Goal: Task Accomplishment & Management: Complete application form

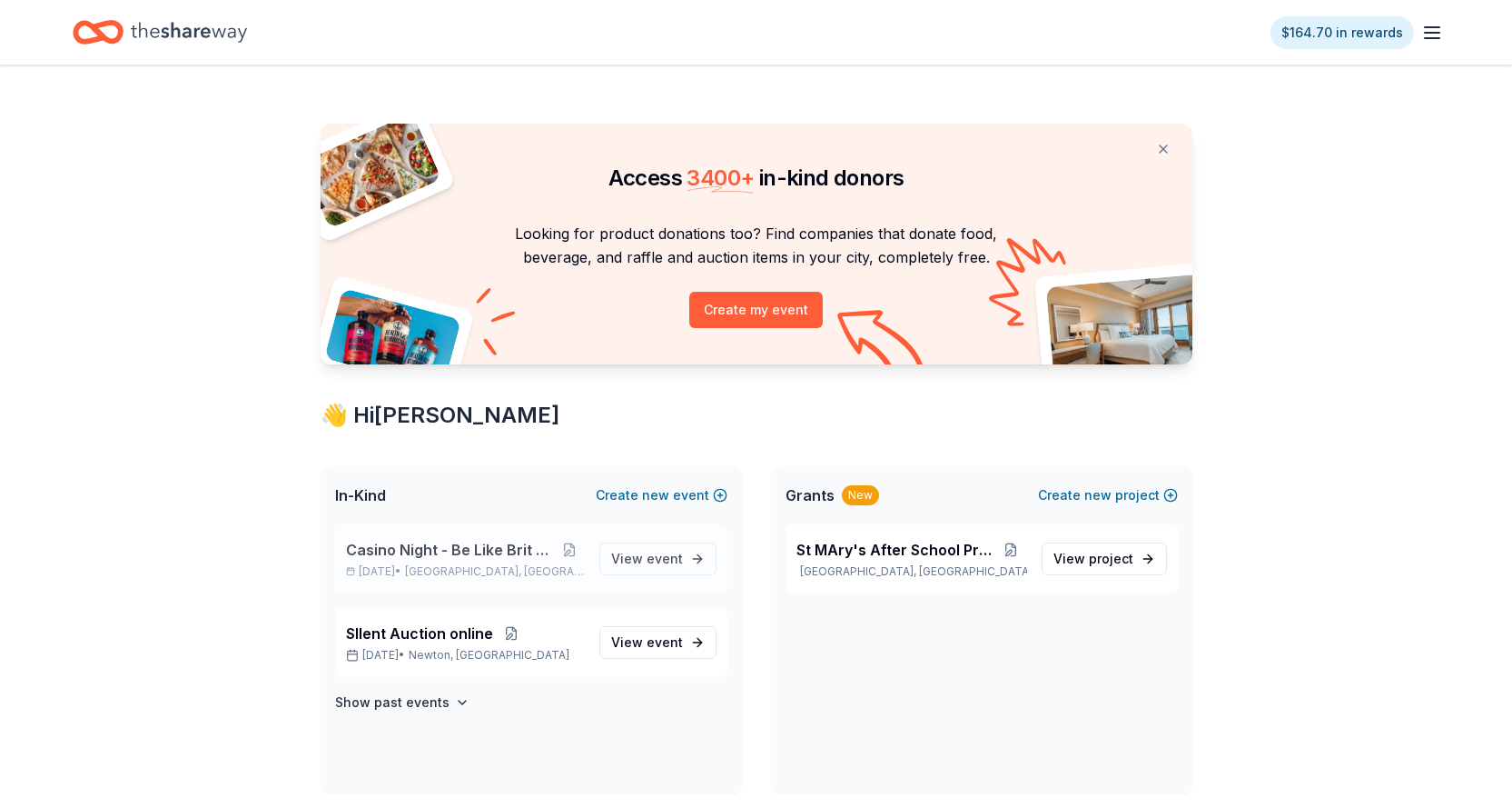
click at [491, 542] on span "Casino Night - Be Like Brit 15 Years" at bounding box center [450, 549] width 209 height 21
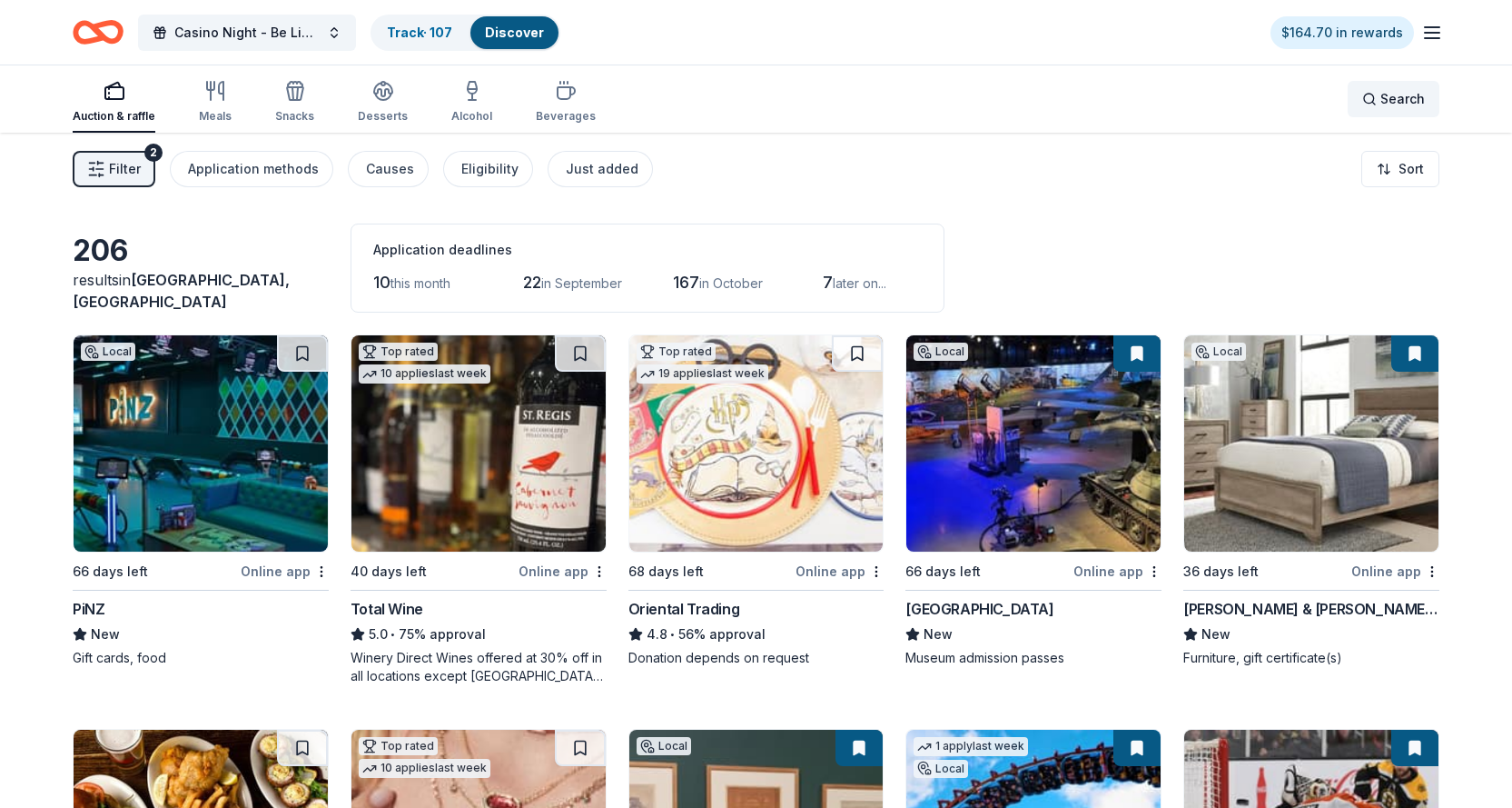
click at [1370, 95] on div "Search" at bounding box center [1393, 99] width 62 height 21
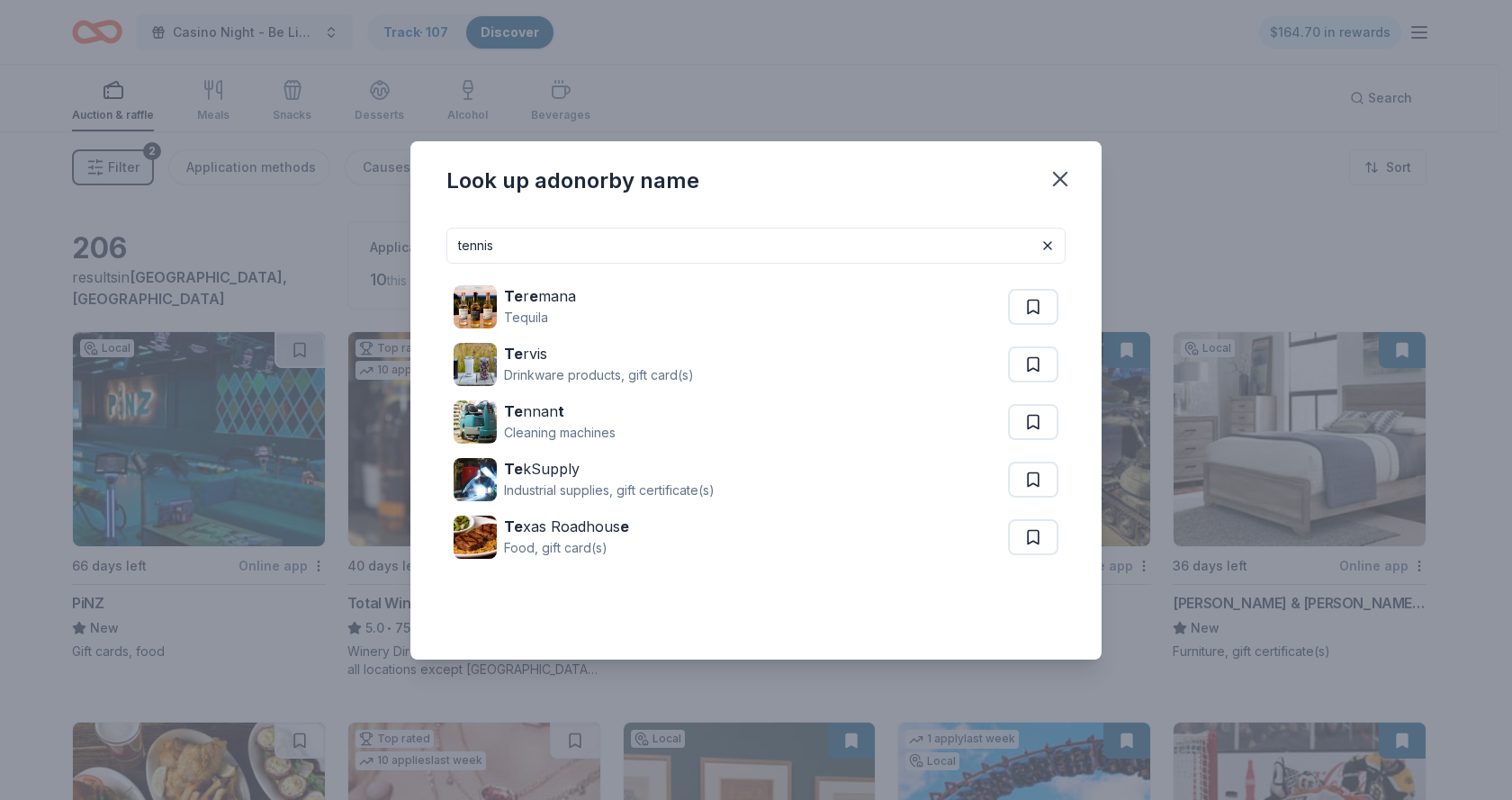
type input "tennis"
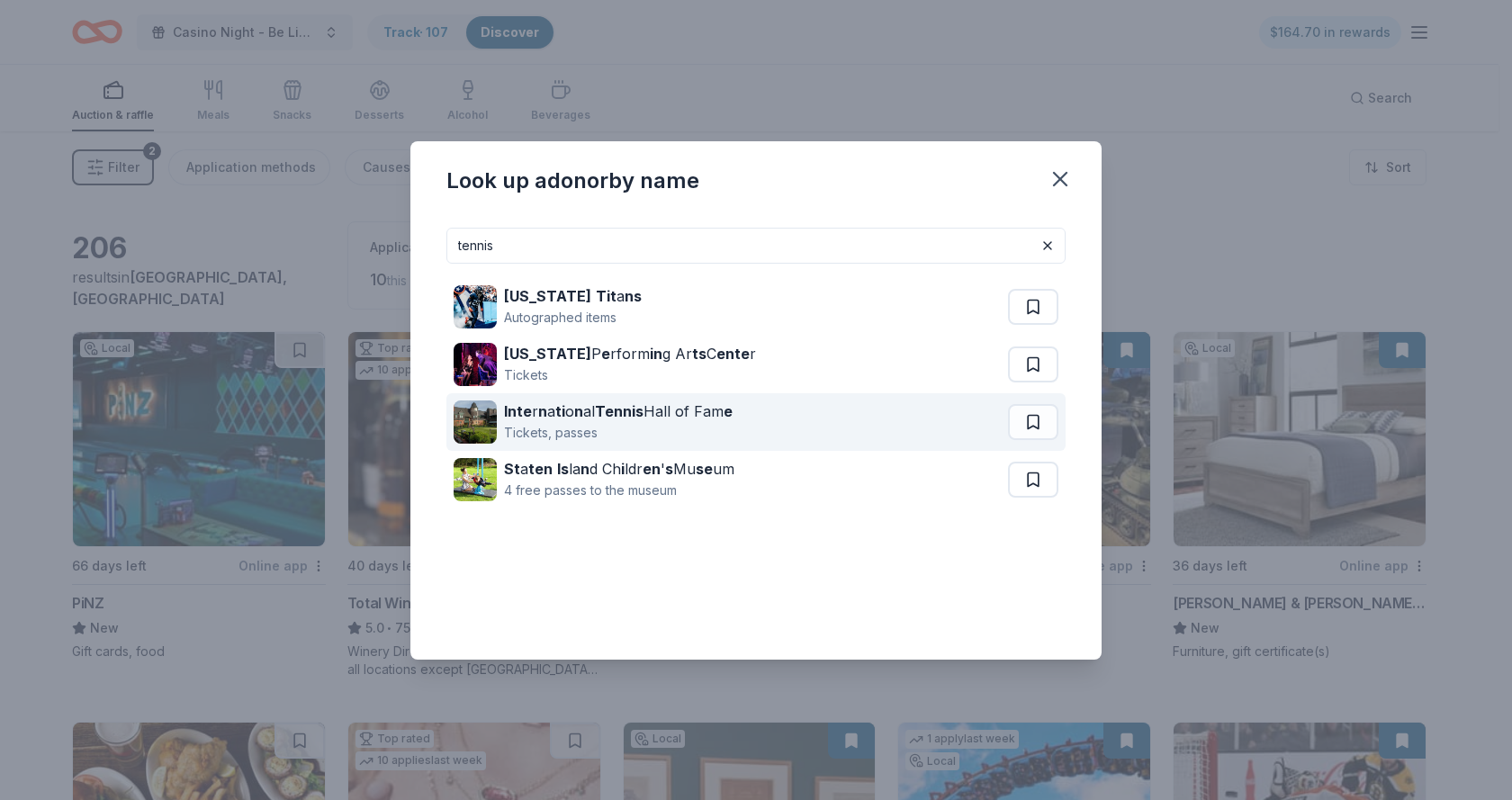
click at [559, 403] on strong "ti" at bounding box center [560, 411] width 10 height 18
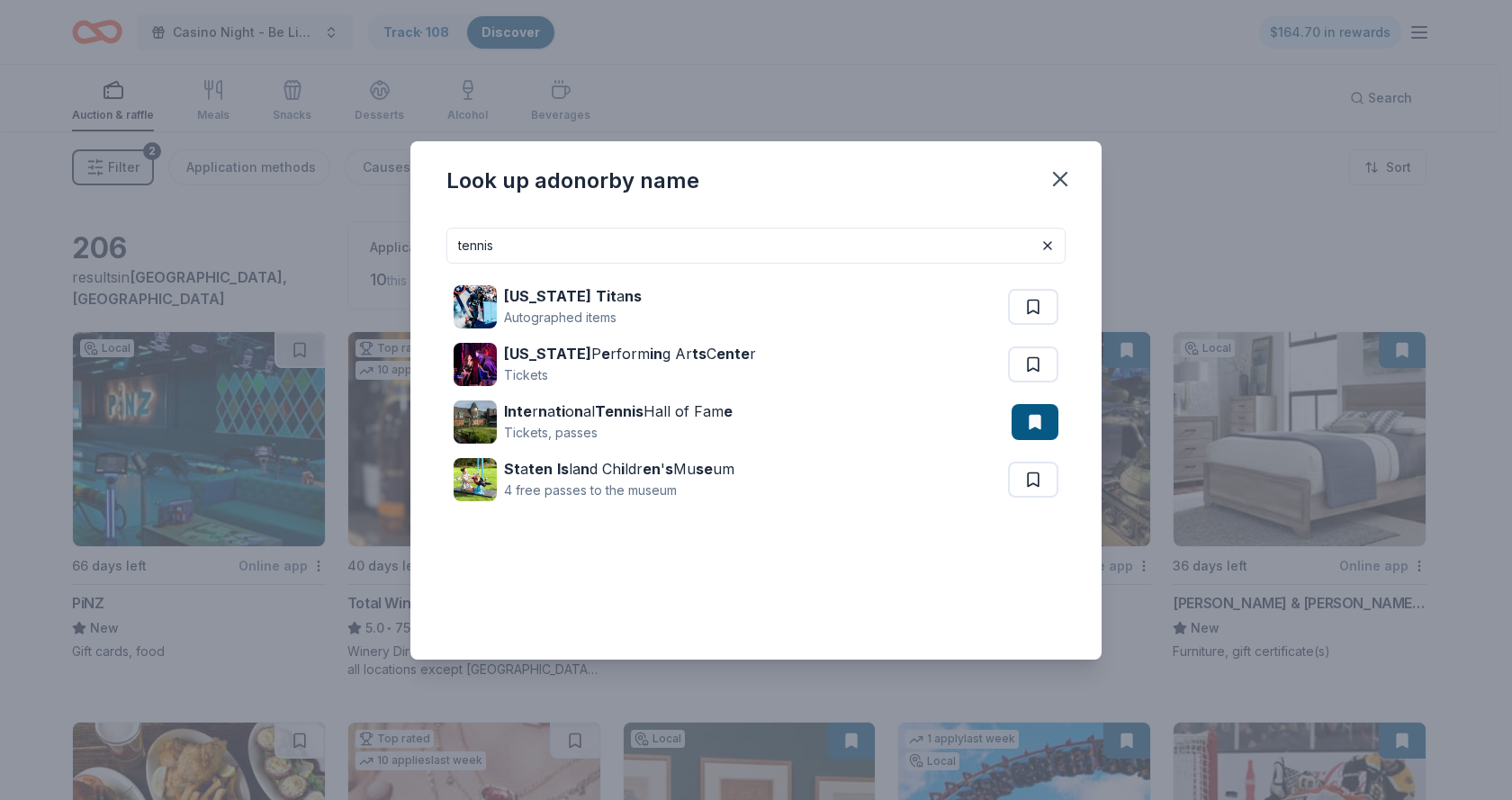
drag, startPoint x: 566, startPoint y: 232, endPoint x: 384, endPoint y: 248, distance: 182.7
click at [384, 248] on div "Look up a donor by name tennis Tennessee Tit a ns Autographed items Tennessee P…" at bounding box center [756, 400] width 1512 height 800
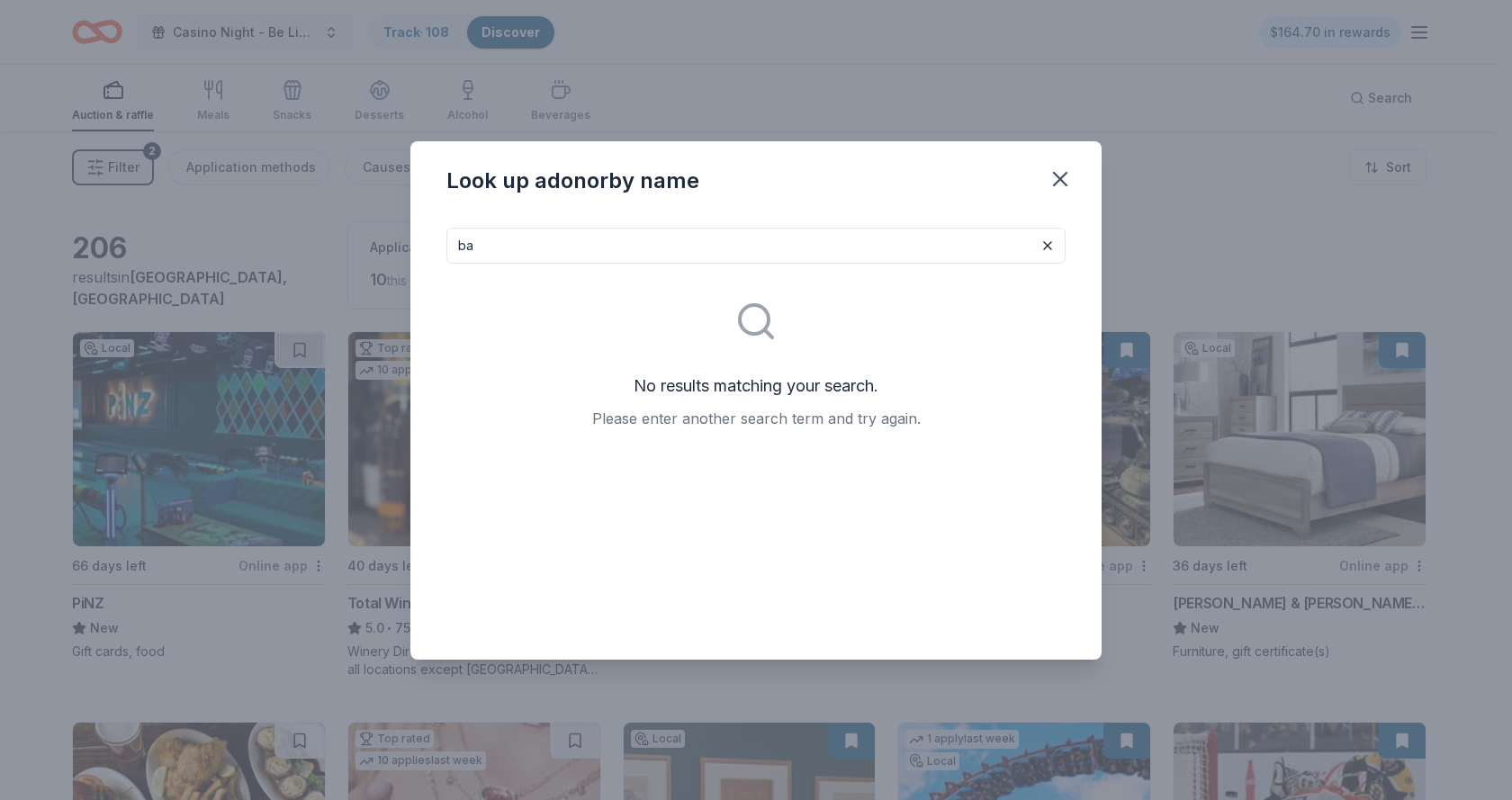
type input "b"
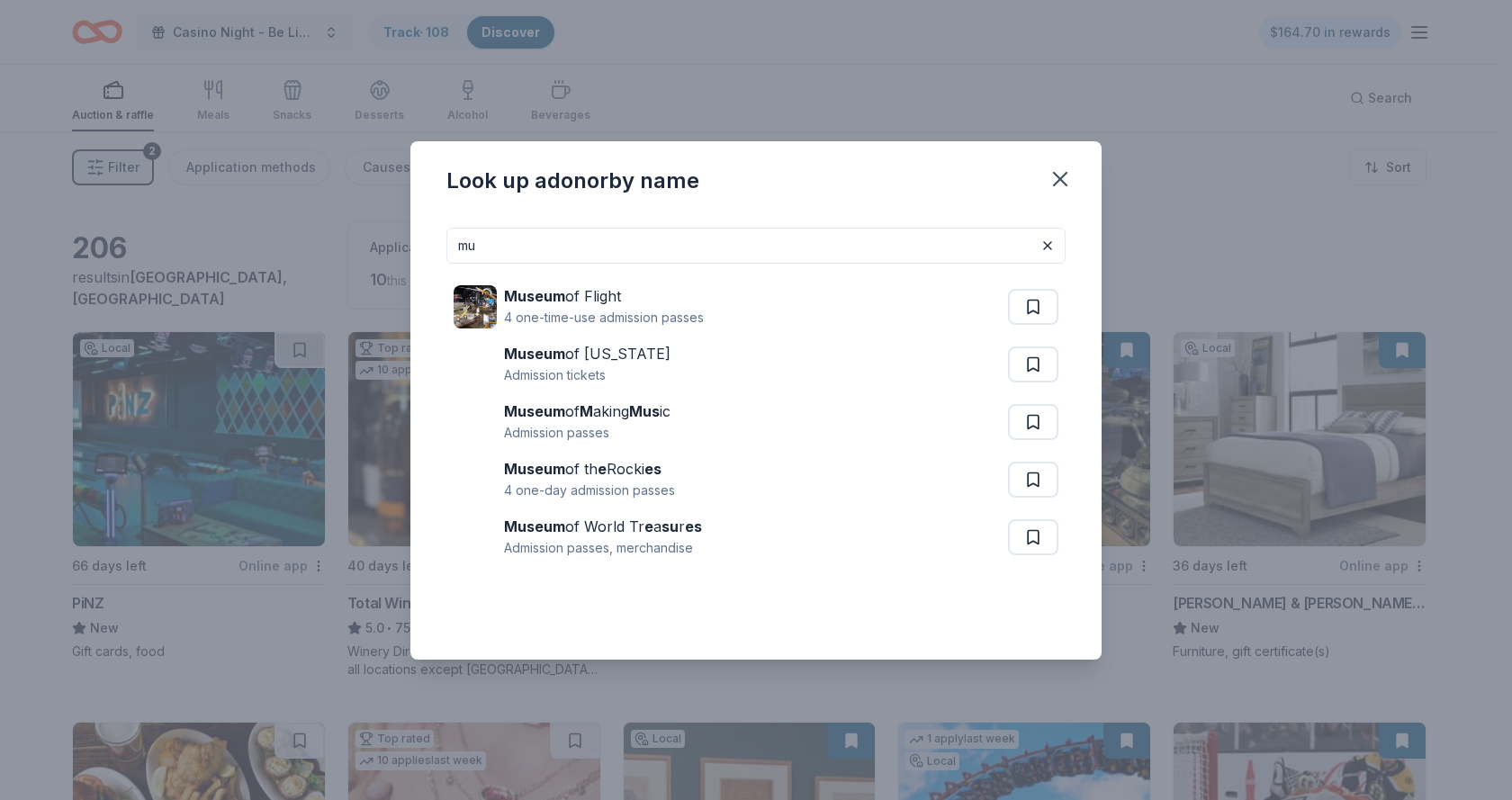
type input "m"
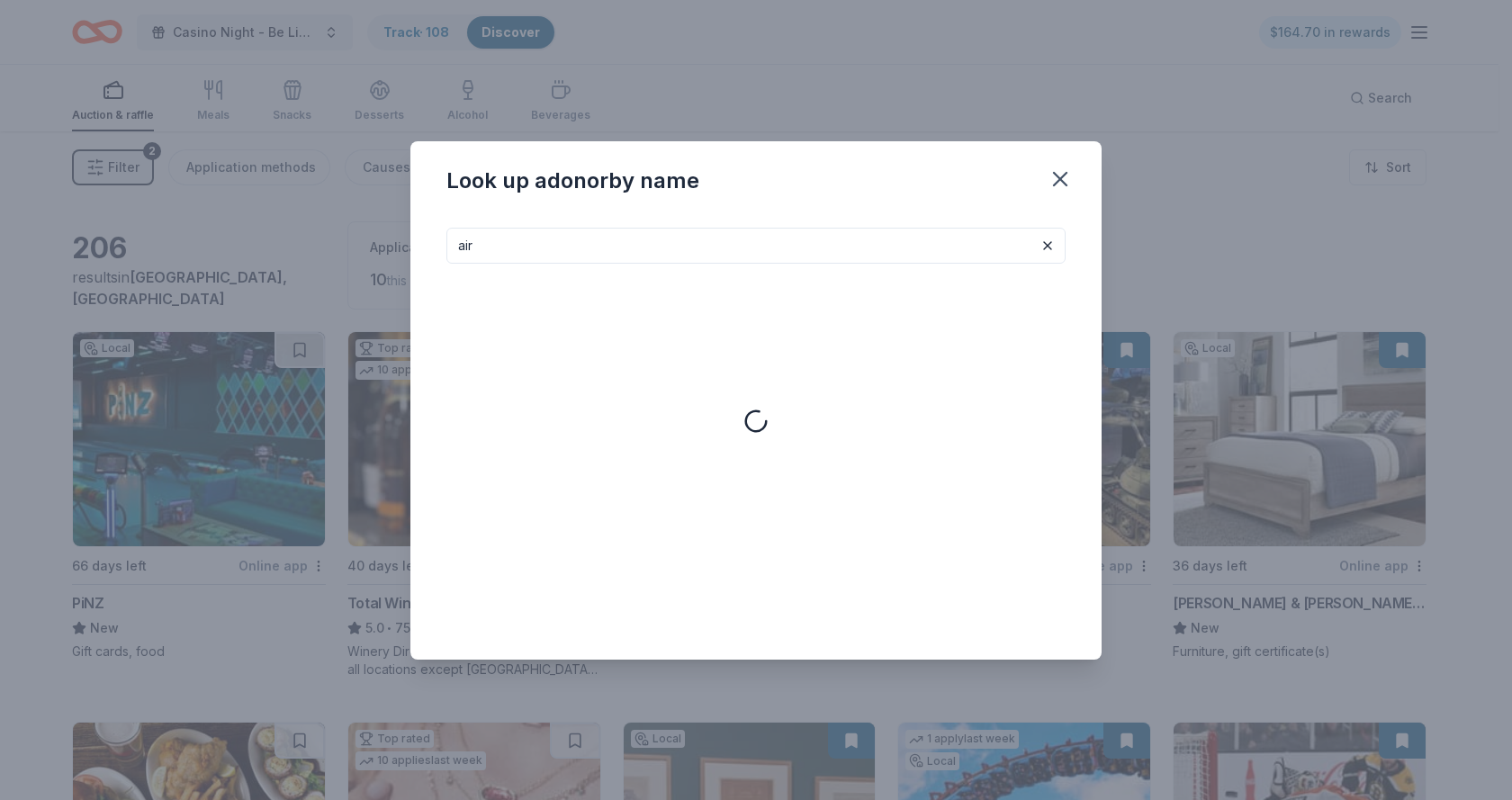
type input "air"
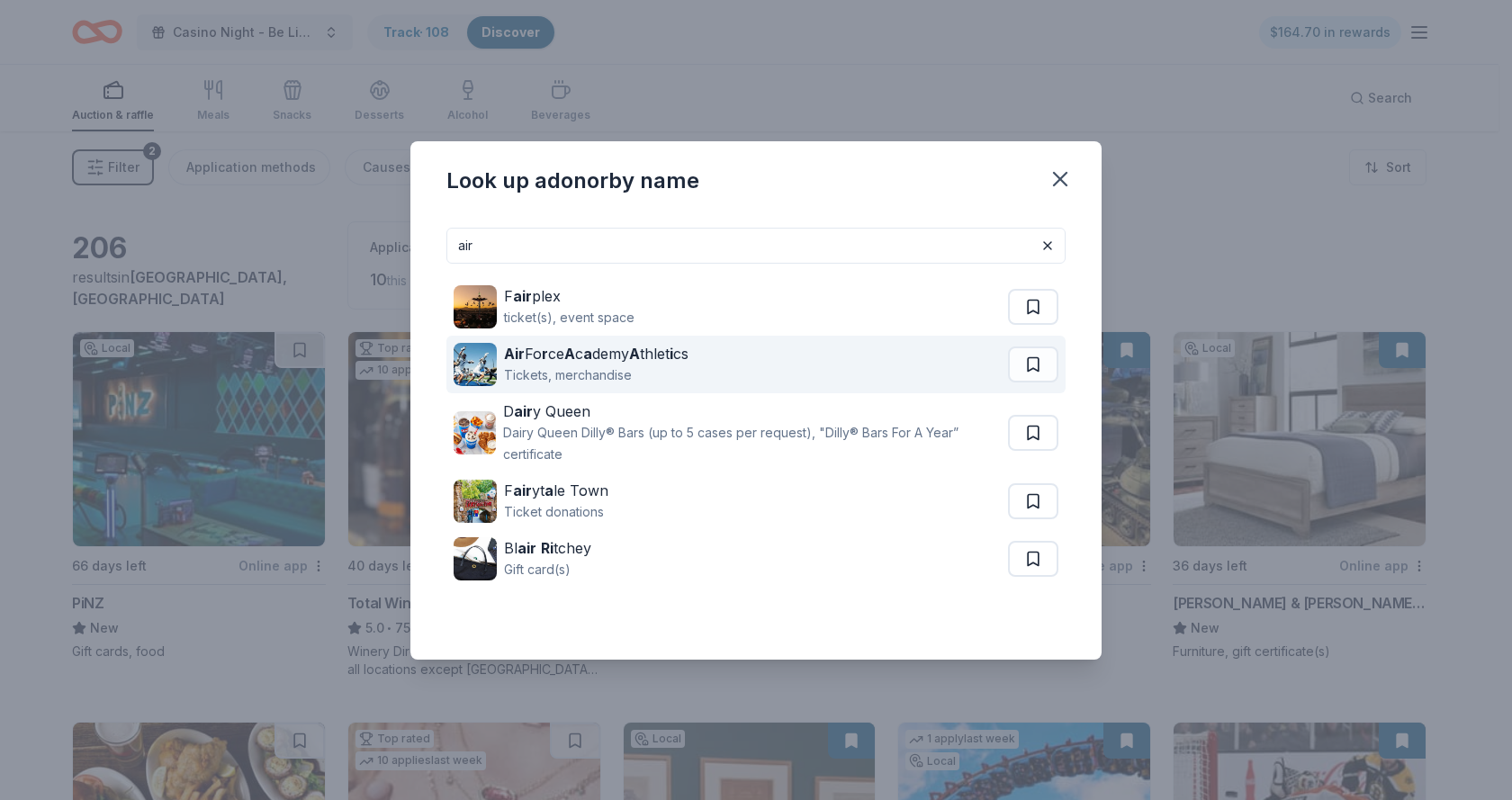
click at [574, 360] on strong "A" at bounding box center [569, 353] width 11 height 18
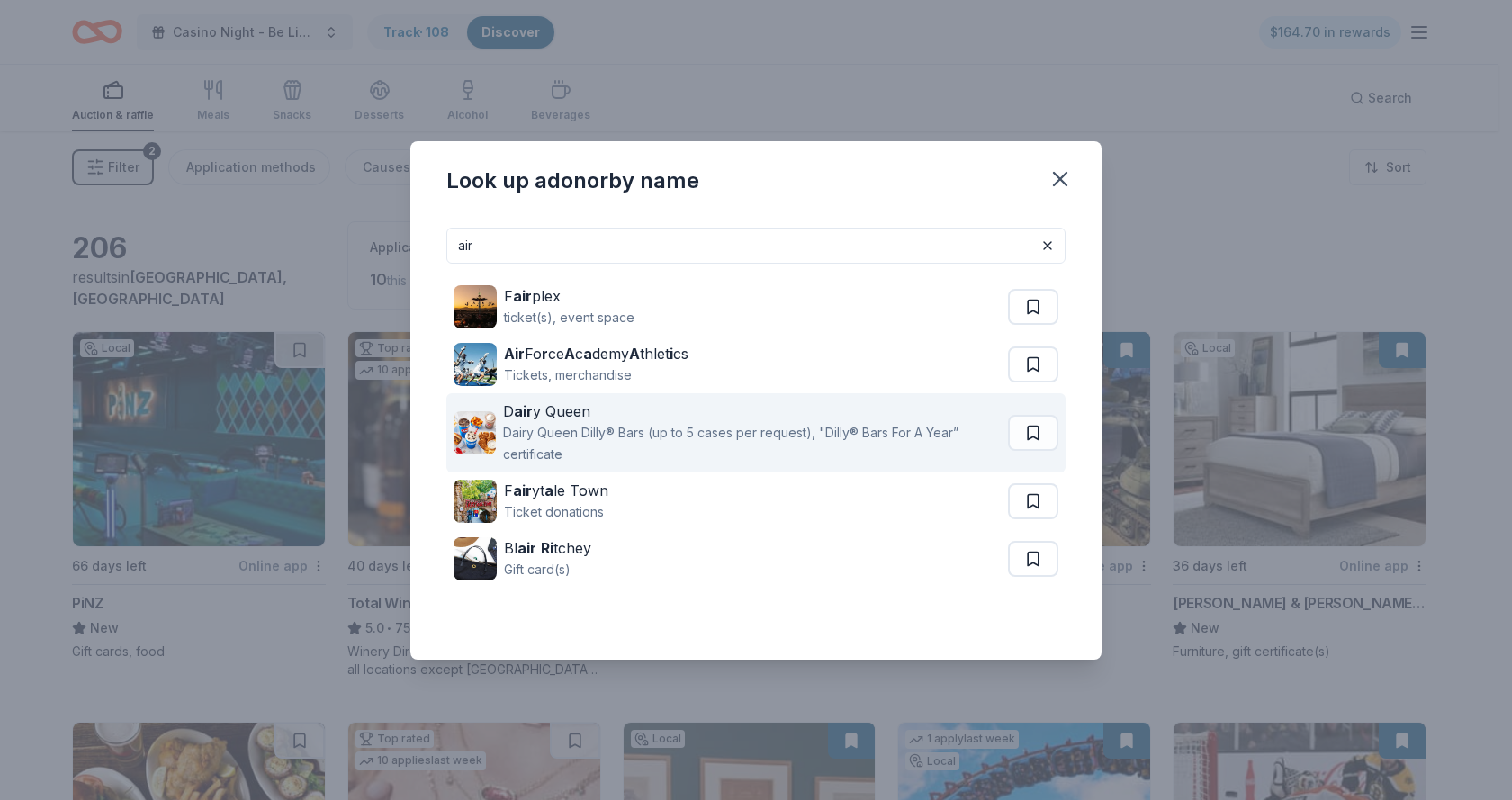
click at [542, 412] on div "D air y Queen" at bounding box center [752, 411] width 498 height 21
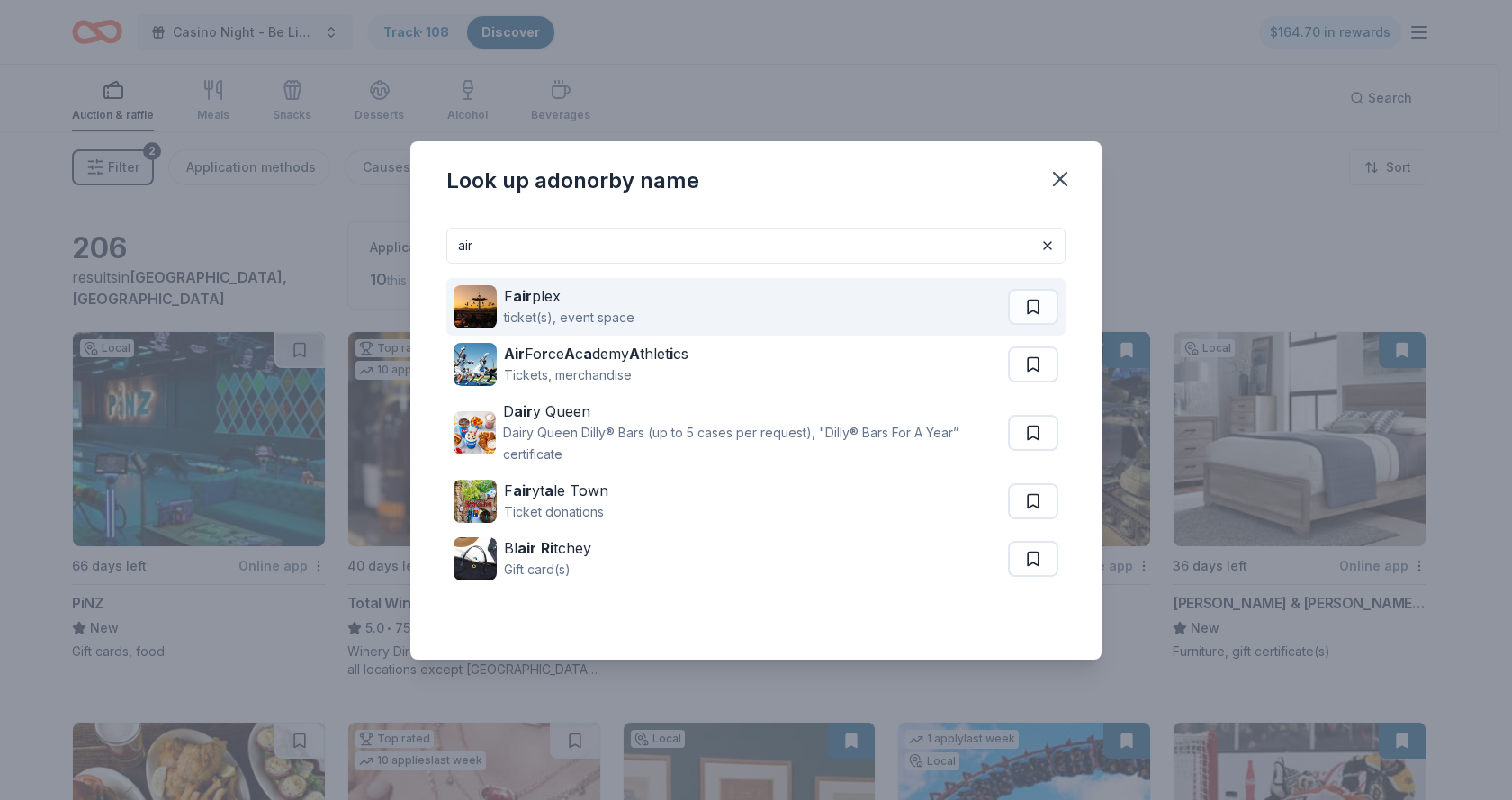
click at [538, 297] on div "F air plex" at bounding box center [569, 296] width 130 height 21
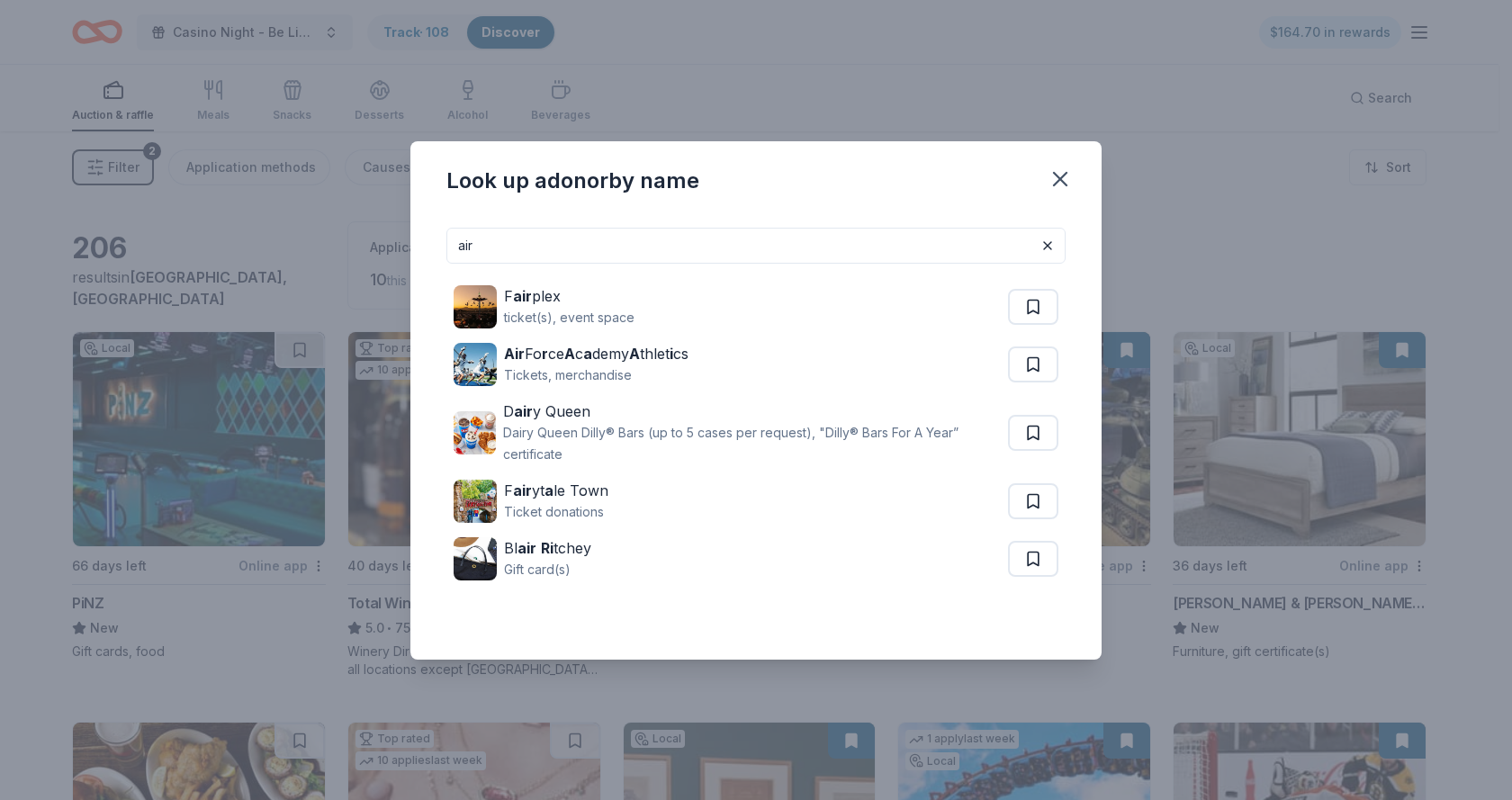
drag, startPoint x: 481, startPoint y: 236, endPoint x: 390, endPoint y: 242, distance: 91.2
click at [390, 242] on div "Look up a donor by name air F air plex ticket(s), event space Air Fo r ce A c a…" at bounding box center [756, 400] width 1512 height 800
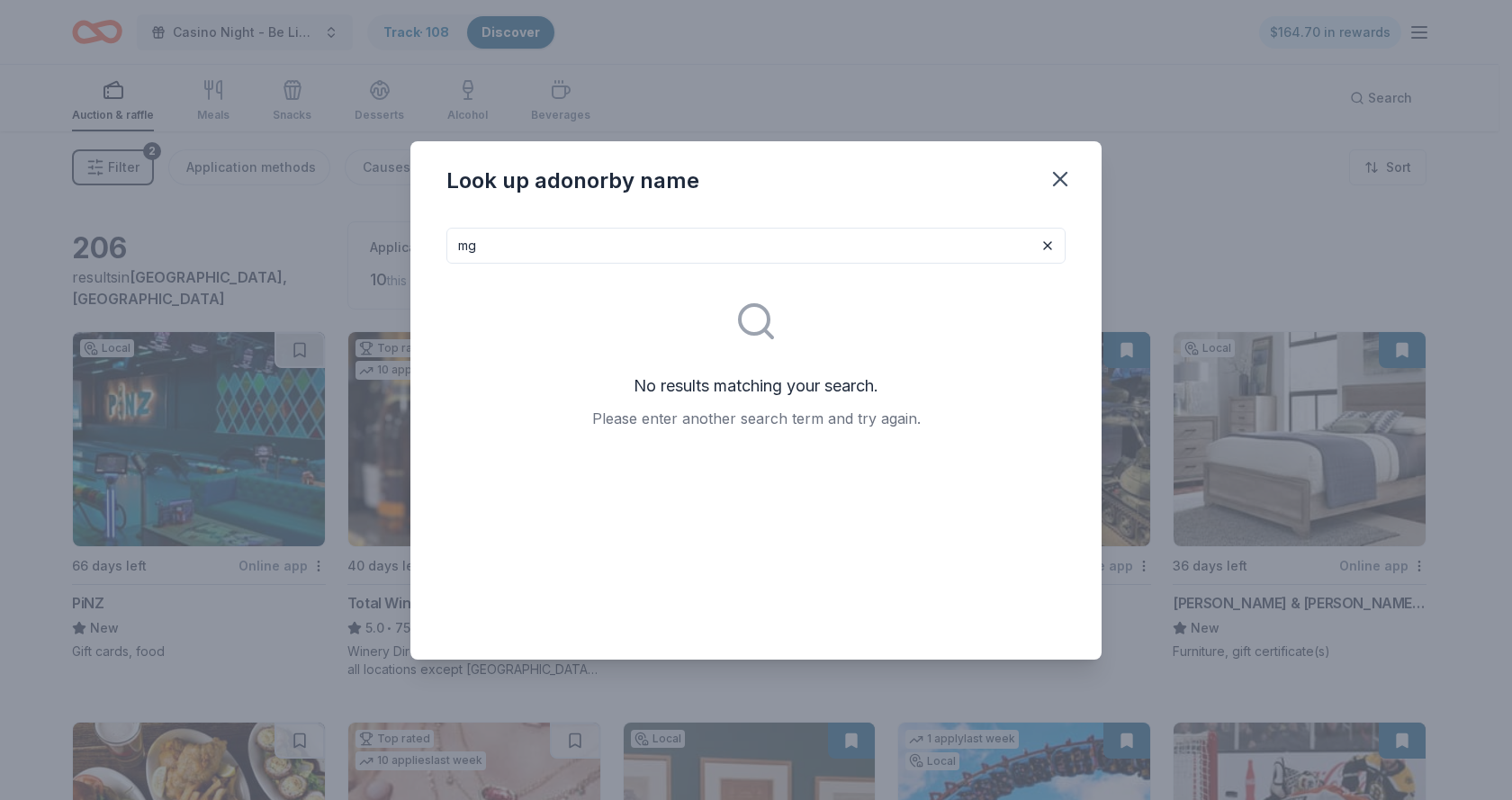
type input "m"
type input "s"
type input "ban"
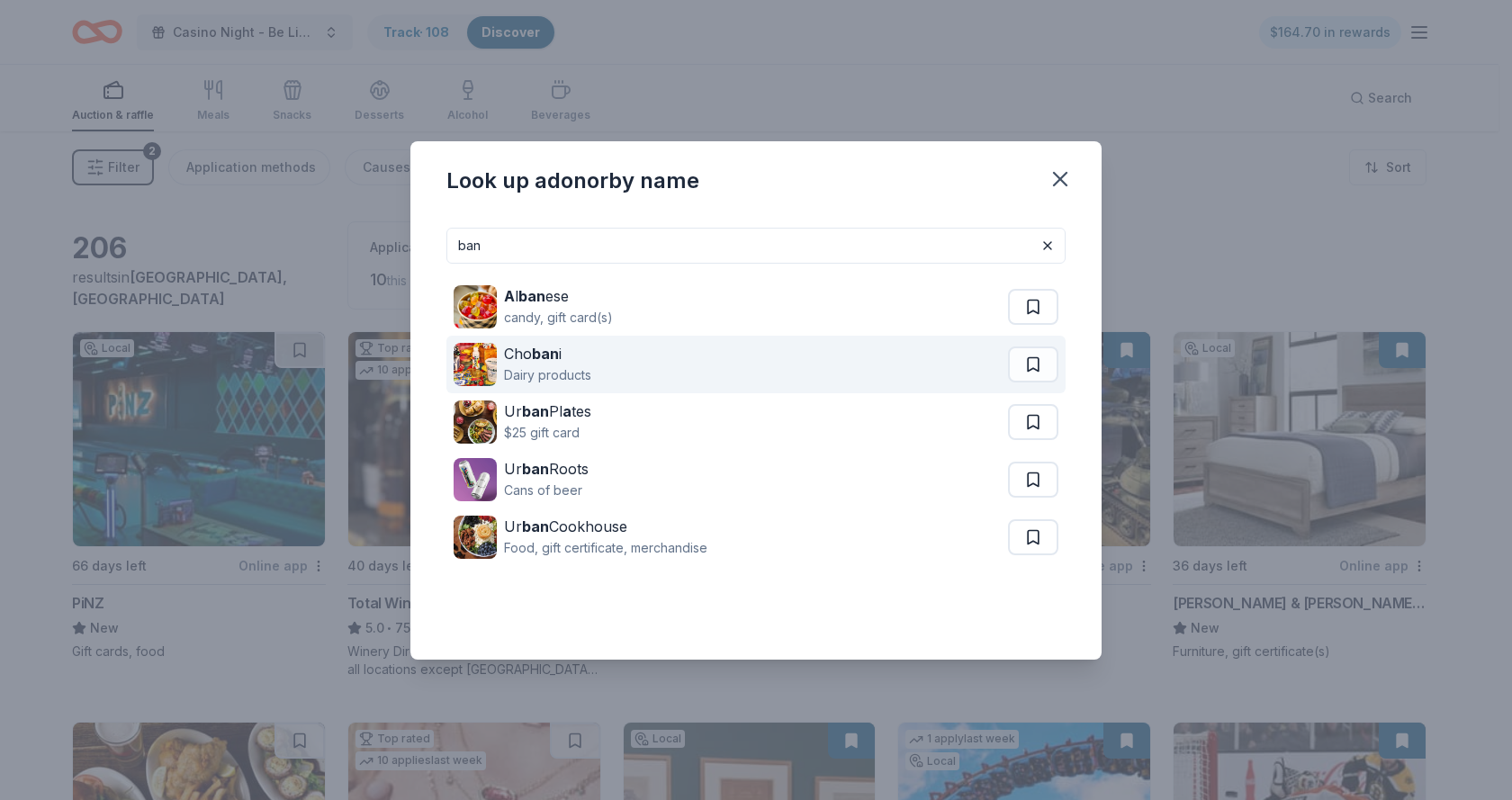
click at [529, 353] on div "Cho ban i" at bounding box center [548, 354] width 88 height 21
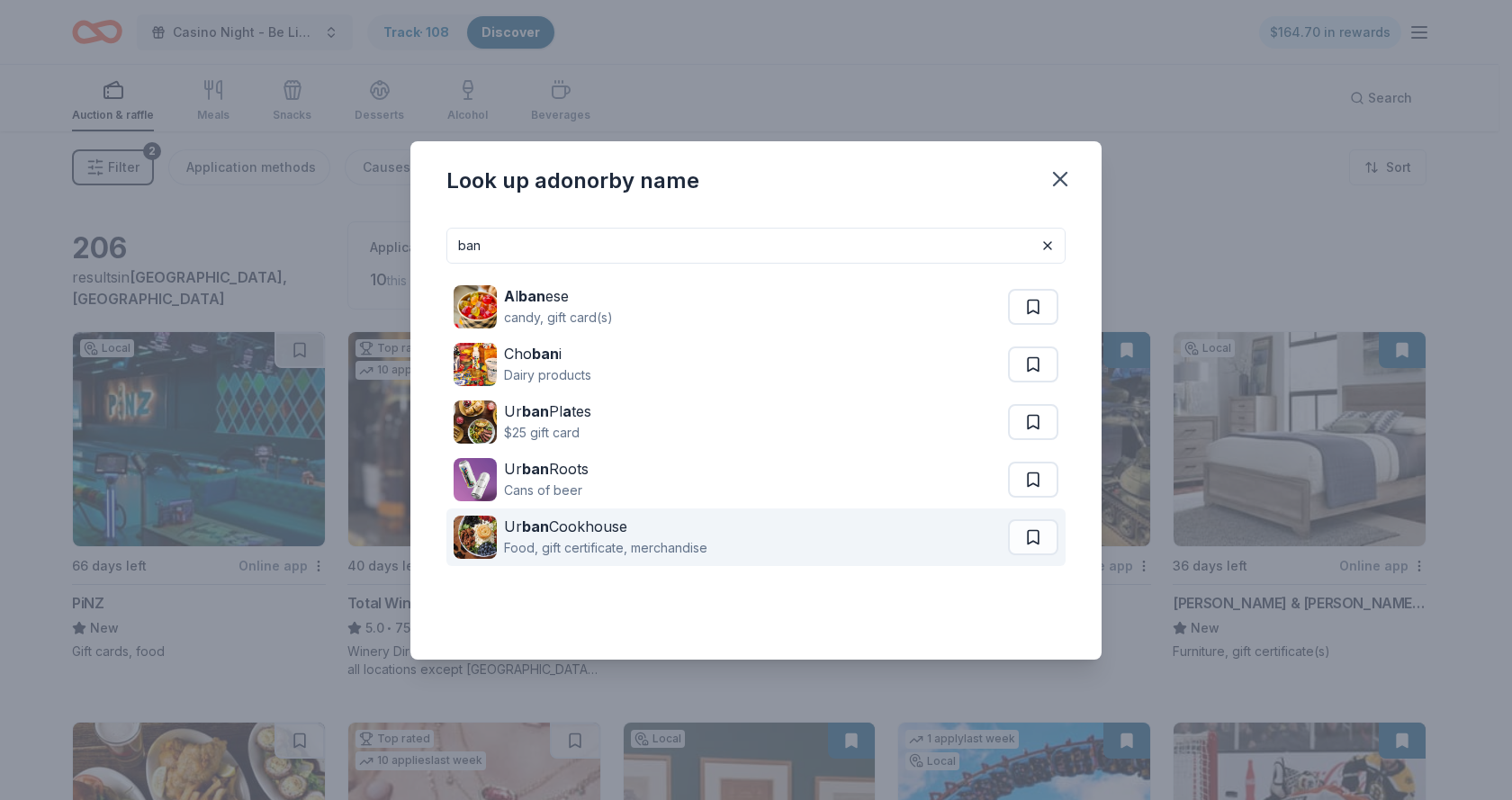
click at [590, 530] on div "Ur ban Cookhouse" at bounding box center [606, 526] width 203 height 21
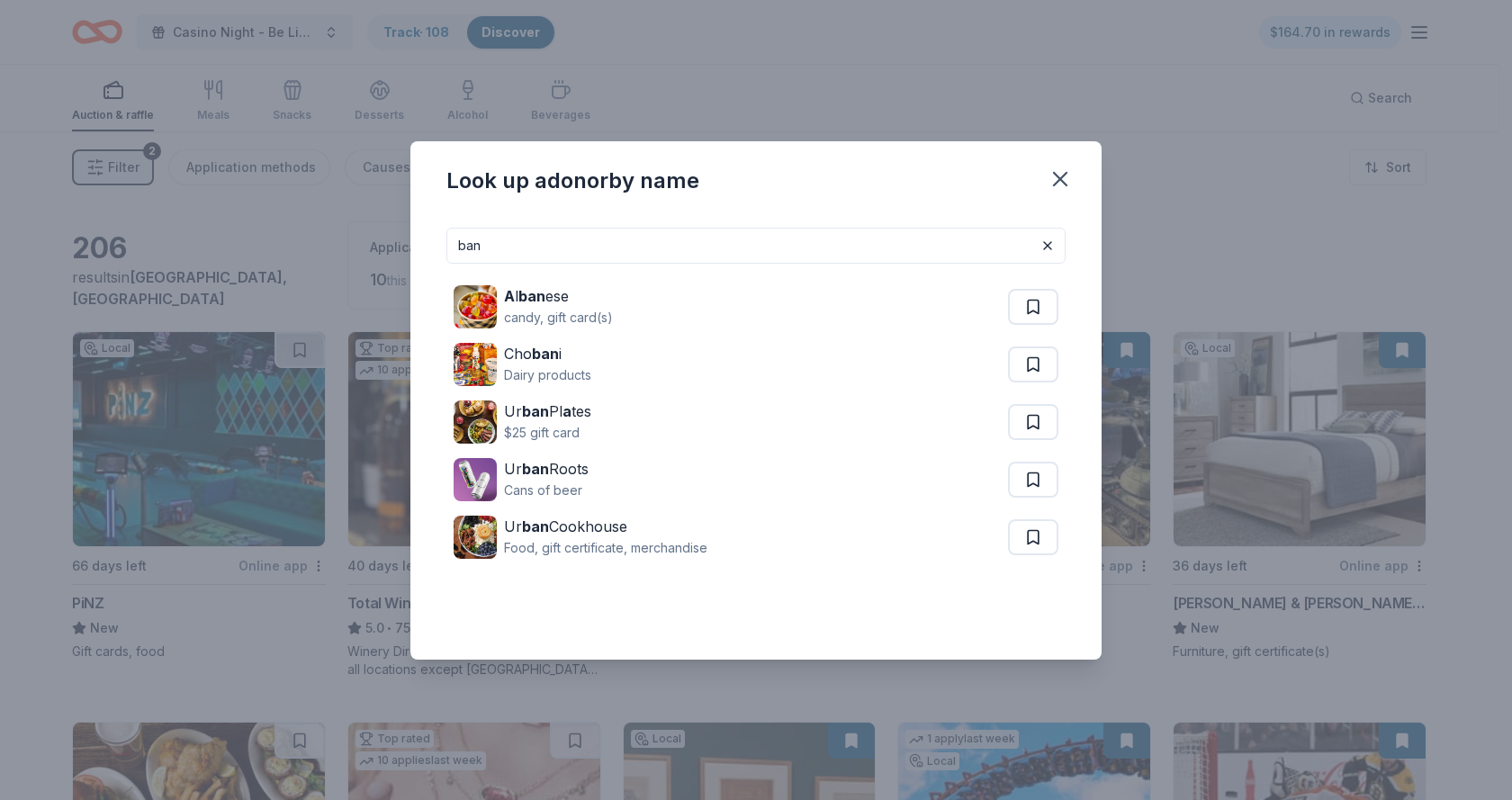
drag, startPoint x: 494, startPoint y: 242, endPoint x: 412, endPoint y: 243, distance: 82.0
click at [412, 243] on div "ban A l ban ese candy, gift card(s) Cho ban i Dairy products Ur ban Pl a tes $2…" at bounding box center [756, 436] width 691 height 446
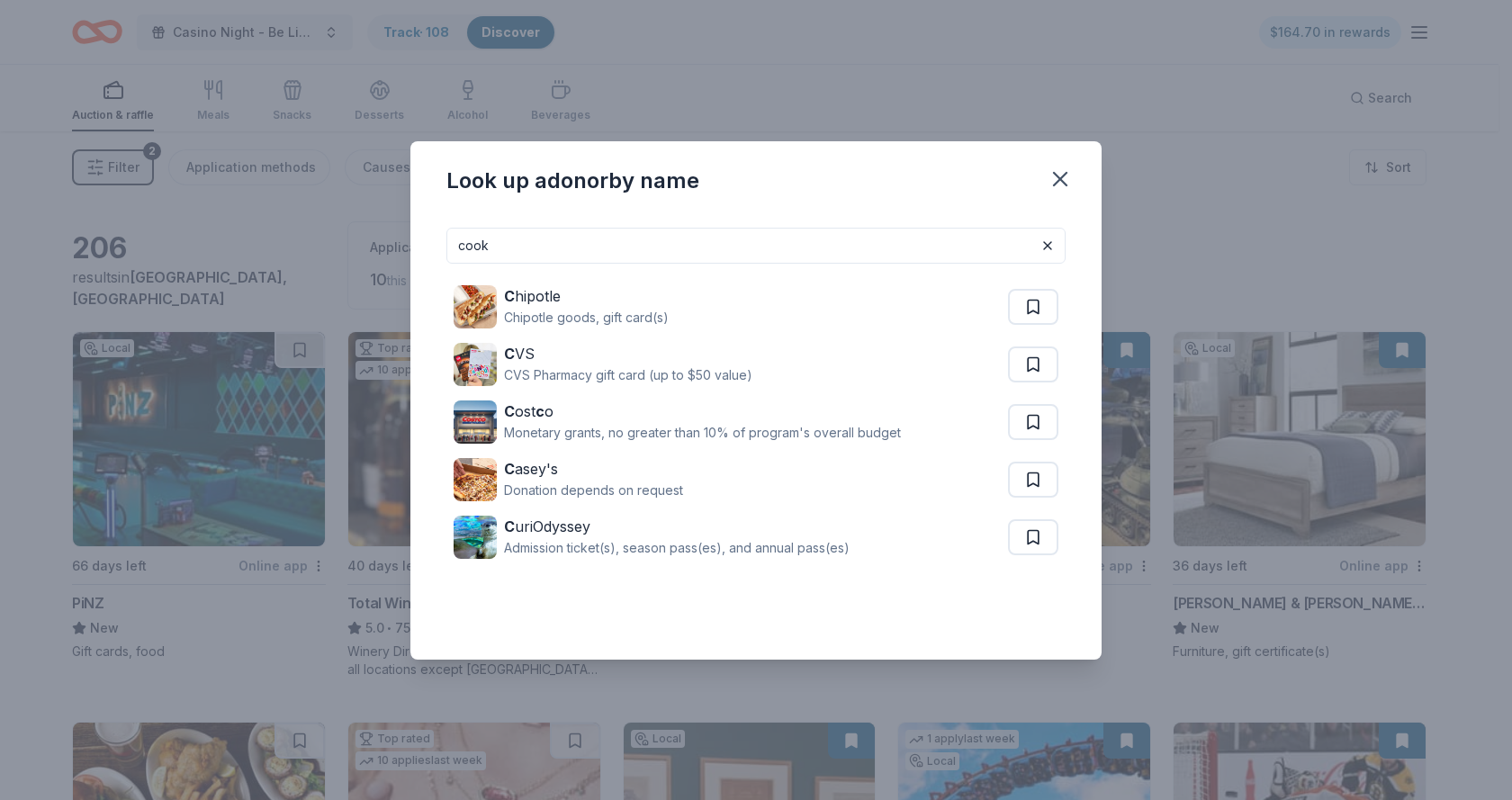
type input "cook"
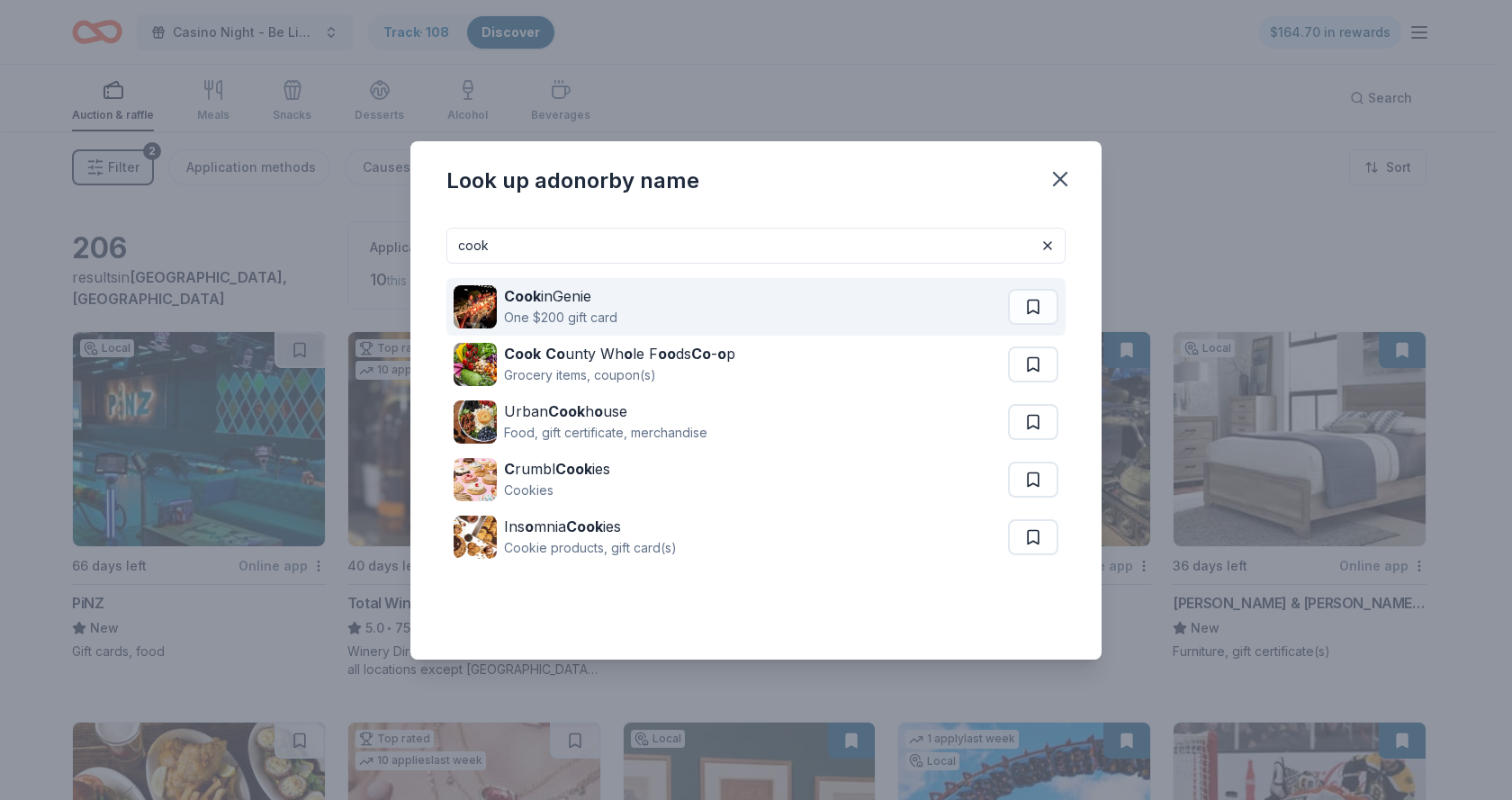
click at [531, 299] on strong "Cook" at bounding box center [523, 296] width 37 height 18
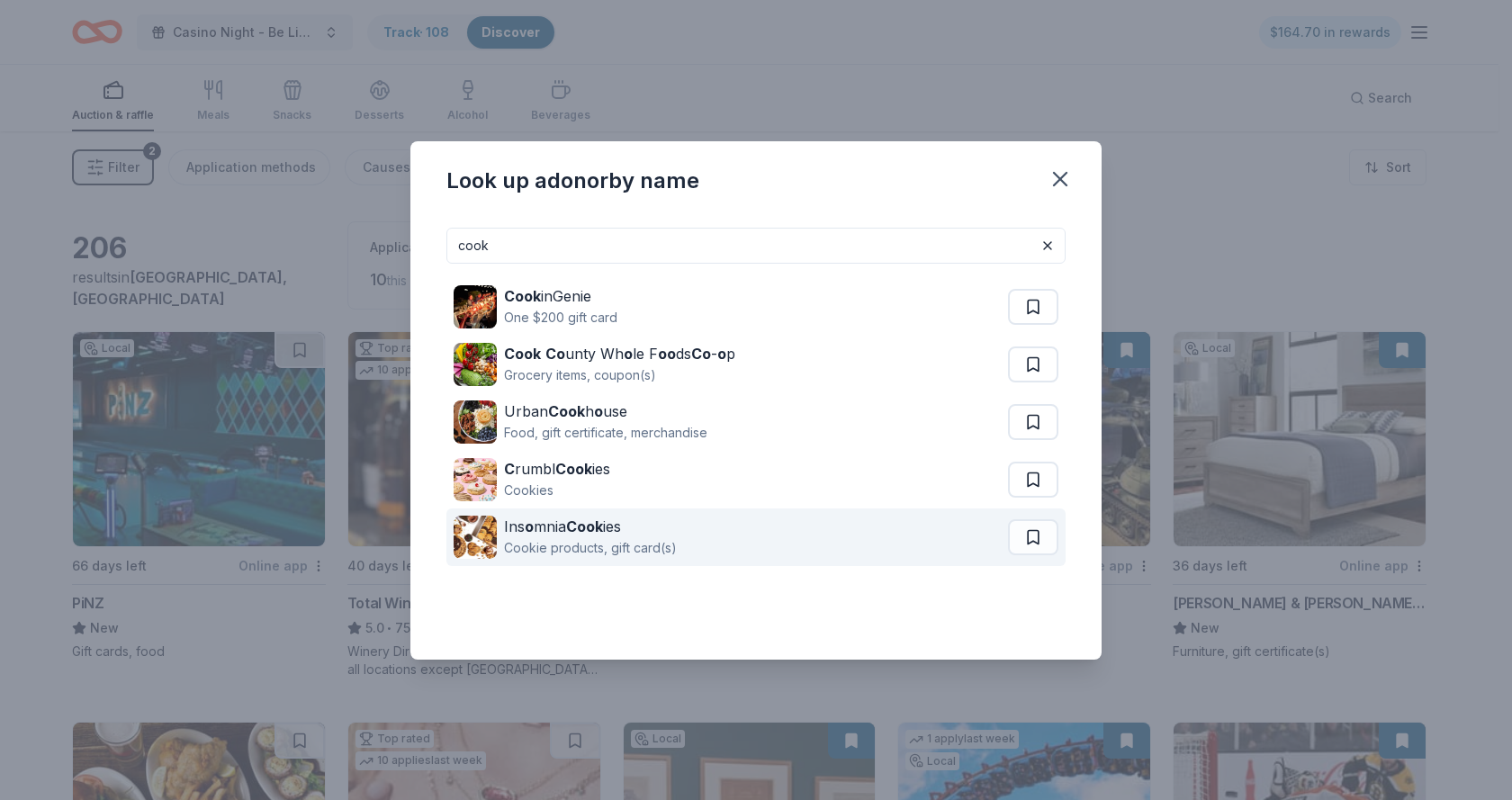
click at [608, 523] on div "Ins o mnia Cook ies" at bounding box center [590, 526] width 173 height 21
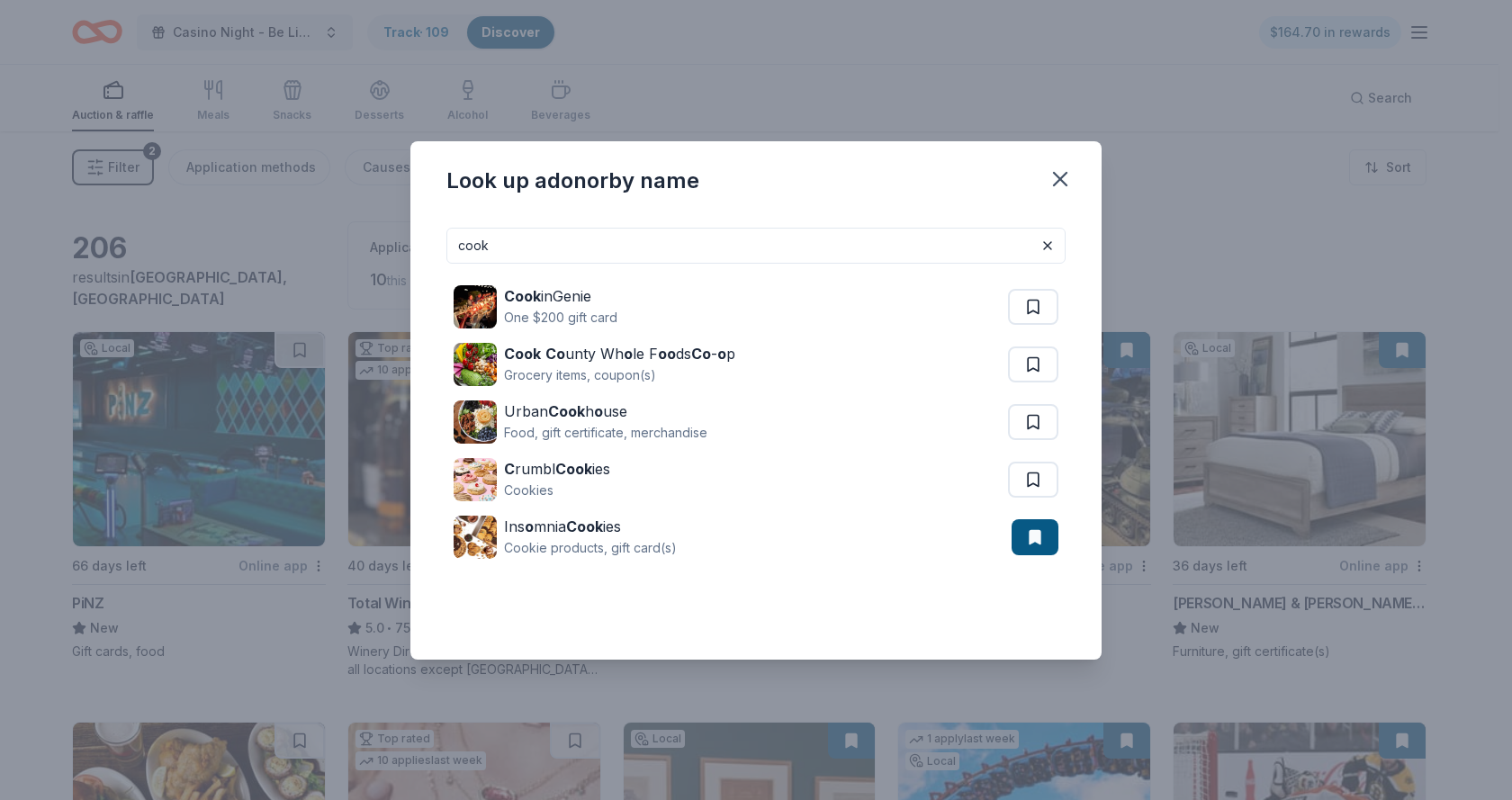
drag, startPoint x: 515, startPoint y: 244, endPoint x: 438, endPoint y: 247, distance: 77.1
click at [438, 247] on div "cook Cook inGenie One $200 gift card Cook Co unty Wh o le F oo ds Co - o p Groc…" at bounding box center [756, 436] width 691 height 446
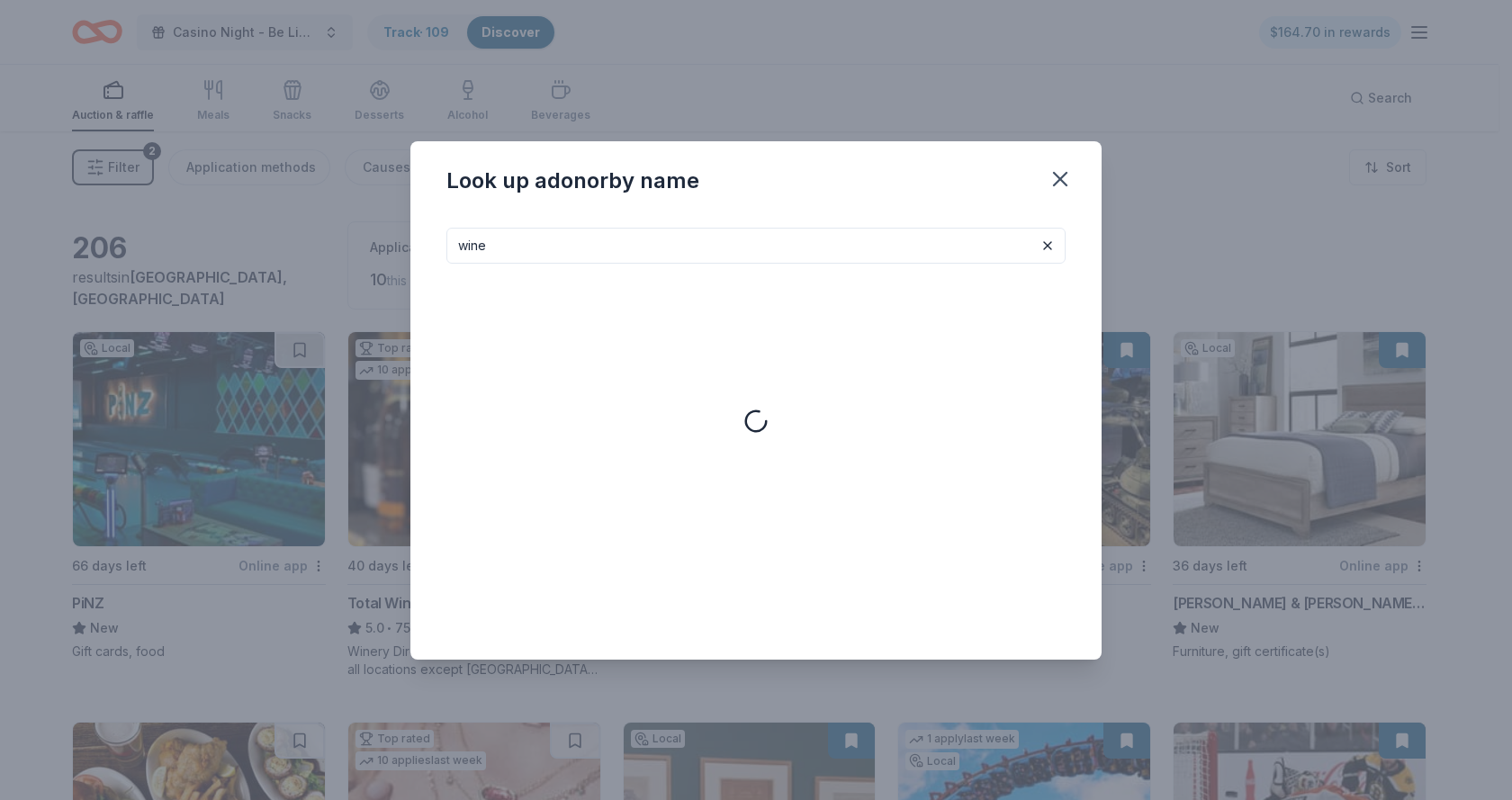
type input "wine"
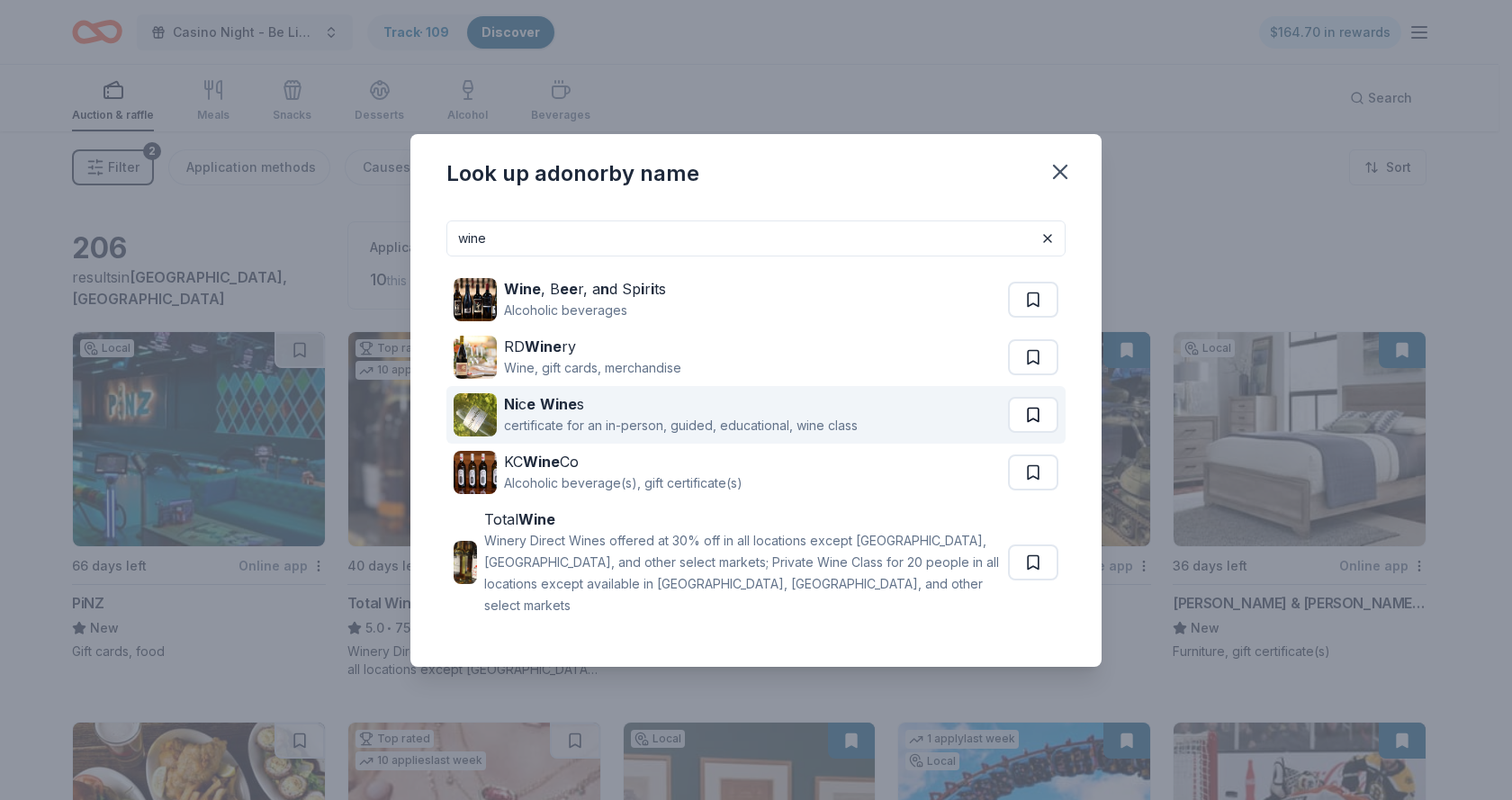
click at [1034, 317] on button at bounding box center [1033, 299] width 50 height 36
click at [558, 410] on strong "Wine" at bounding box center [558, 404] width 37 height 18
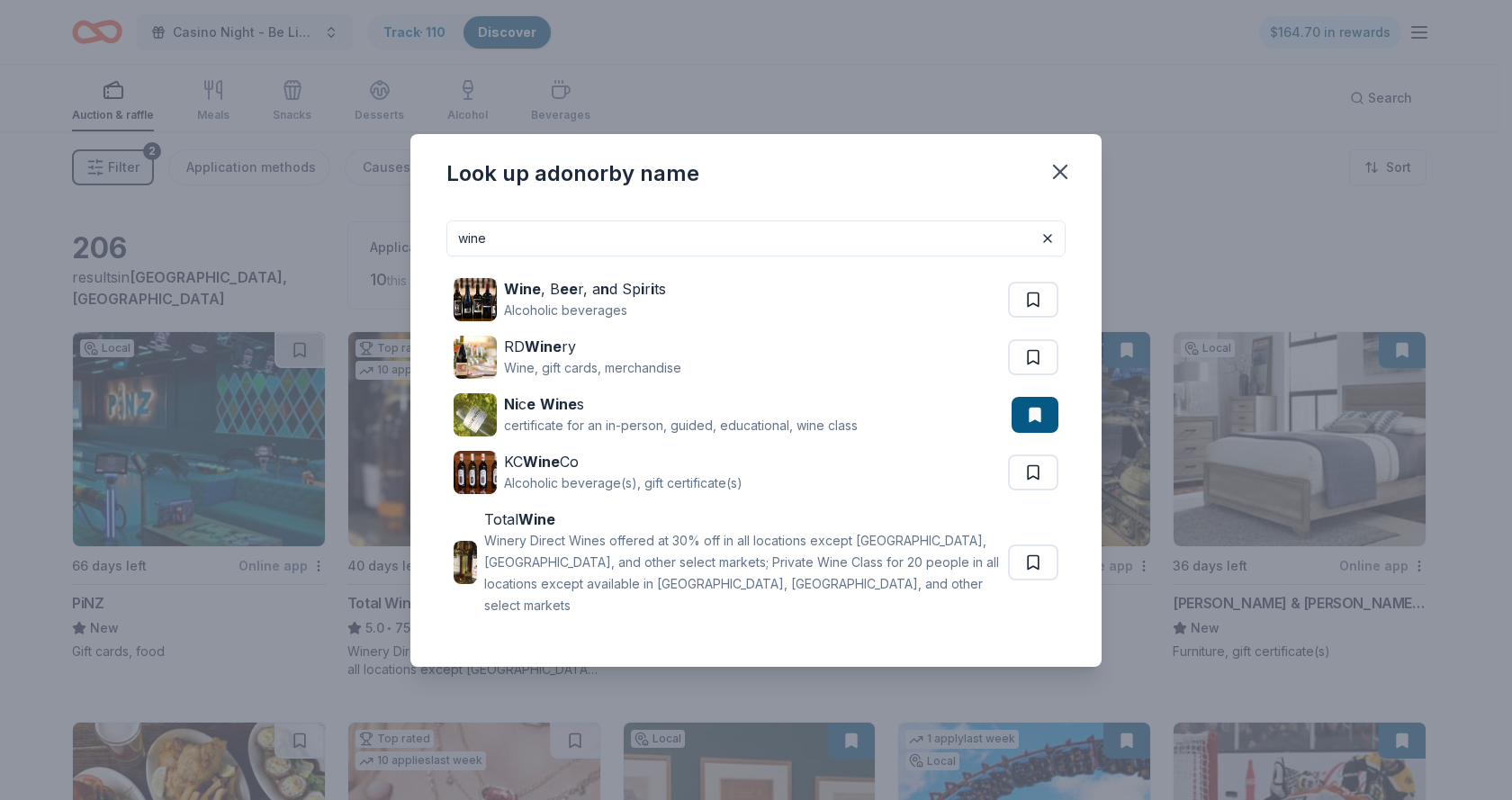
drag, startPoint x: 517, startPoint y: 245, endPoint x: 428, endPoint y: 246, distance: 89.0
click at [429, 246] on div "wine Wine , B ee r, a n d Sp i r i ts Alcoholic beverages RD Wine ry Wine, gift…" at bounding box center [756, 437] width 691 height 461
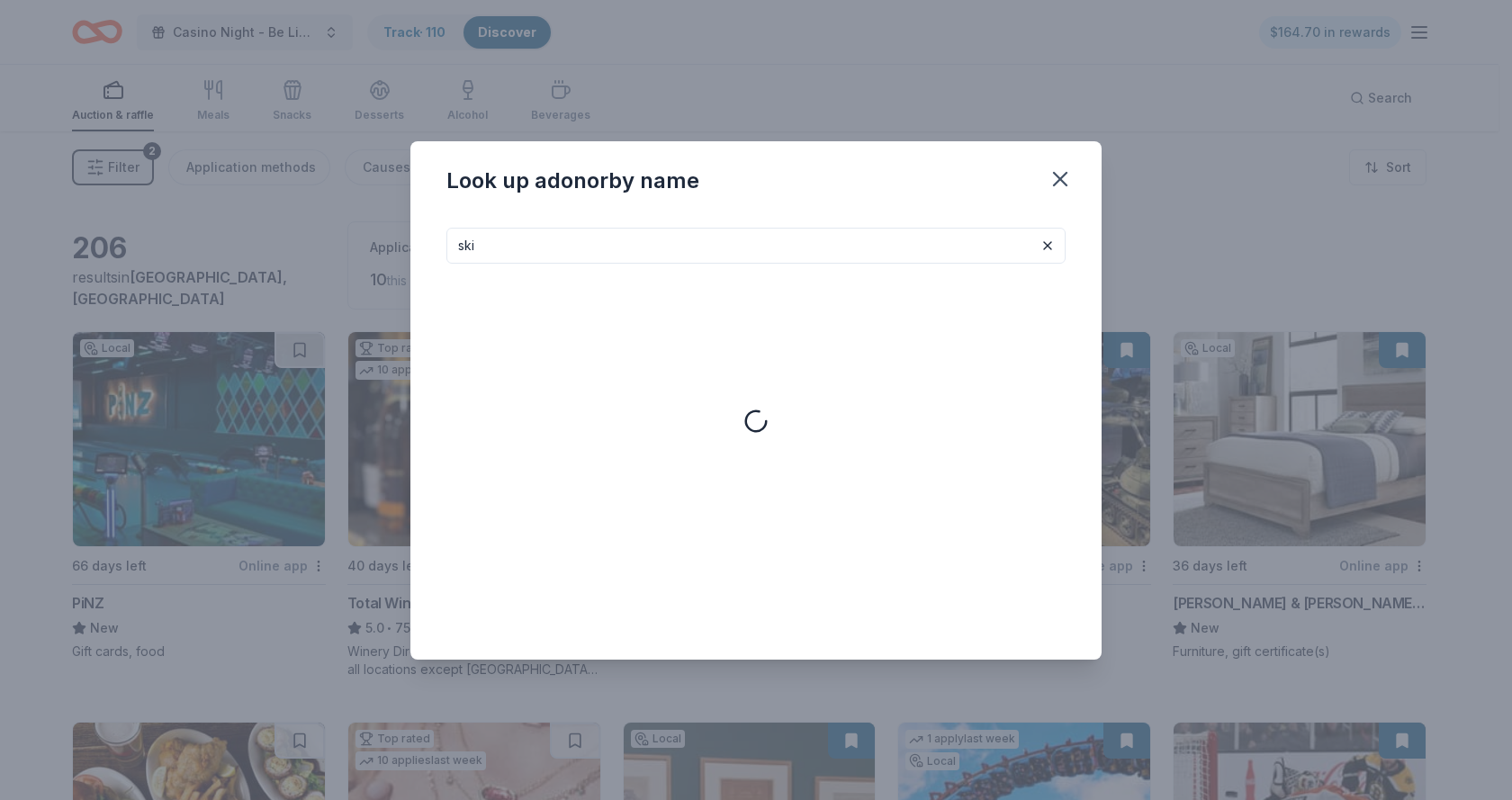
type input "ski"
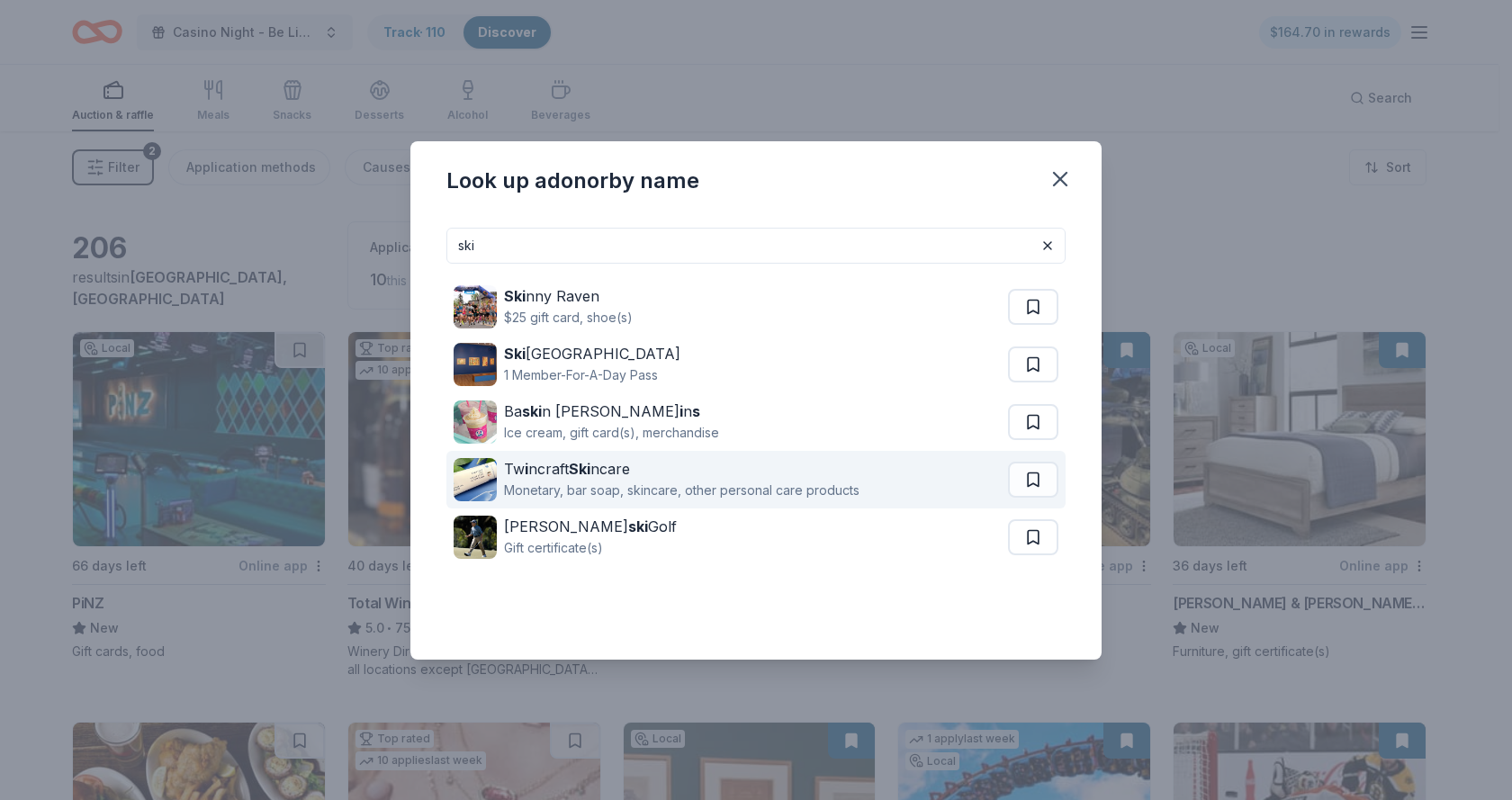
click at [556, 473] on div "Tw i ncraft Ski ncare" at bounding box center [682, 468] width 356 height 21
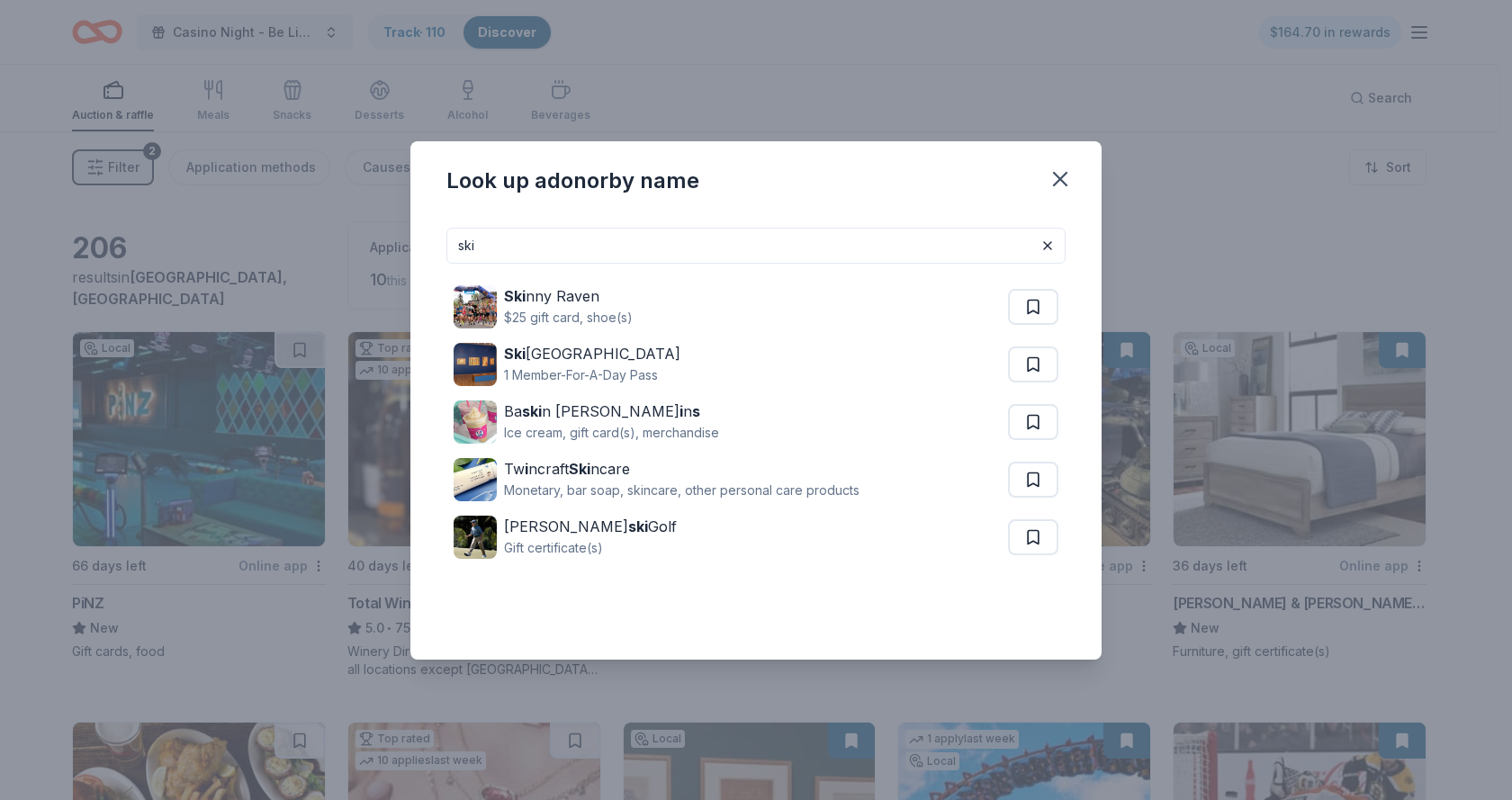
drag, startPoint x: 492, startPoint y: 250, endPoint x: 430, endPoint y: 249, distance: 62.0
click at [430, 249] on div "ski Ski nny Raven $25 gift card, shoe(s) Ski rball Cultural Center 1 Member-For…" at bounding box center [756, 436] width 691 height 446
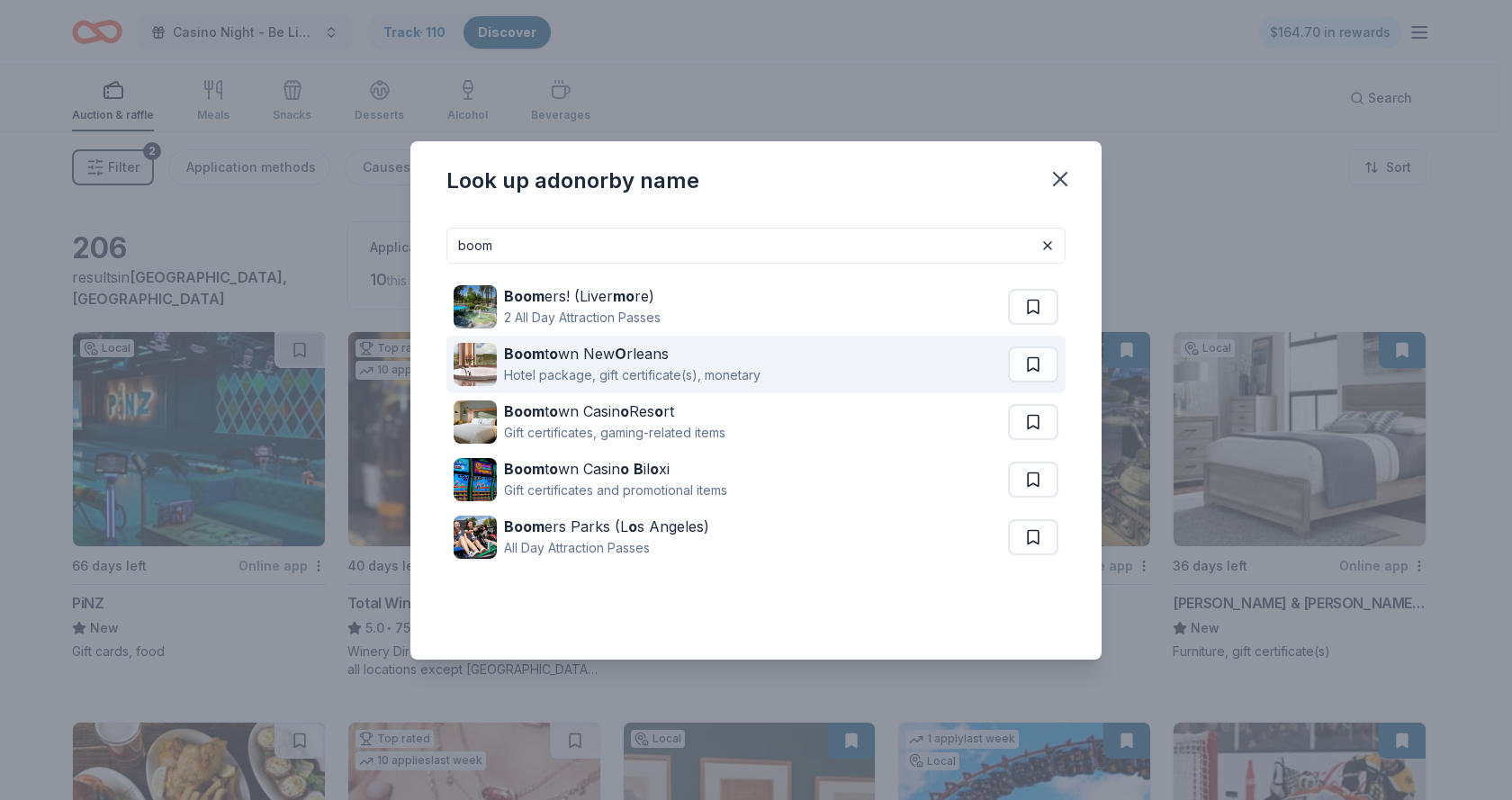
type input "boom"
click at [574, 353] on div "Boom t o wn New O rleans" at bounding box center [633, 354] width 256 height 21
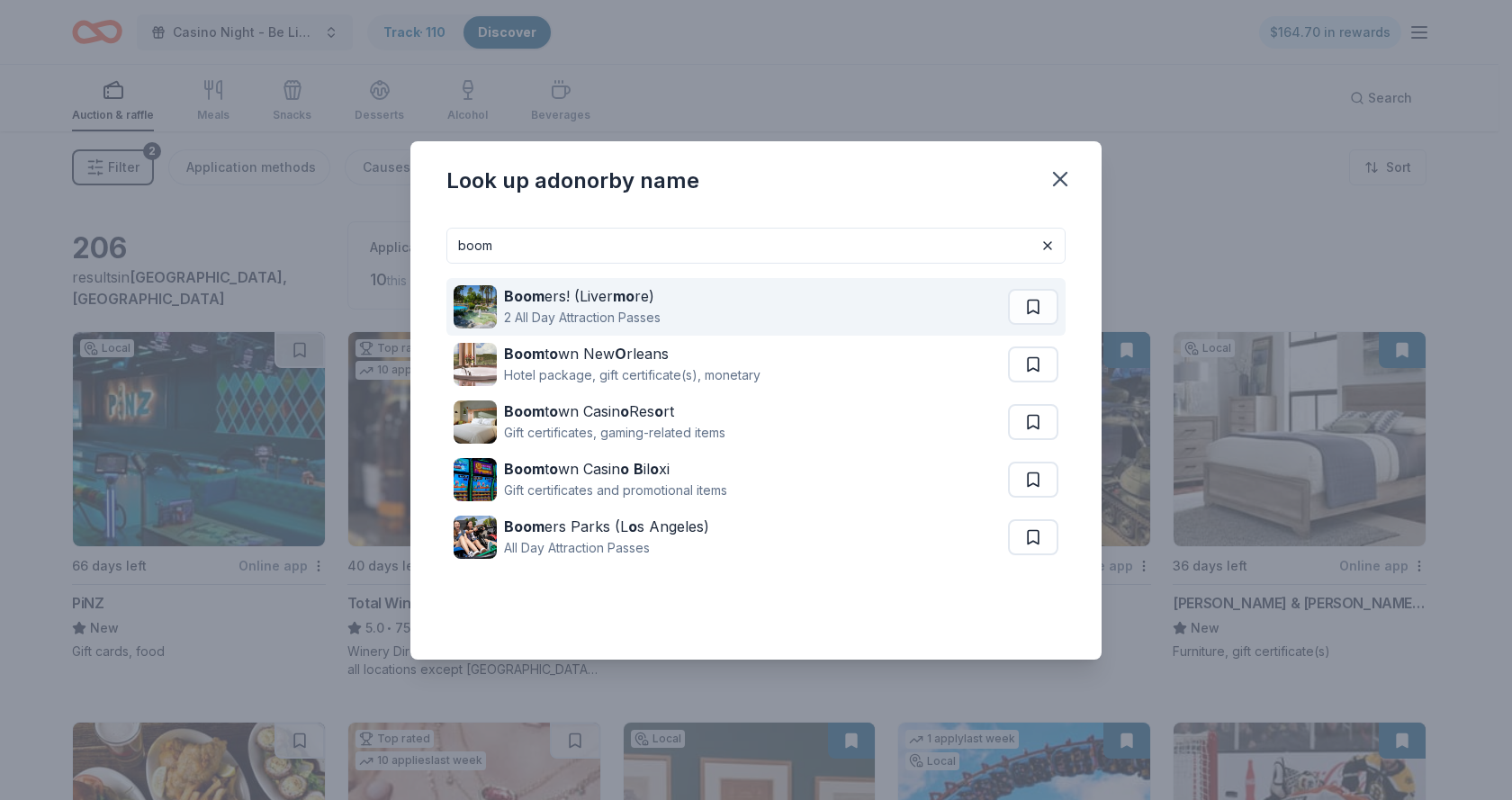
click at [632, 302] on strong "mo" at bounding box center [624, 296] width 21 height 18
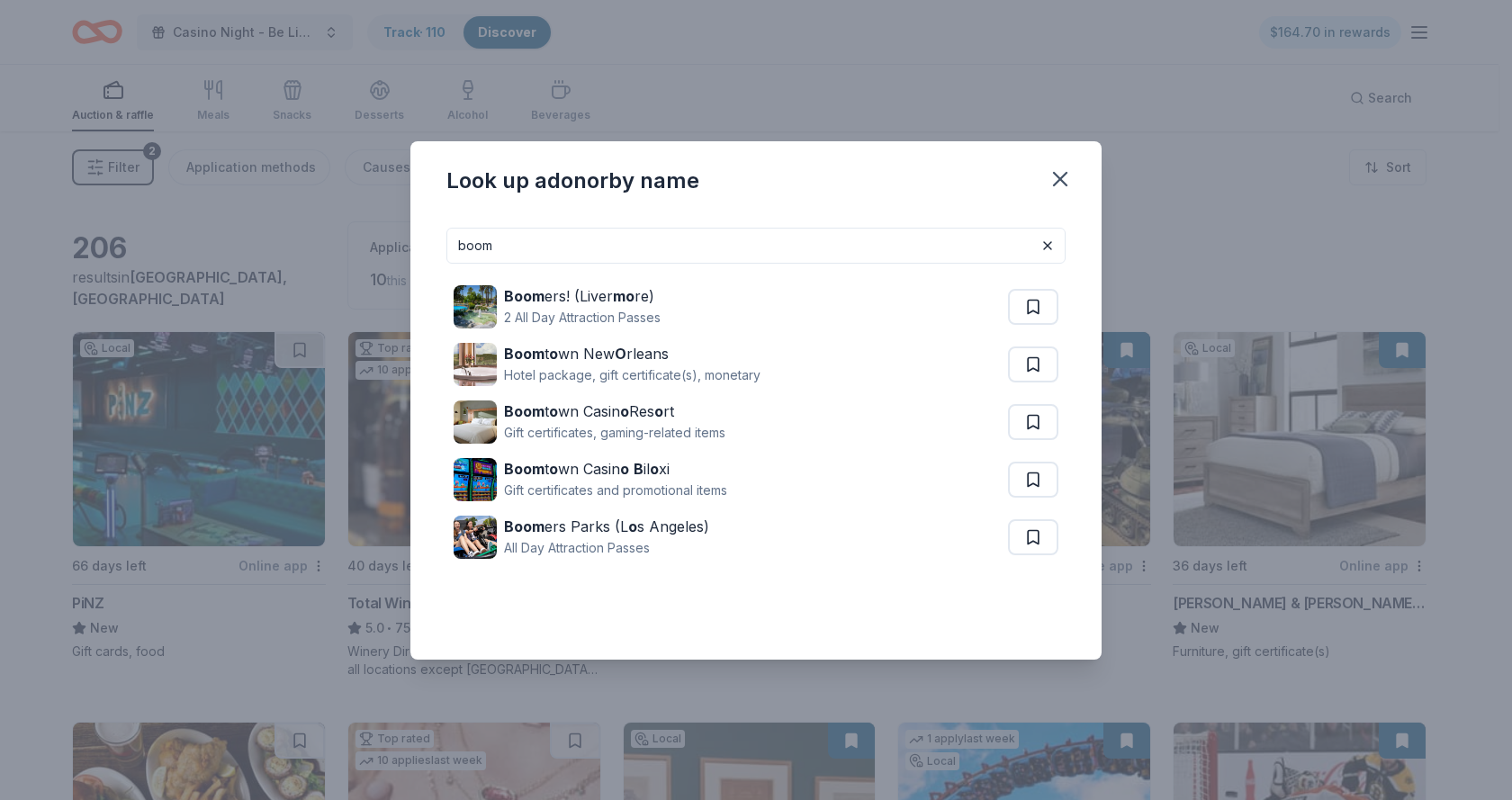
drag, startPoint x: 505, startPoint y: 250, endPoint x: 397, endPoint y: 227, distance: 110.4
click at [397, 227] on div "Look up a donor by name boom Boom ers! (Liver mo re) 2 All Day Attraction Passe…" at bounding box center [756, 400] width 1512 height 800
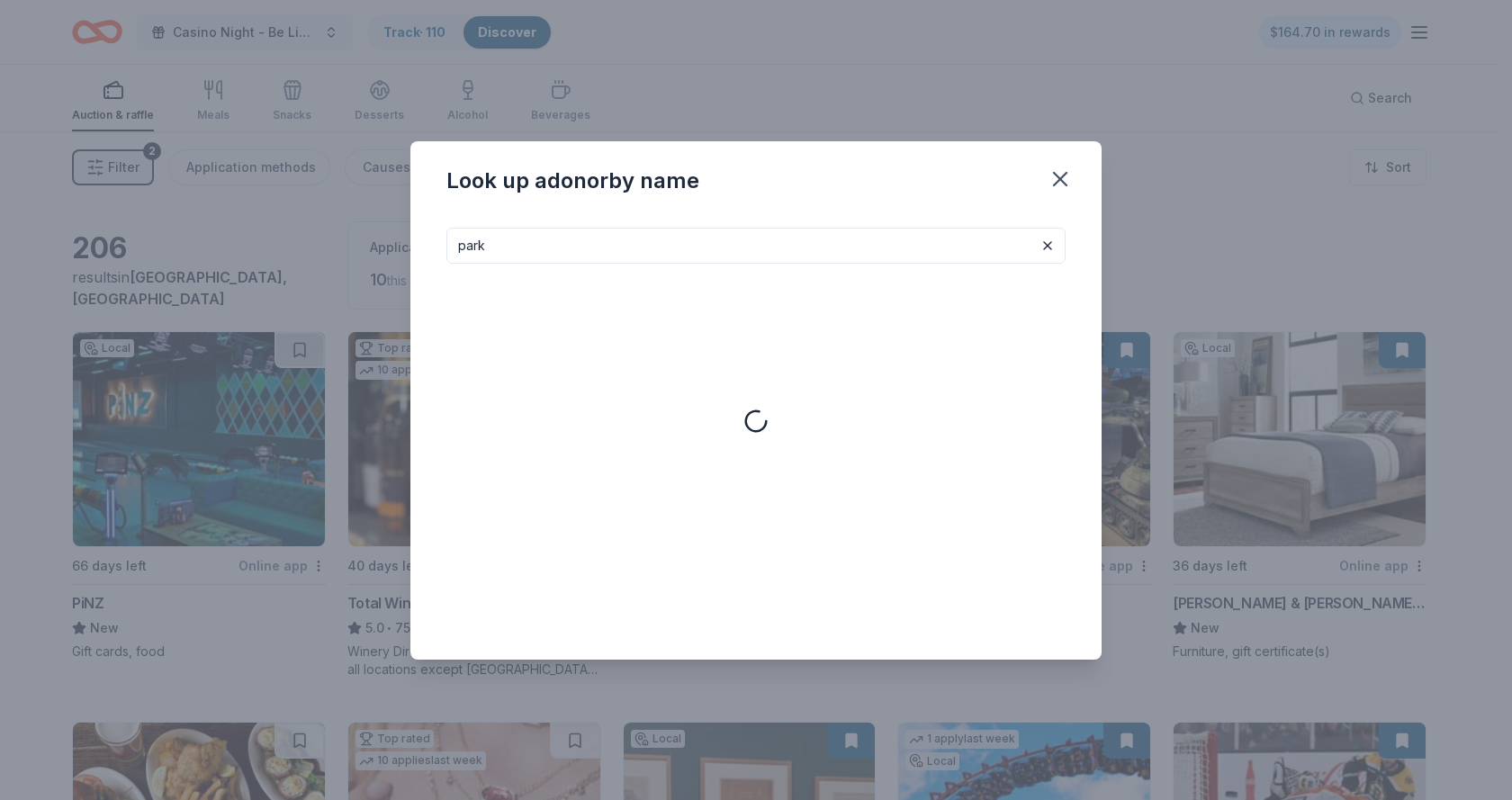
type input "park"
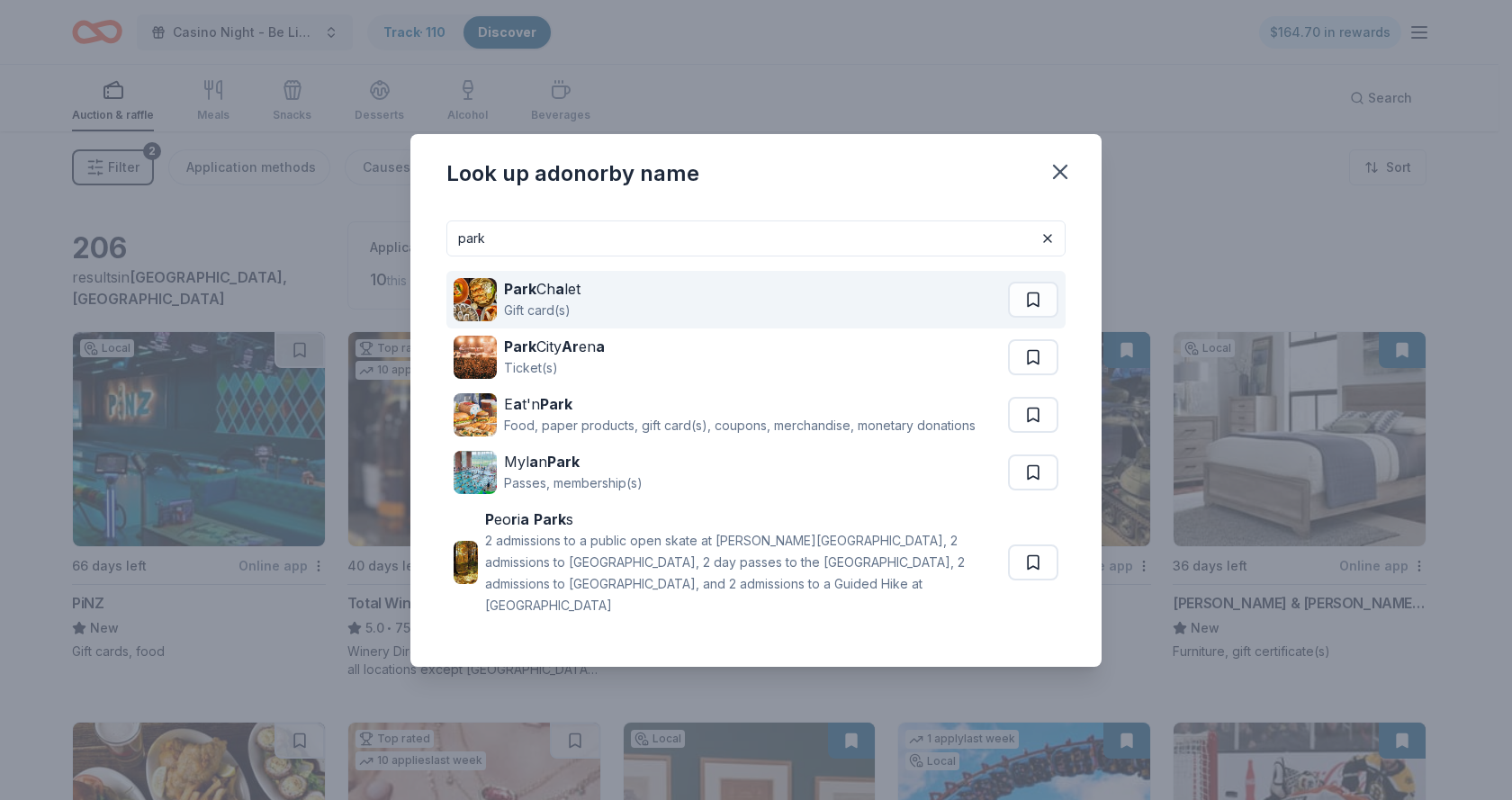
click at [560, 287] on strong "a" at bounding box center [559, 288] width 9 height 18
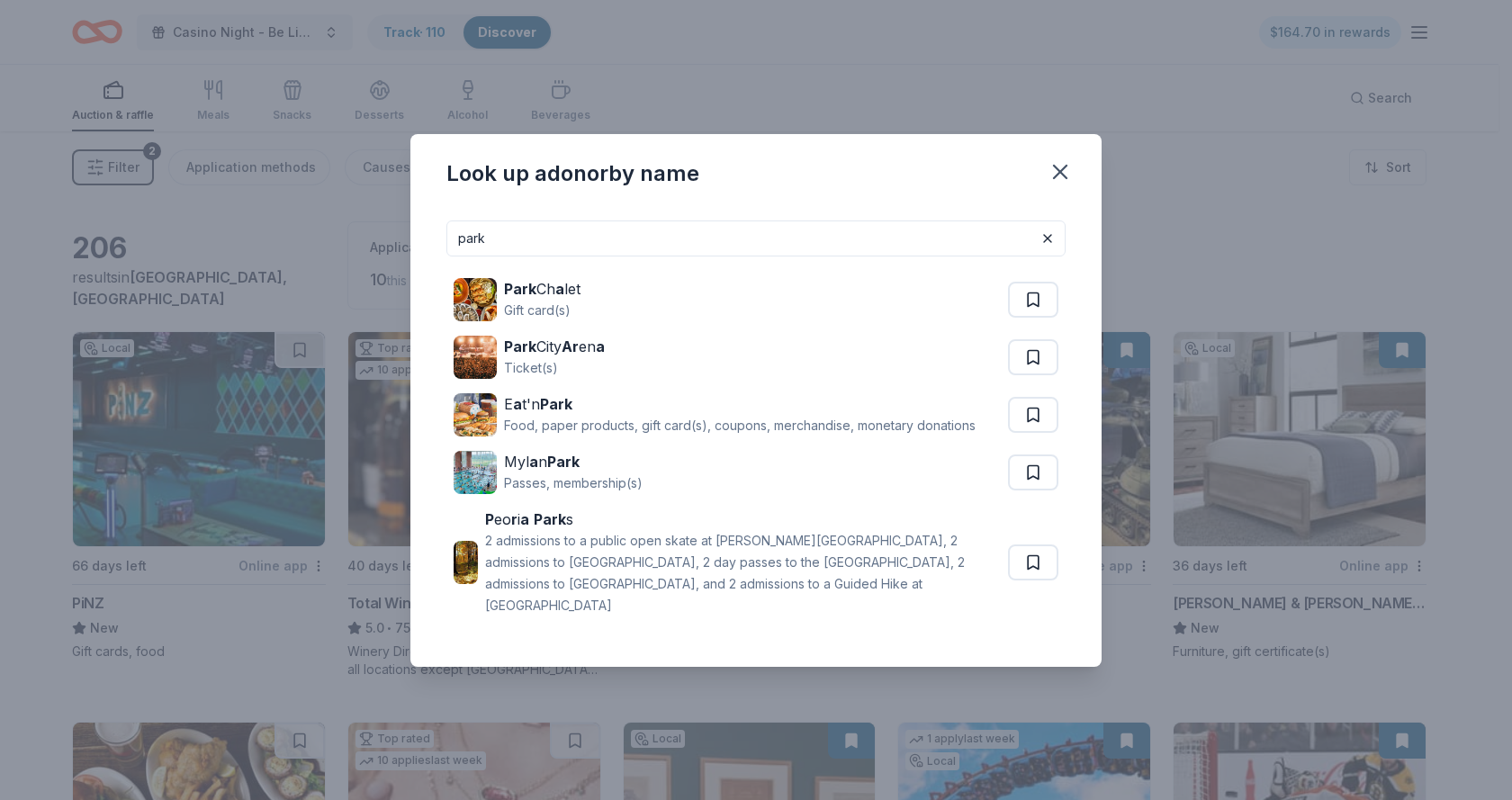
drag, startPoint x: 503, startPoint y: 234, endPoint x: 407, endPoint y: 227, distance: 96.3
click at [407, 227] on div "Look up a donor by name park Park Ch a let Gift card(s) Park City Ar en a Ticke…" at bounding box center [756, 400] width 1512 height 800
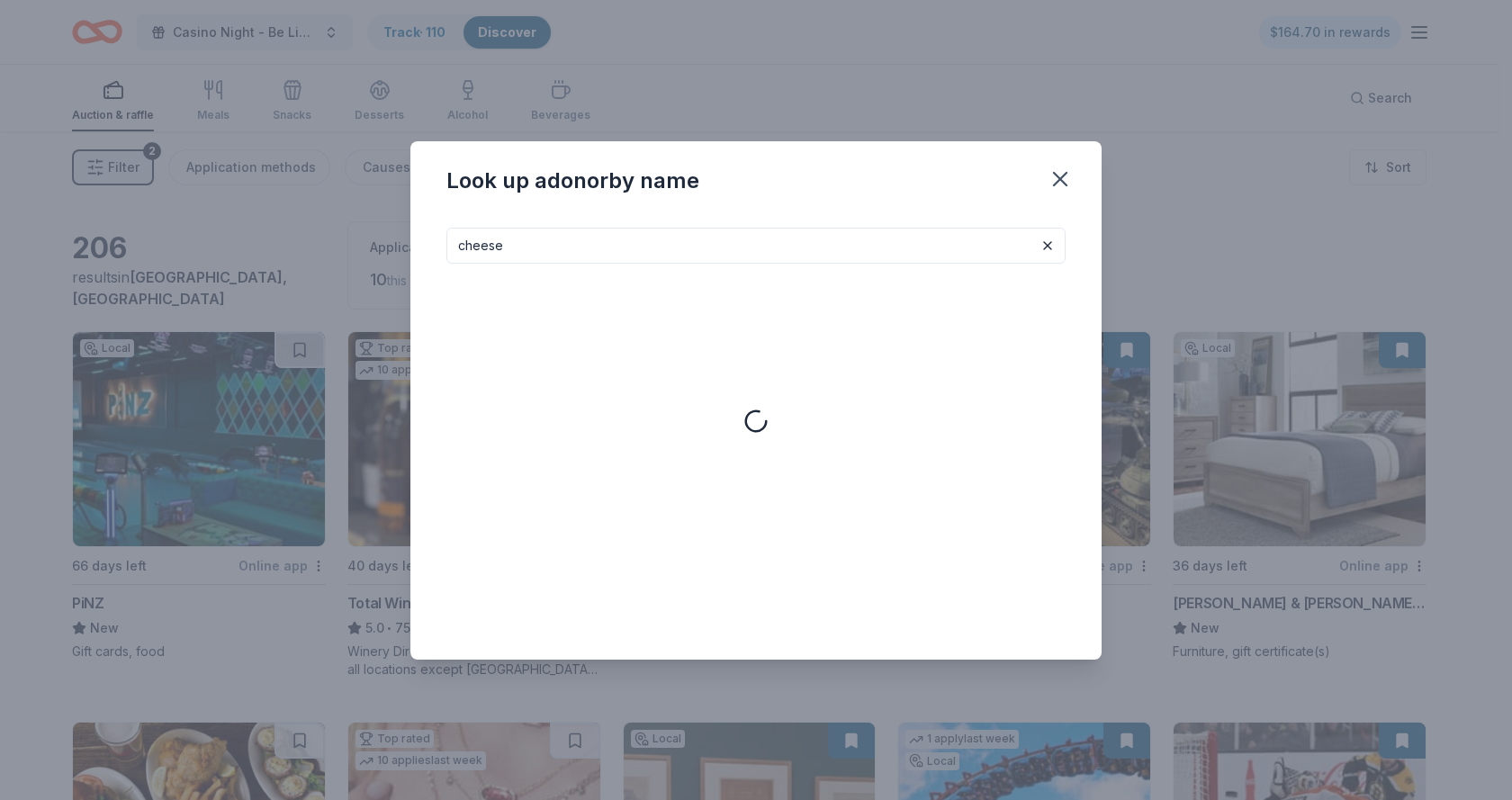
type input "cheese"
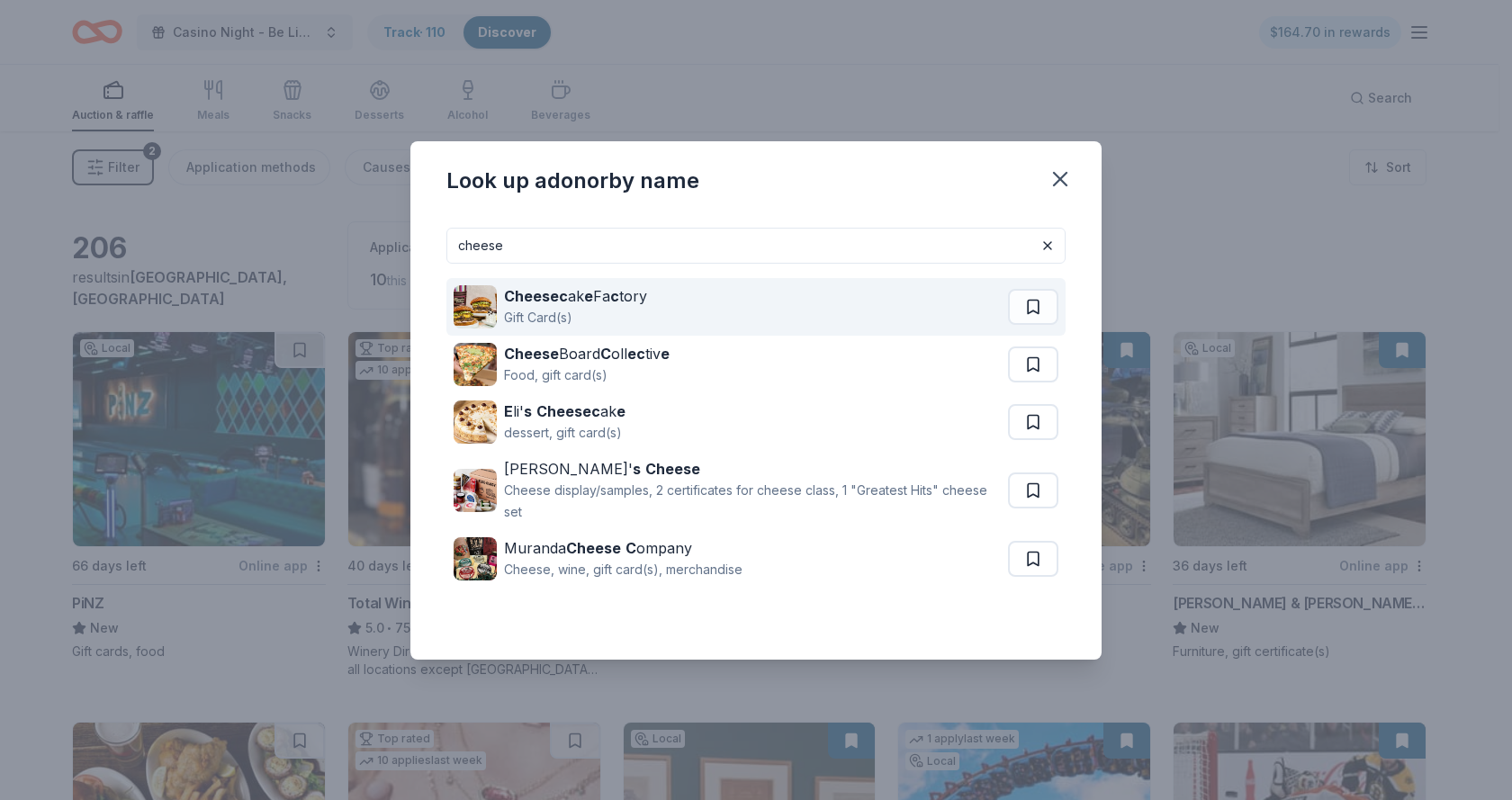
click at [561, 295] on strong "Cheesec" at bounding box center [536, 296] width 64 height 18
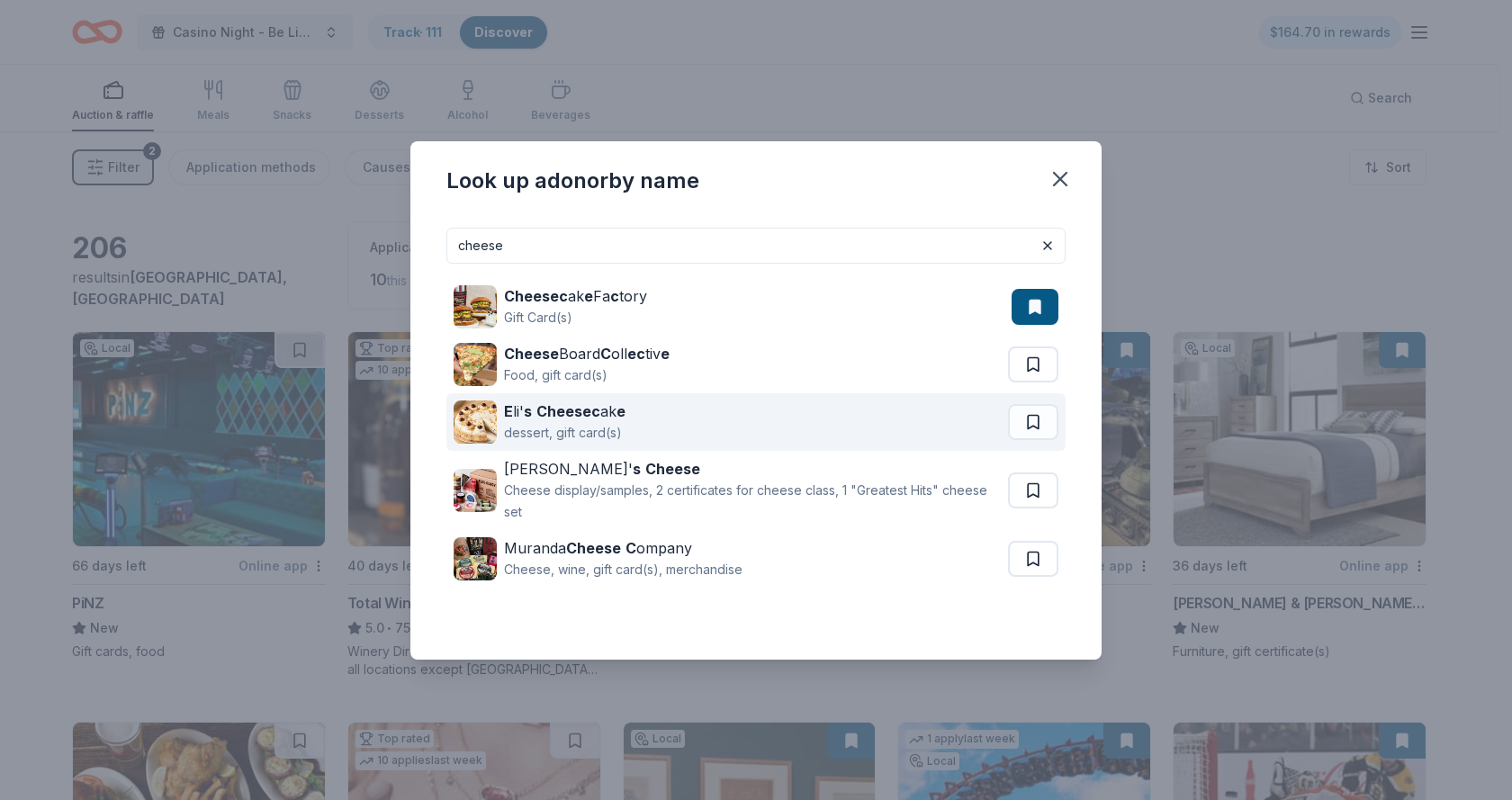
click at [583, 408] on strong "Cheesec" at bounding box center [568, 411] width 64 height 18
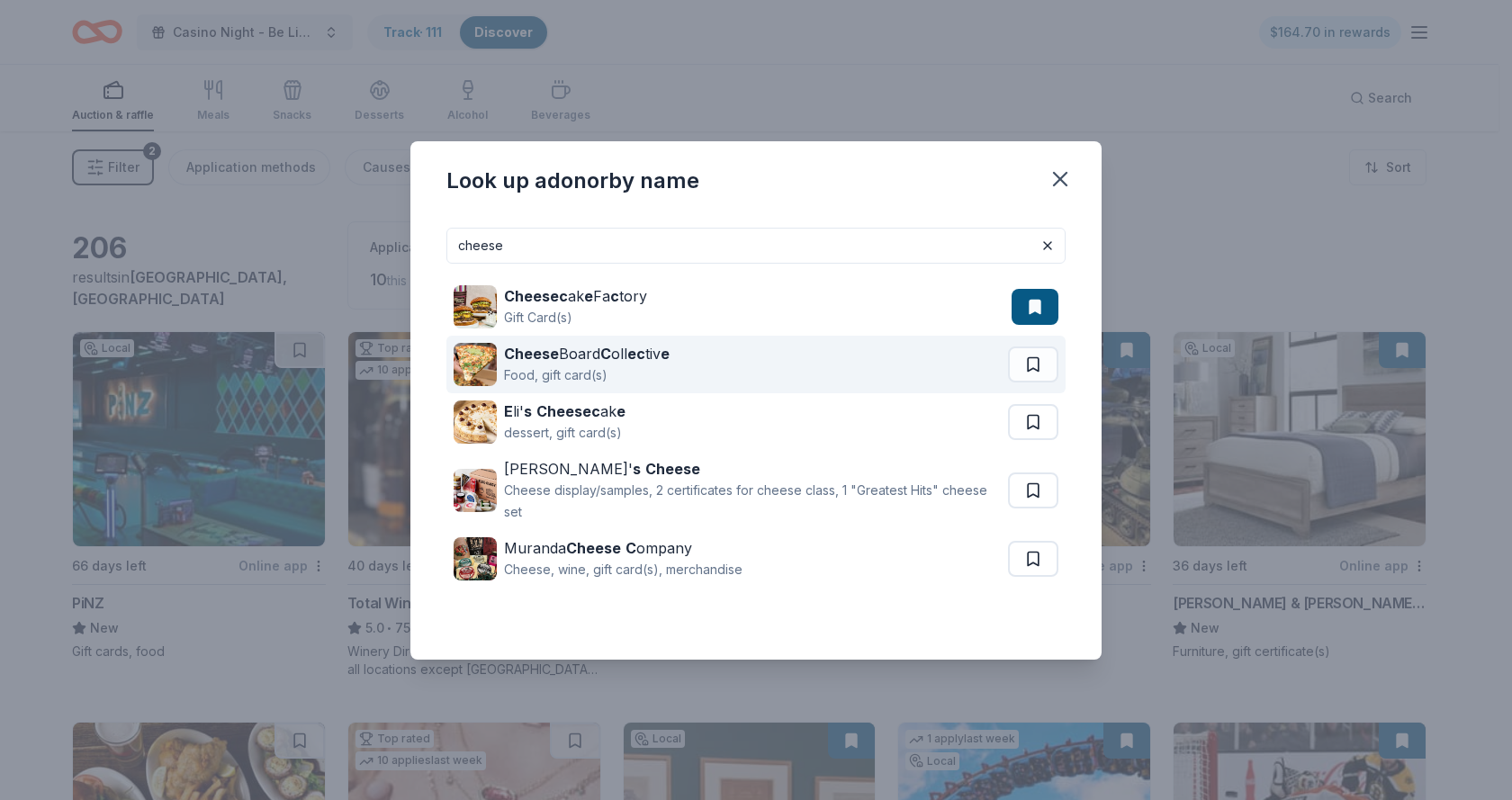
click at [634, 344] on strong "ec" at bounding box center [636, 353] width 18 height 18
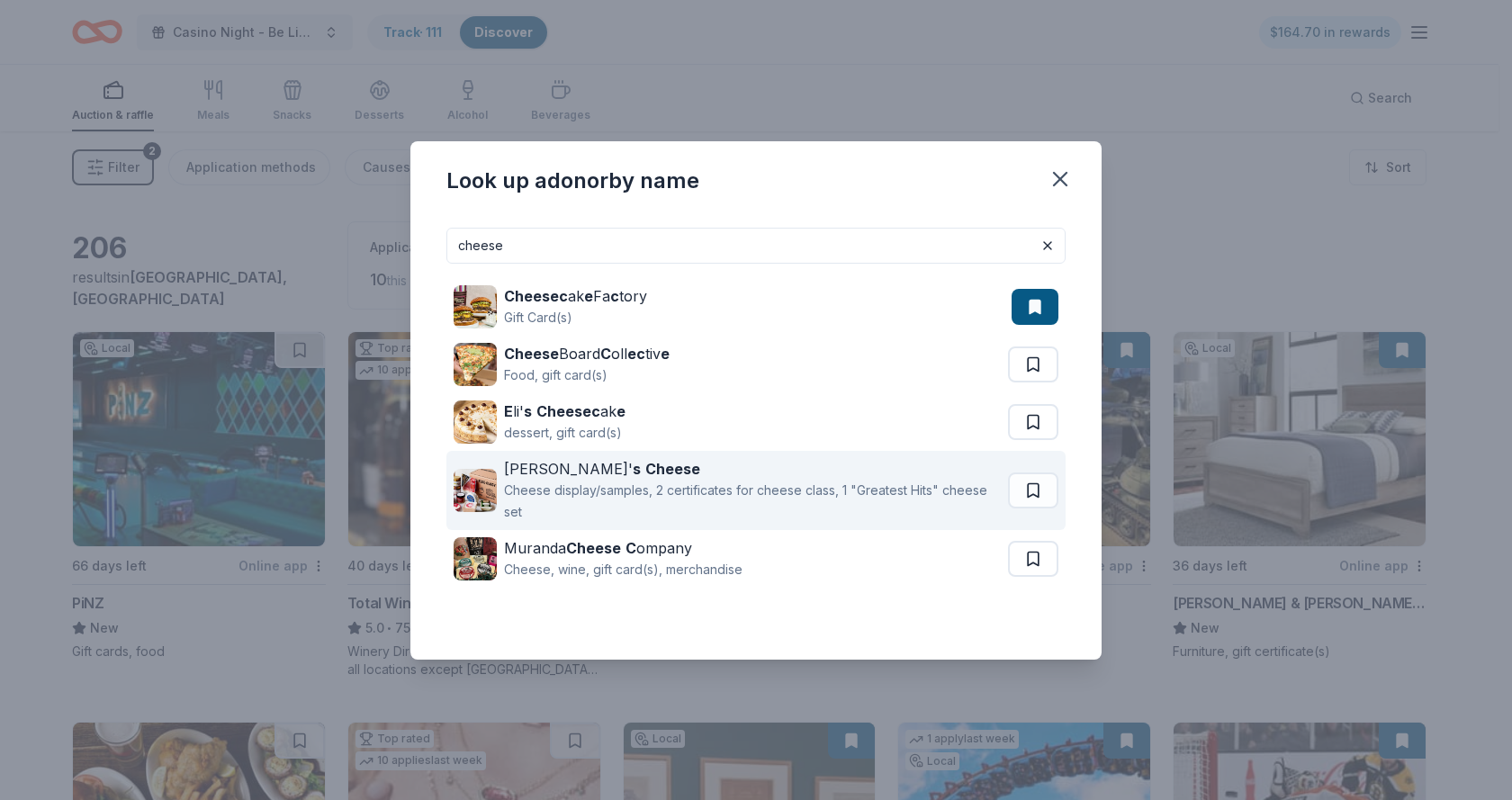
click at [645, 472] on strong "Cheese" at bounding box center [672, 468] width 55 height 18
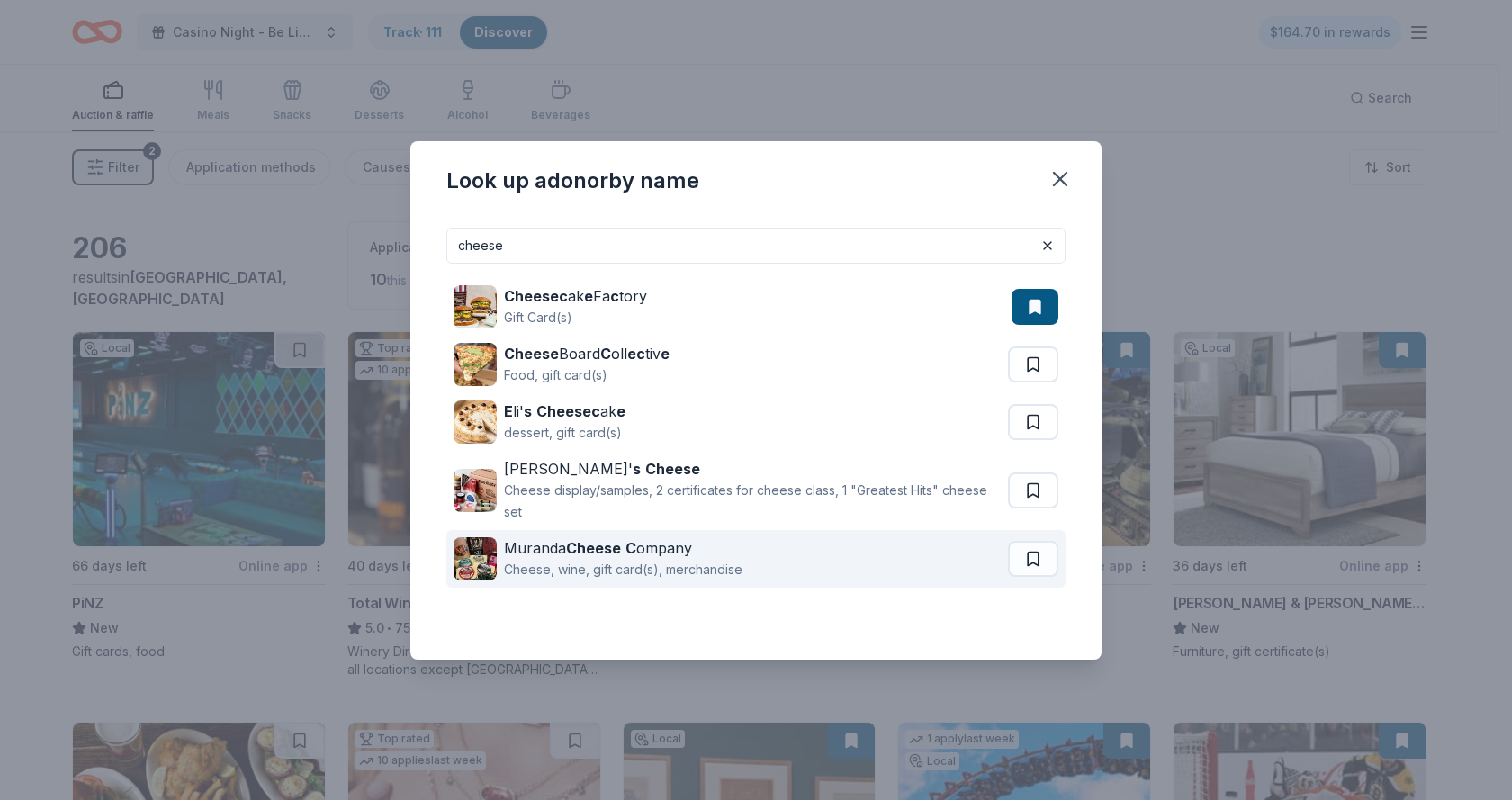
click at [629, 549] on strong "C" at bounding box center [631, 547] width 11 height 18
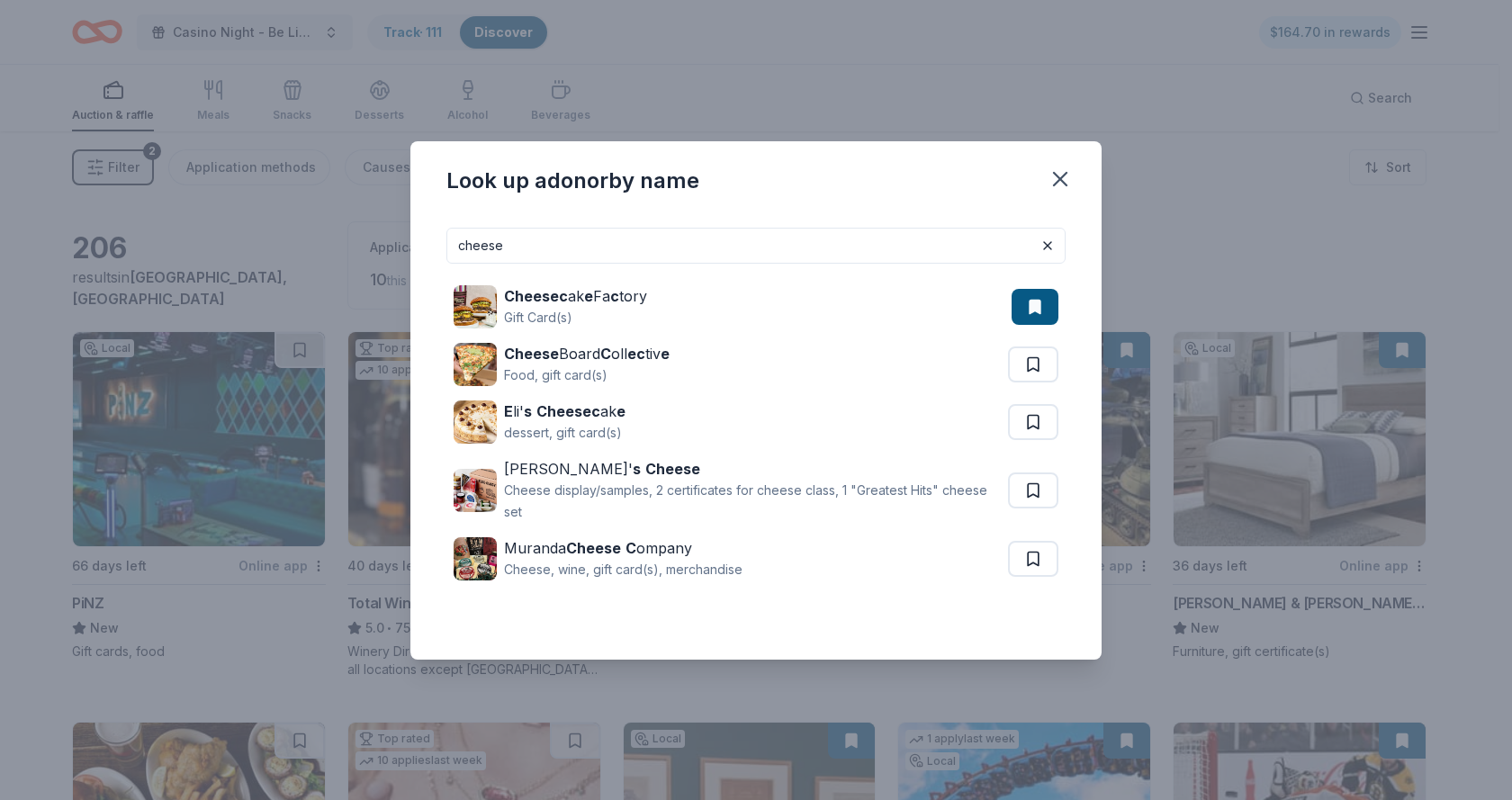
drag, startPoint x: 528, startPoint y: 243, endPoint x: 368, endPoint y: 271, distance: 162.4
click at [368, 271] on div "Look up a donor by name cheese Cheesec ak e Fa c tory Gift Card(s) Cheese Board…" at bounding box center [756, 400] width 1512 height 800
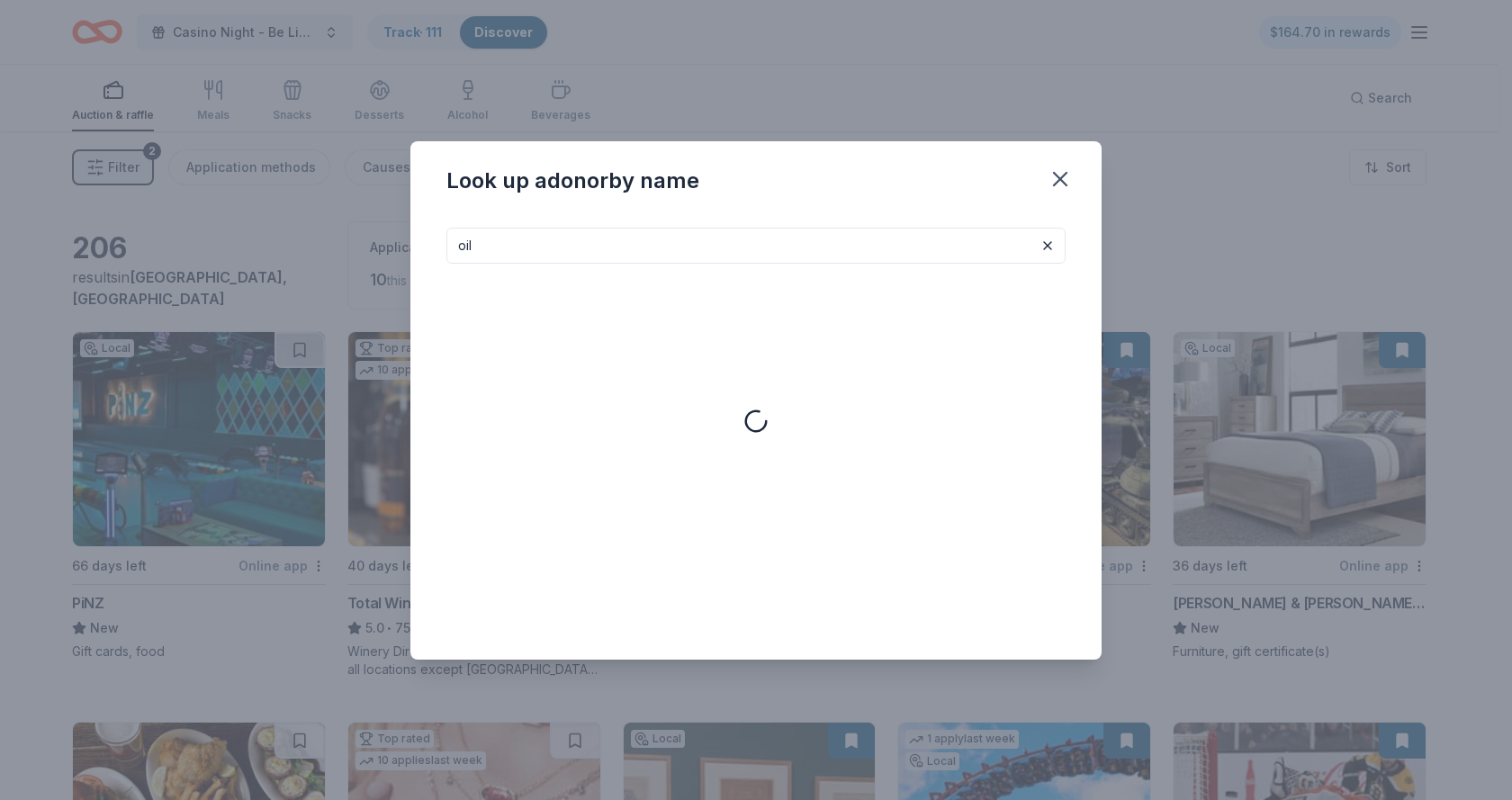
type input "oil"
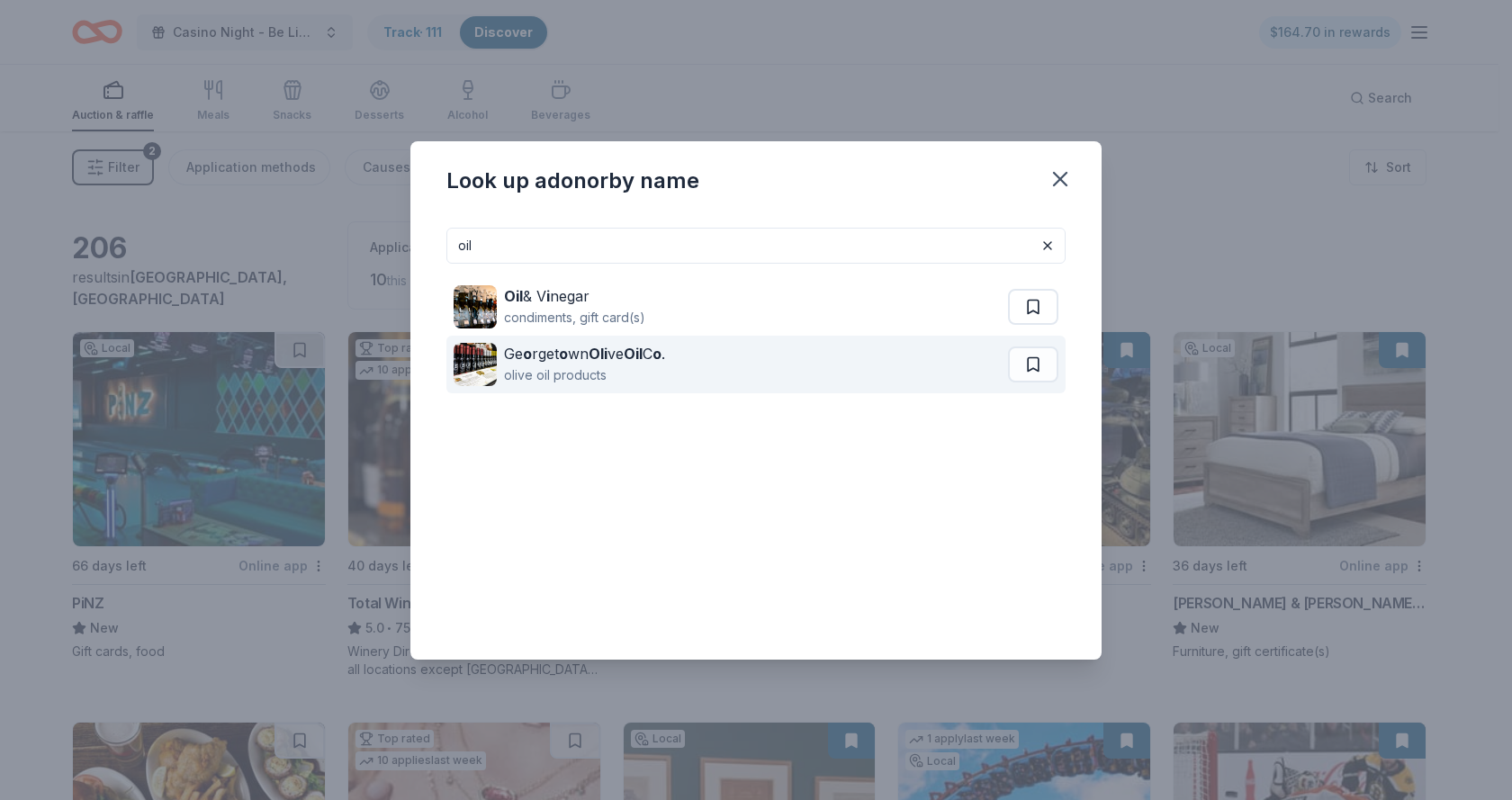
click at [532, 364] on div "olive oil products" at bounding box center [584, 375] width 161 height 21
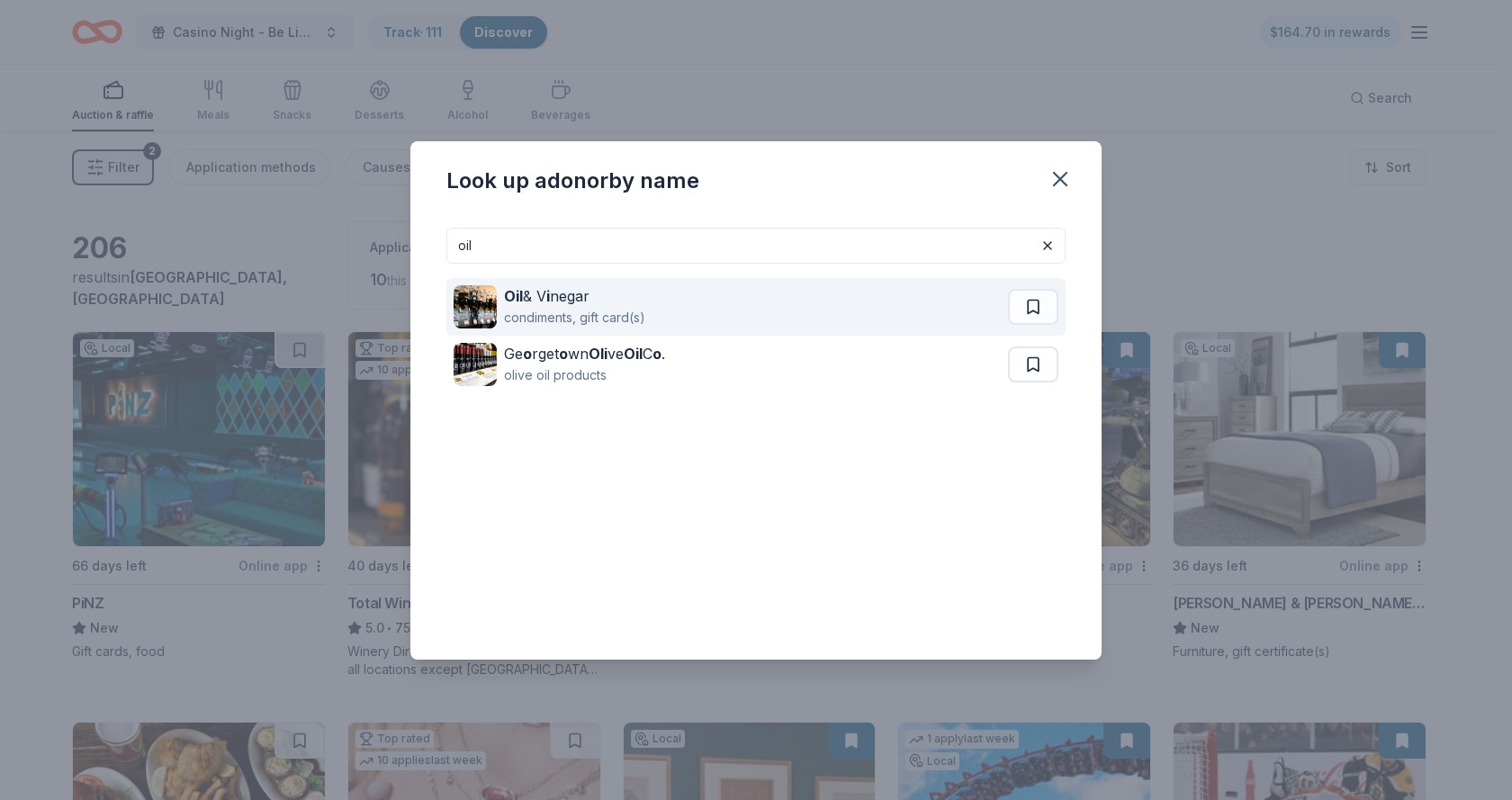
click at [549, 305] on div "Oil & V i negar" at bounding box center [575, 296] width 142 height 21
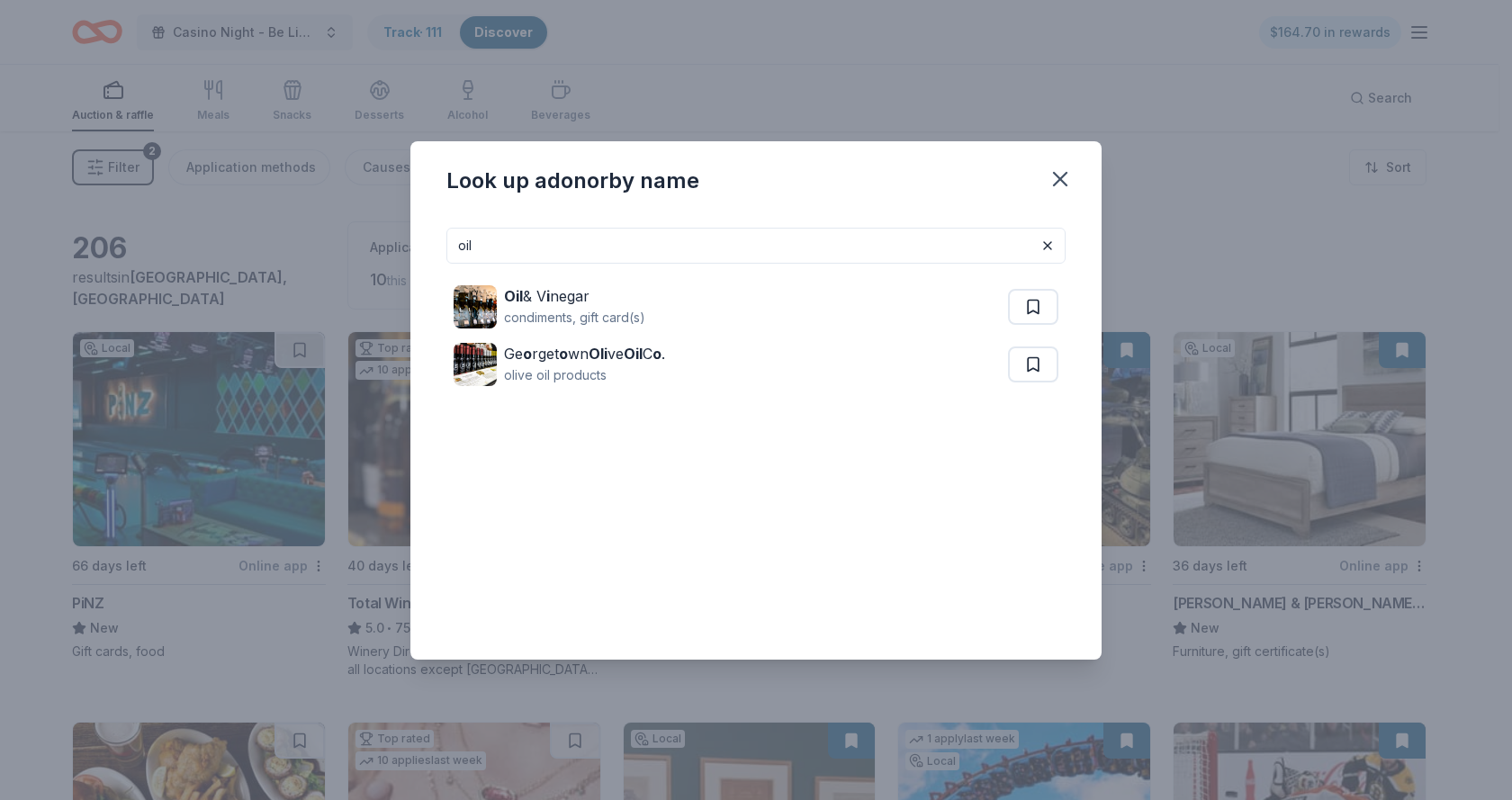
drag, startPoint x: 489, startPoint y: 250, endPoint x: 411, endPoint y: 242, distance: 78.4
click at [411, 242] on div "oil Oil & V i negar condiments, gift card(s) Ge o rget o wn Oli ve Oil C o . ol…" at bounding box center [756, 436] width 691 height 446
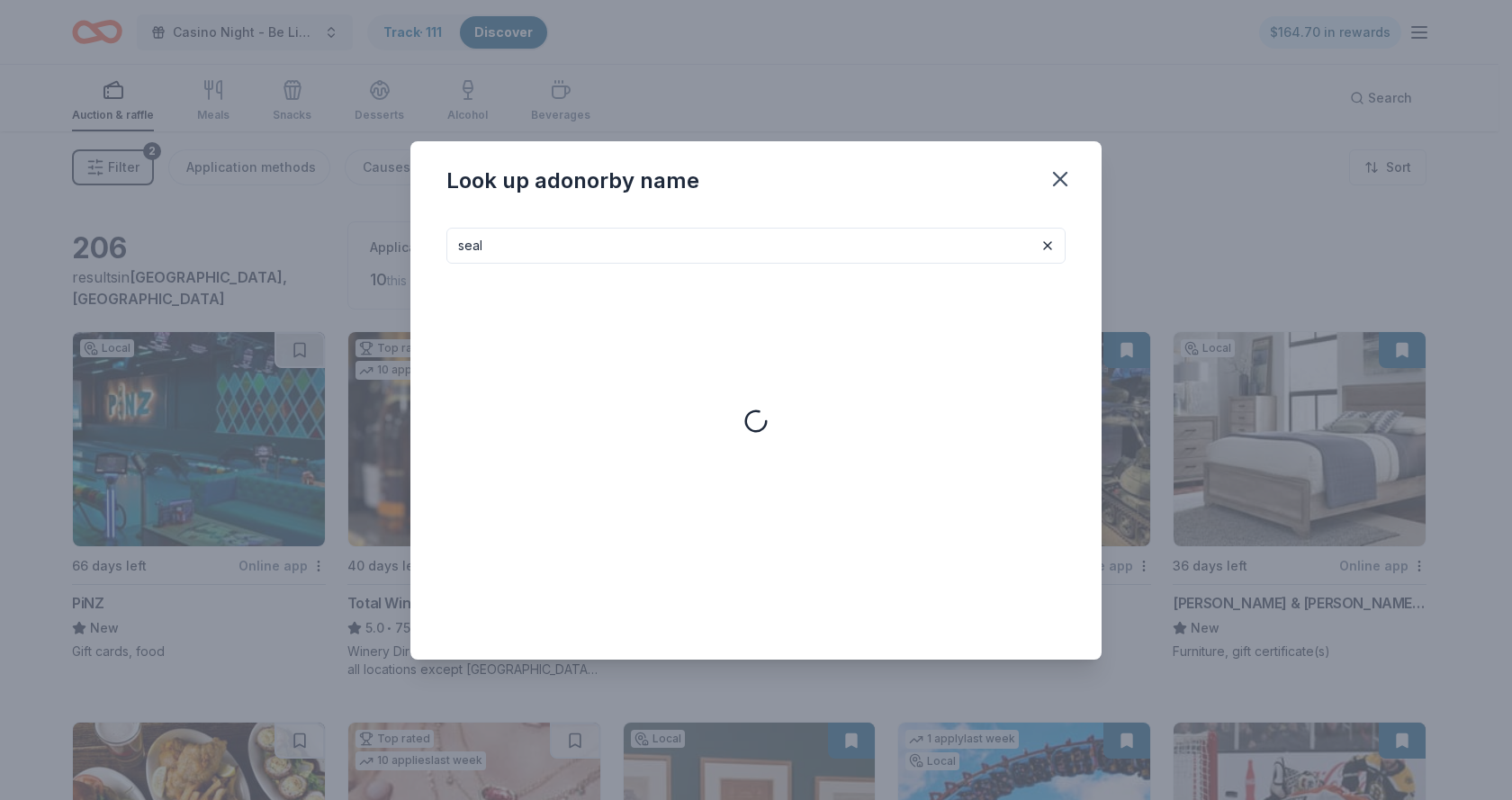
type input "seal"
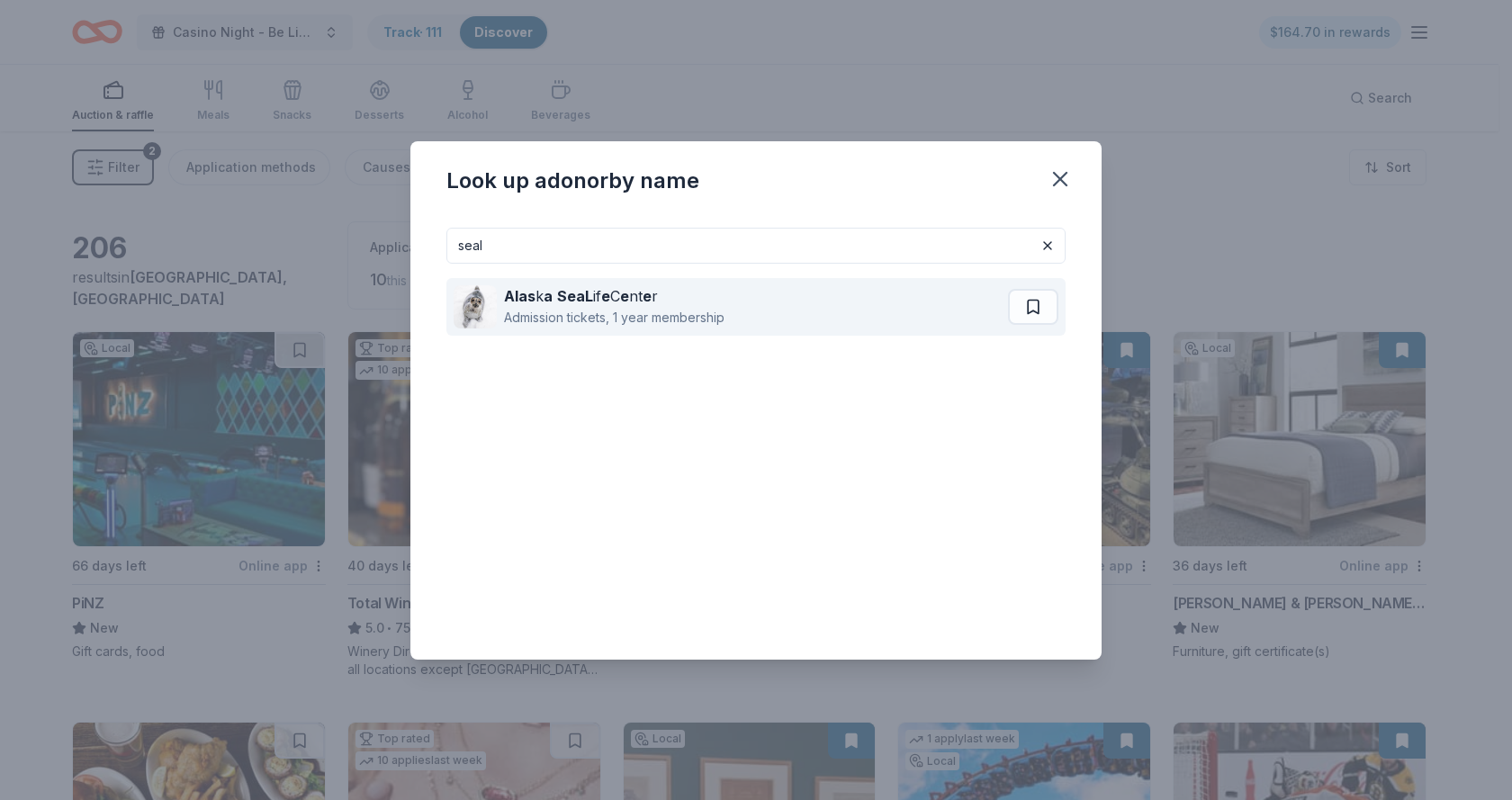
click at [526, 290] on strong "Alas" at bounding box center [520, 296] width 32 height 18
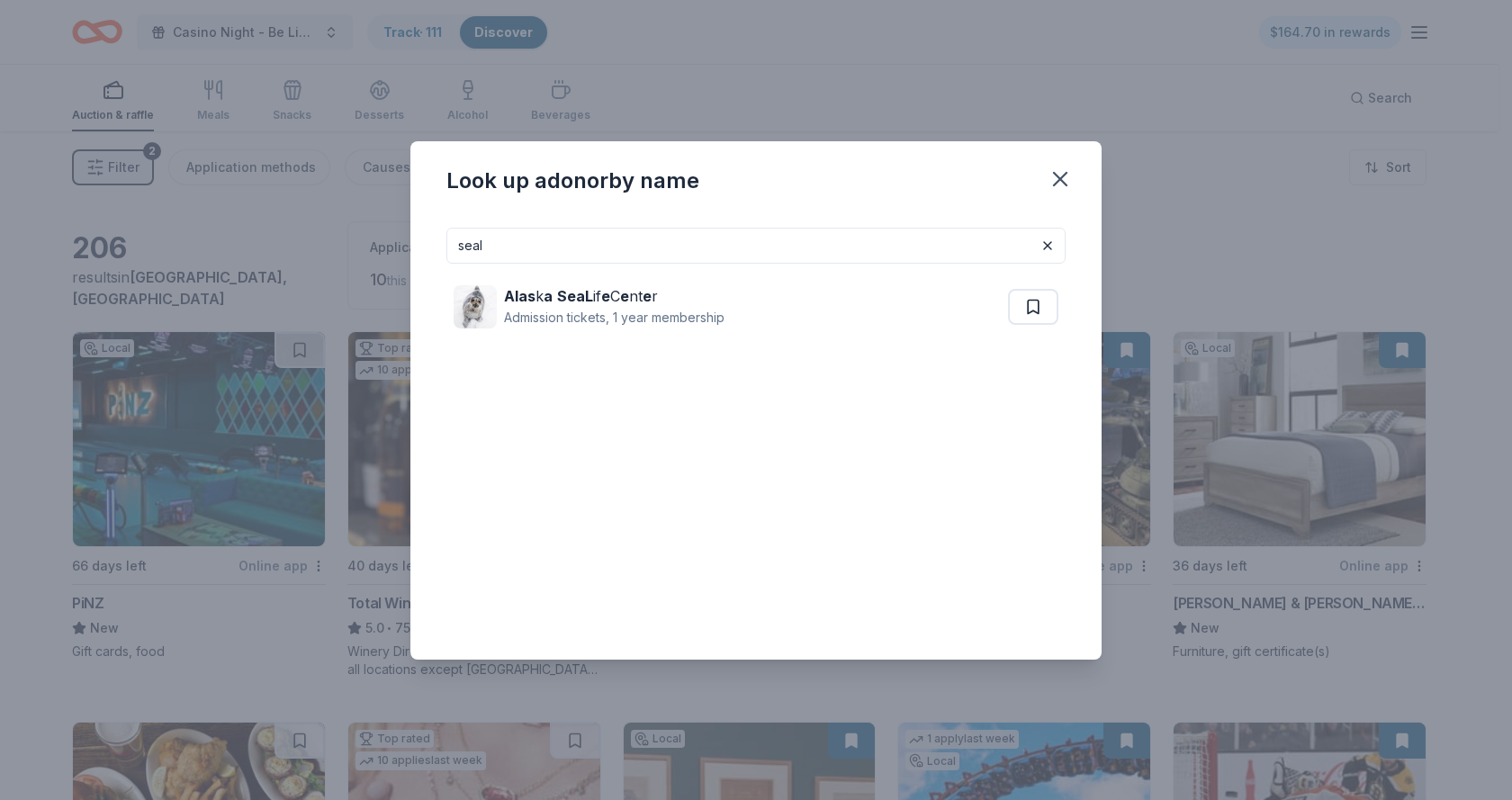
drag, startPoint x: 514, startPoint y: 246, endPoint x: 417, endPoint y: 232, distance: 98.0
click at [417, 232] on div "seal Alas k a SeaL if e C e nt e r Admission tickets, 1 year membership" at bounding box center [756, 436] width 691 height 446
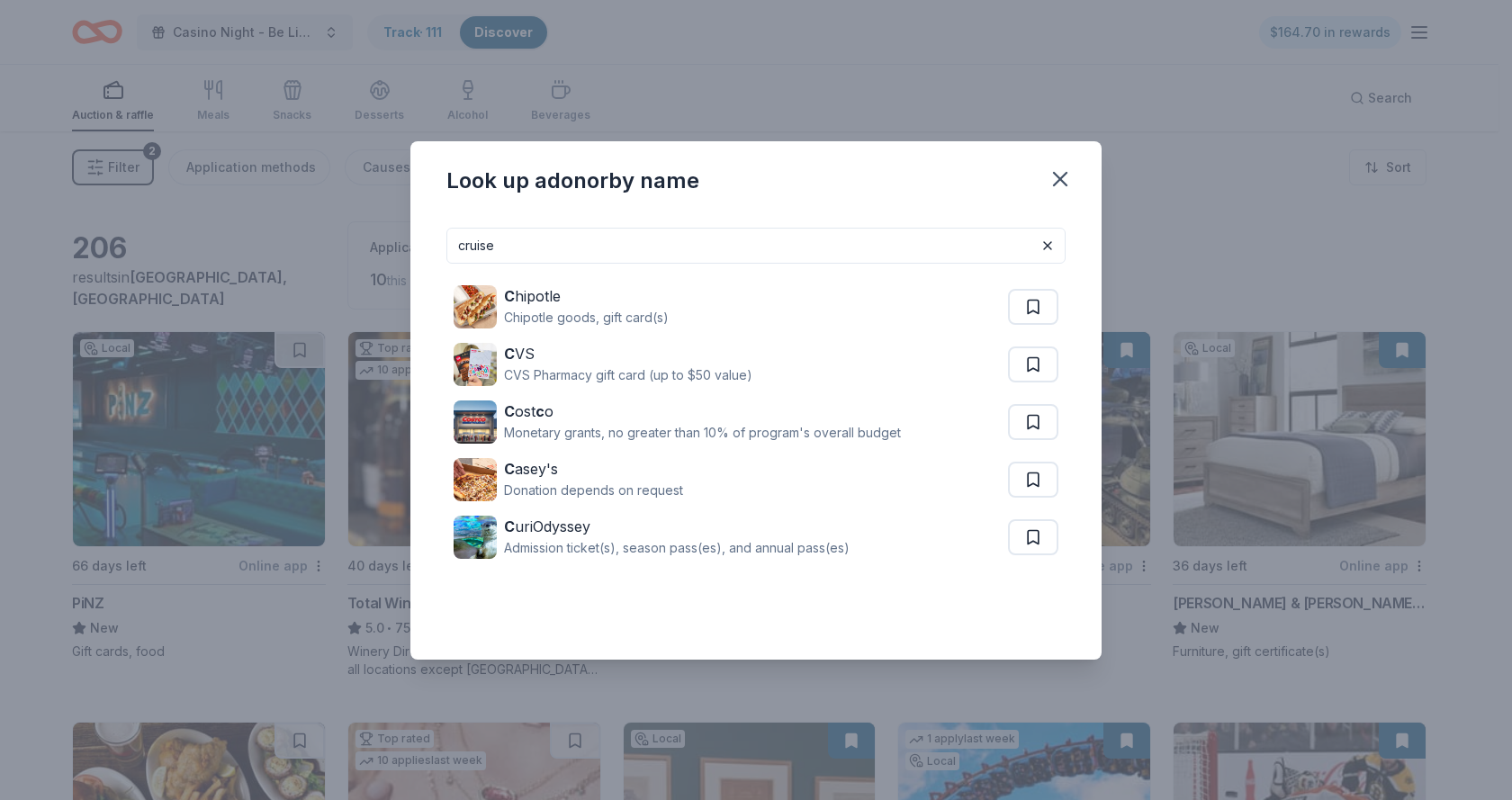
type input "cruise"
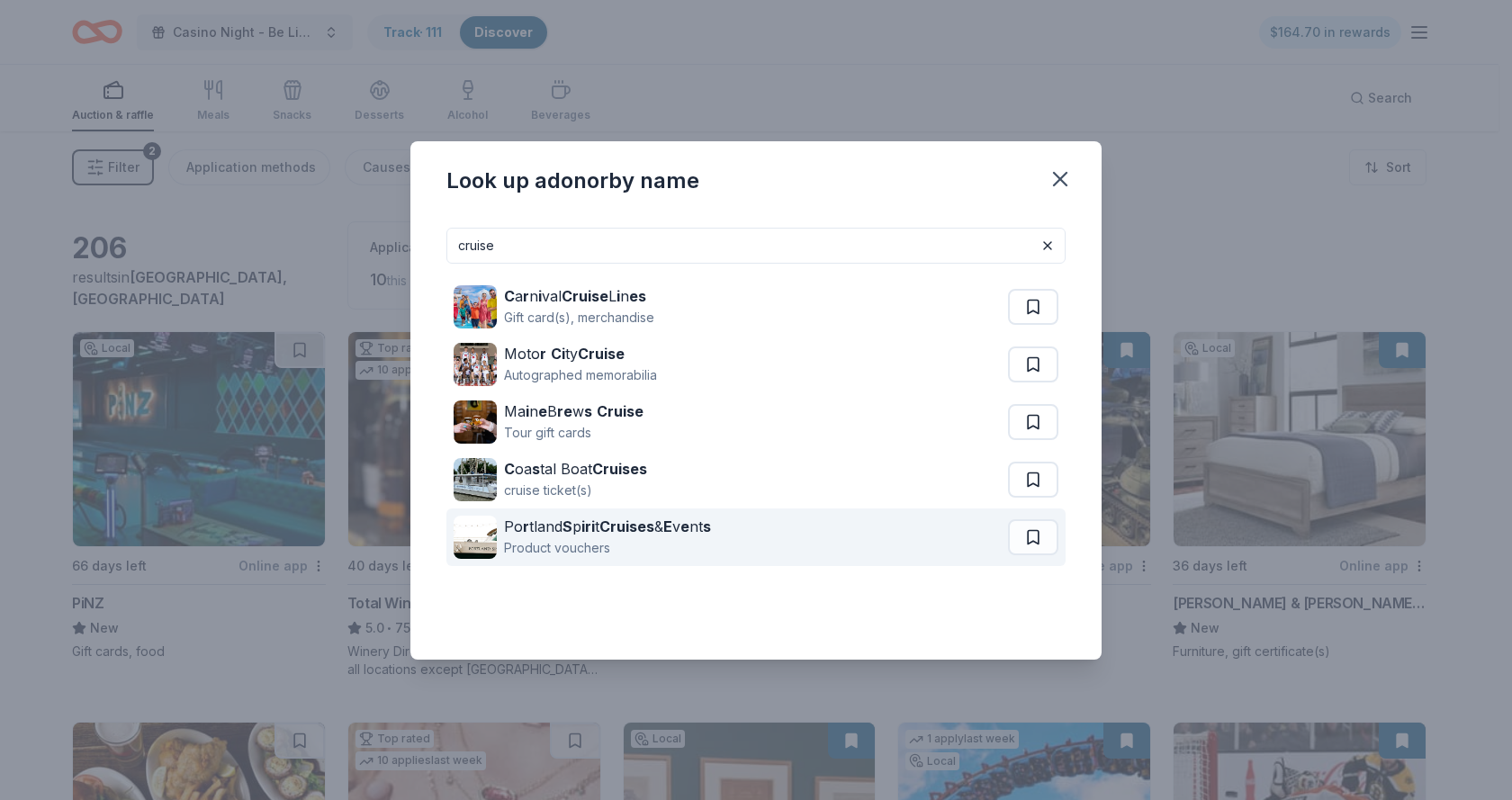
click at [605, 527] on div "Po r tland S p iri t Cruises & E v e nt s" at bounding box center [608, 526] width 207 height 21
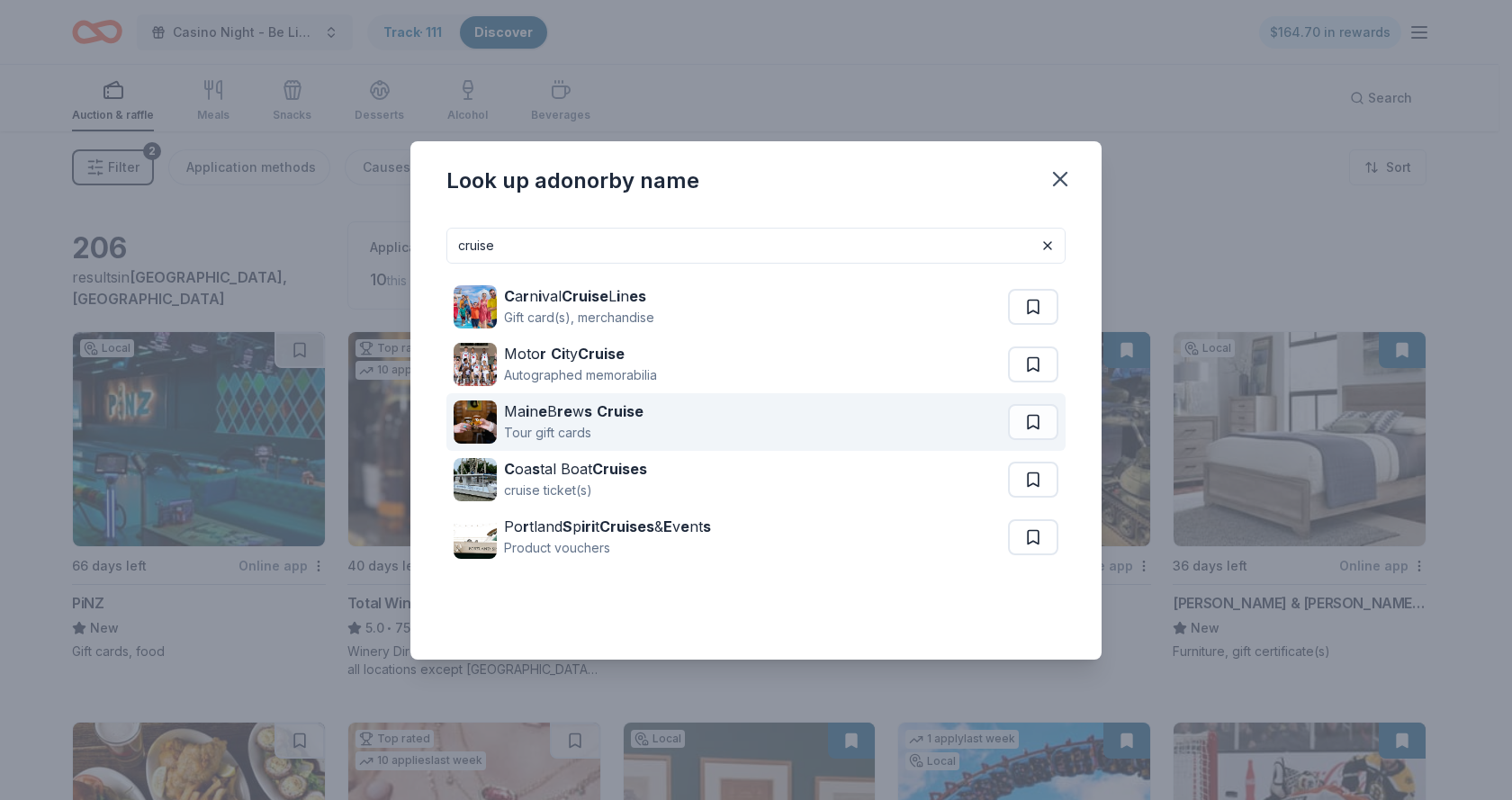
click at [580, 407] on div "Ma i n e B re w s Cruise" at bounding box center [574, 411] width 140 height 21
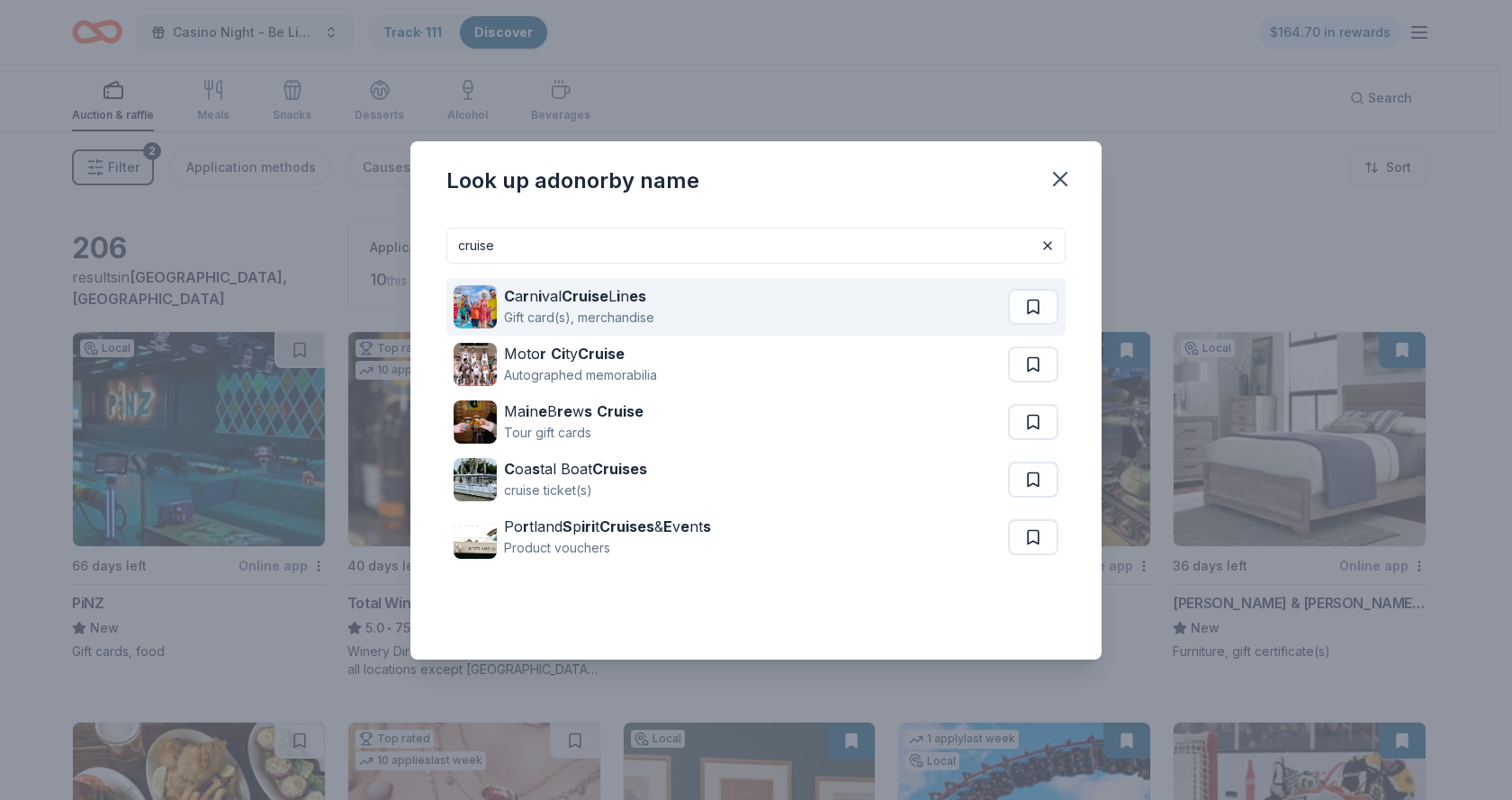
click at [607, 298] on strong "Cruise" at bounding box center [584, 296] width 47 height 18
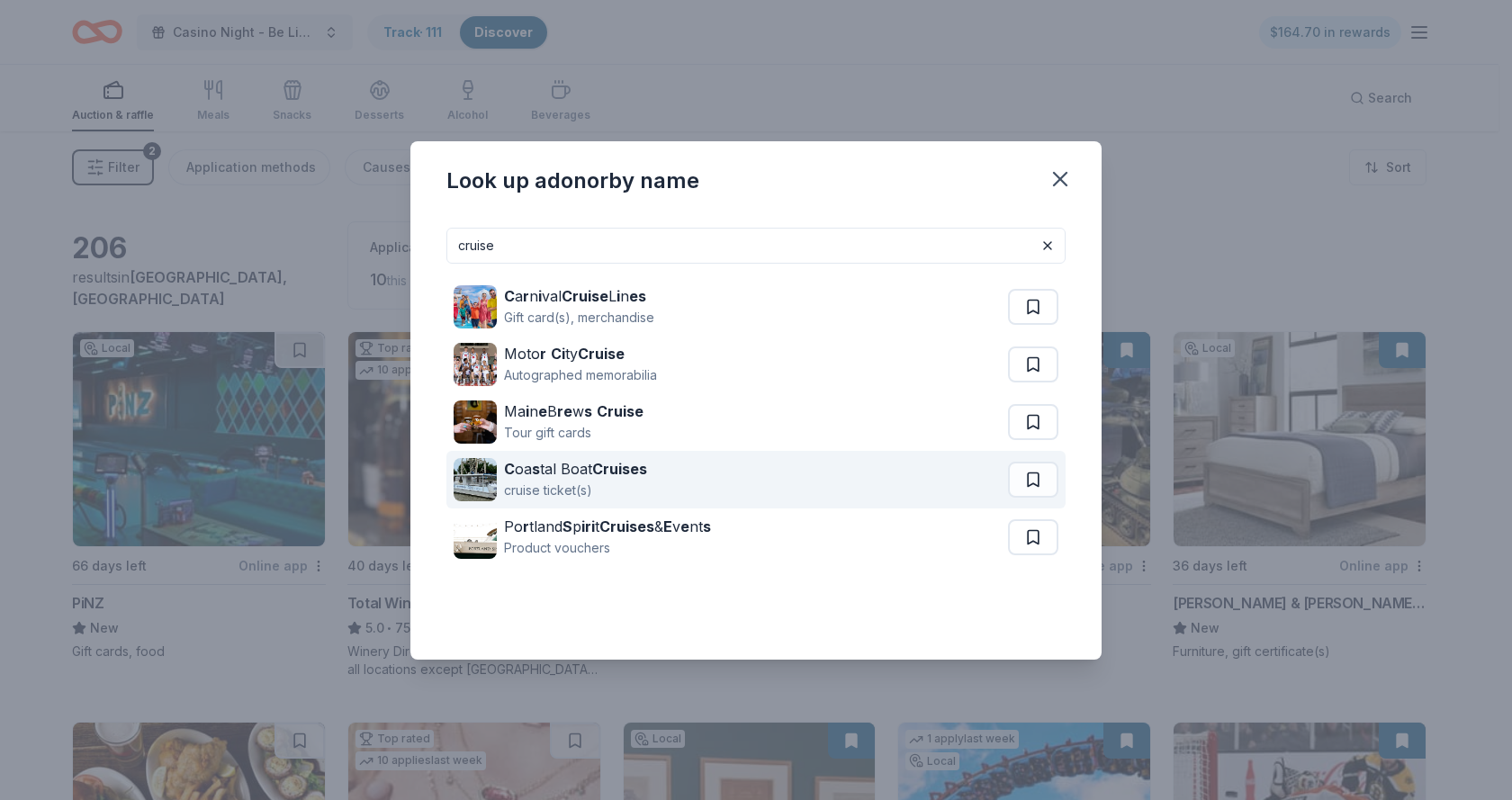
click at [604, 466] on strong "Cruises" at bounding box center [619, 468] width 55 height 18
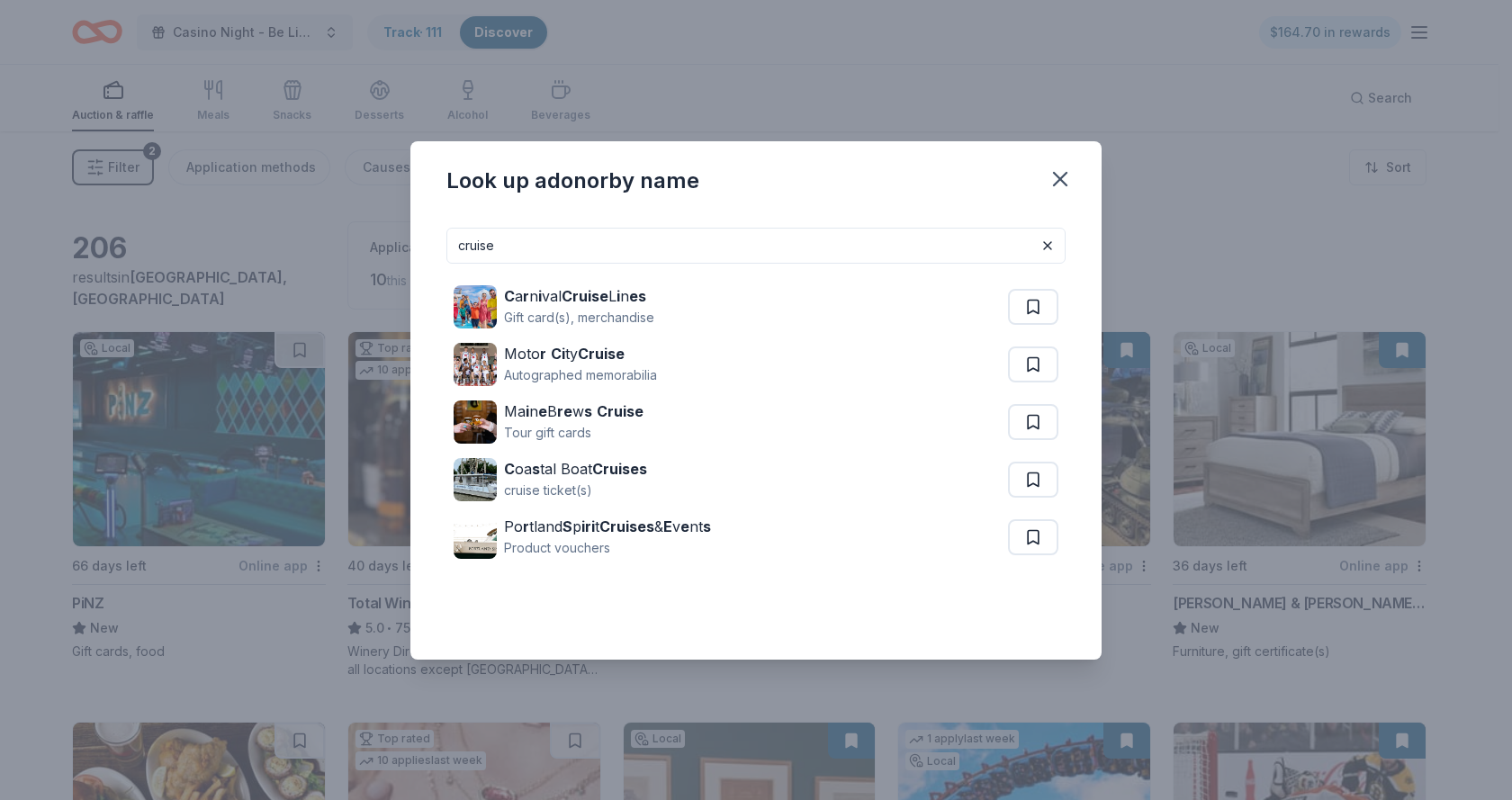
drag, startPoint x: 518, startPoint y: 256, endPoint x: 385, endPoint y: 229, distance: 135.7
click at [385, 229] on div "Look up a donor by name cruise C a r n i val Cruise L i n es Gift card(s), merc…" at bounding box center [756, 400] width 1512 height 800
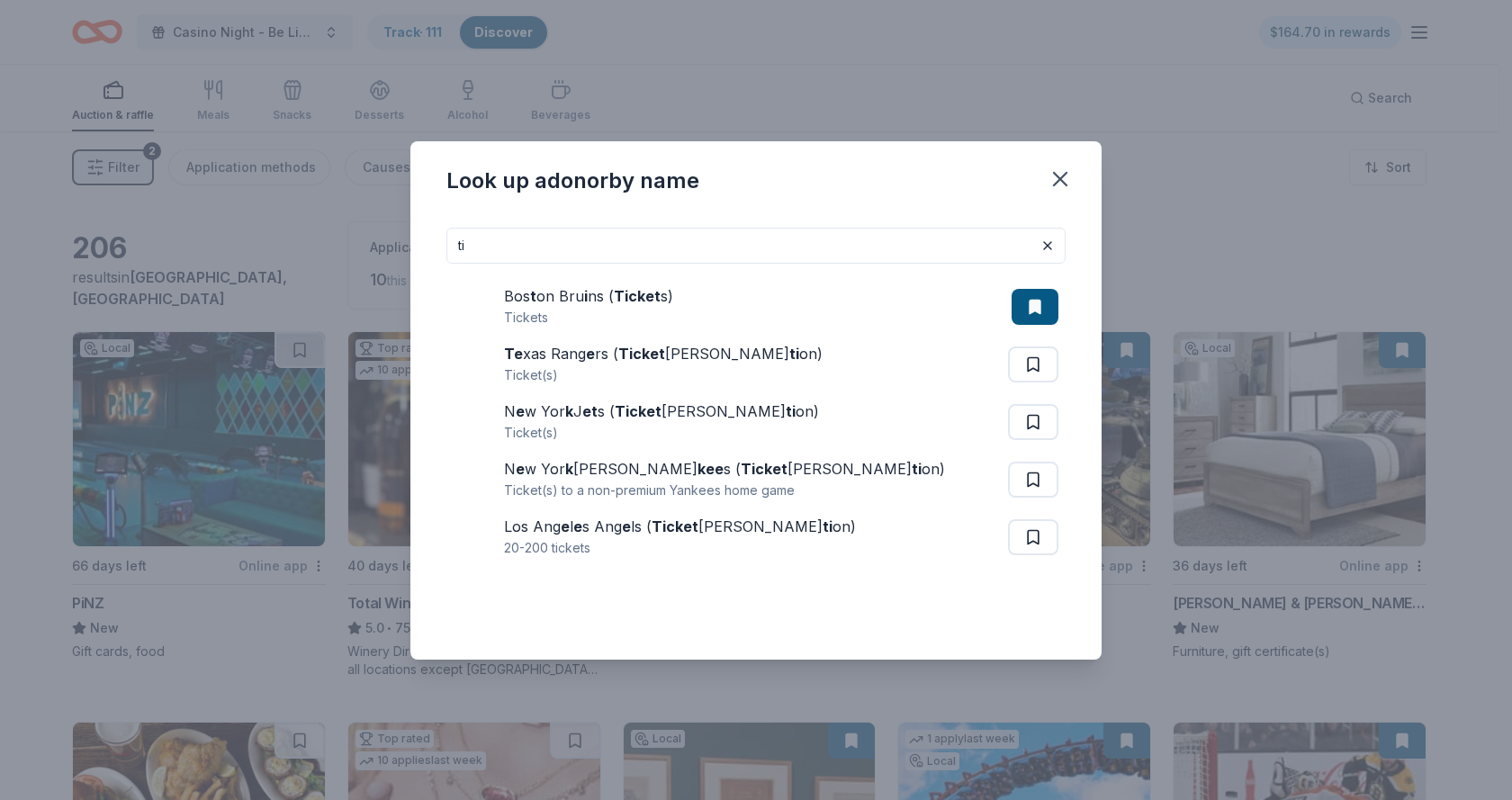
type input "t"
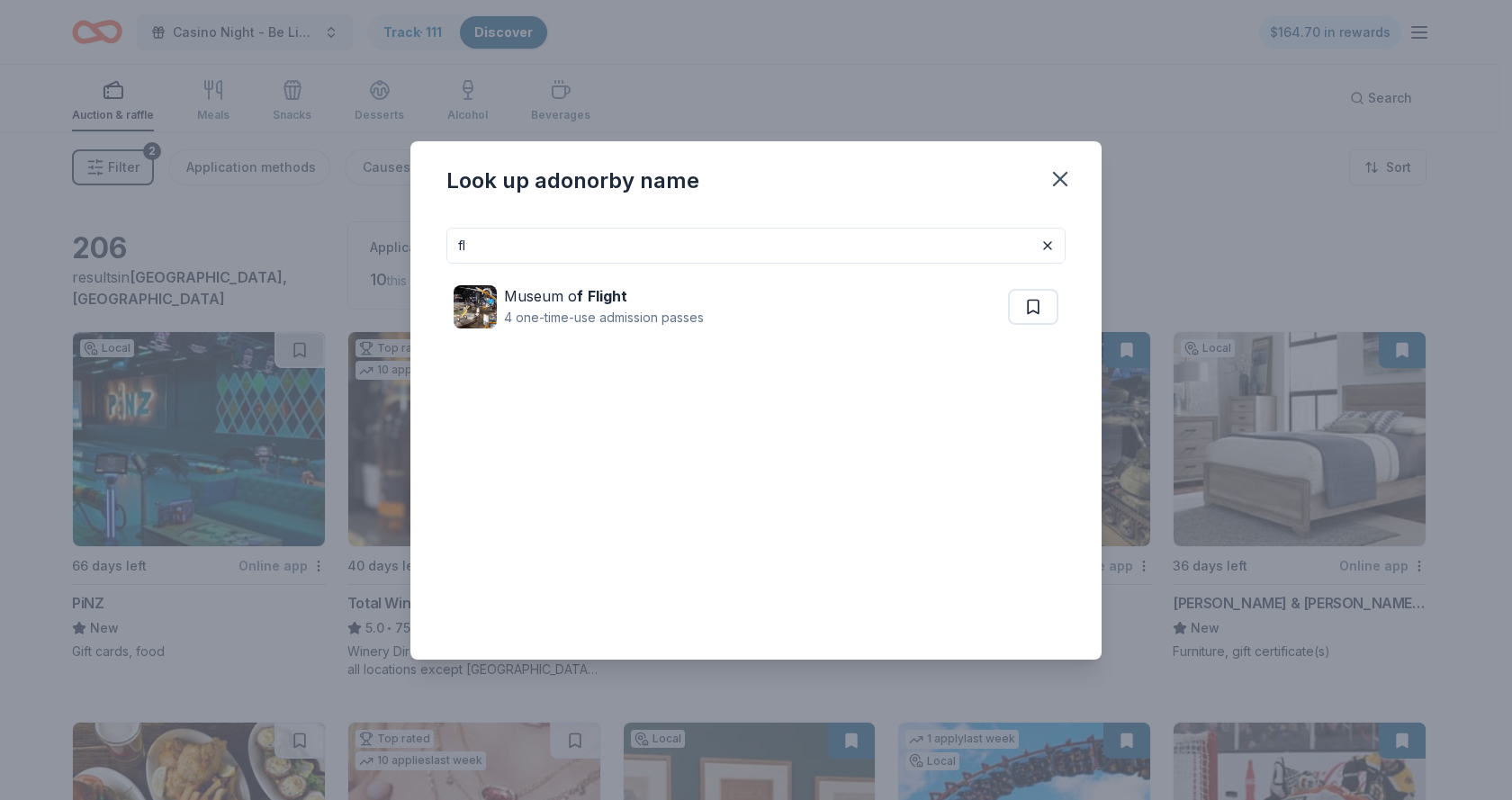
type input "f"
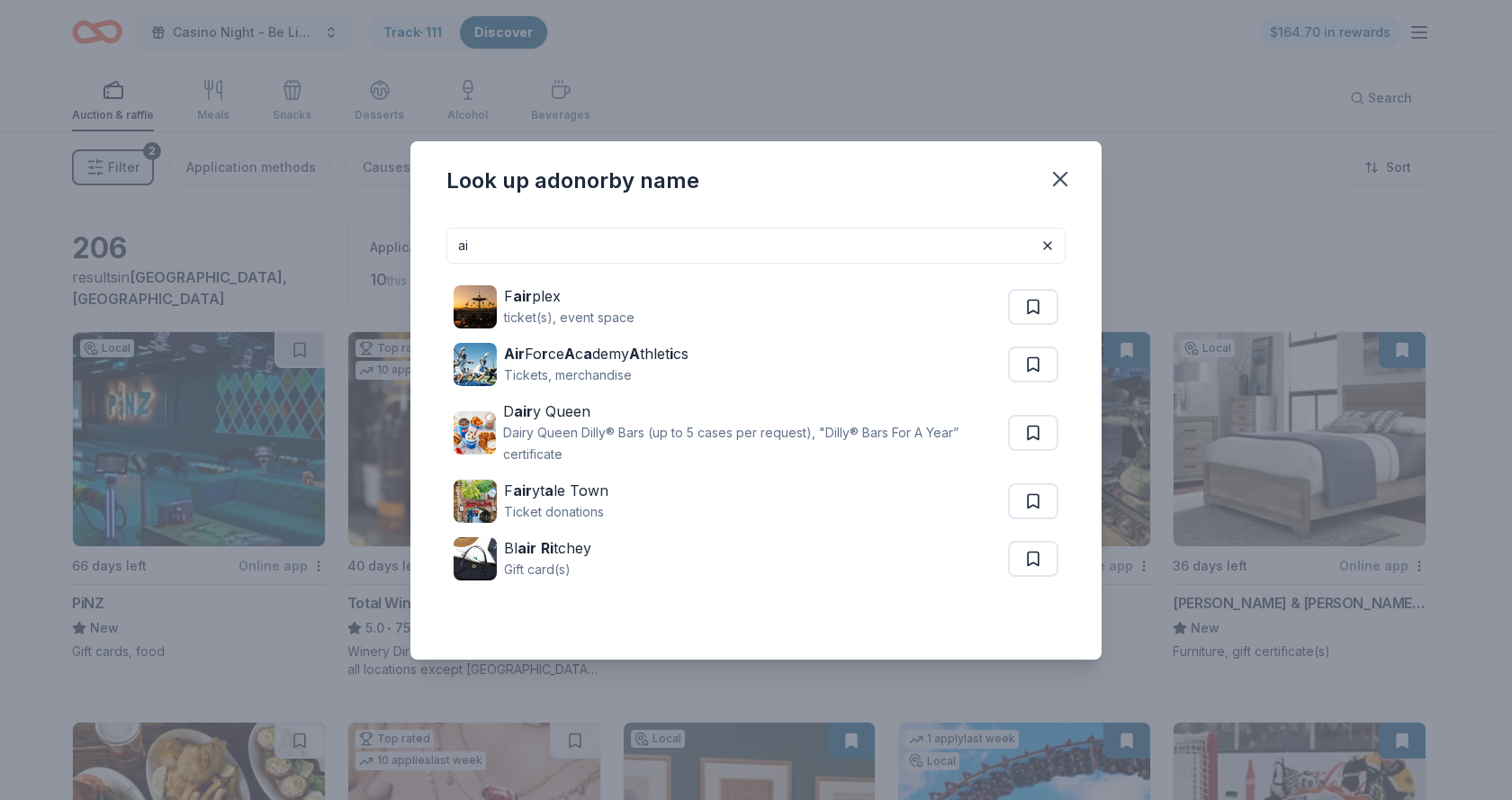
type input "a"
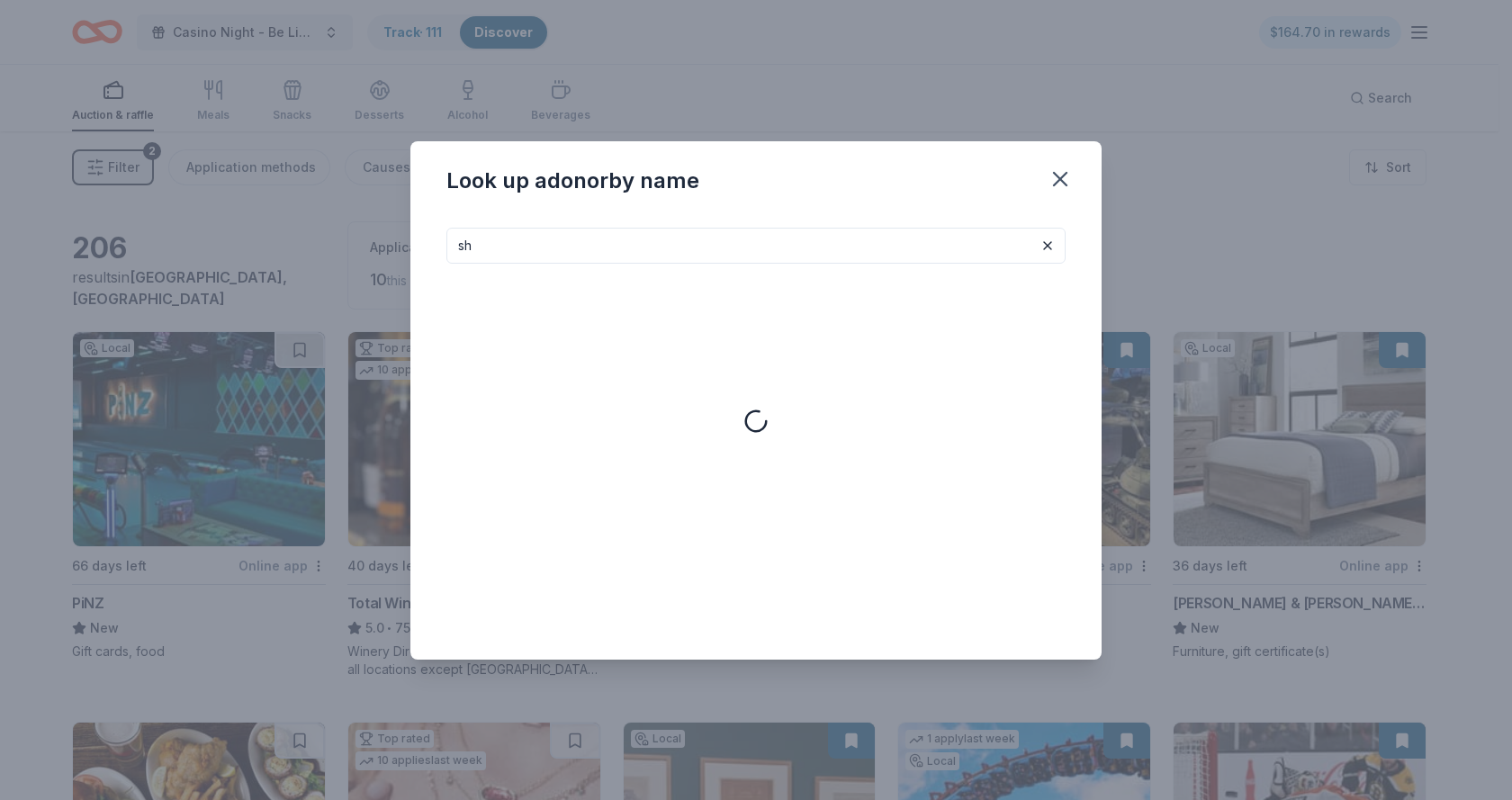
type input "s"
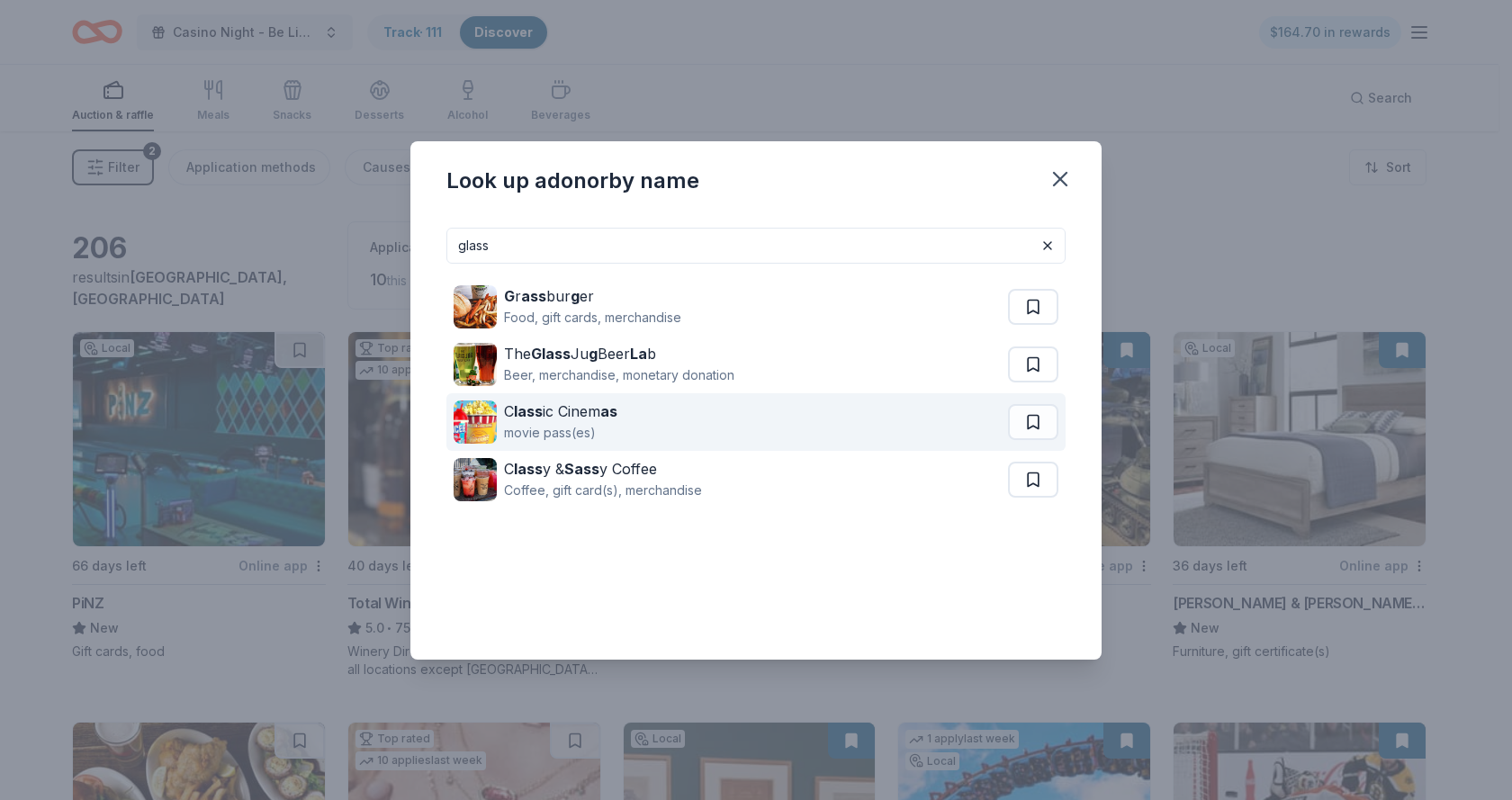
type input "glass"
click at [614, 411] on strong "as" at bounding box center [609, 411] width 17 height 18
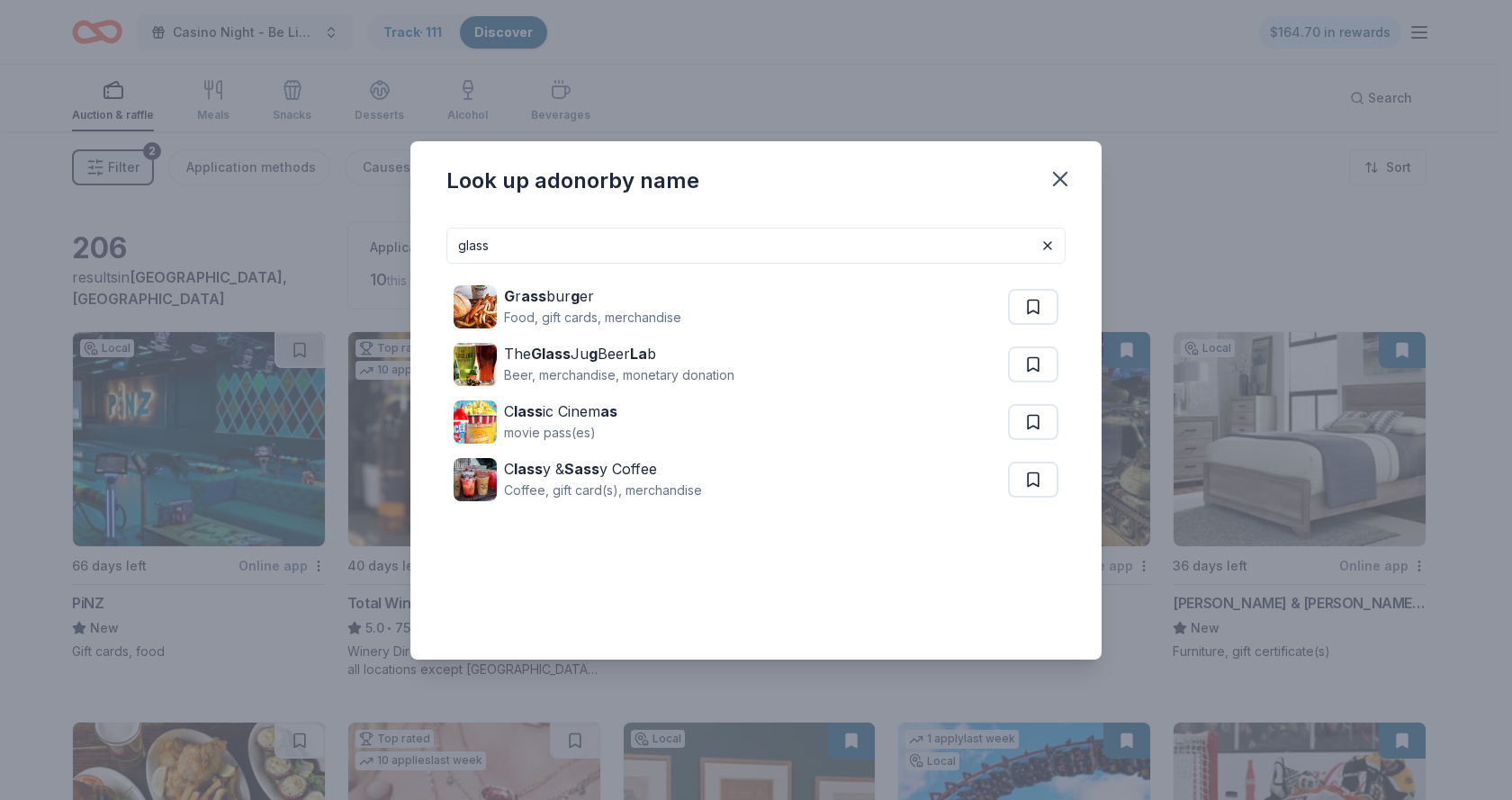
drag, startPoint x: 502, startPoint y: 241, endPoint x: 369, endPoint y: 226, distance: 133.8
click at [369, 226] on div "Look up a donor by name glass G r ass bur g er Food, gift cards, merchandise Th…" at bounding box center [756, 400] width 1512 height 800
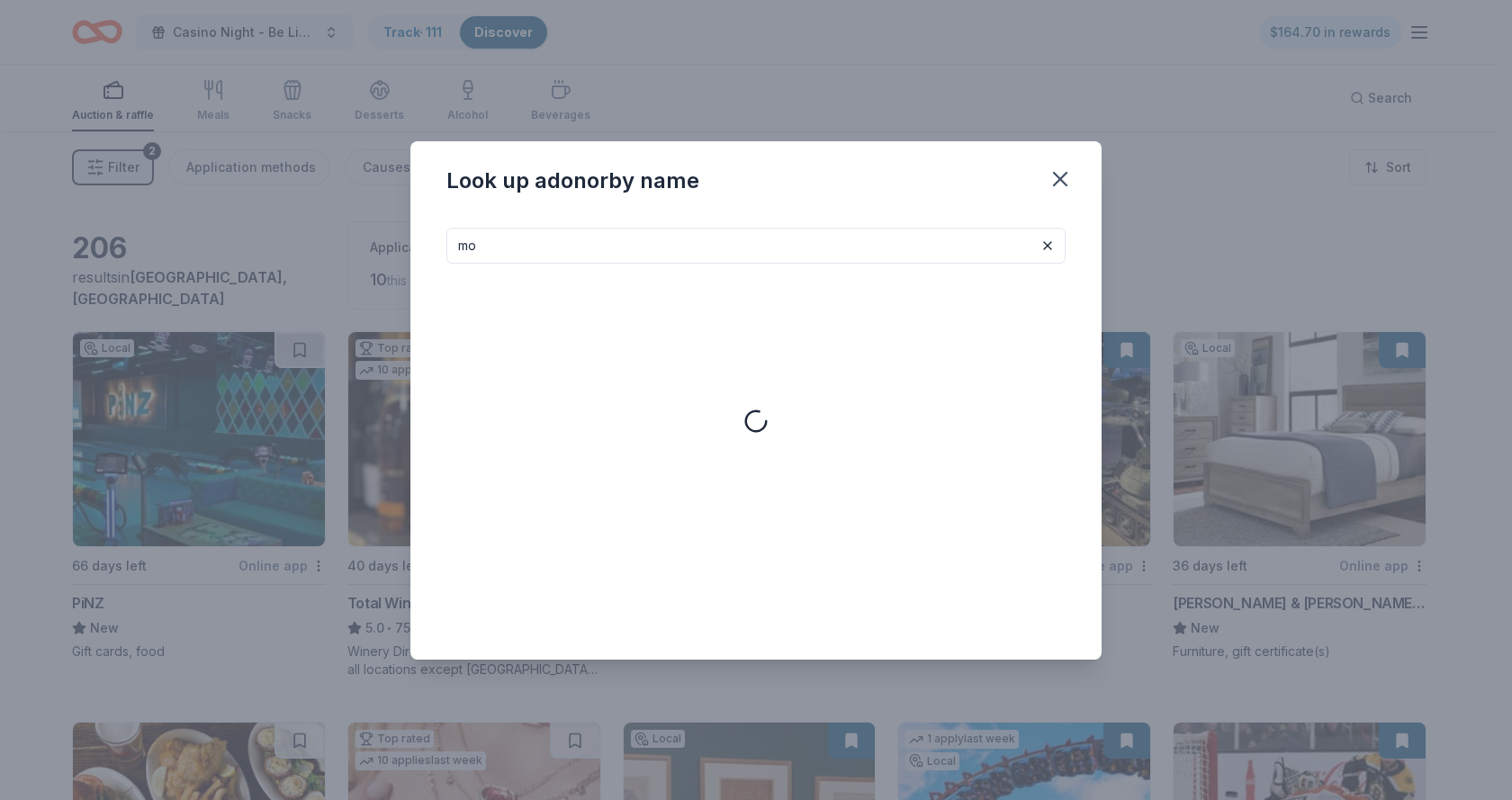
type input "m"
type input "horse"
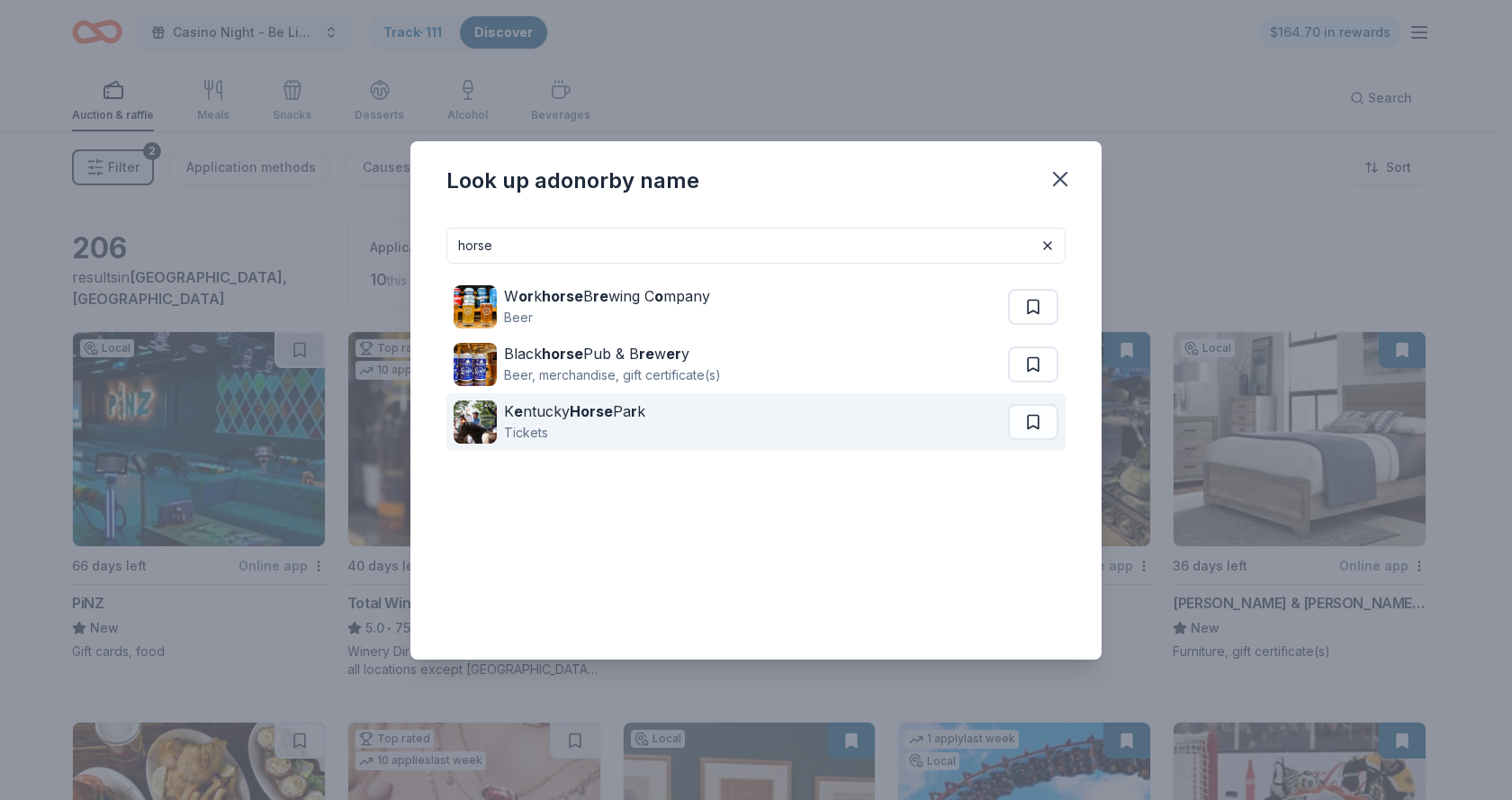
click at [576, 407] on strong "Horse" at bounding box center [591, 411] width 43 height 18
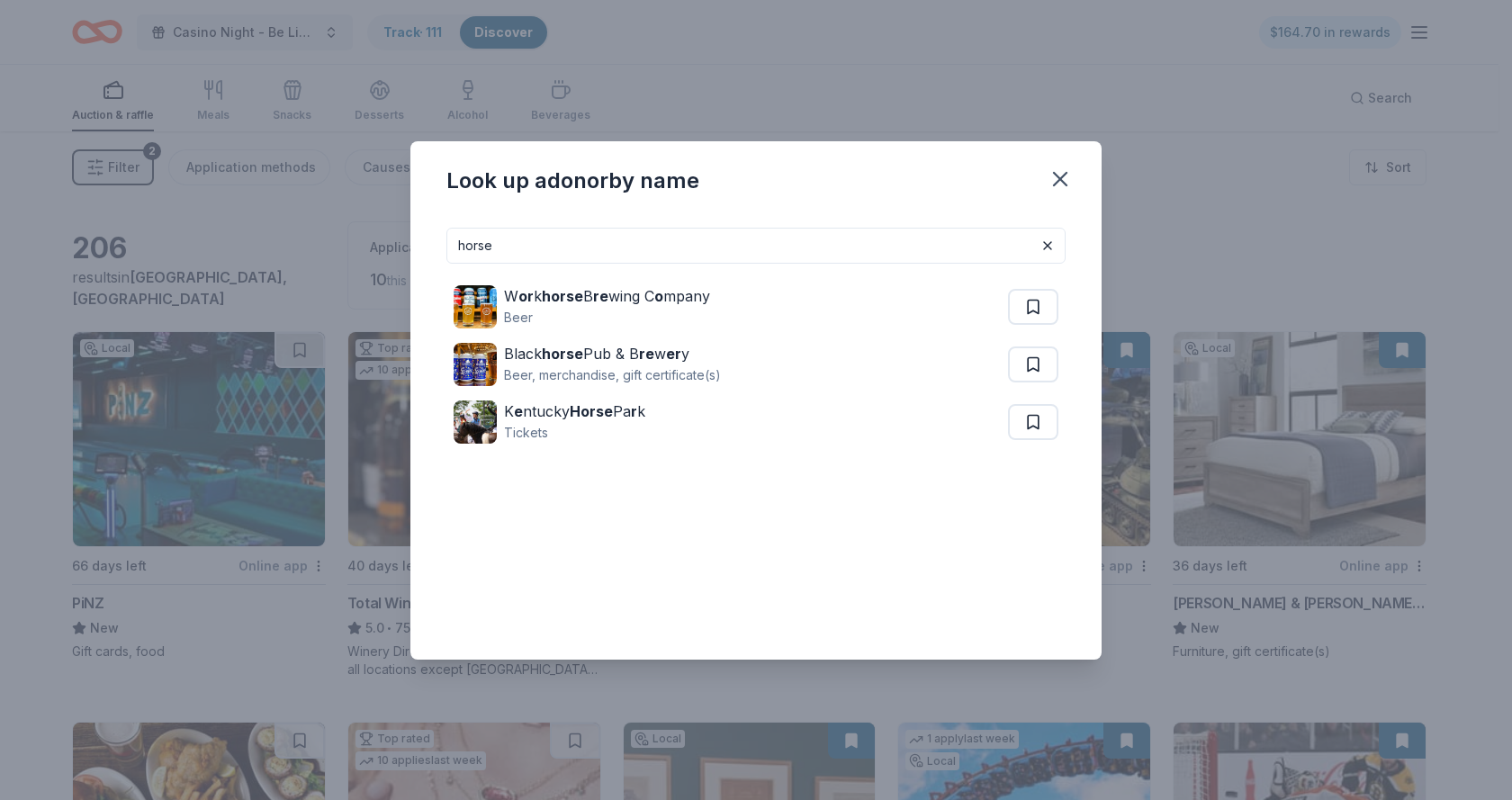
drag, startPoint x: 506, startPoint y: 247, endPoint x: 391, endPoint y: 235, distance: 115.6
click at [391, 235] on div "Look up a donor by name horse W or k horse B re wing C o mpany Beer Black horse…" at bounding box center [756, 400] width 1512 height 800
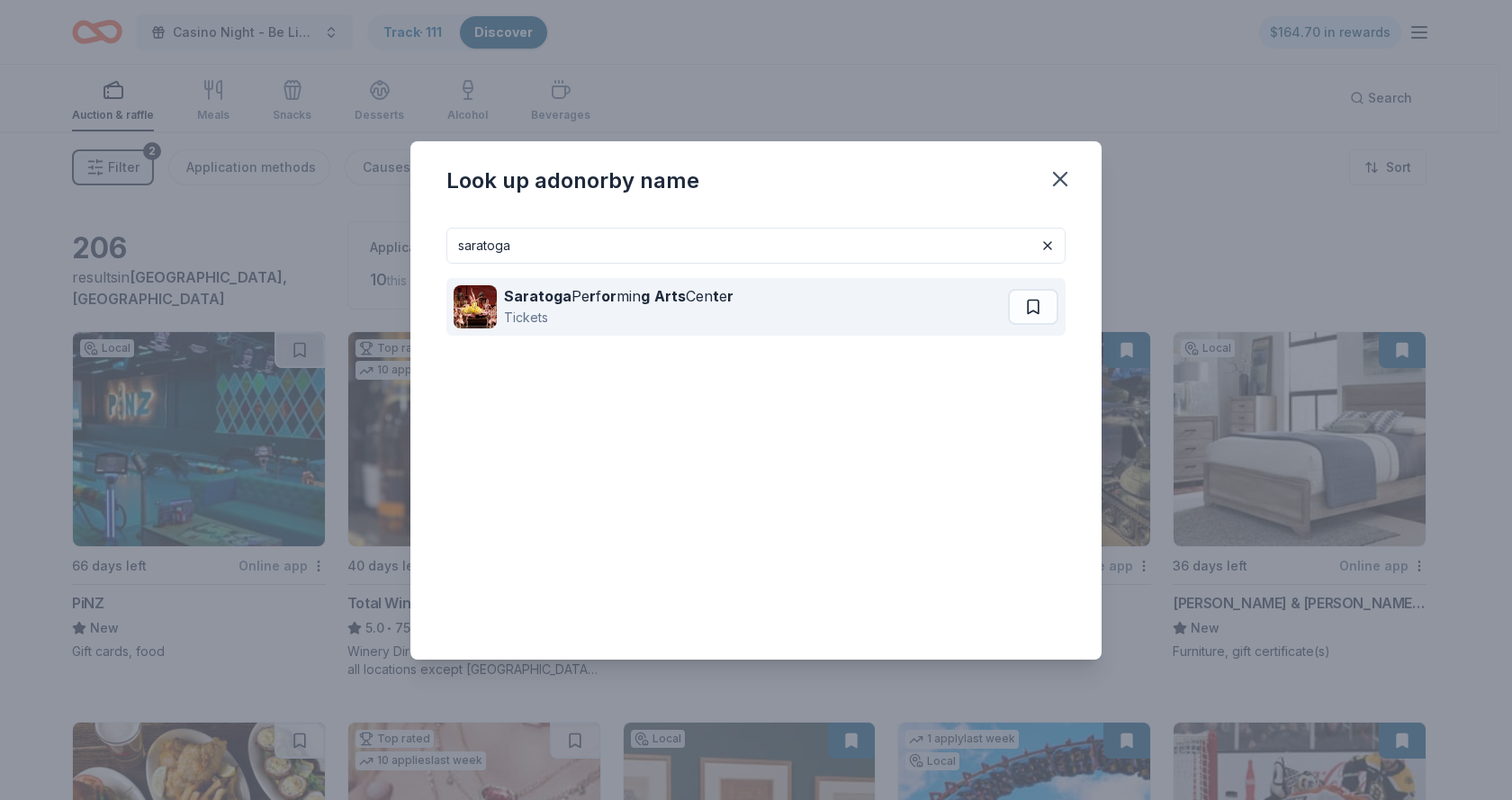
click at [535, 294] on strong "Saratoga" at bounding box center [538, 296] width 68 height 18
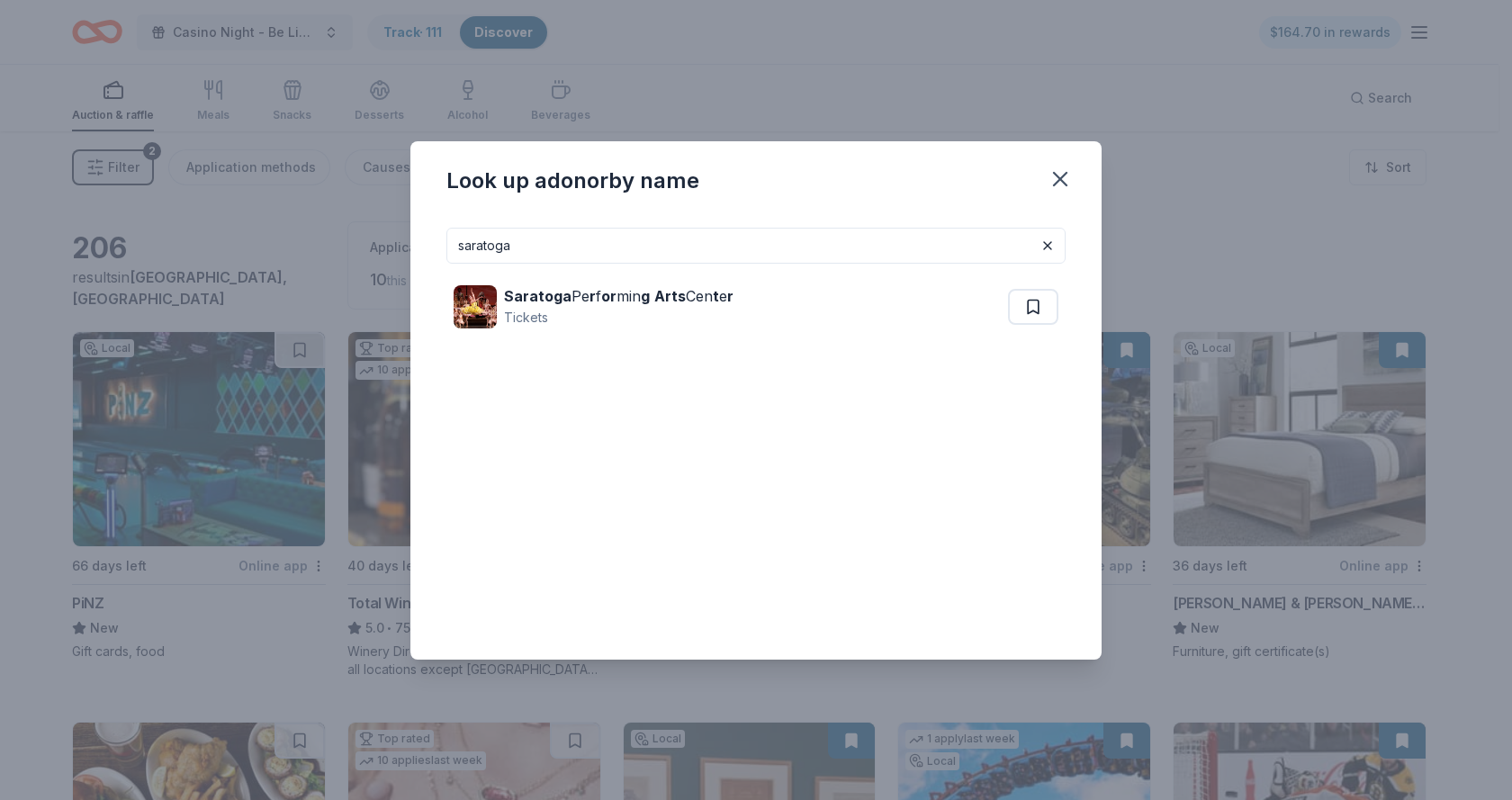
drag, startPoint x: 526, startPoint y: 253, endPoint x: 336, endPoint y: 252, distance: 190.0
drag, startPoint x: 336, startPoint y: 252, endPoint x: 522, endPoint y: 236, distance: 186.7
drag, startPoint x: 522, startPoint y: 236, endPoint x: 509, endPoint y: 244, distance: 15.3
click at [509, 244] on input "saratoga" at bounding box center [756, 245] width 619 height 36
type input "s"
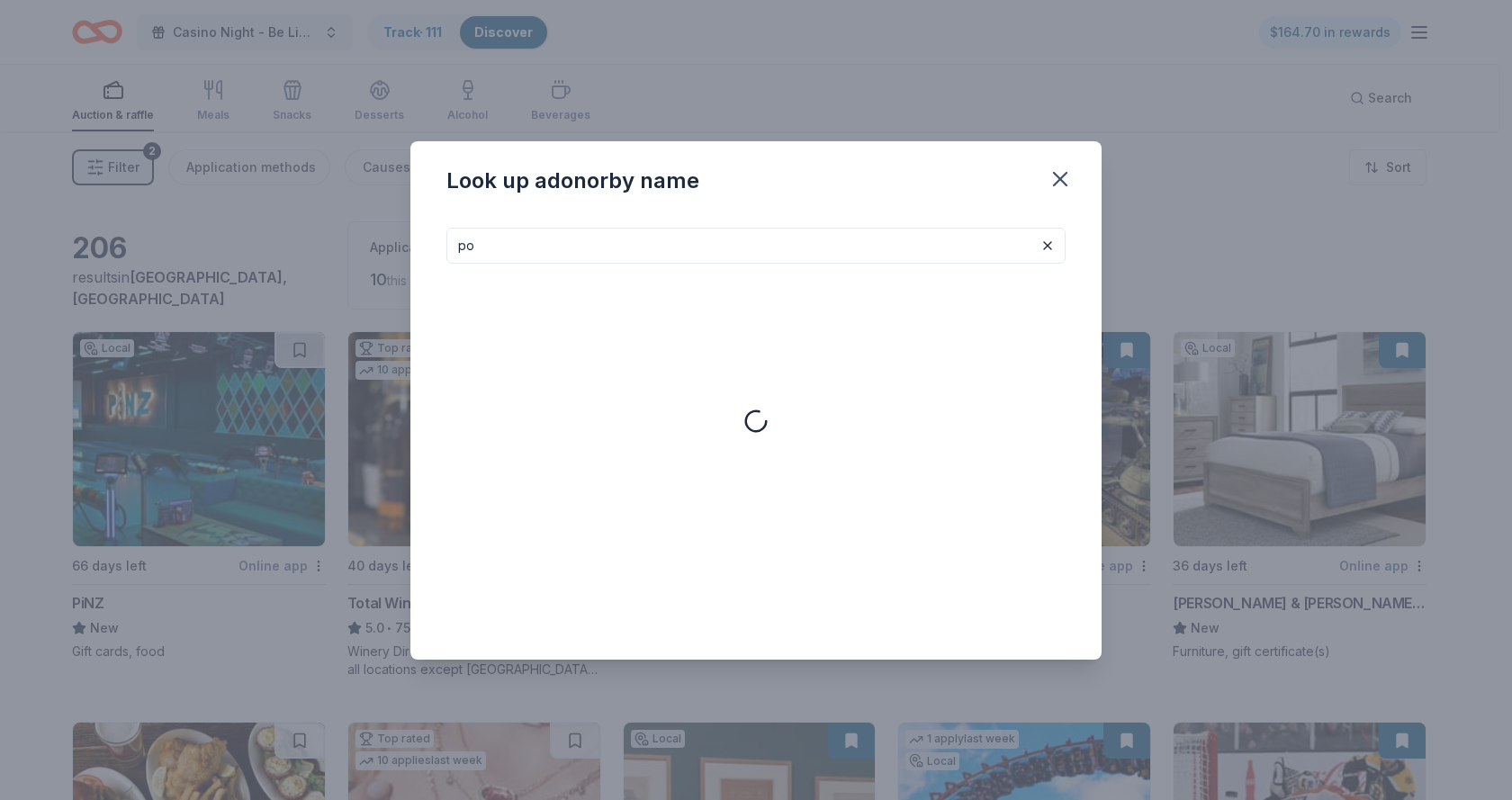
type input "p"
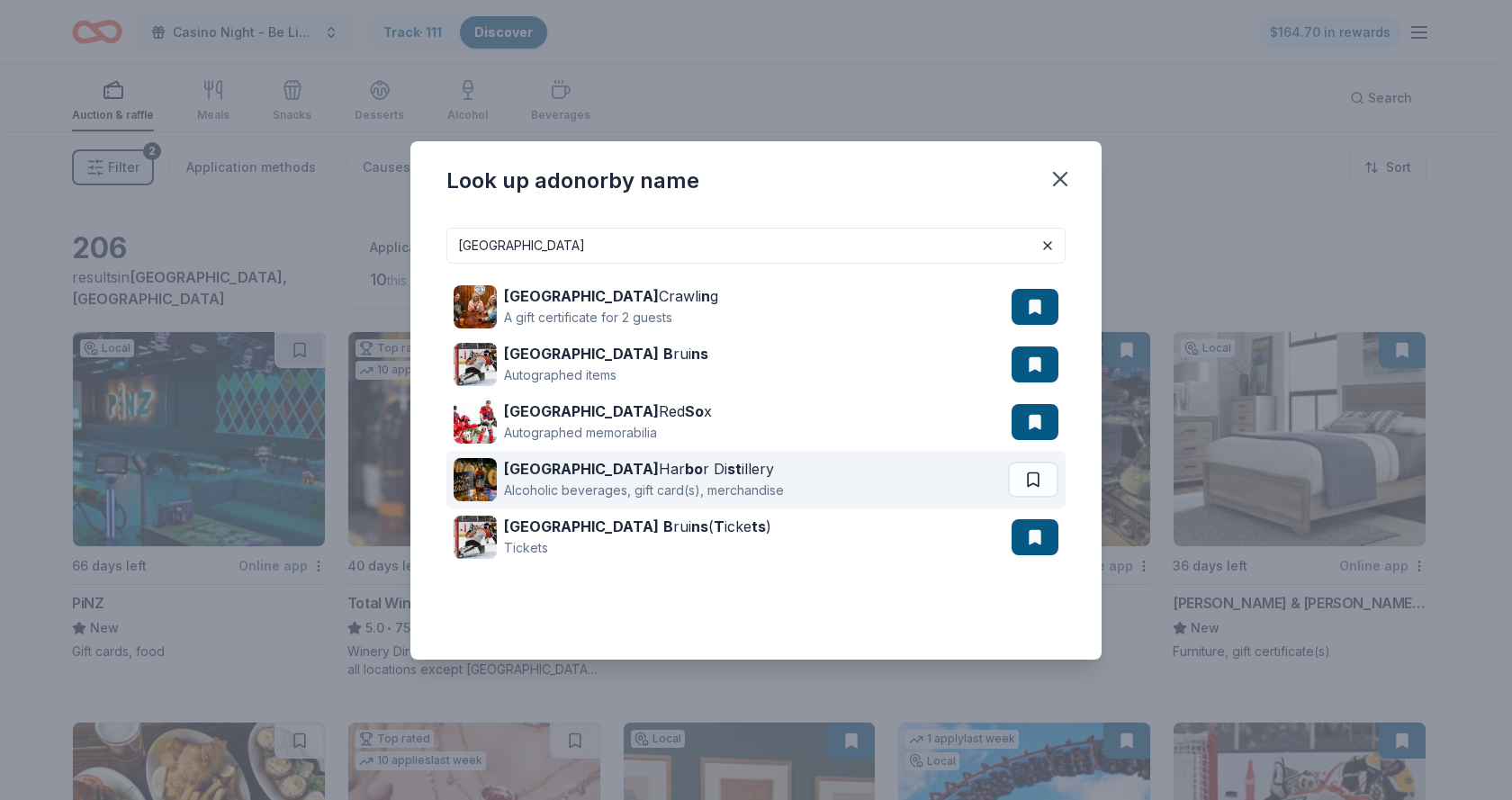
click at [611, 476] on div "Boston Har bo r Di st illery" at bounding box center [644, 468] width 280 height 21
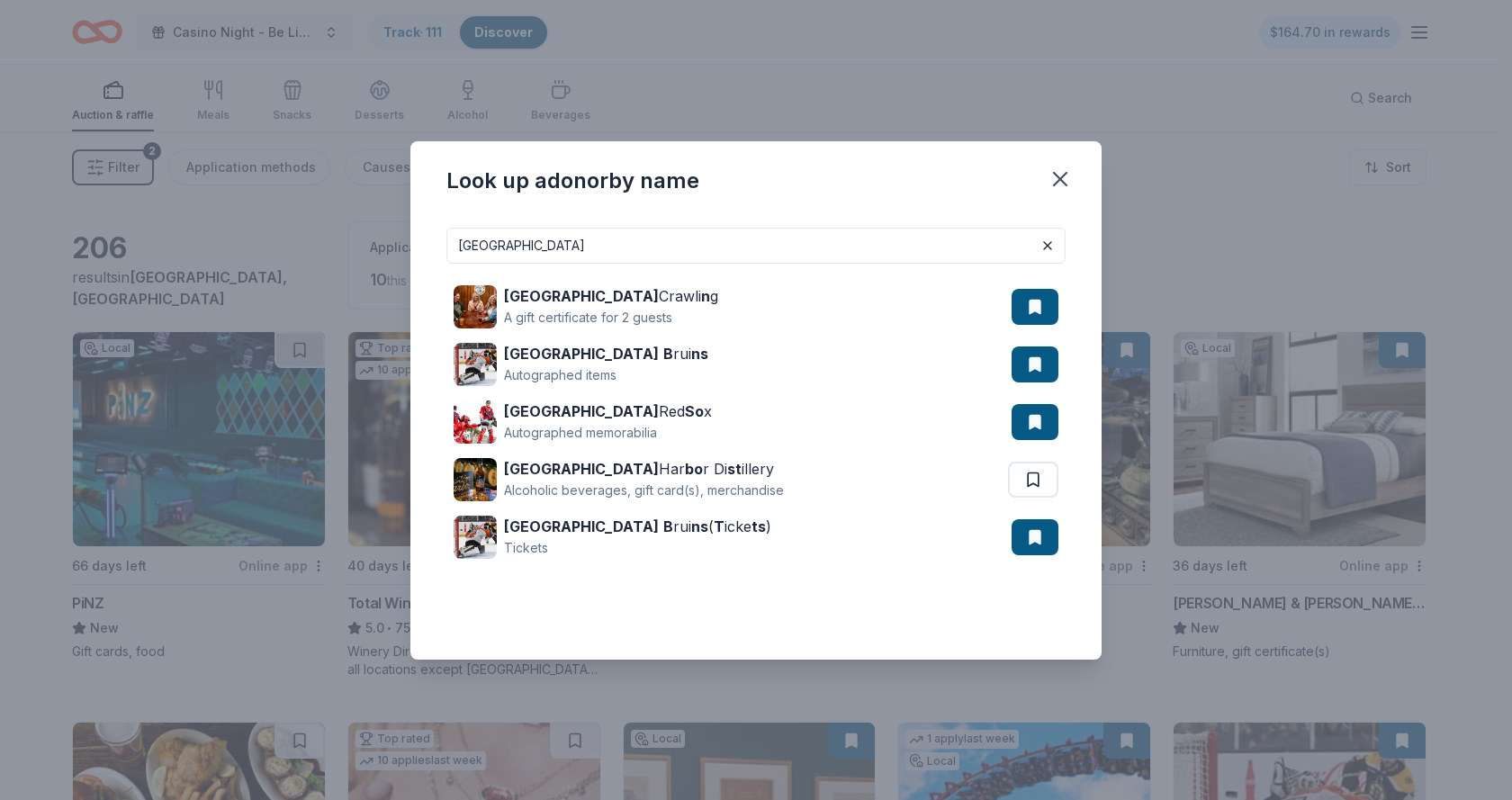
drag, startPoint x: 506, startPoint y: 244, endPoint x: 410, endPoint y: 236, distance: 96.3
drag, startPoint x: 410, startPoint y: 236, endPoint x: 747, endPoint y: 243, distance: 337.1
drag, startPoint x: 747, startPoint y: 243, endPoint x: 507, endPoint y: 250, distance: 240.1
click at [507, 250] on input "boston" at bounding box center [756, 245] width 619 height 36
type input "b"
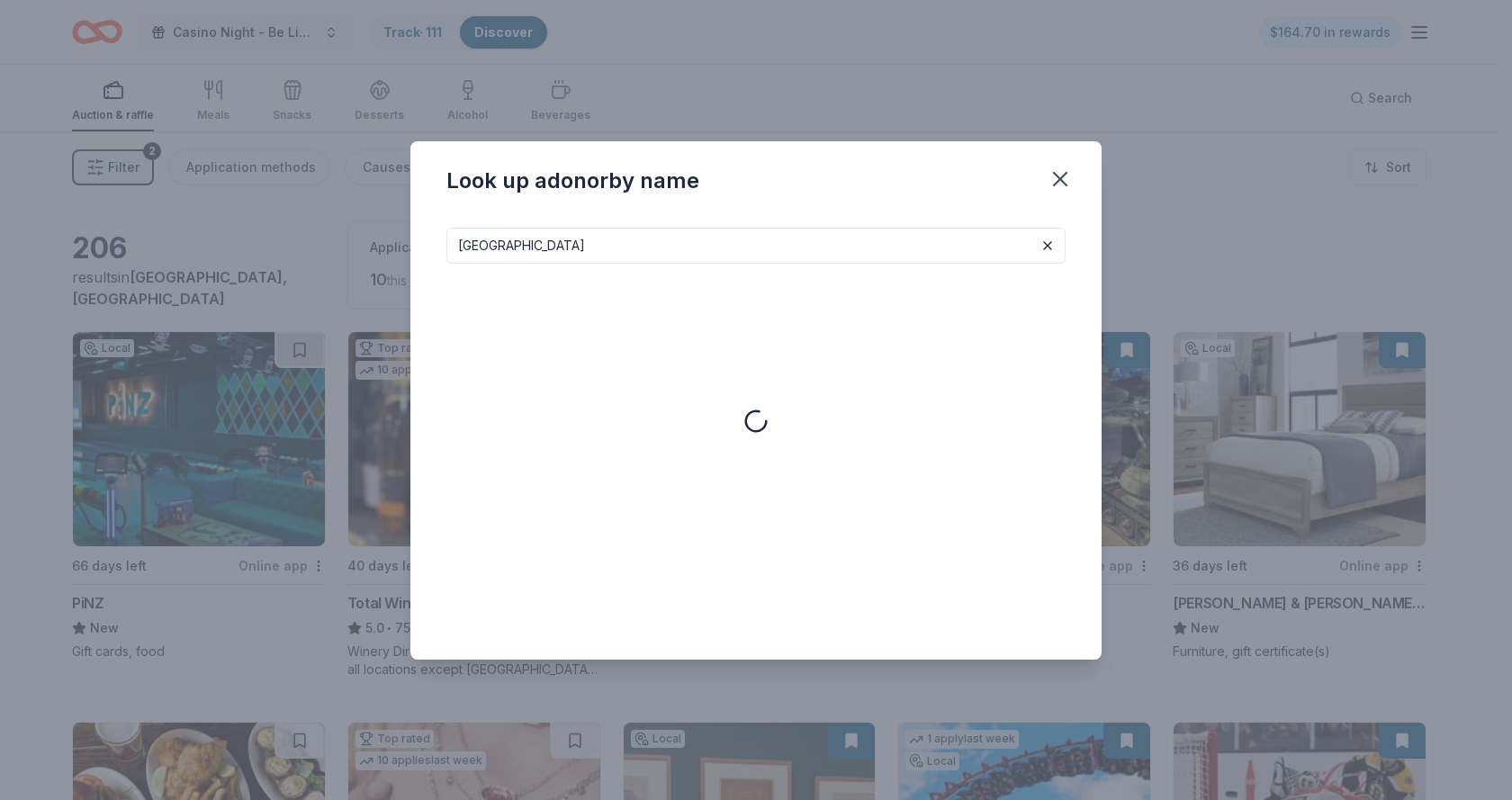
type input "cambridge"
drag, startPoint x: 542, startPoint y: 247, endPoint x: 413, endPoint y: 253, distance: 129.1
click at [413, 253] on div "cambridge Cambridge N a tu ra ls Wellness products, gift cards, merchandise" at bounding box center [756, 436] width 691 height 446
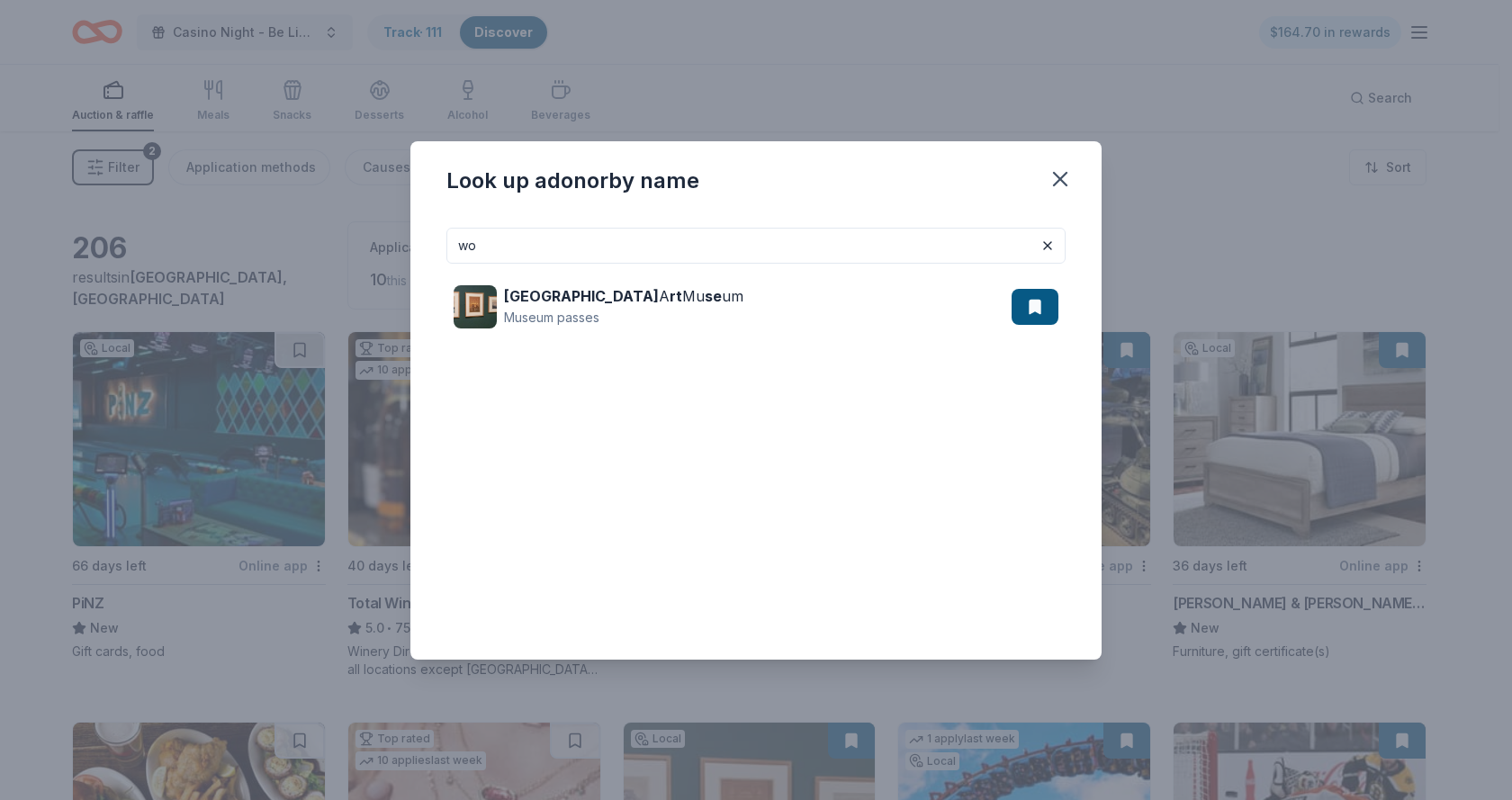
type input "w"
type input "s"
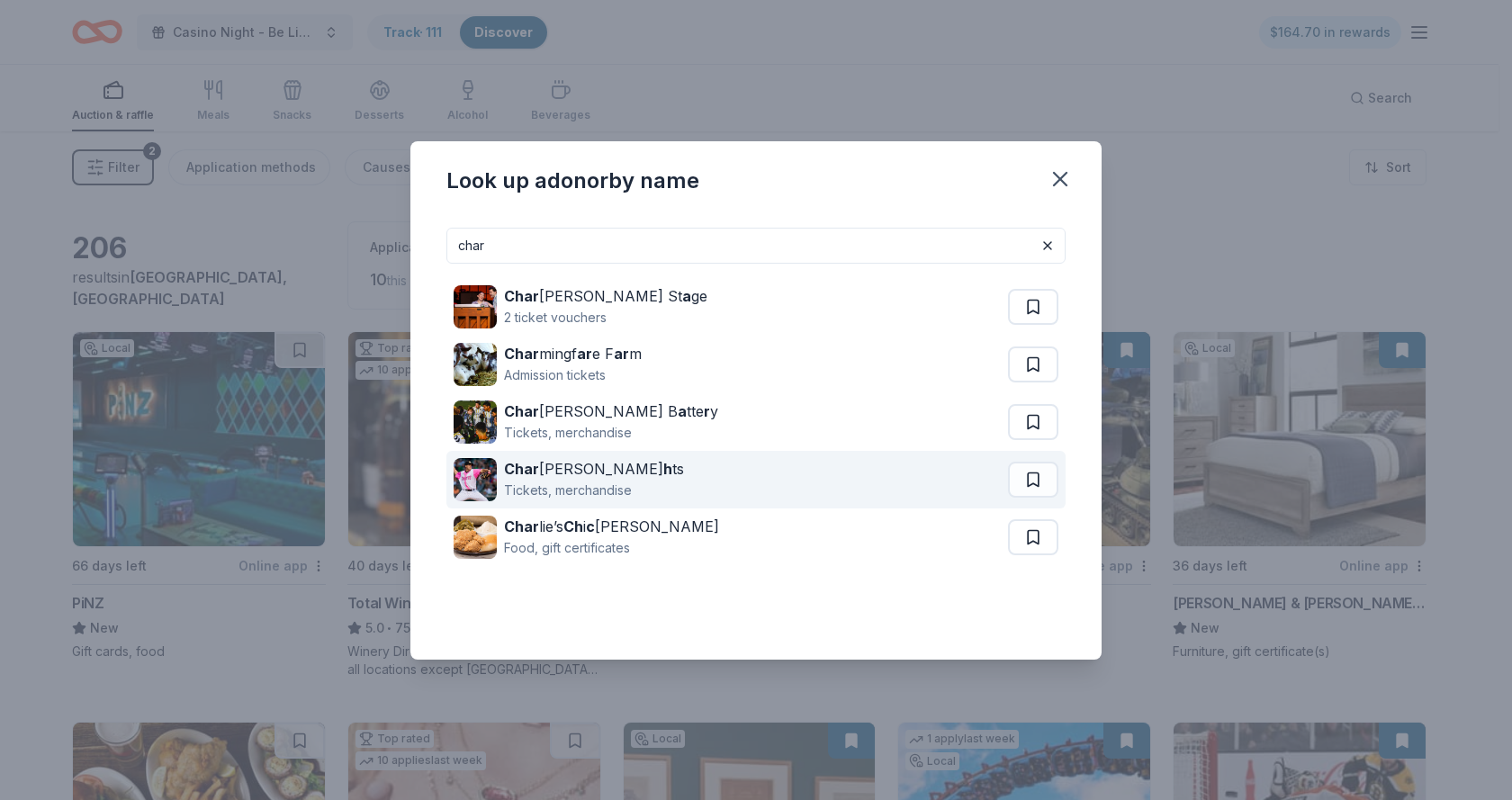
type input "char"
click at [566, 476] on div "Char lotte Knig h ts" at bounding box center [594, 468] width 180 height 21
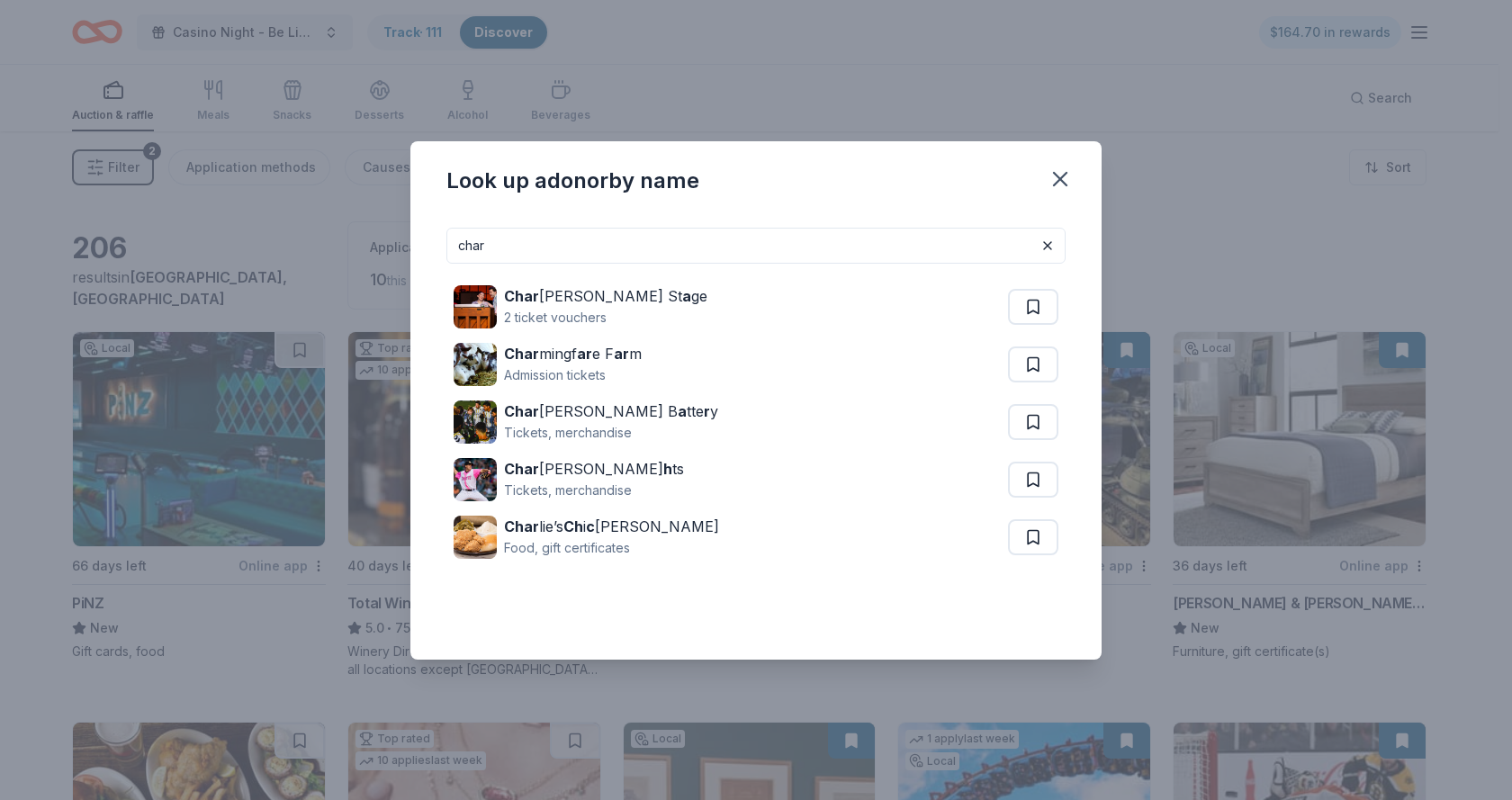
drag, startPoint x: 500, startPoint y: 253, endPoint x: 366, endPoint y: 225, distance: 136.9
click at [366, 225] on div "Look up a donor by name char Char leston St a ge 2 ticket vouchers Char mingf a…" at bounding box center [756, 400] width 1512 height 800
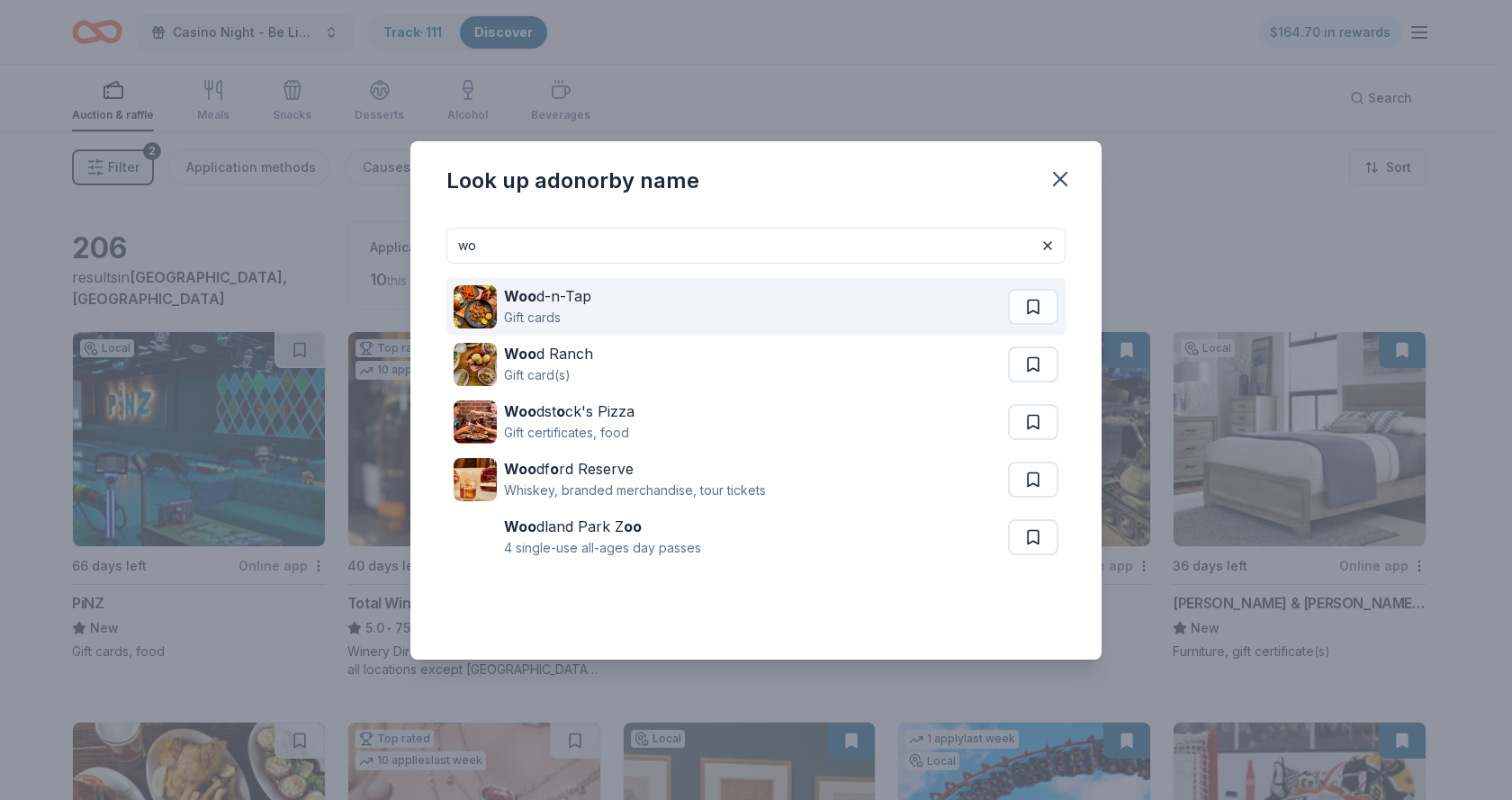
type input "w"
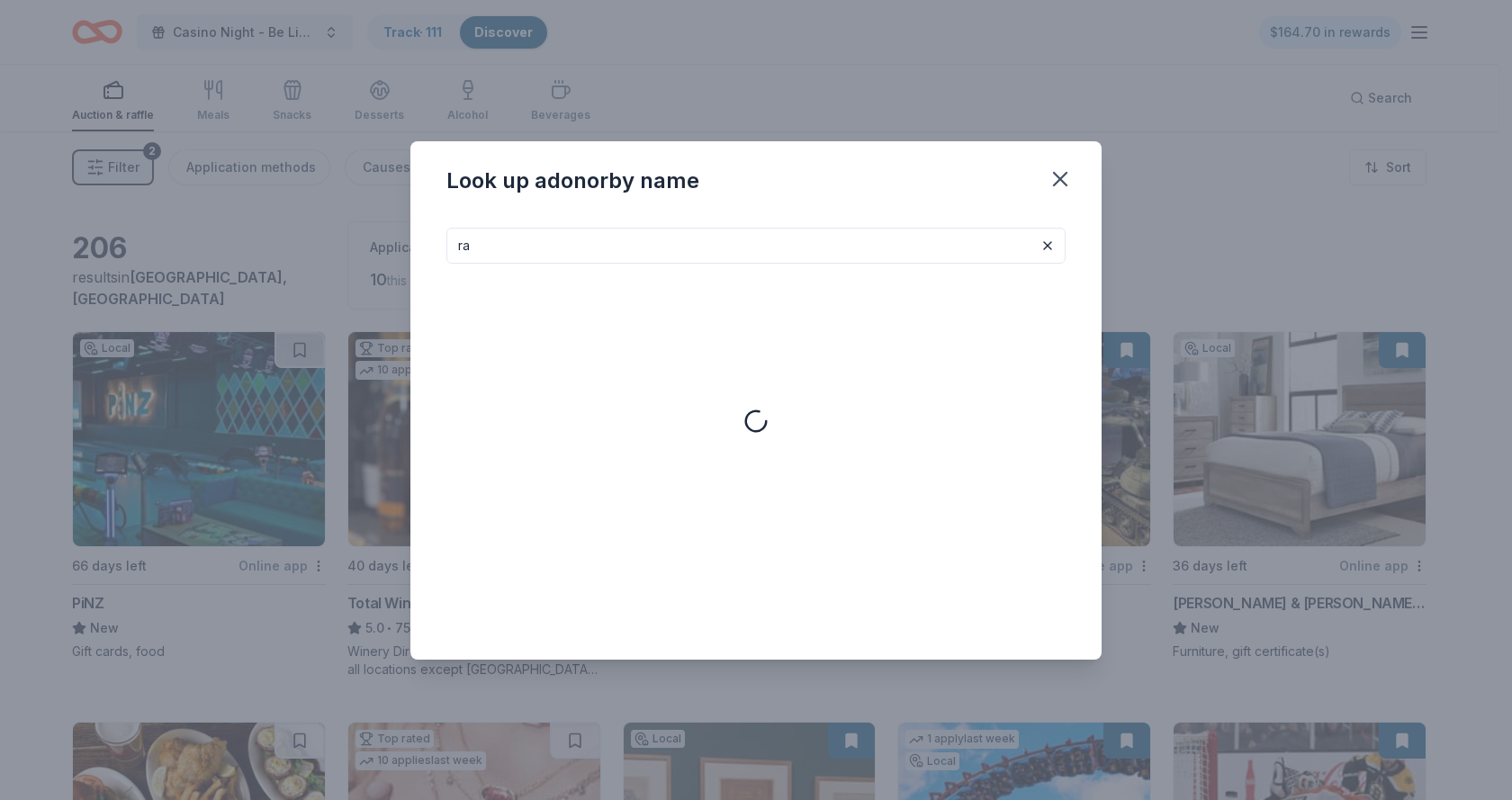
type input "r"
type input "y"
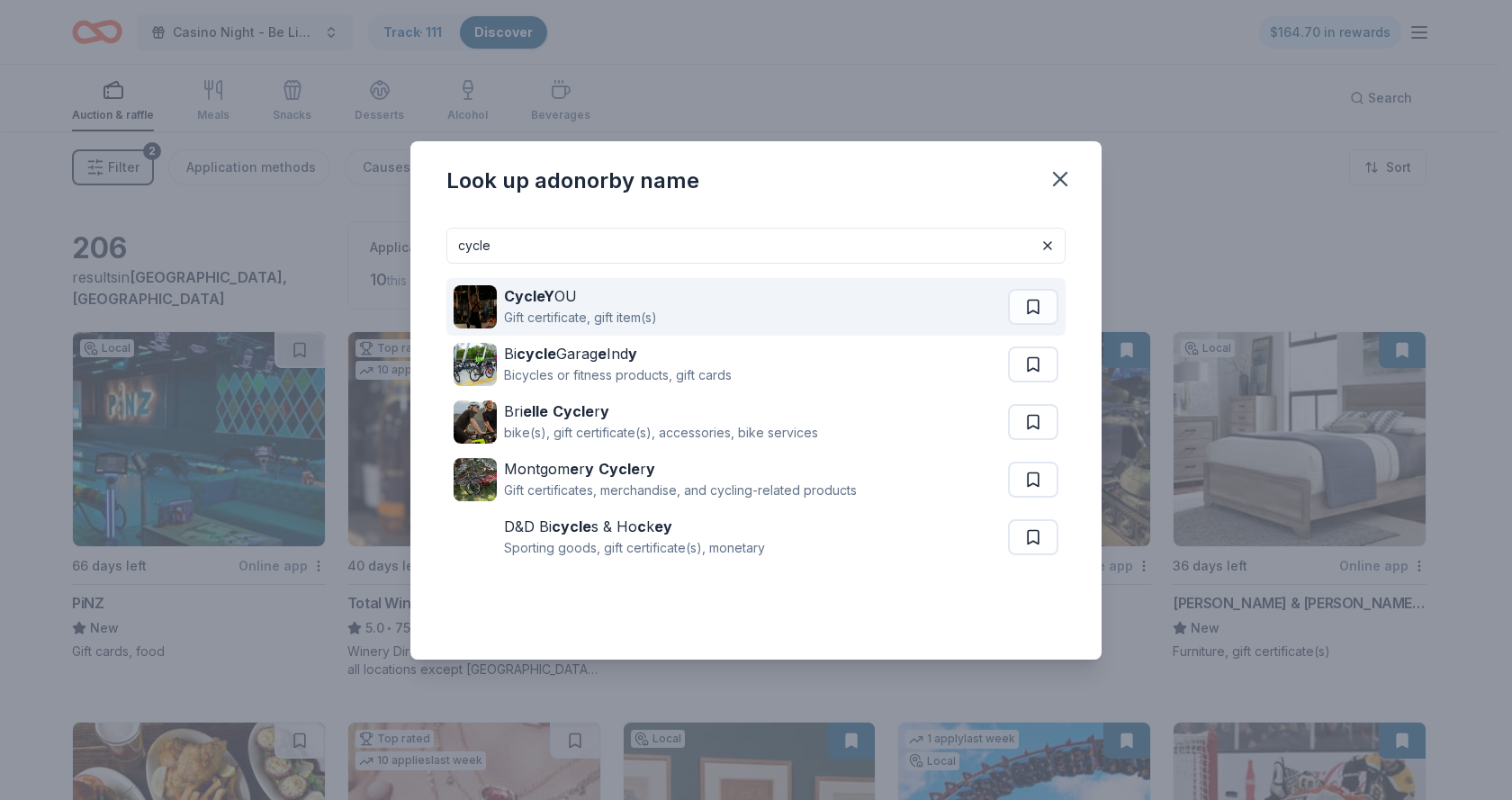
click at [547, 297] on strong "CycleY" at bounding box center [529, 296] width 50 height 18
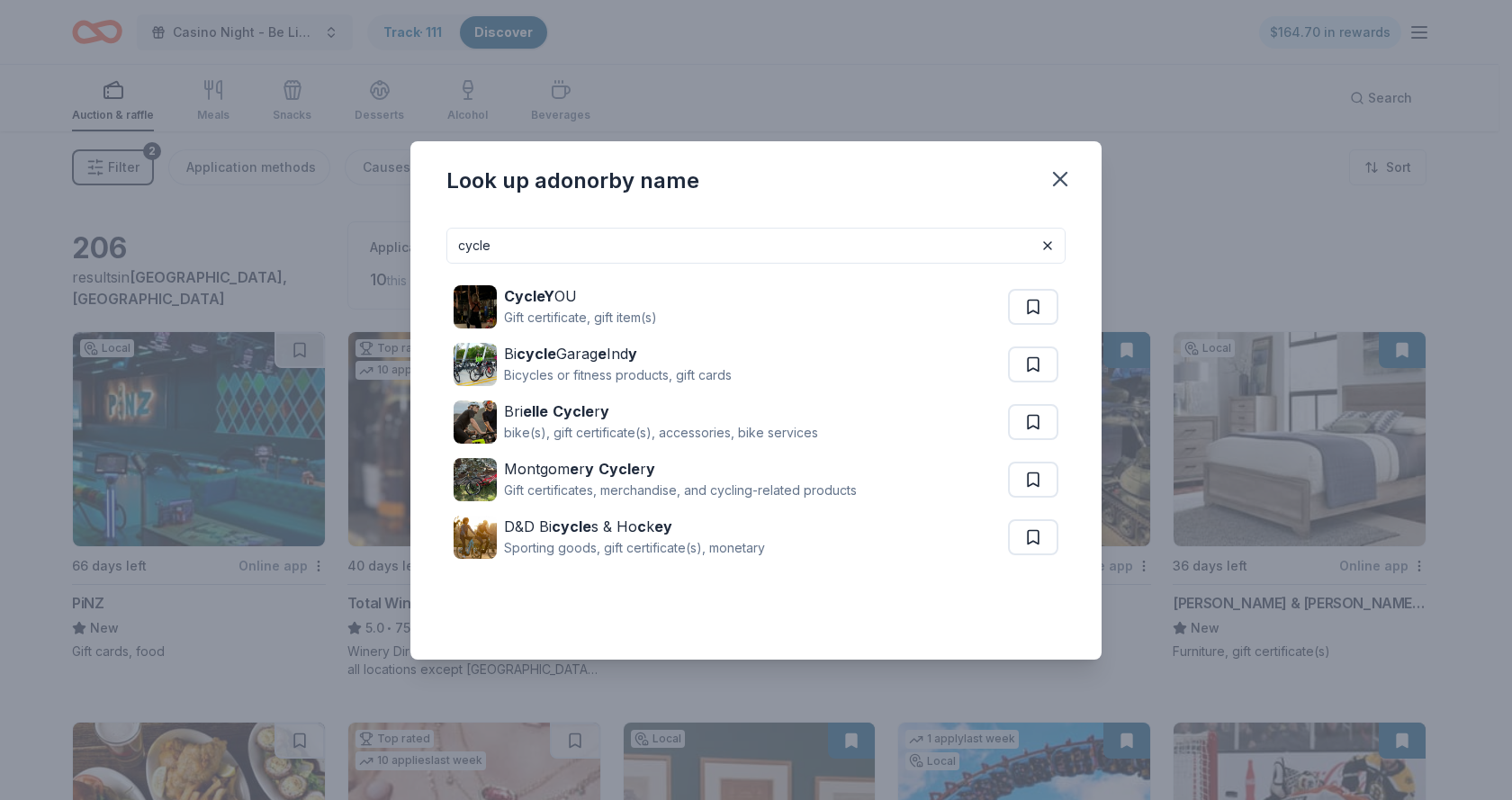
drag, startPoint x: 511, startPoint y: 249, endPoint x: 362, endPoint y: 222, distance: 151.4
drag, startPoint x: 362, startPoint y: 222, endPoint x: 695, endPoint y: 243, distance: 333.7
drag, startPoint x: 695, startPoint y: 243, endPoint x: 516, endPoint y: 240, distance: 179.0
click at [516, 240] on input "cycle" at bounding box center [756, 245] width 619 height 36
type input "c"
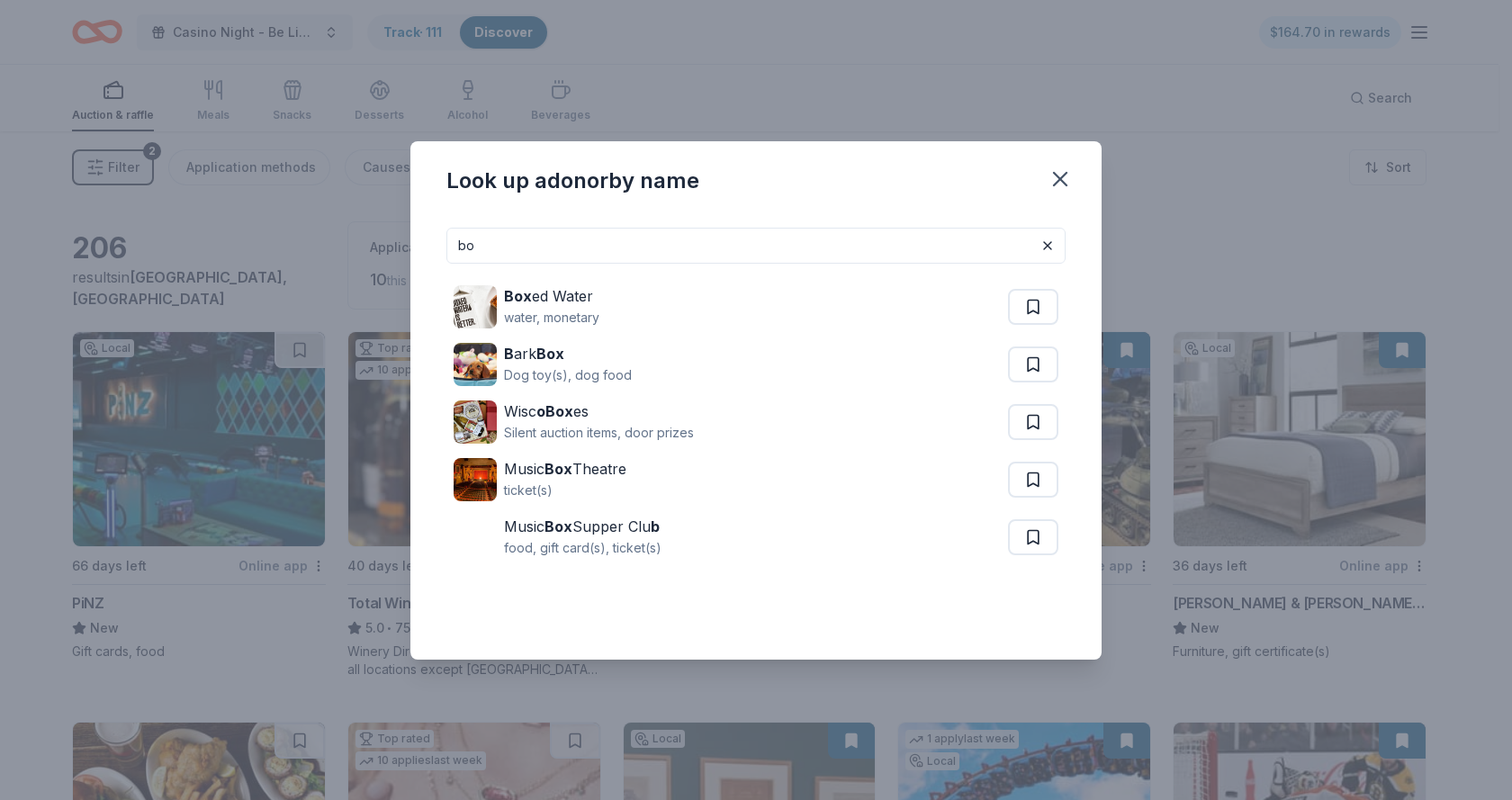
type input "b"
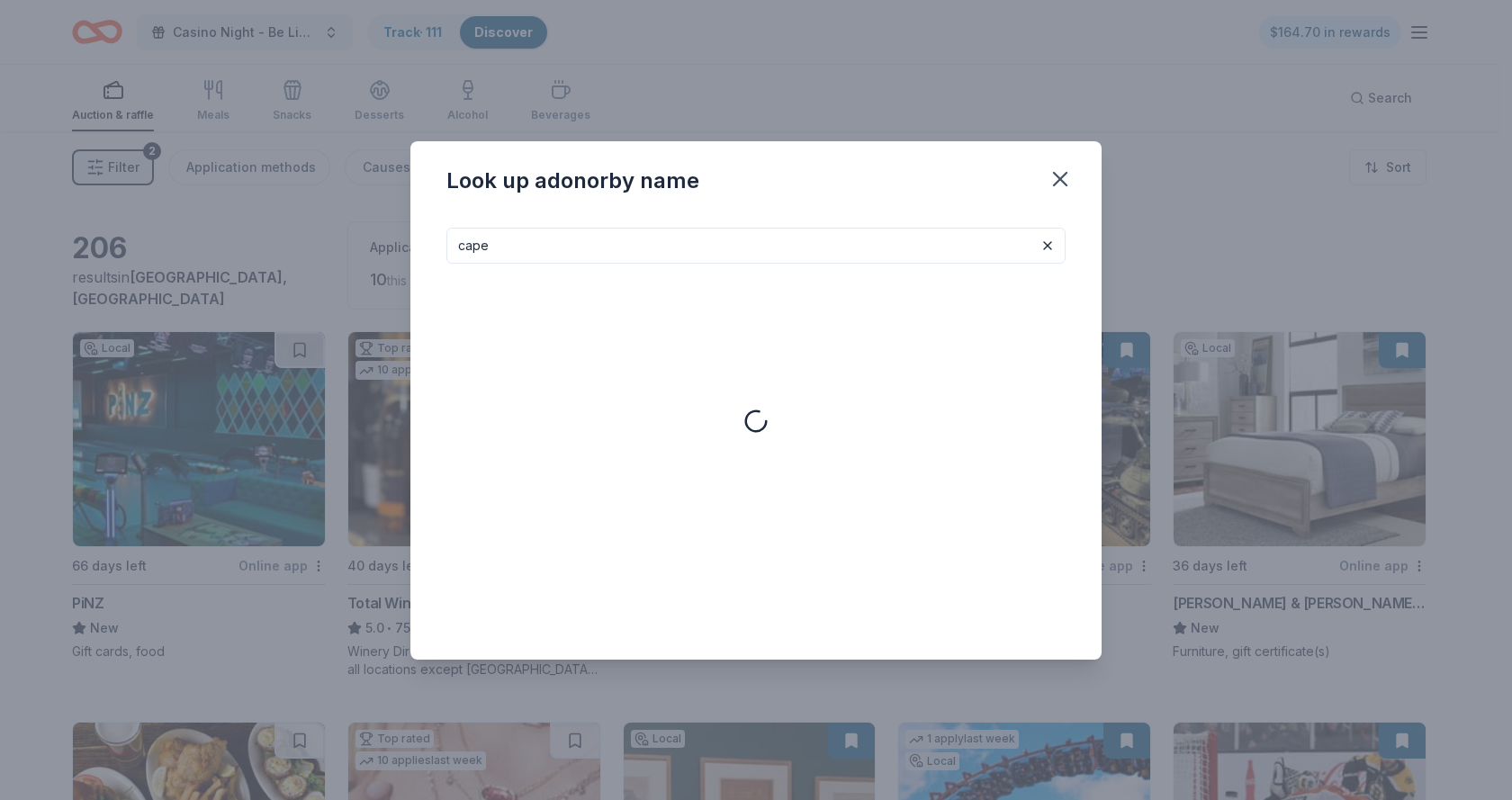
type input "cape"
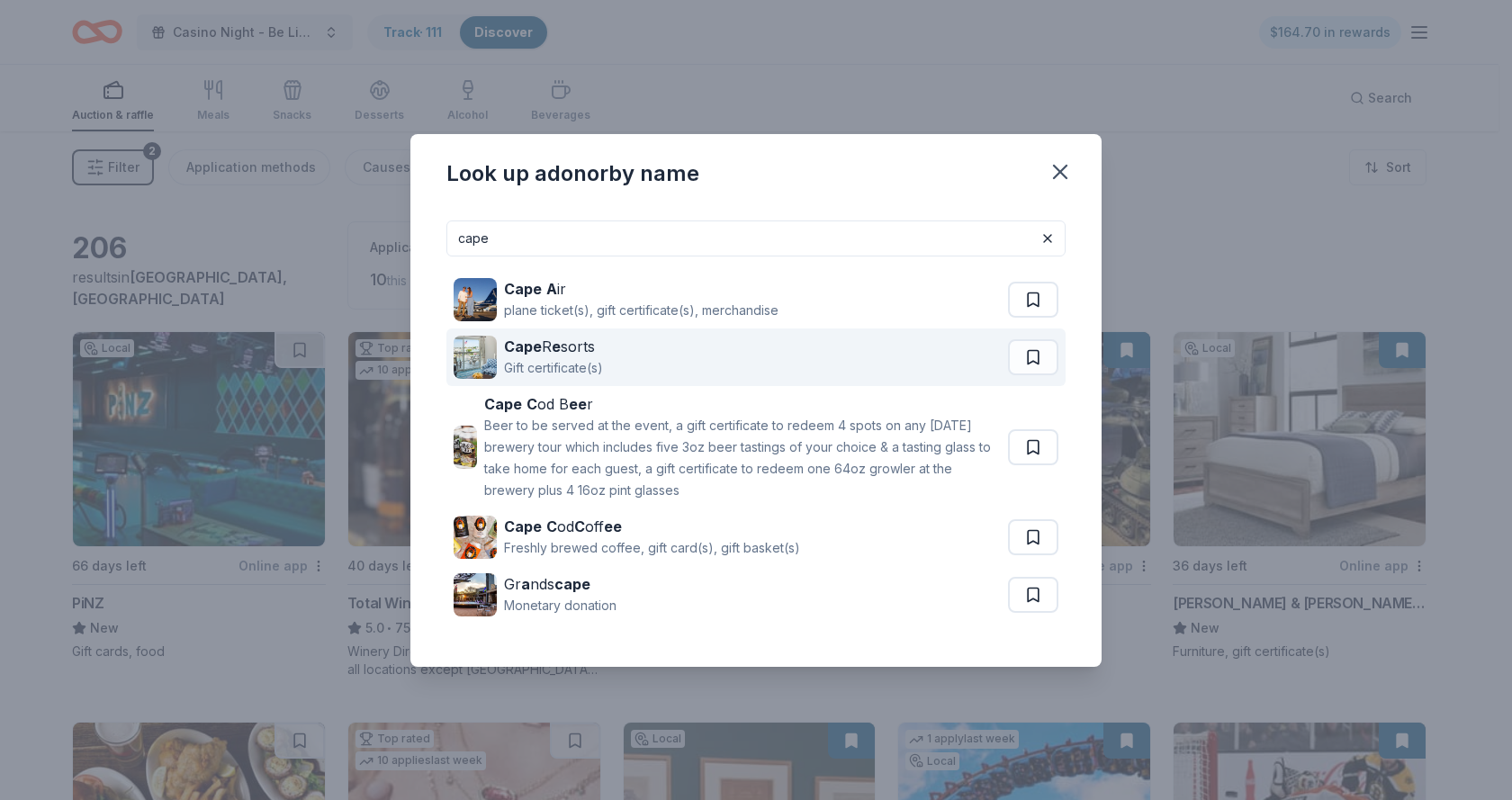
click at [534, 353] on strong "Cape" at bounding box center [523, 346] width 38 height 18
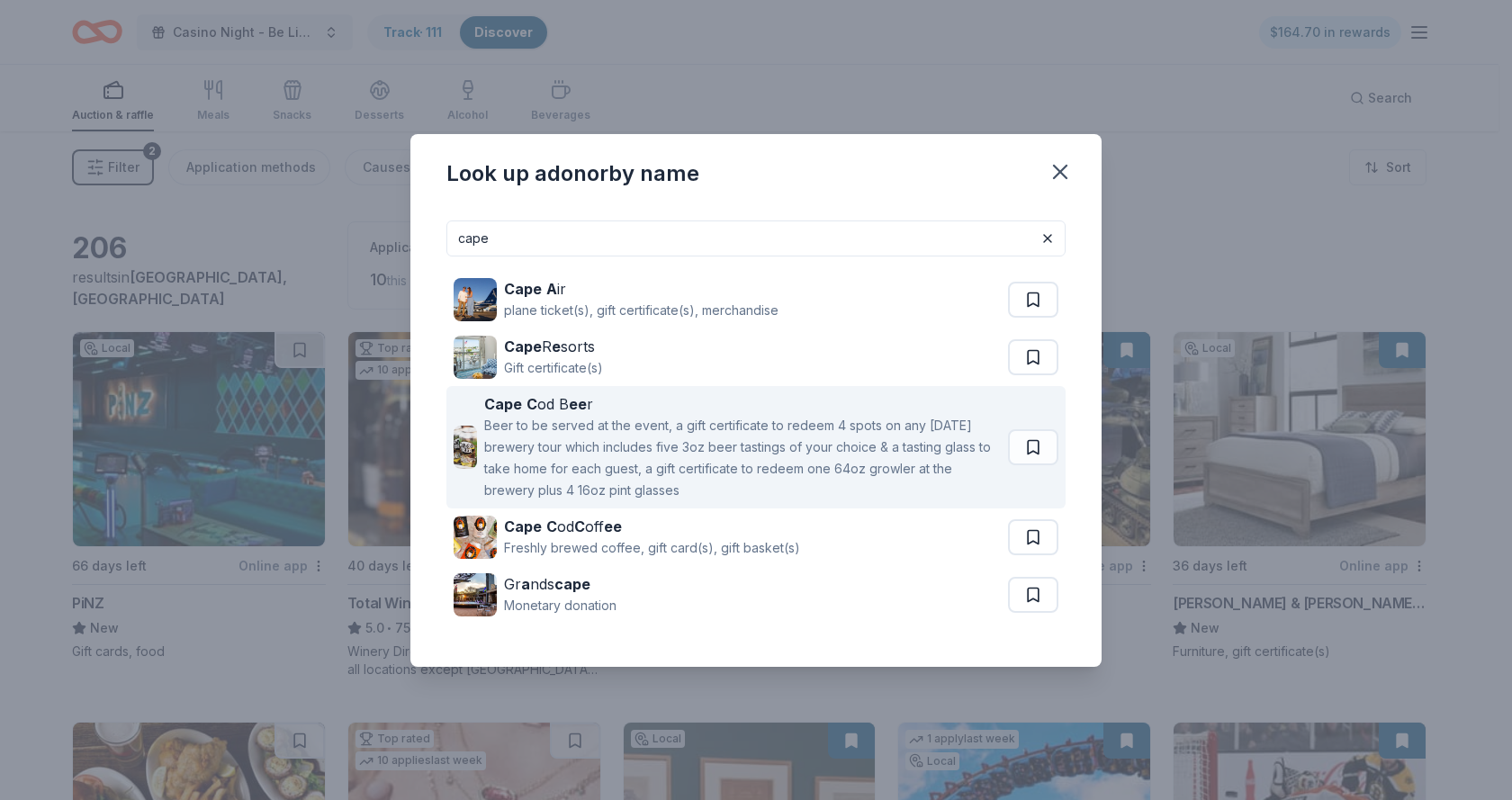
click at [563, 402] on div "Cape C od B ee r" at bounding box center [742, 404] width 517 height 21
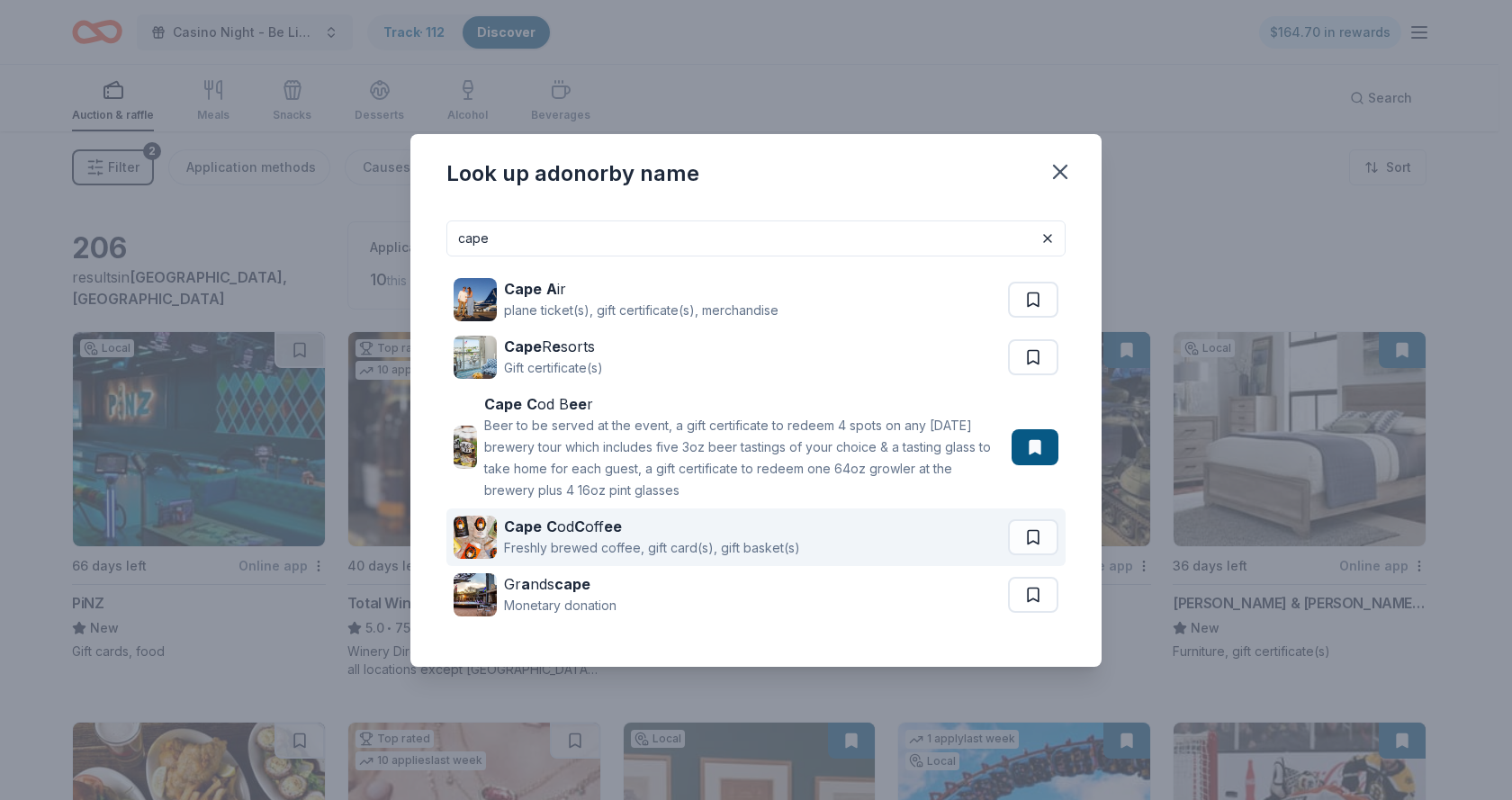
click at [611, 520] on strong "ee" at bounding box center [612, 526] width 18 height 18
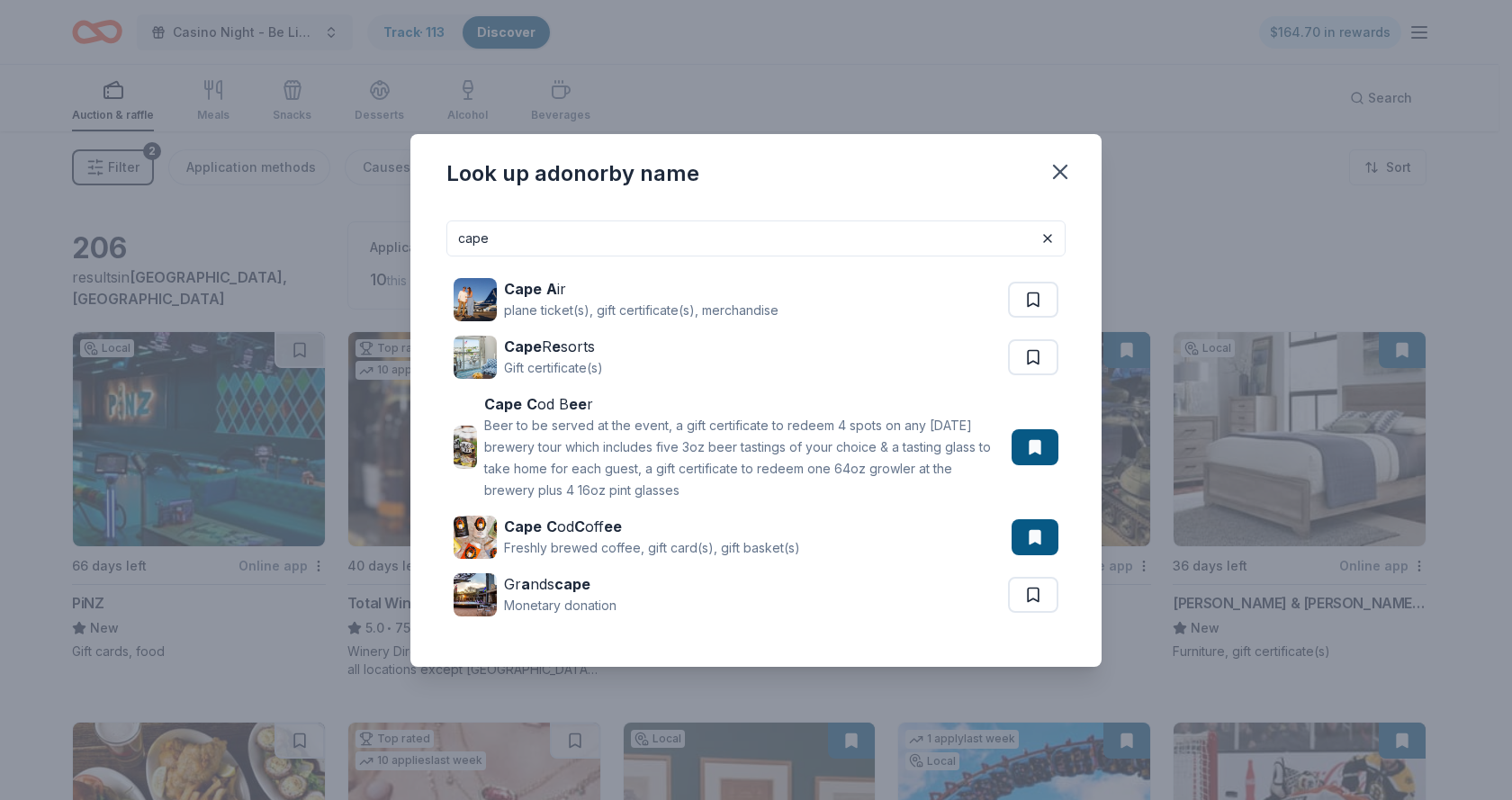
drag, startPoint x: 494, startPoint y: 240, endPoint x: 433, endPoint y: 233, distance: 61.4
click at [433, 233] on div "cape Cape A ir plane ticket(s), gift certificate(s), merchandise Cape R e sorts…" at bounding box center [756, 437] width 691 height 461
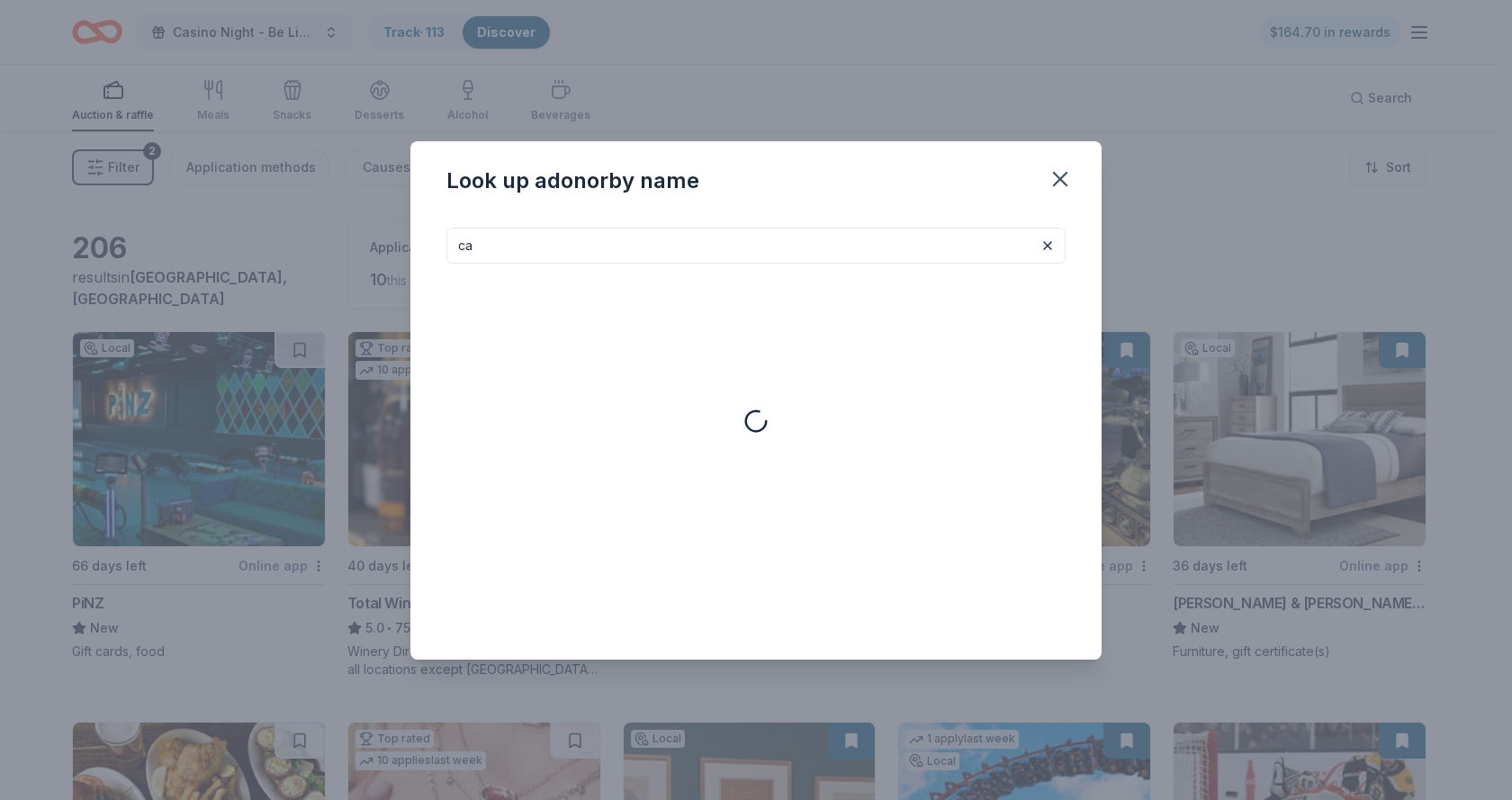
type input "c"
type input "bird"
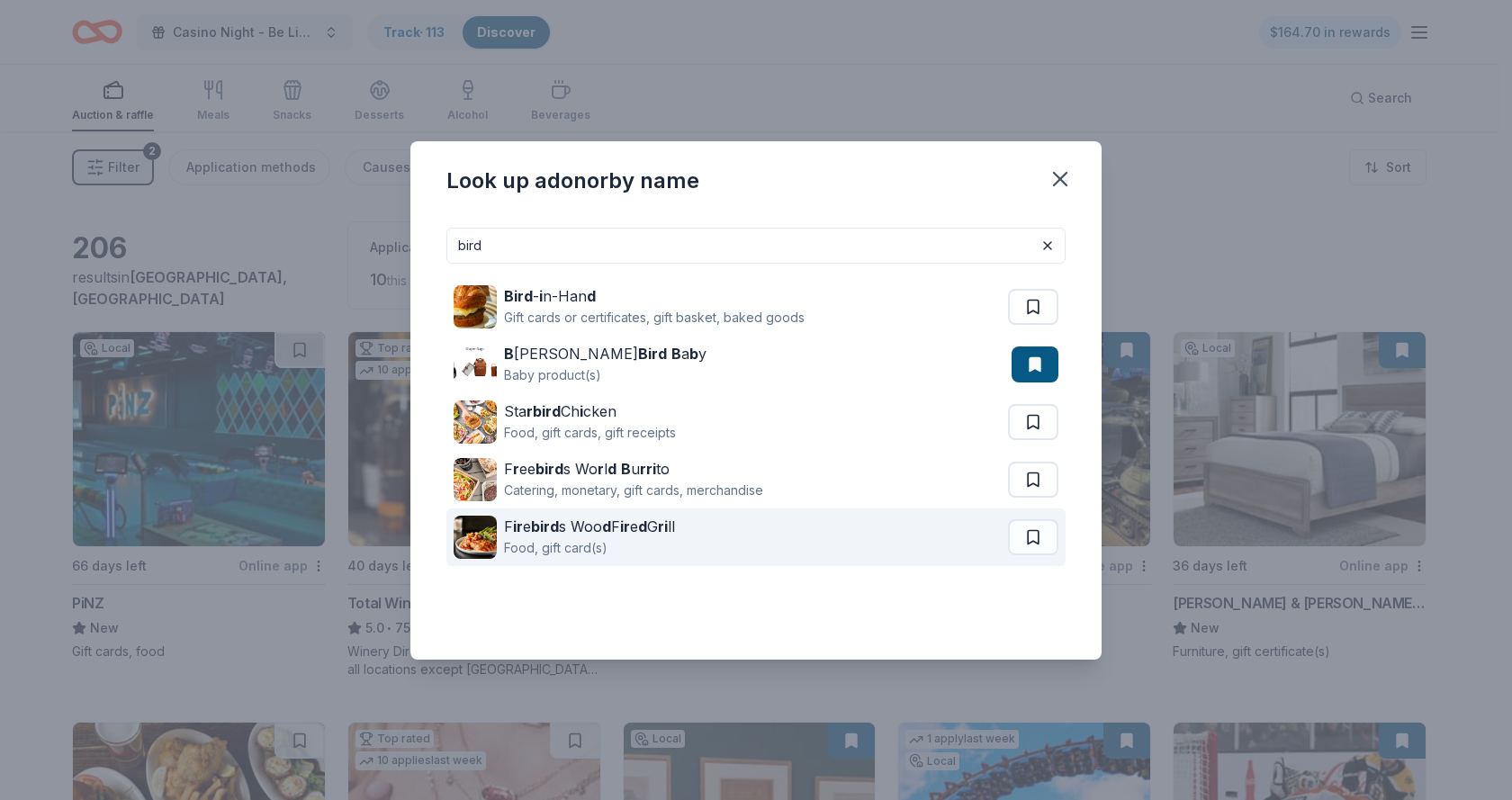
click at [564, 533] on div "F ir e bird s Woo d F ir e d G ri ll" at bounding box center [589, 526] width 171 height 21
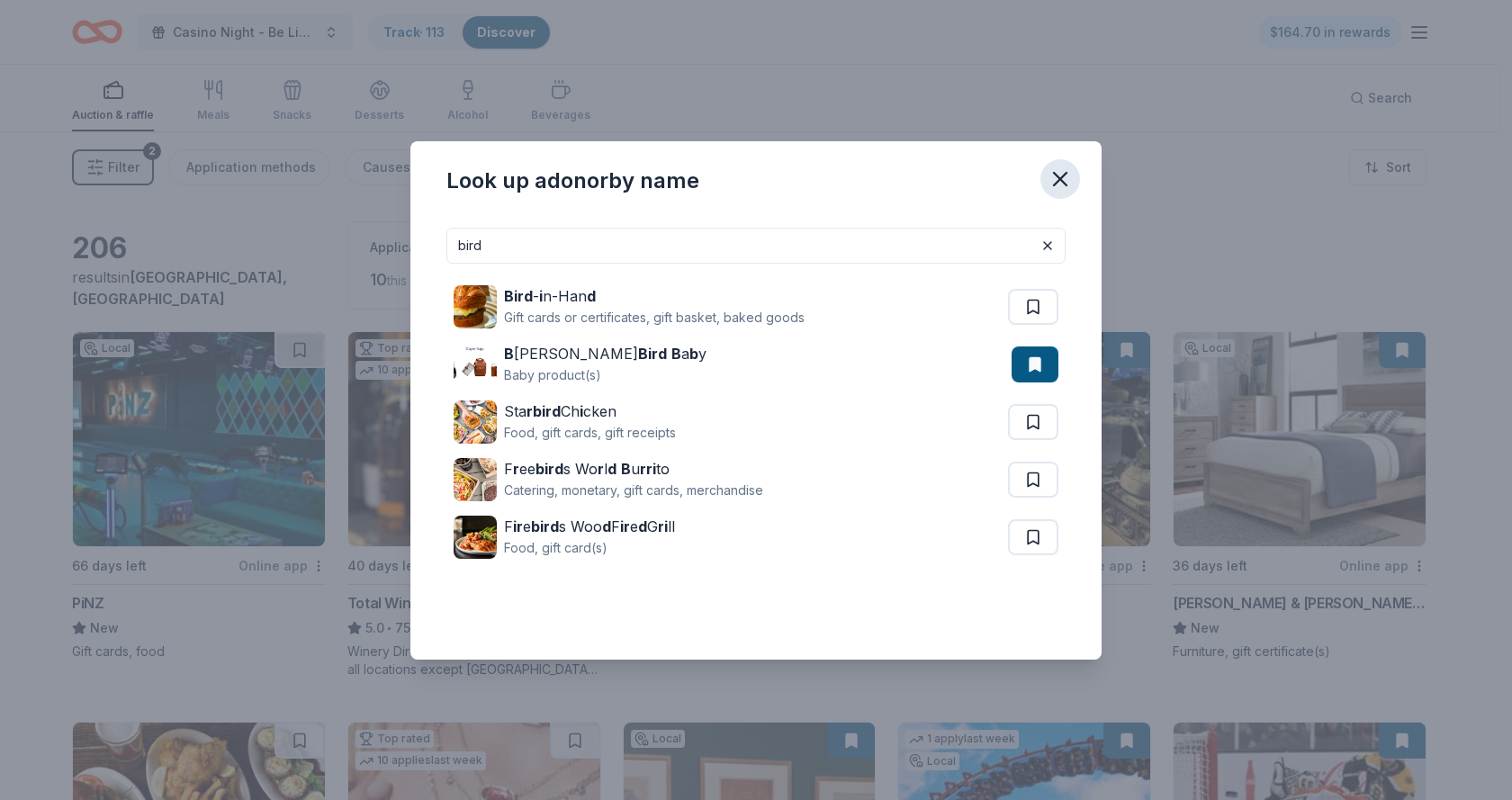
click at [1061, 179] on icon "button" at bounding box center [1060, 178] width 13 height 13
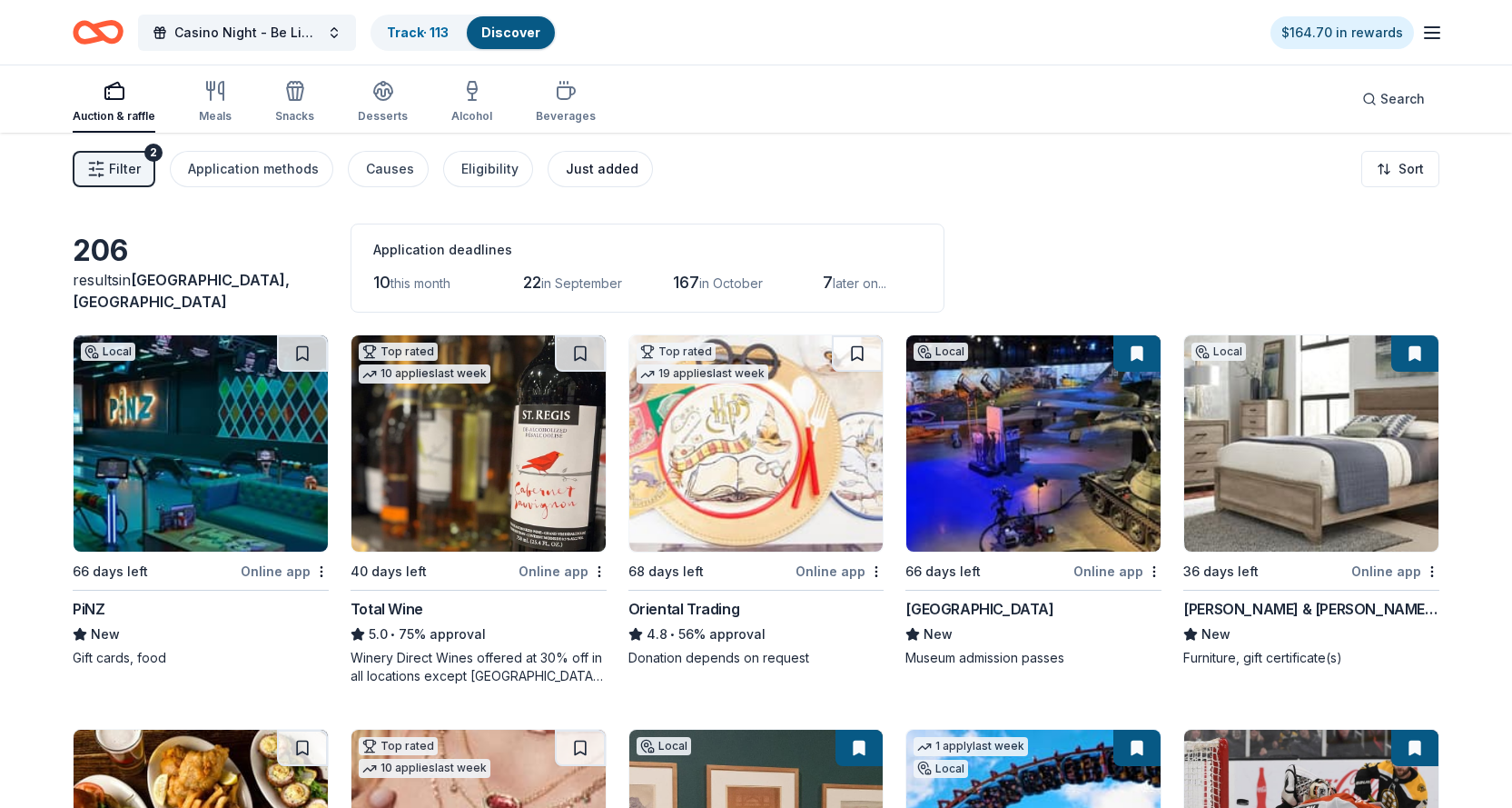
click at [579, 169] on div "Just added" at bounding box center [601, 168] width 73 height 21
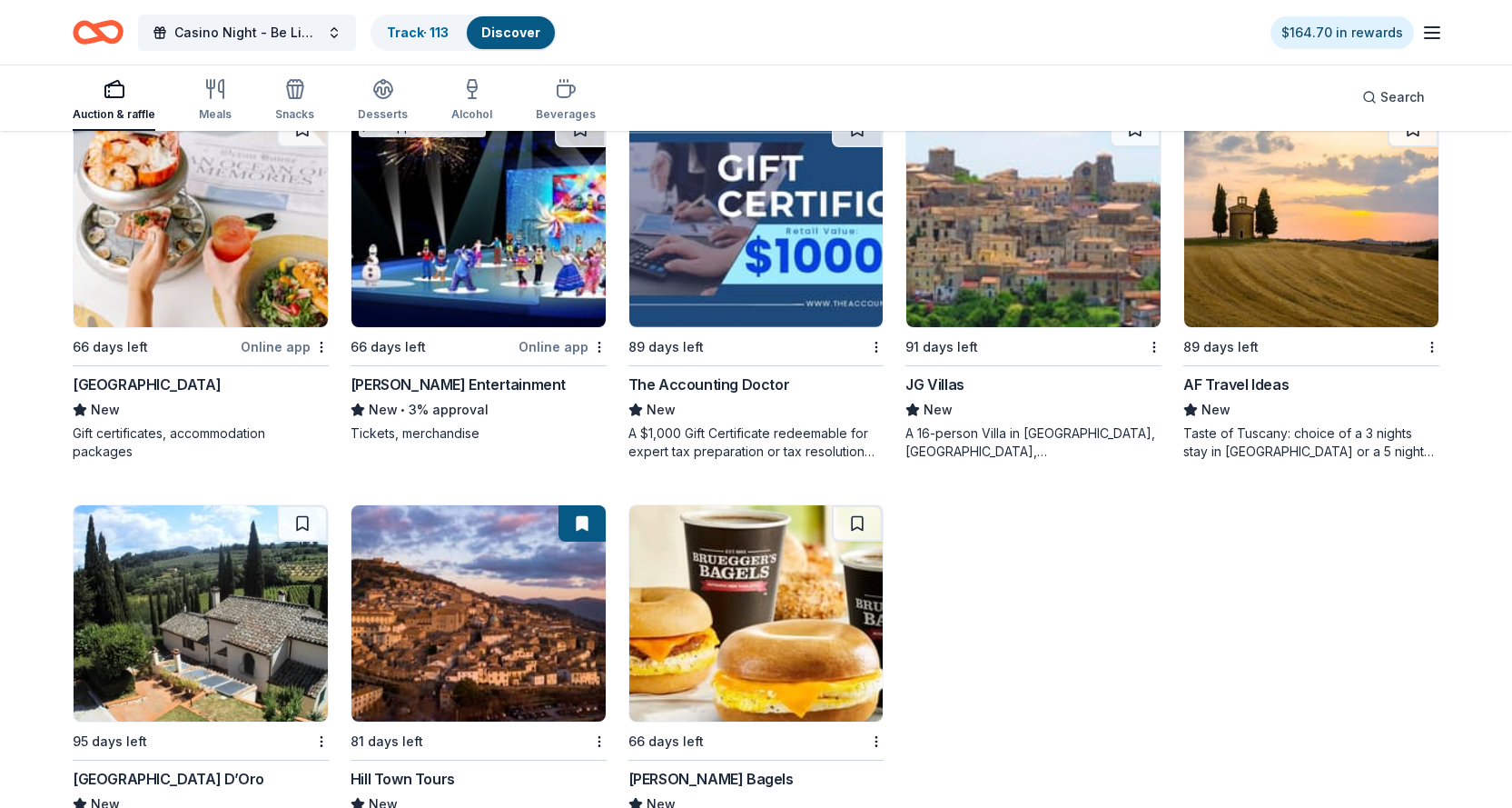
scroll to position [1079, 0]
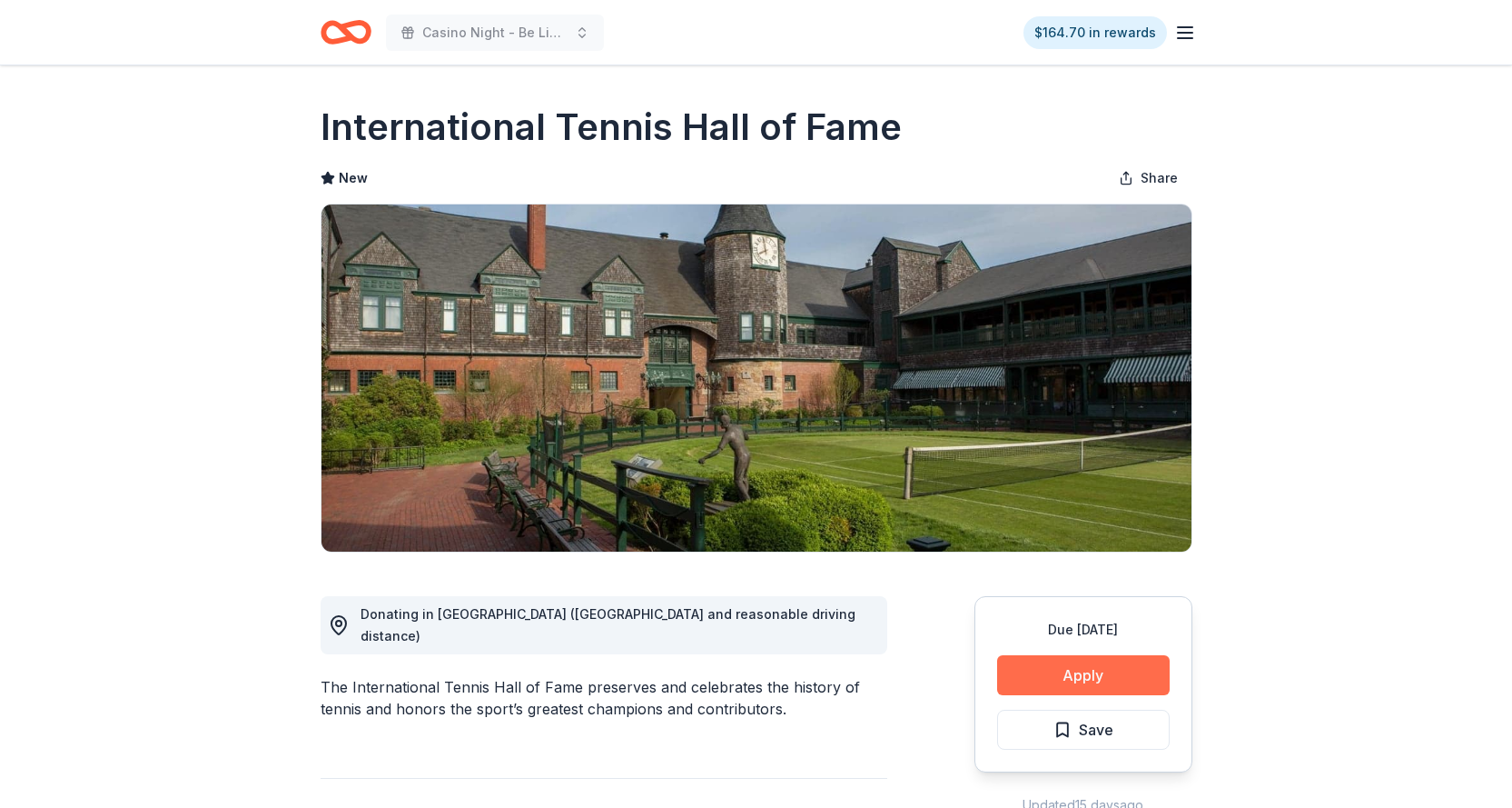
click at [1073, 675] on button "Apply" at bounding box center [1083, 675] width 172 height 40
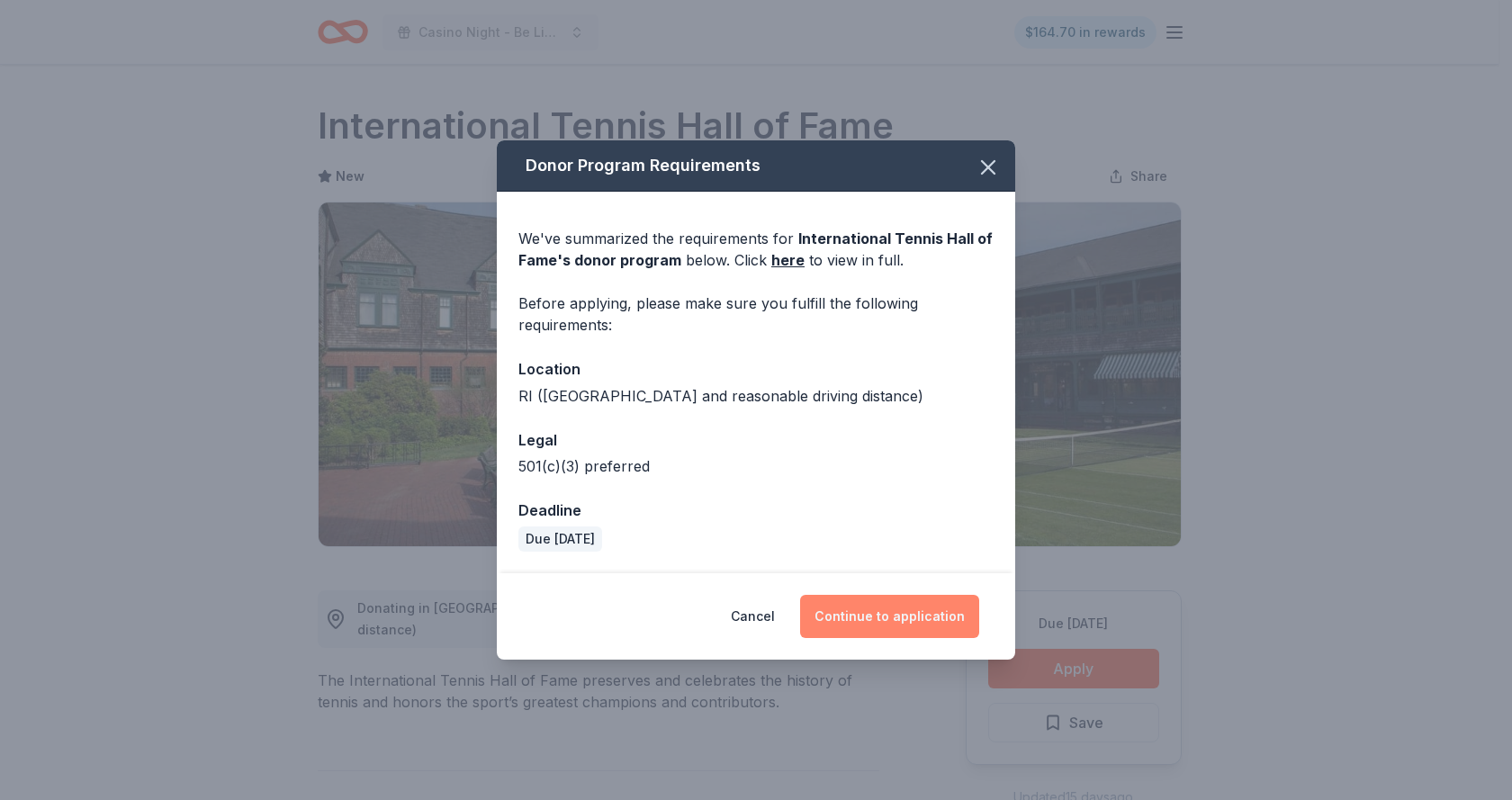
click at [878, 606] on button "Continue to application" at bounding box center [890, 616] width 179 height 43
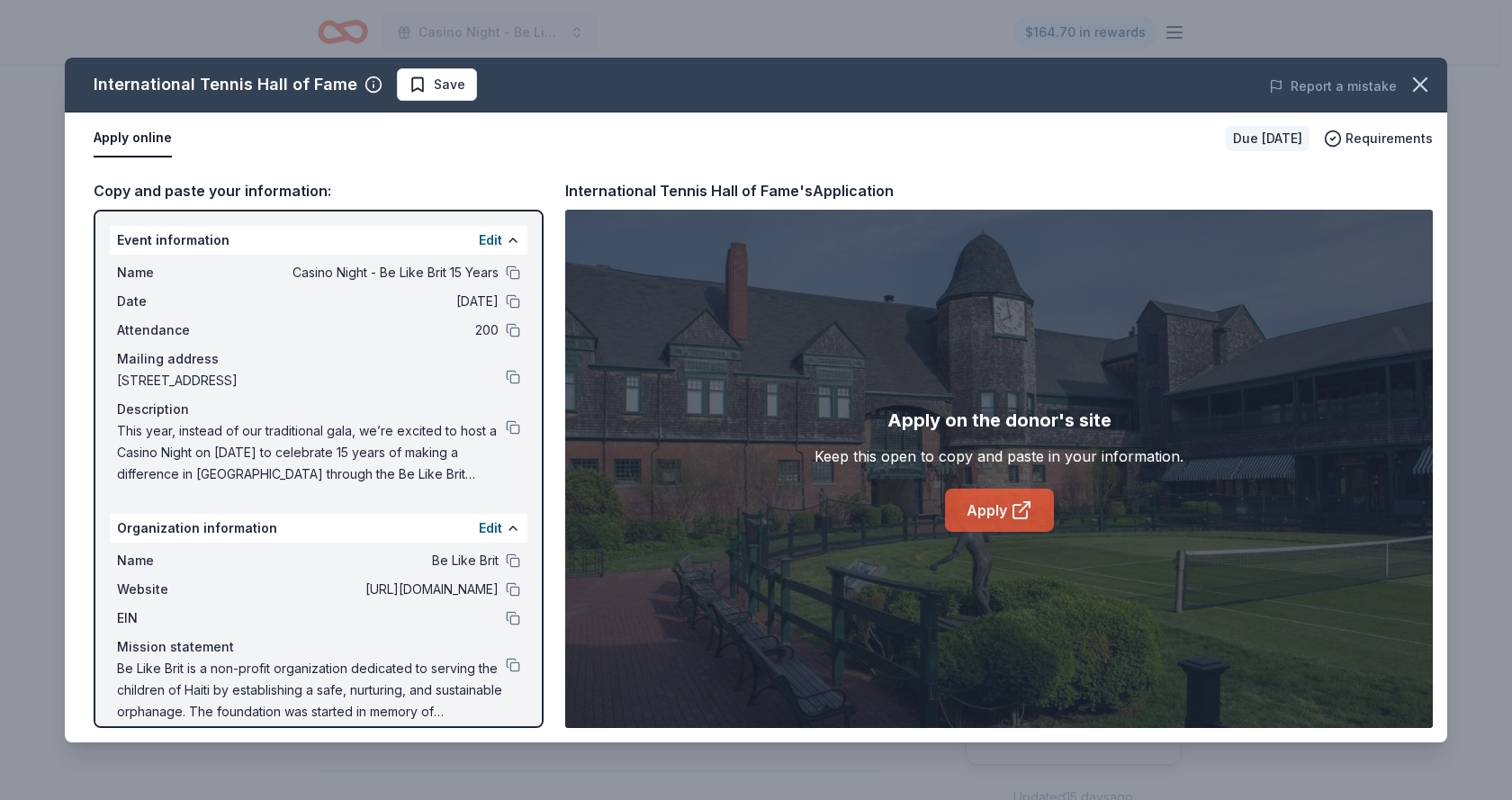
drag, startPoint x: 991, startPoint y: 506, endPoint x: 968, endPoint y: 507, distance: 23.0
click at [968, 507] on link "Apply" at bounding box center [999, 510] width 109 height 43
click at [1012, 500] on icon at bounding box center [1021, 510] width 21 height 21
click at [435, 87] on span "Save" at bounding box center [449, 85] width 32 height 21
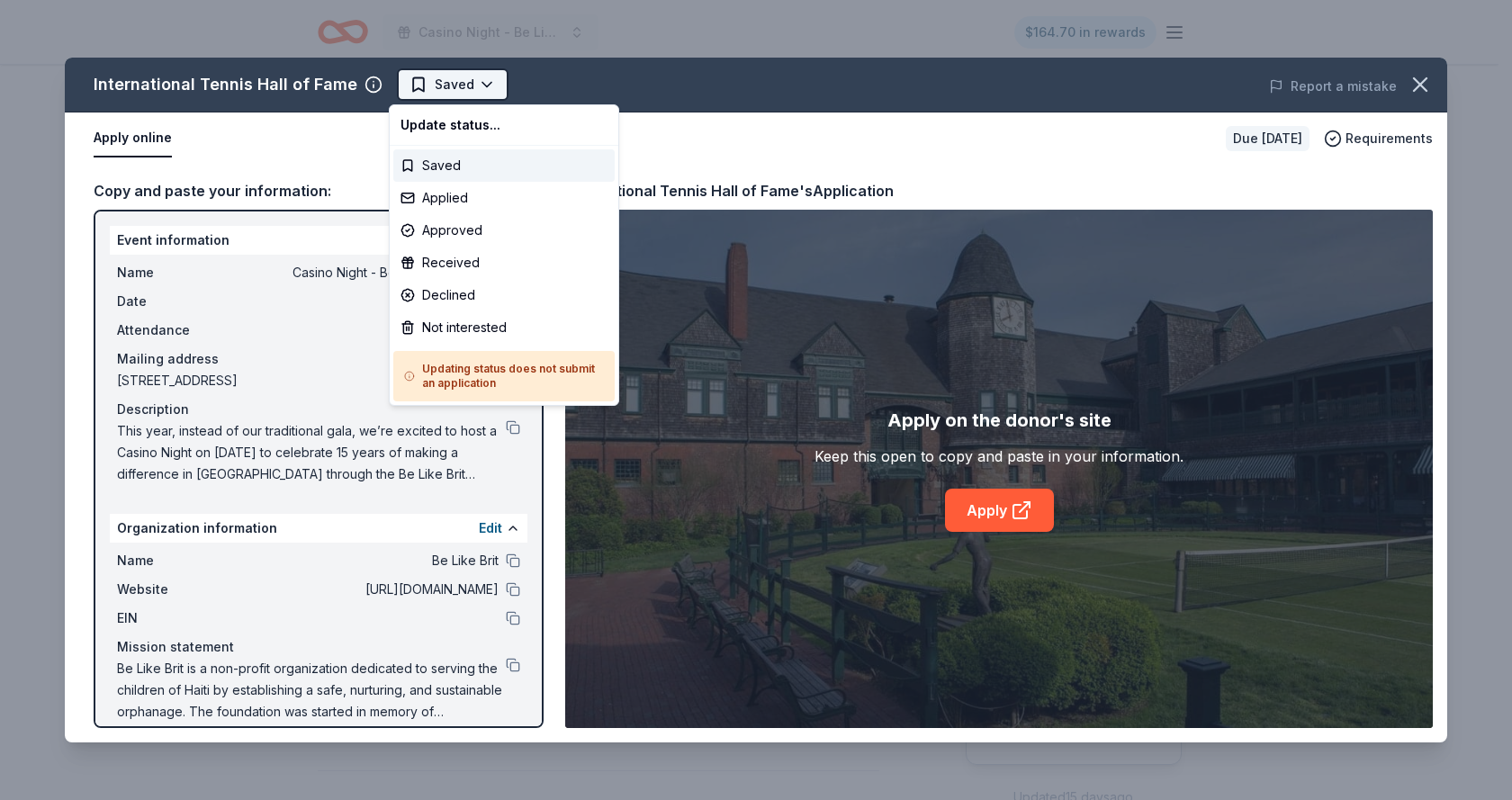
click at [476, 86] on html "Casino Night - Be Like Brit 15 Years $164.70 in rewards Due in 66 days Share In…" at bounding box center [756, 400] width 1512 height 800
click at [446, 193] on div "Applied" at bounding box center [504, 199] width 222 height 33
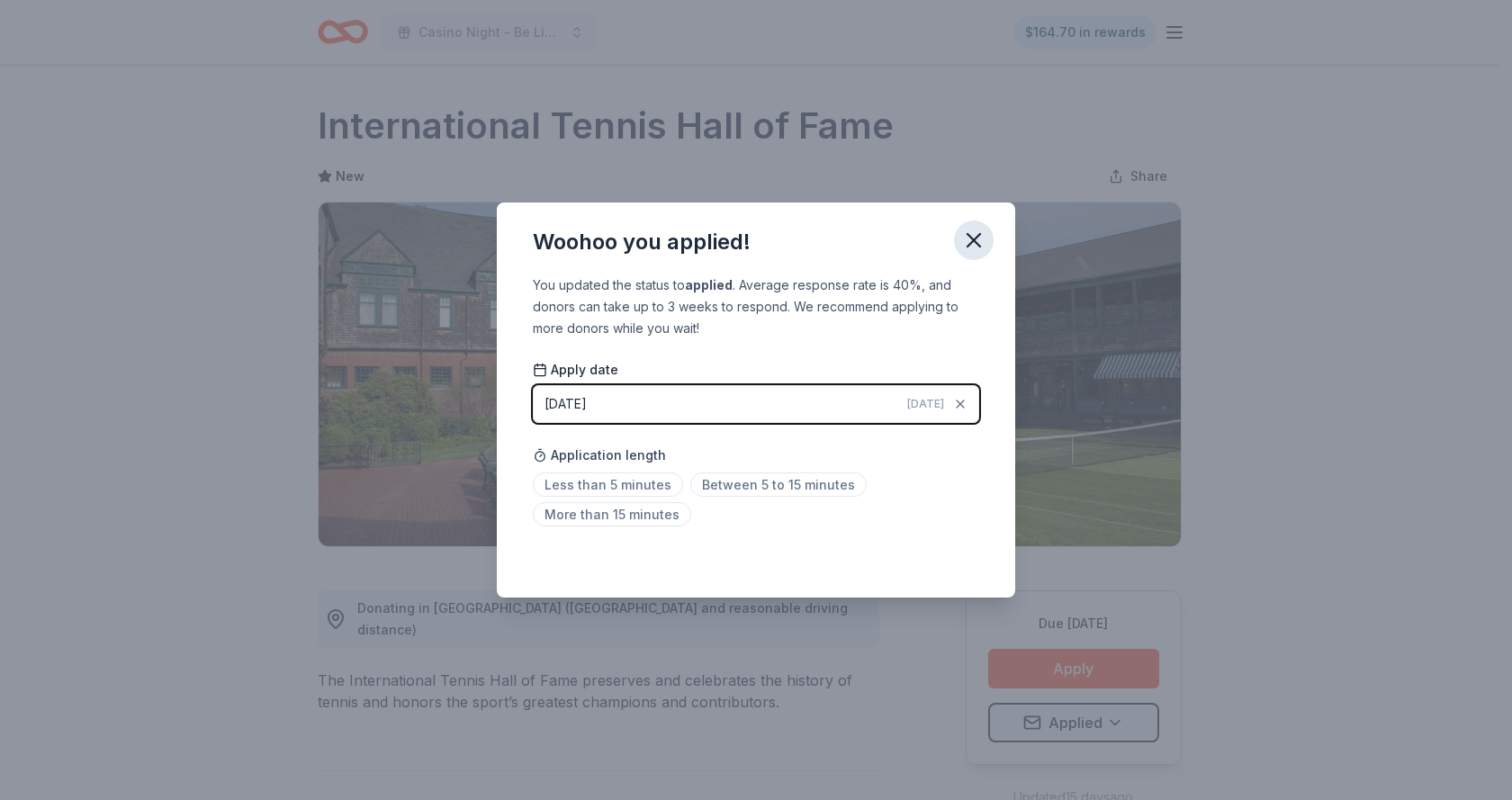
click at [972, 242] on icon "button" at bounding box center [973, 240] width 13 height 13
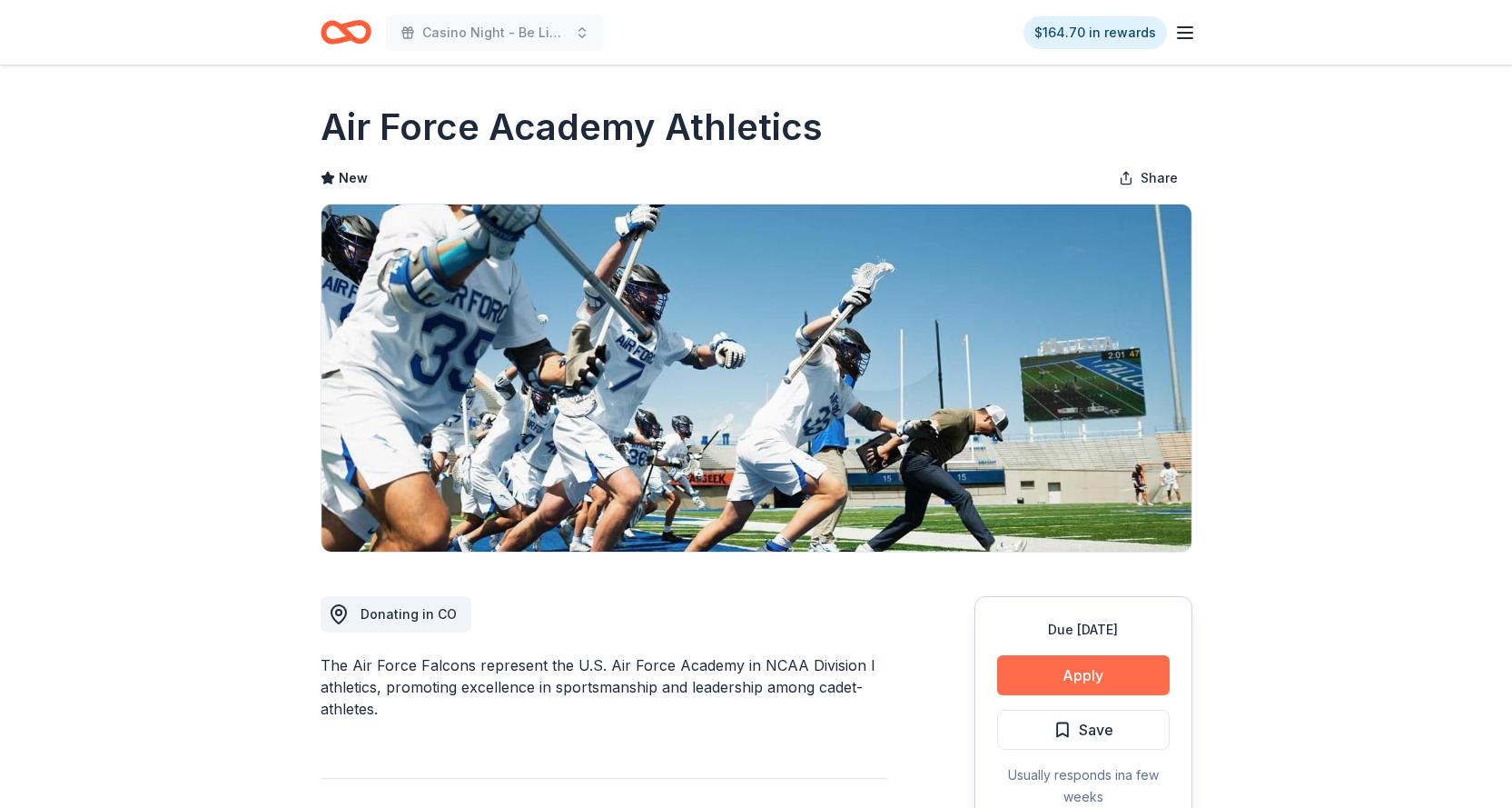
click at [1070, 668] on button "Apply" at bounding box center [1083, 675] width 172 height 40
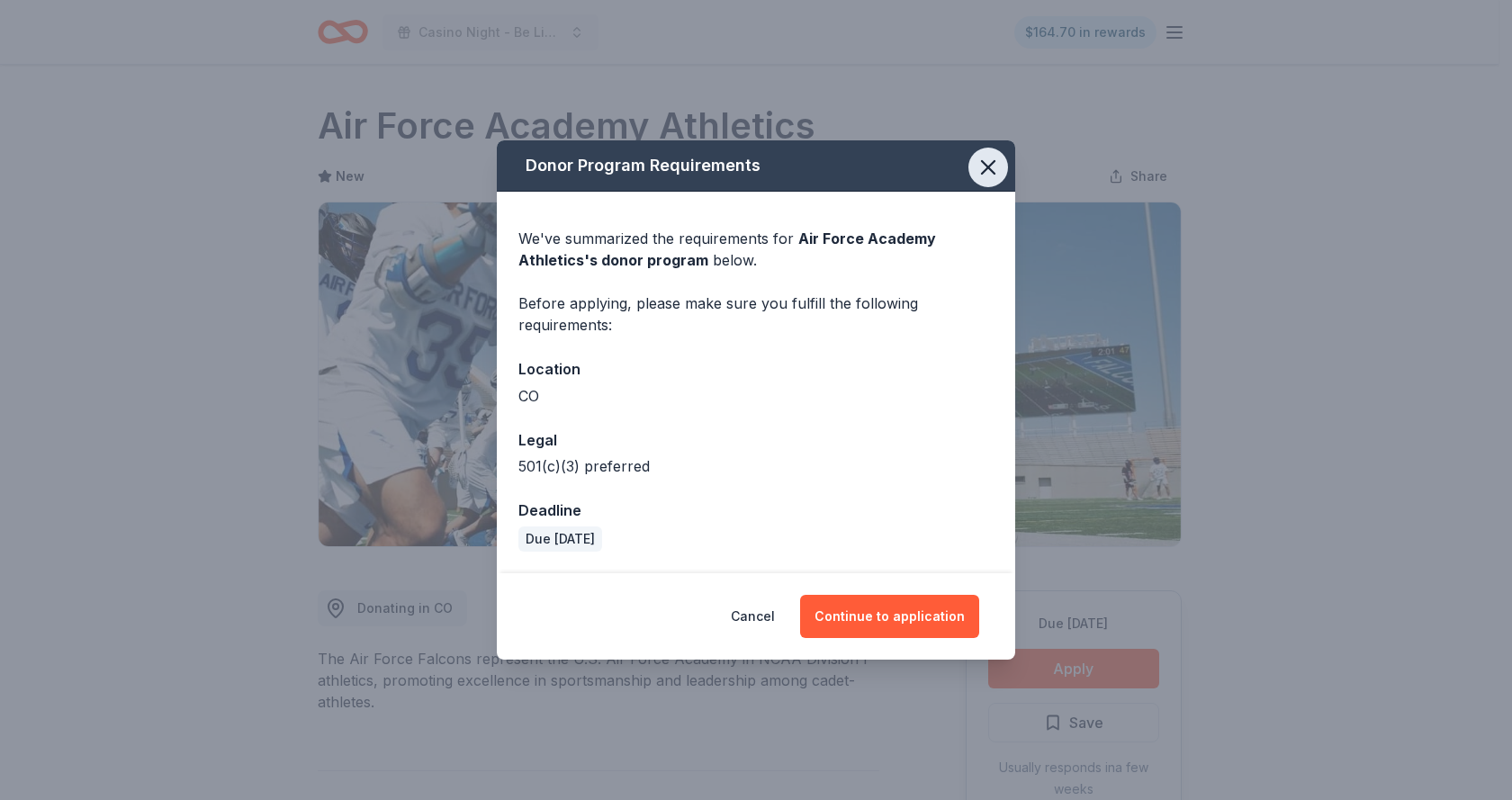
click at [989, 167] on icon "button" at bounding box center [987, 167] width 13 height 13
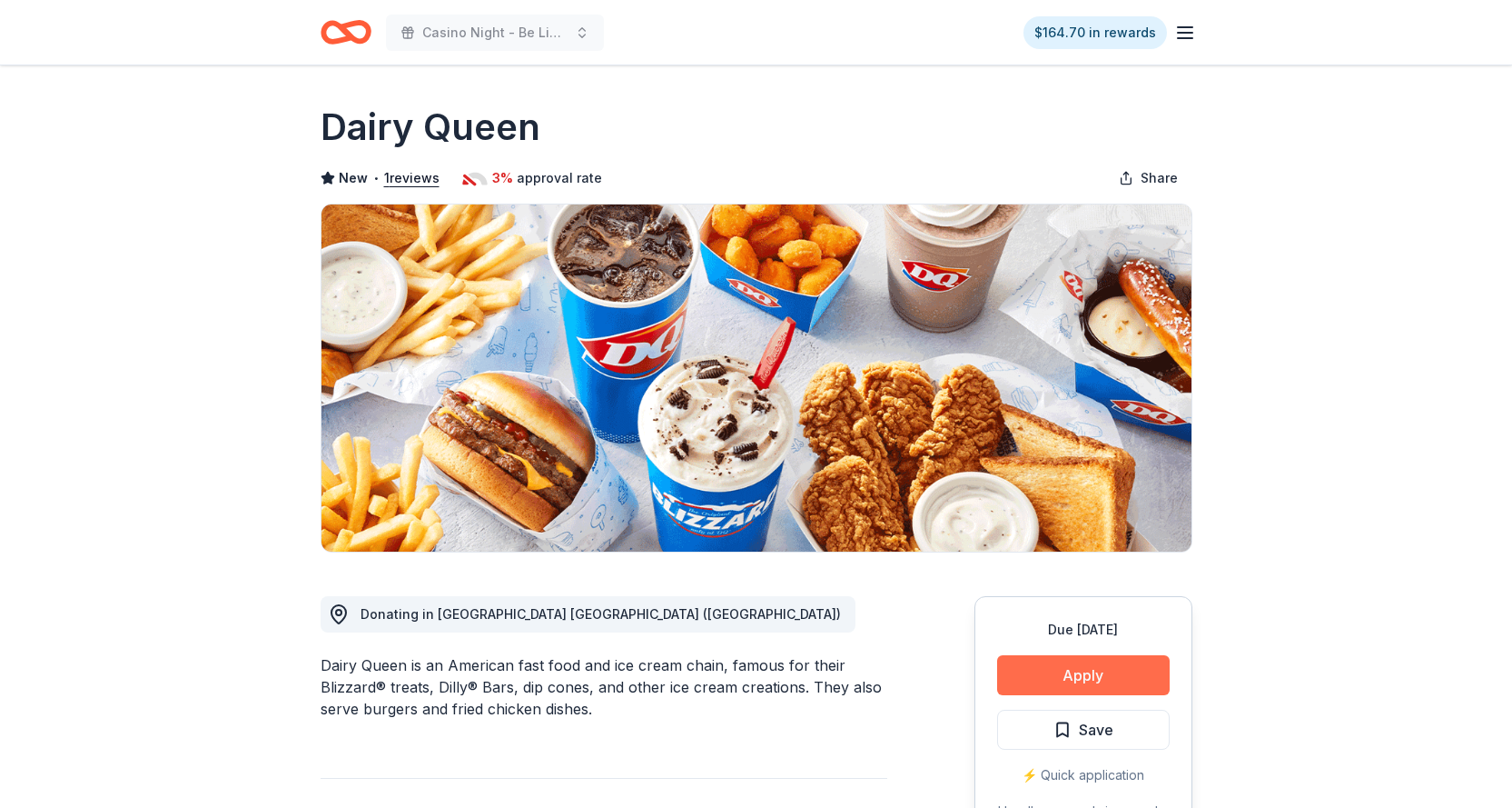
click at [1086, 675] on button "Apply" at bounding box center [1083, 675] width 172 height 40
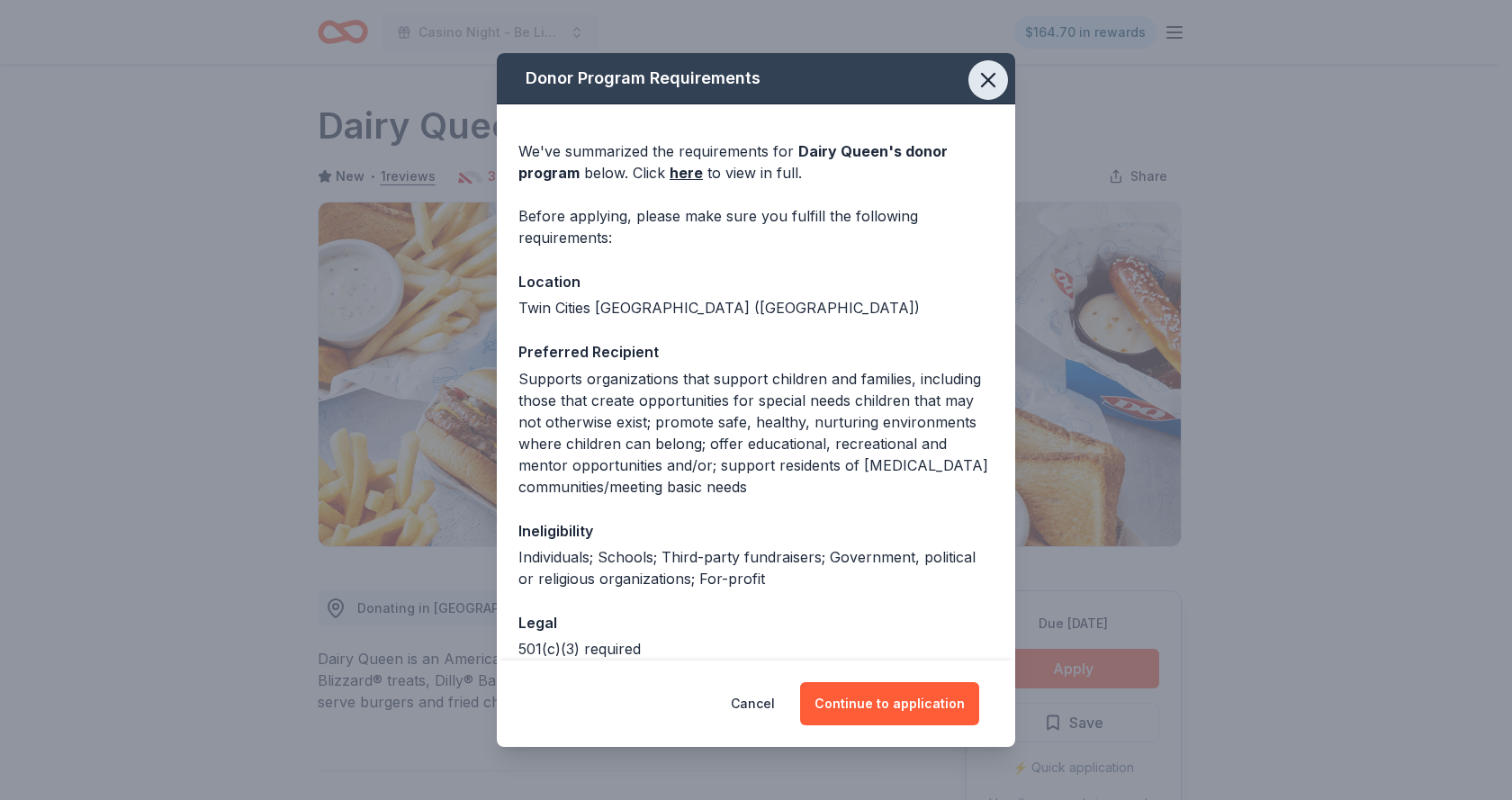
click at [984, 73] on icon "button" at bounding box center [988, 80] width 25 height 25
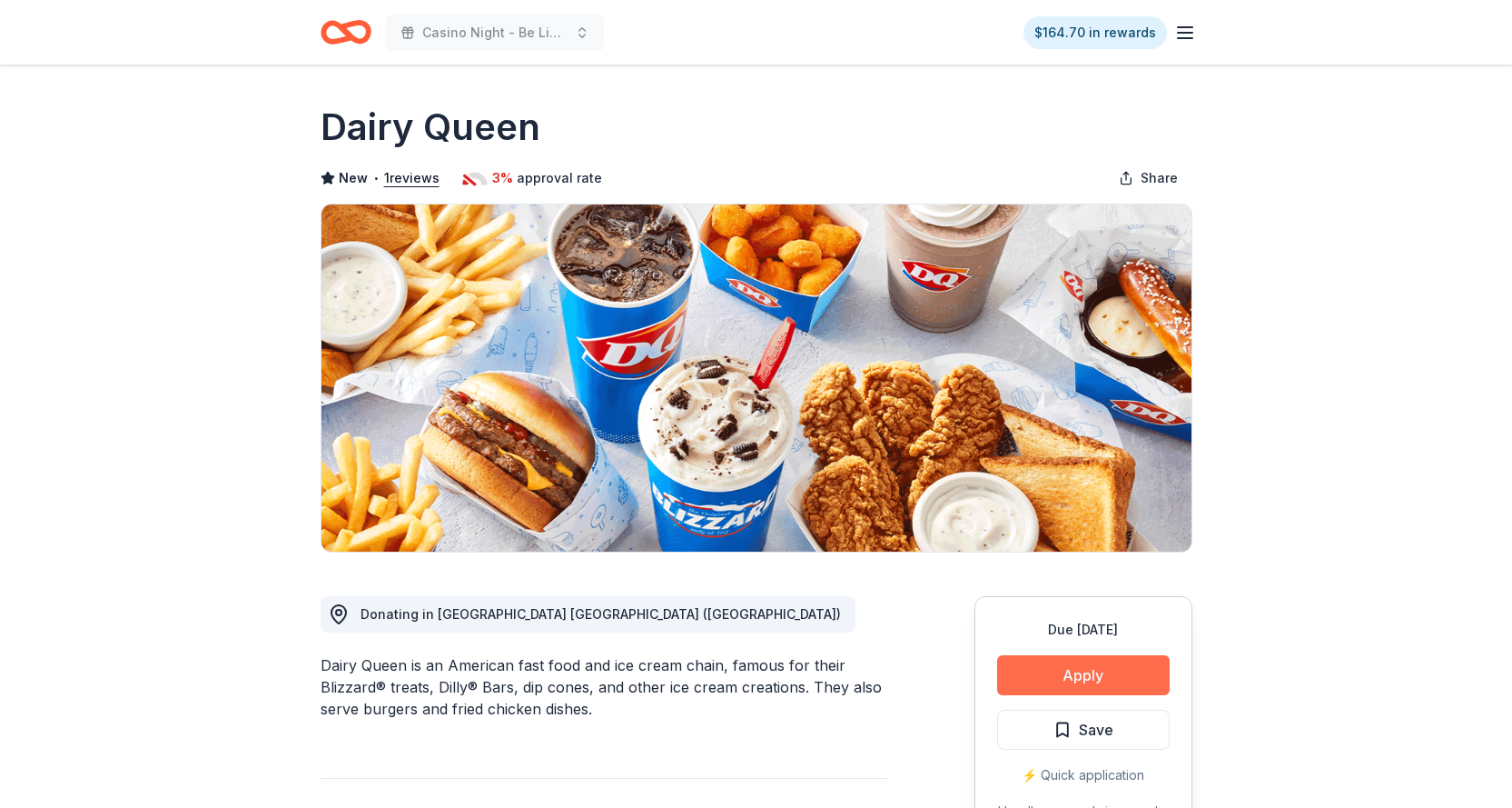
click at [1077, 680] on button "Apply" at bounding box center [1083, 675] width 172 height 40
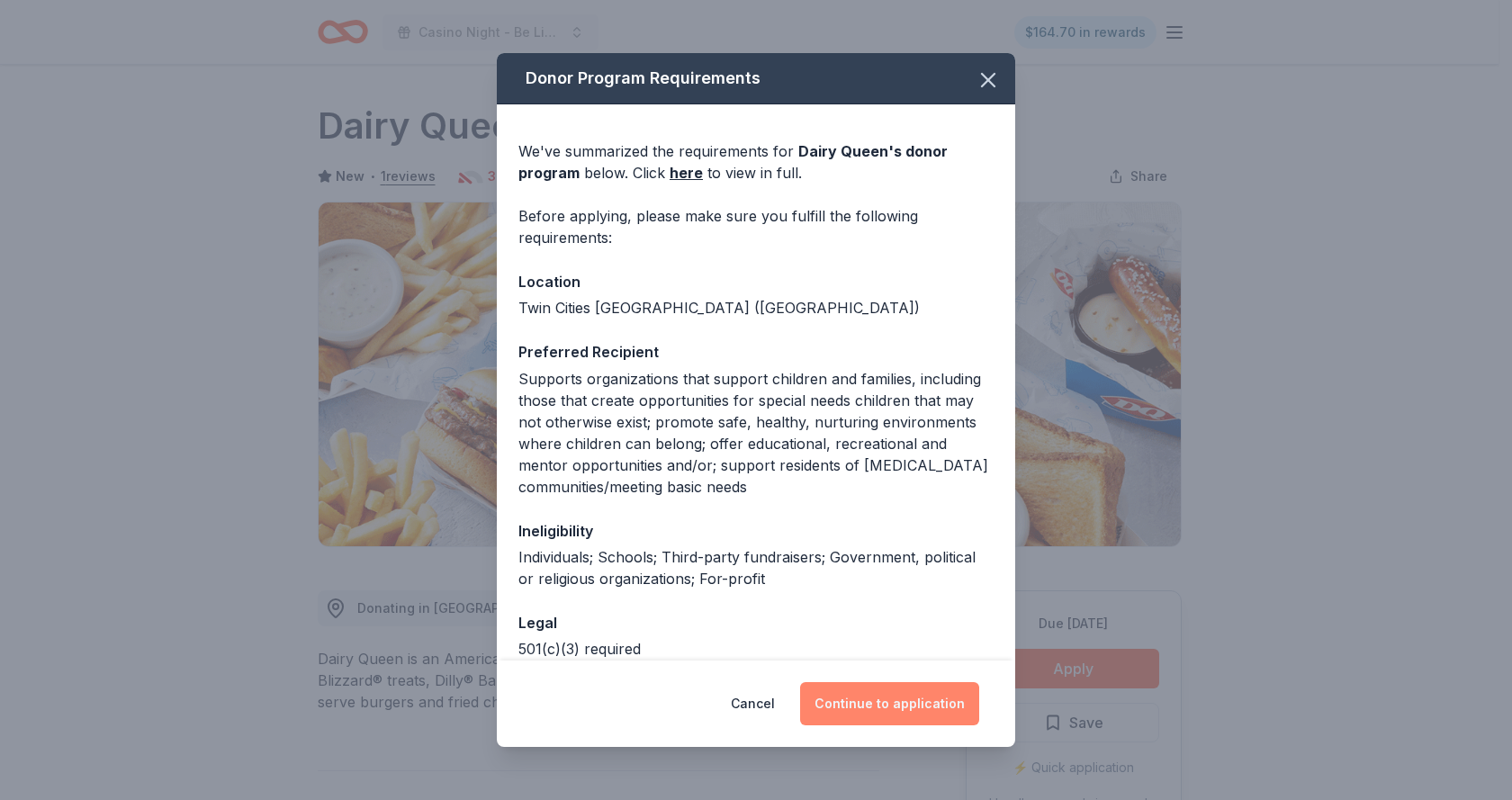
click at [874, 701] on button "Continue to application" at bounding box center [890, 703] width 179 height 43
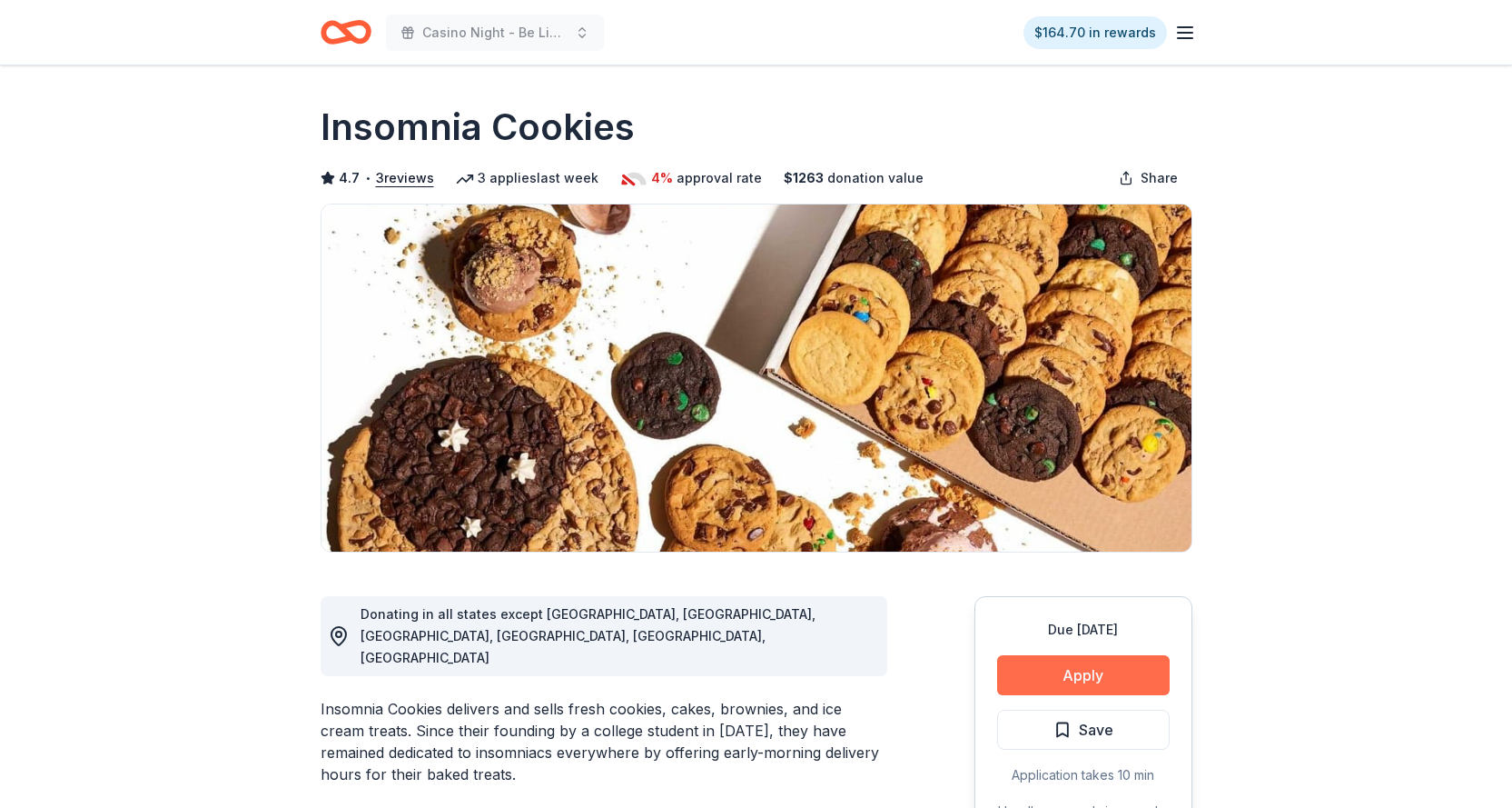
click at [1068, 678] on button "Apply" at bounding box center [1083, 675] width 172 height 40
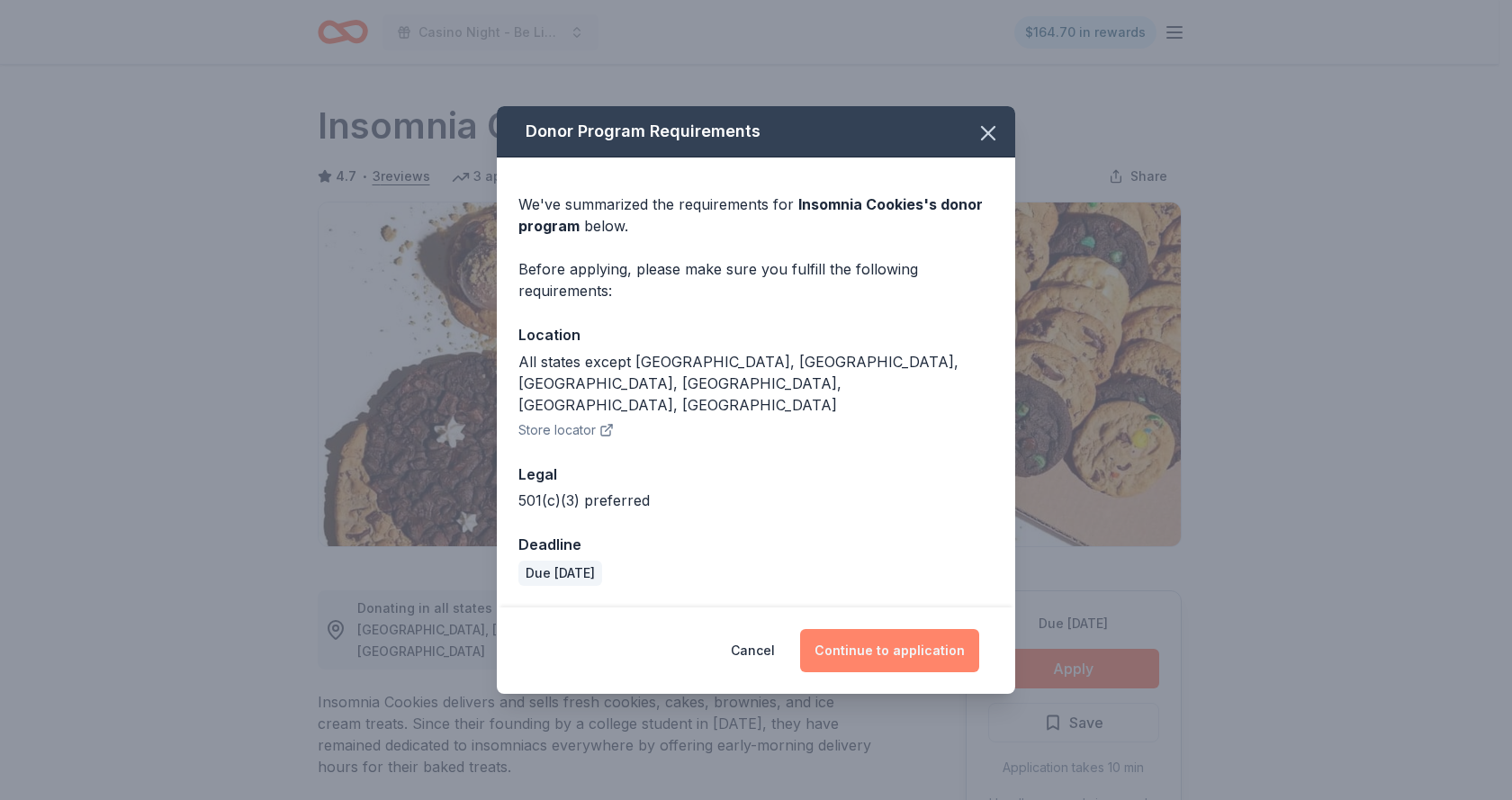
click at [909, 628] on button "Continue to application" at bounding box center [890, 650] width 179 height 43
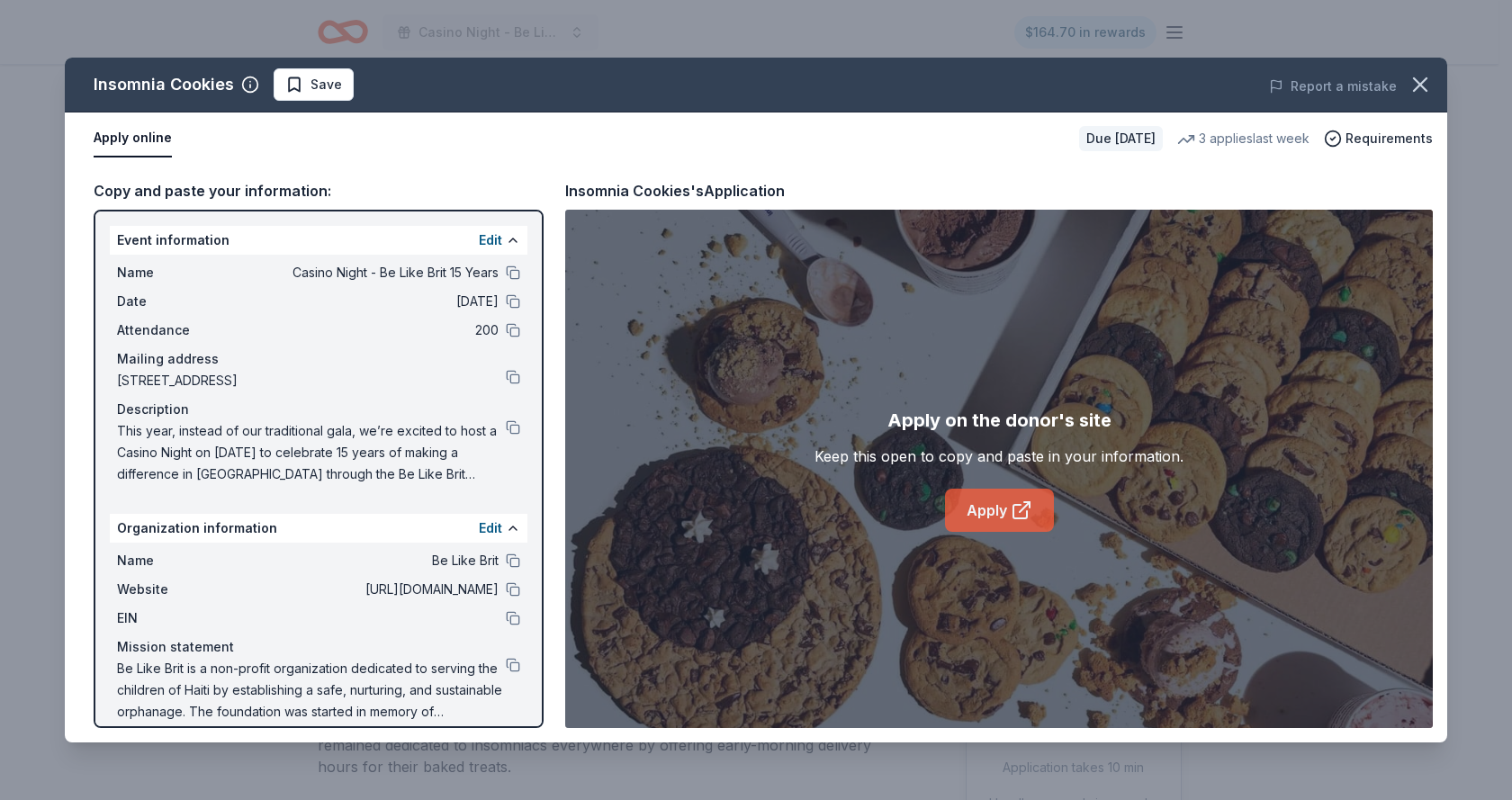
click at [984, 505] on link "Apply" at bounding box center [999, 510] width 109 height 43
click at [331, 85] on span "Save" at bounding box center [326, 85] width 32 height 21
click at [362, 82] on html "Casino Night - Be Like Brit 15 Years $164.70 in rewards Due in 68 days Share In…" at bounding box center [756, 400] width 1512 height 800
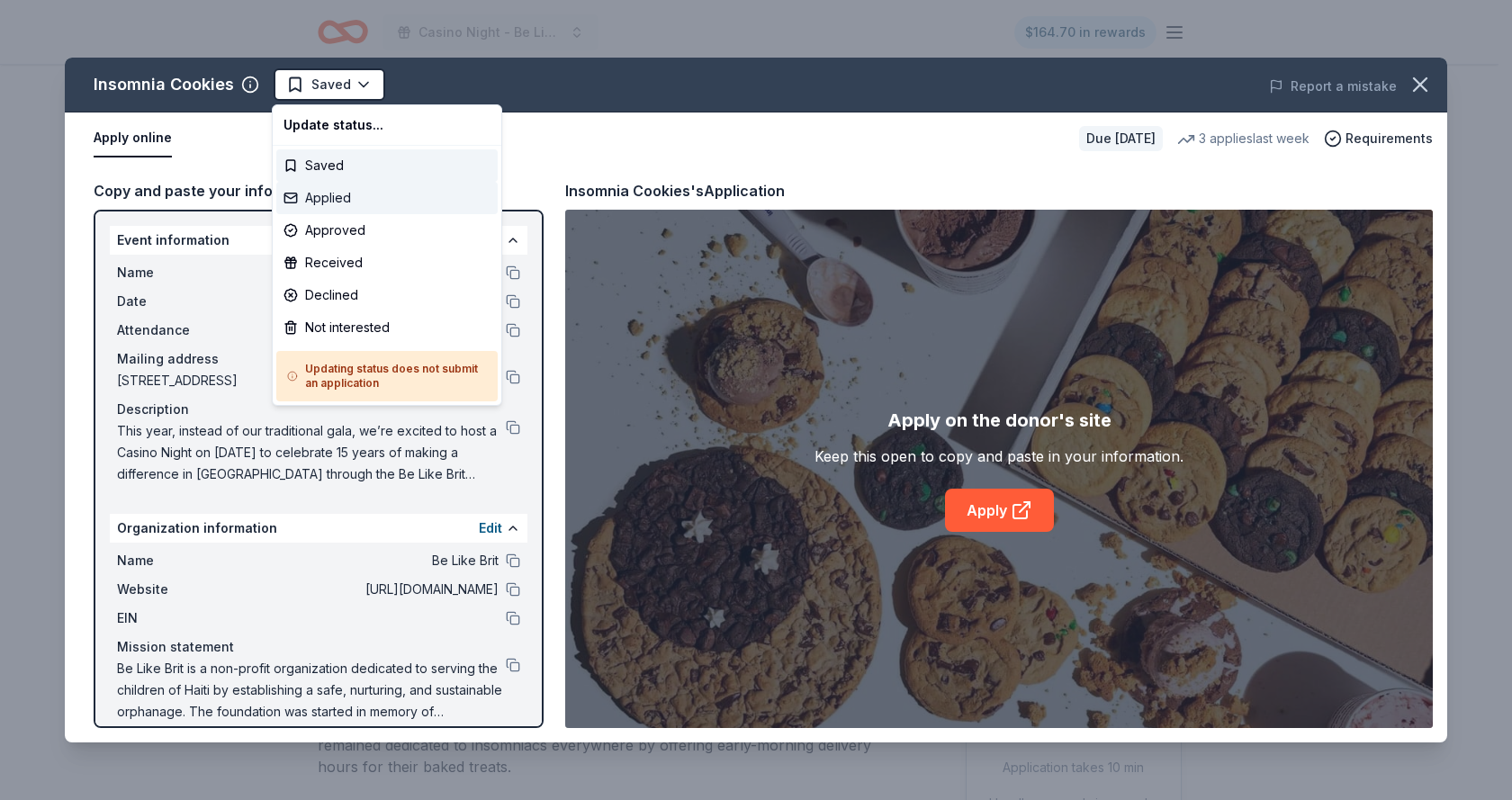
click at [331, 196] on div "Applied" at bounding box center [388, 199] width 222 height 33
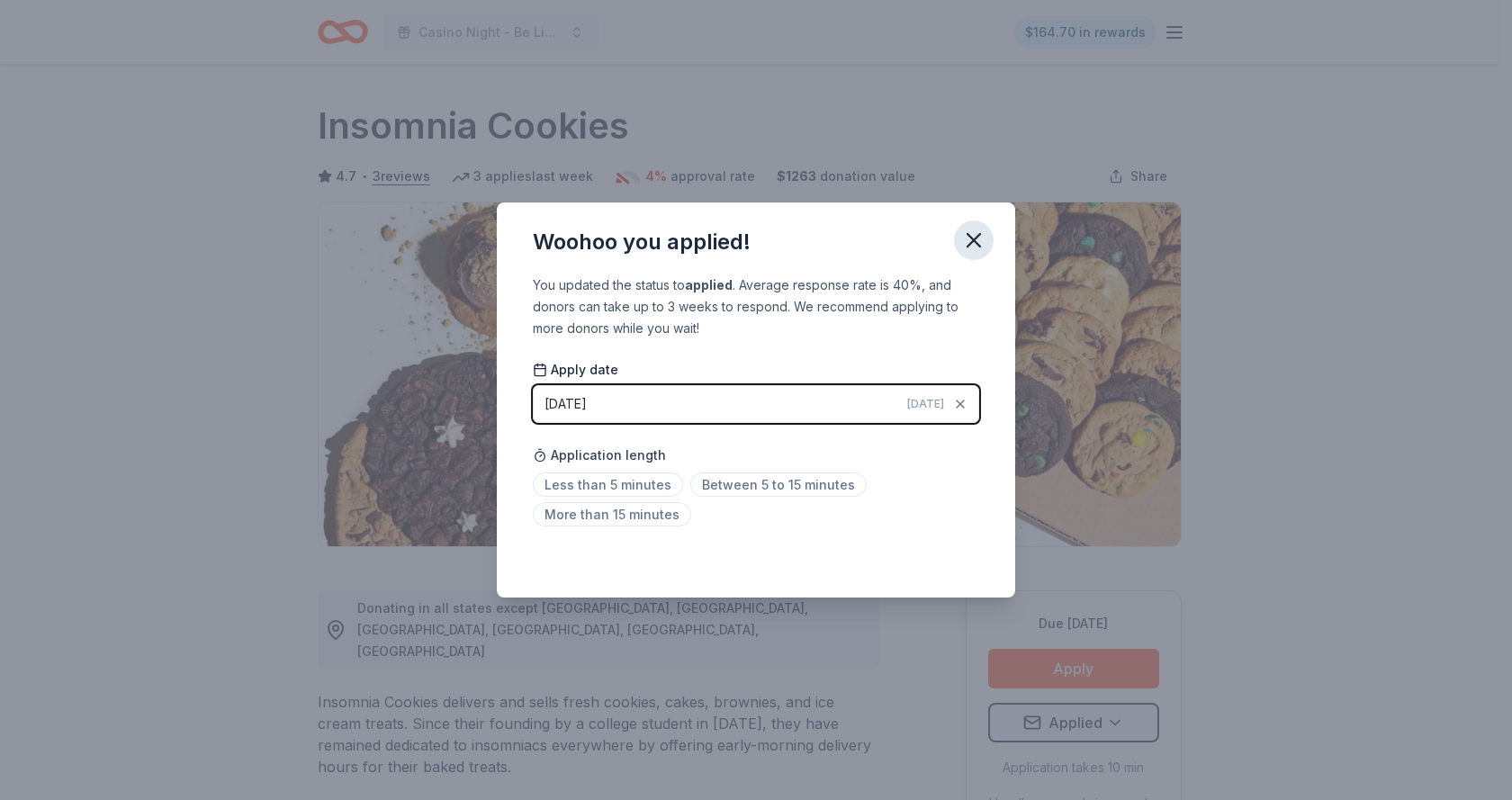
click at [977, 246] on icon "button" at bounding box center [974, 240] width 25 height 25
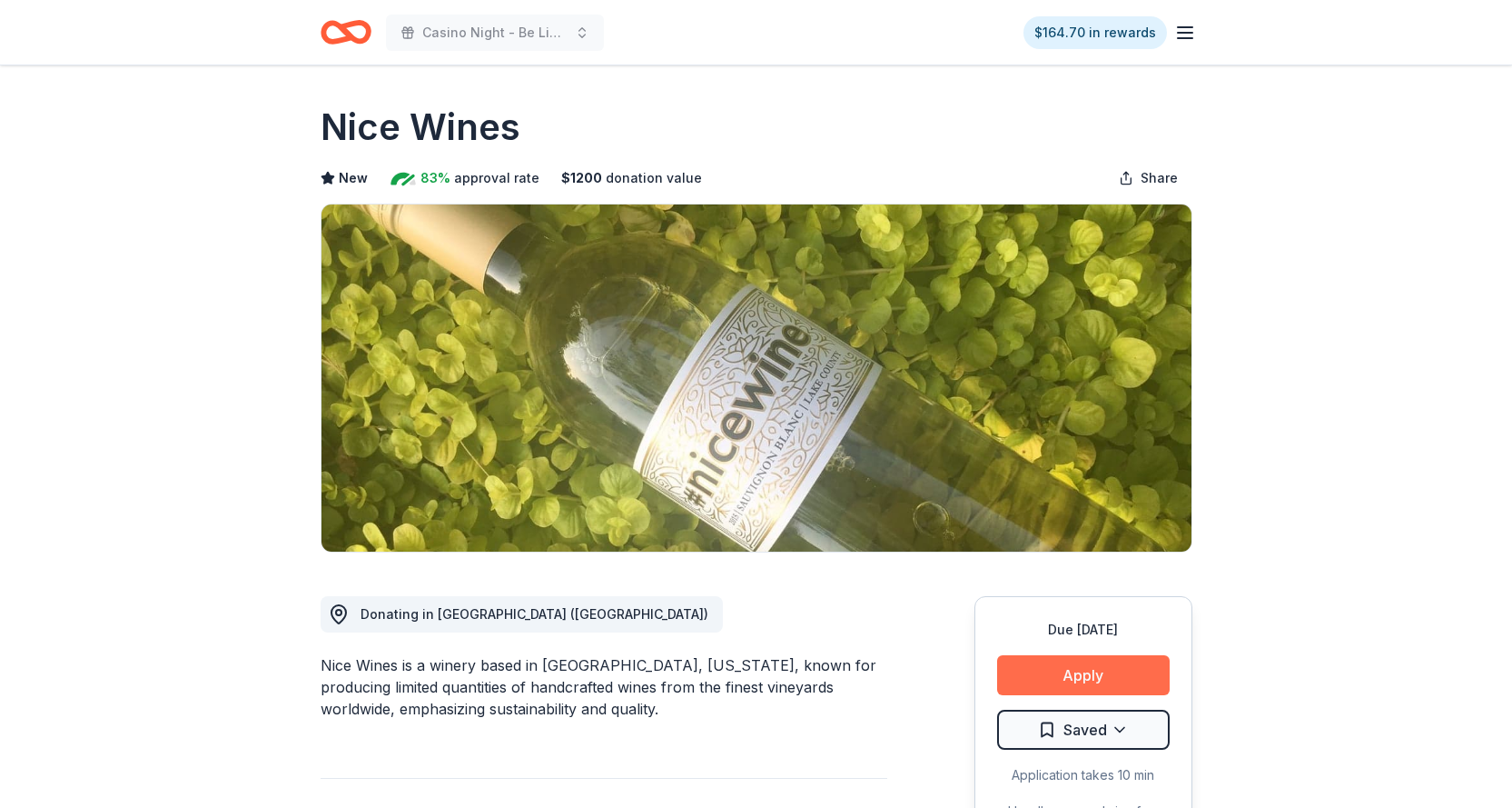
click at [1053, 663] on button "Apply" at bounding box center [1083, 675] width 172 height 40
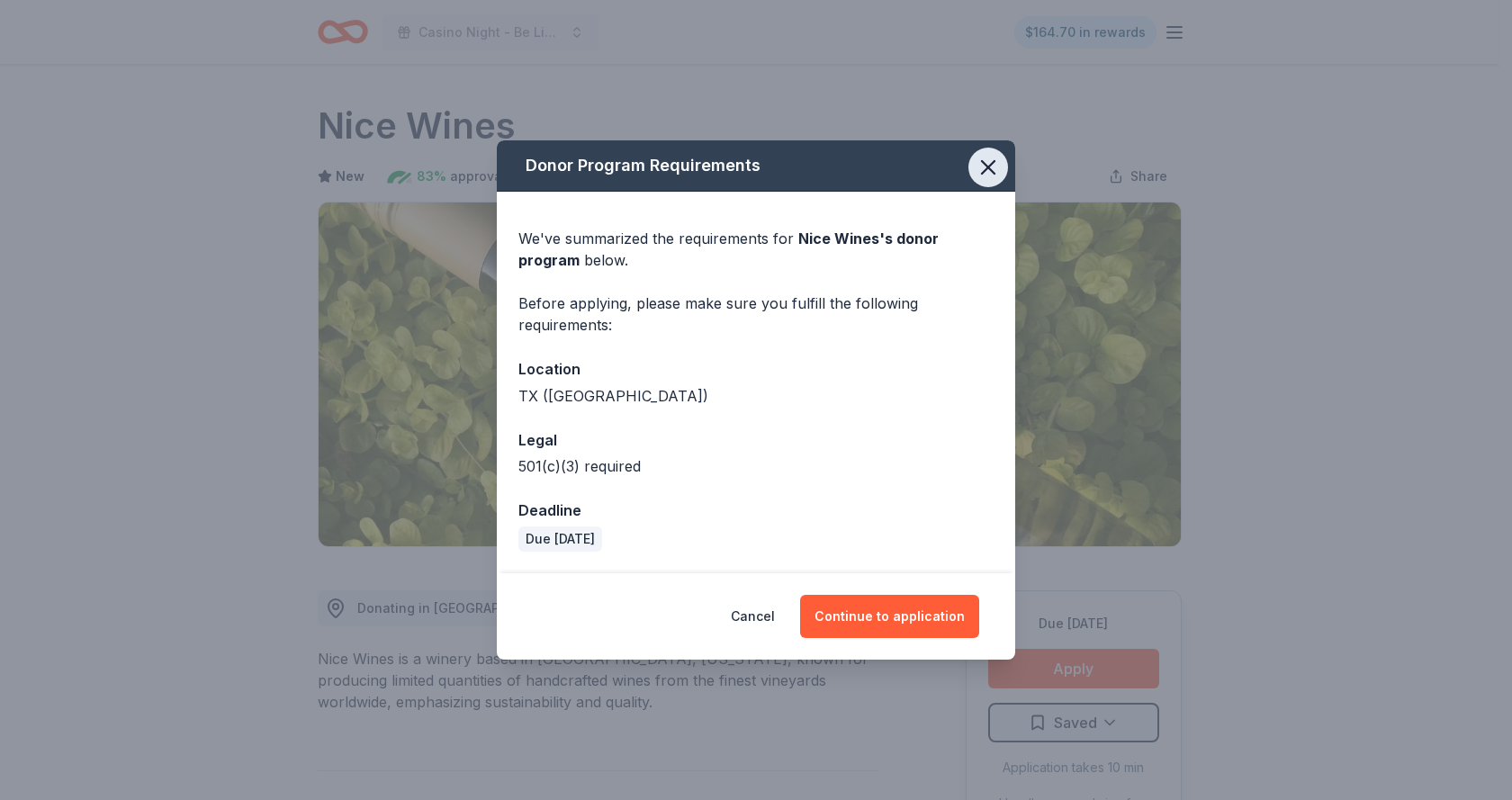
click at [985, 159] on icon "button" at bounding box center [988, 168] width 25 height 25
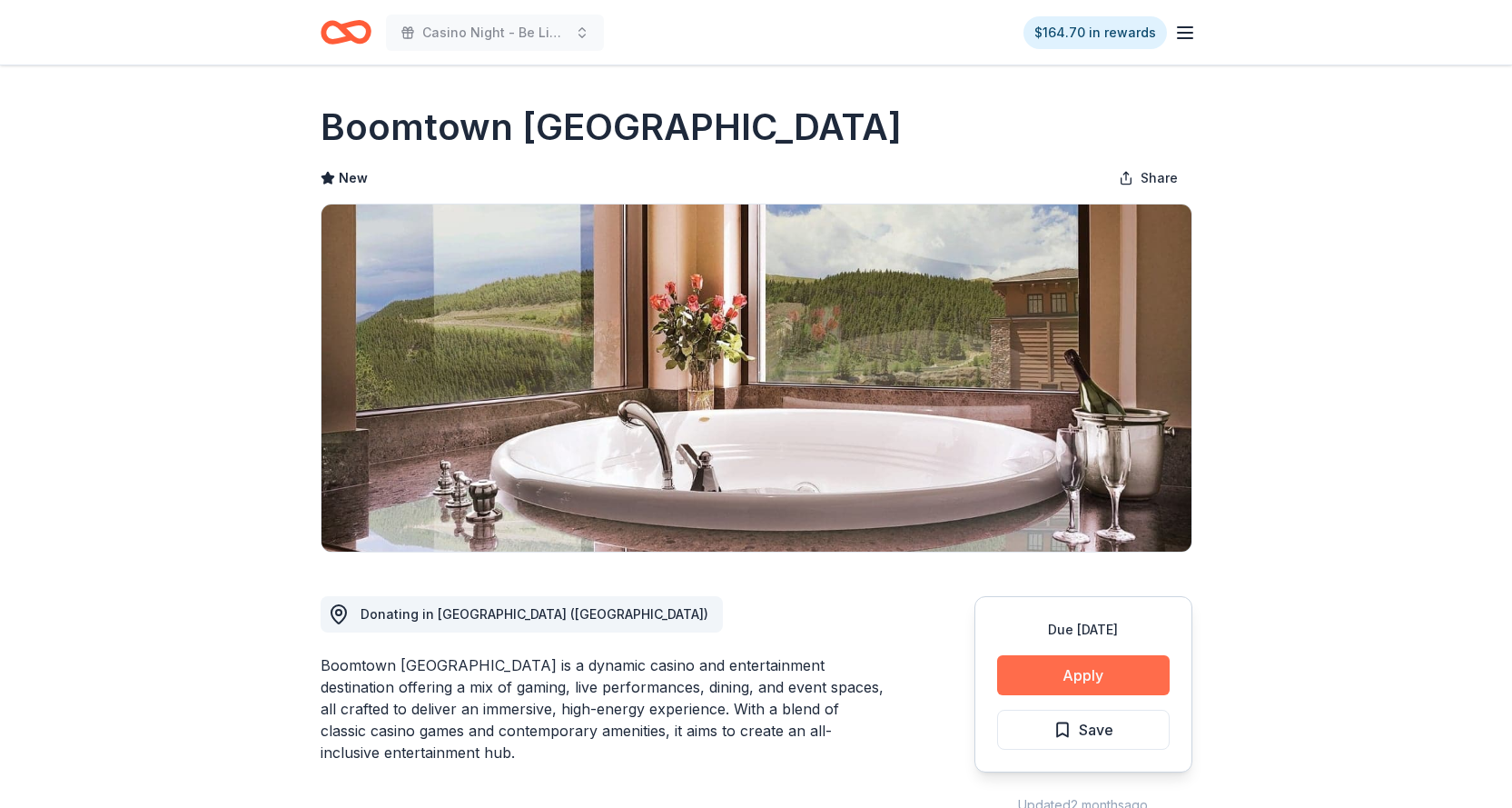
click at [1057, 683] on button "Apply" at bounding box center [1083, 675] width 172 height 40
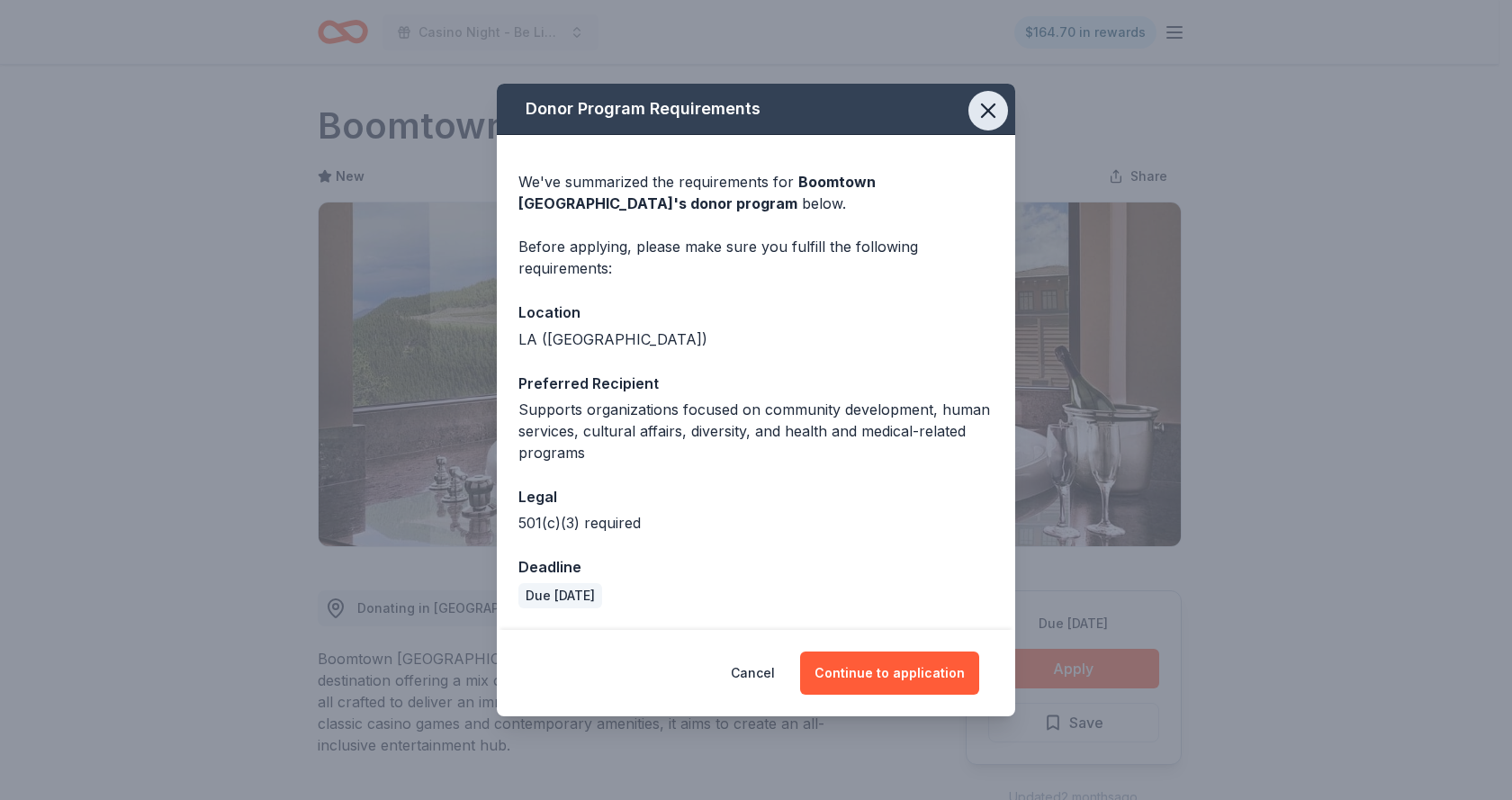
click at [993, 108] on icon "button" at bounding box center [988, 111] width 25 height 25
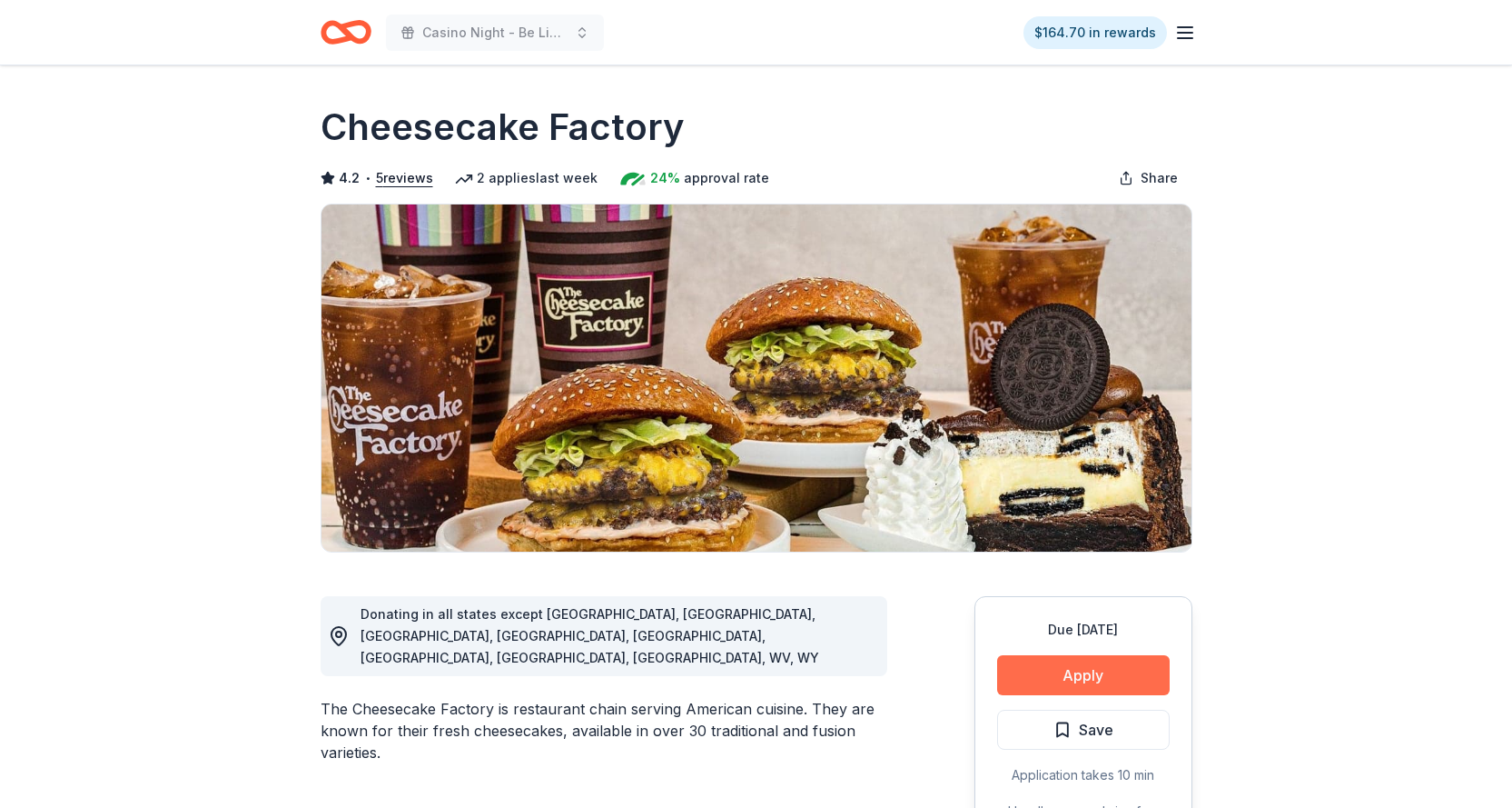
click at [1037, 675] on button "Apply" at bounding box center [1083, 675] width 172 height 40
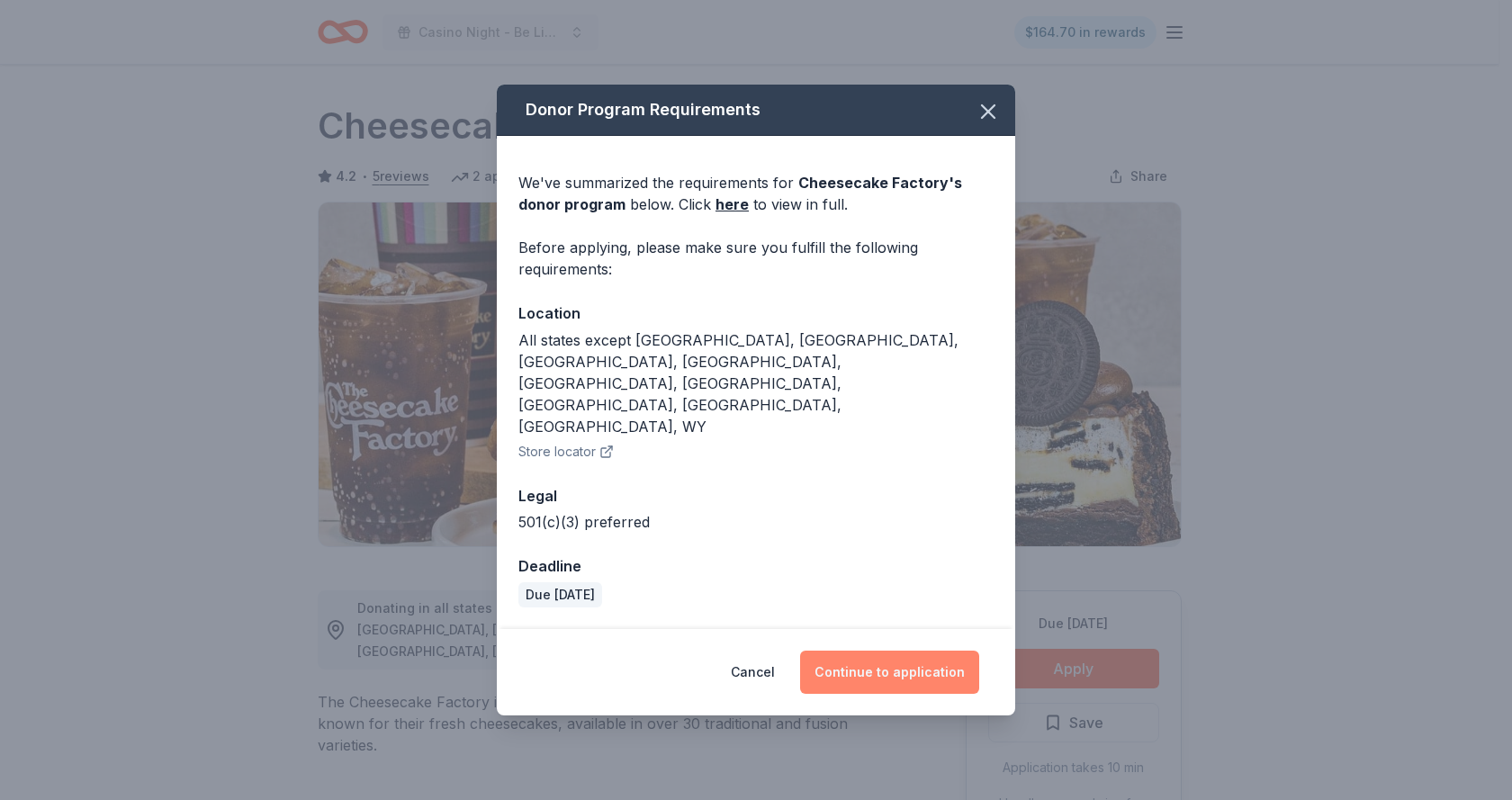
click at [905, 651] on button "Continue to application" at bounding box center [890, 672] width 179 height 43
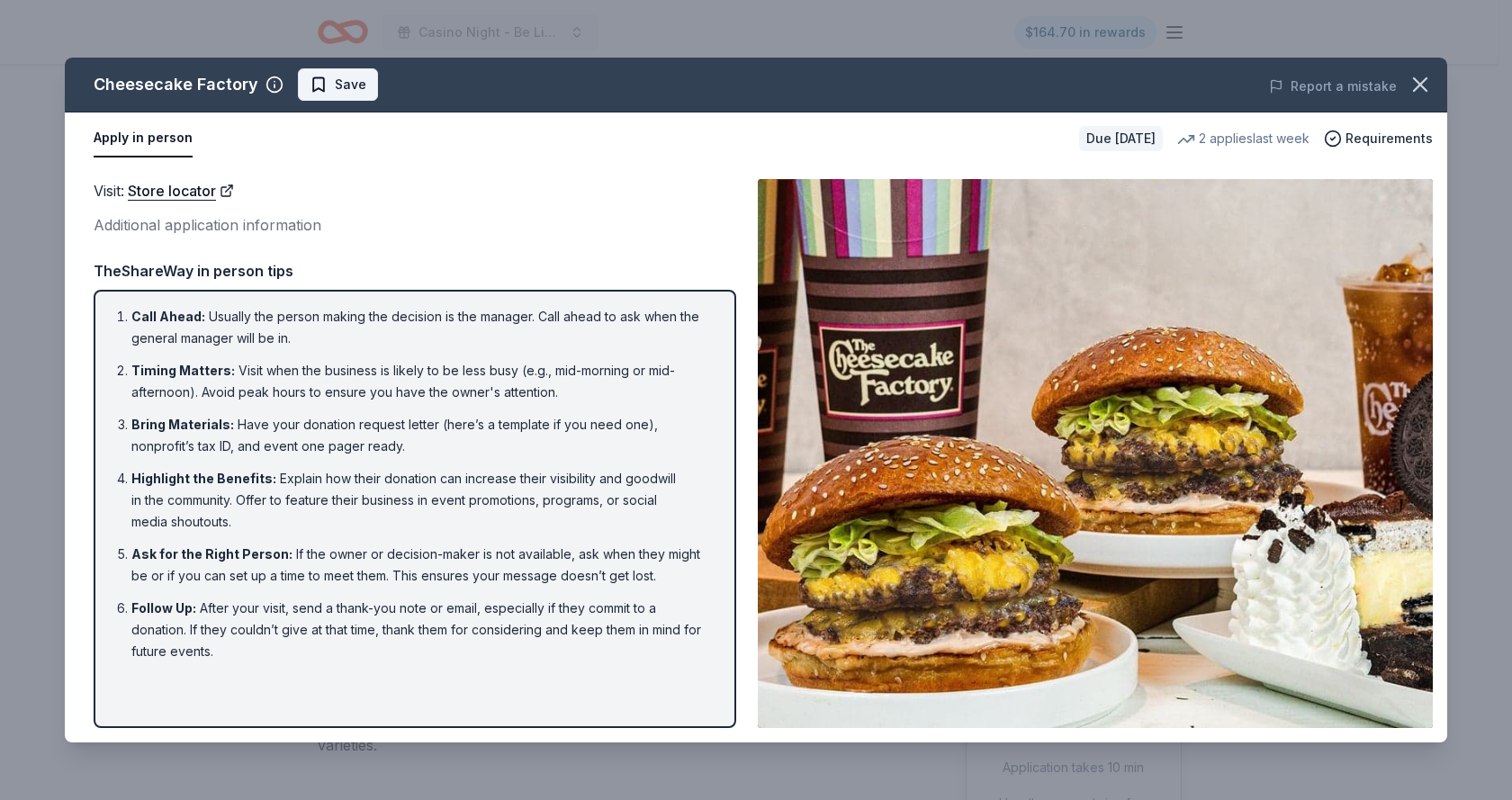
click at [342, 88] on span "Save" at bounding box center [350, 85] width 32 height 21
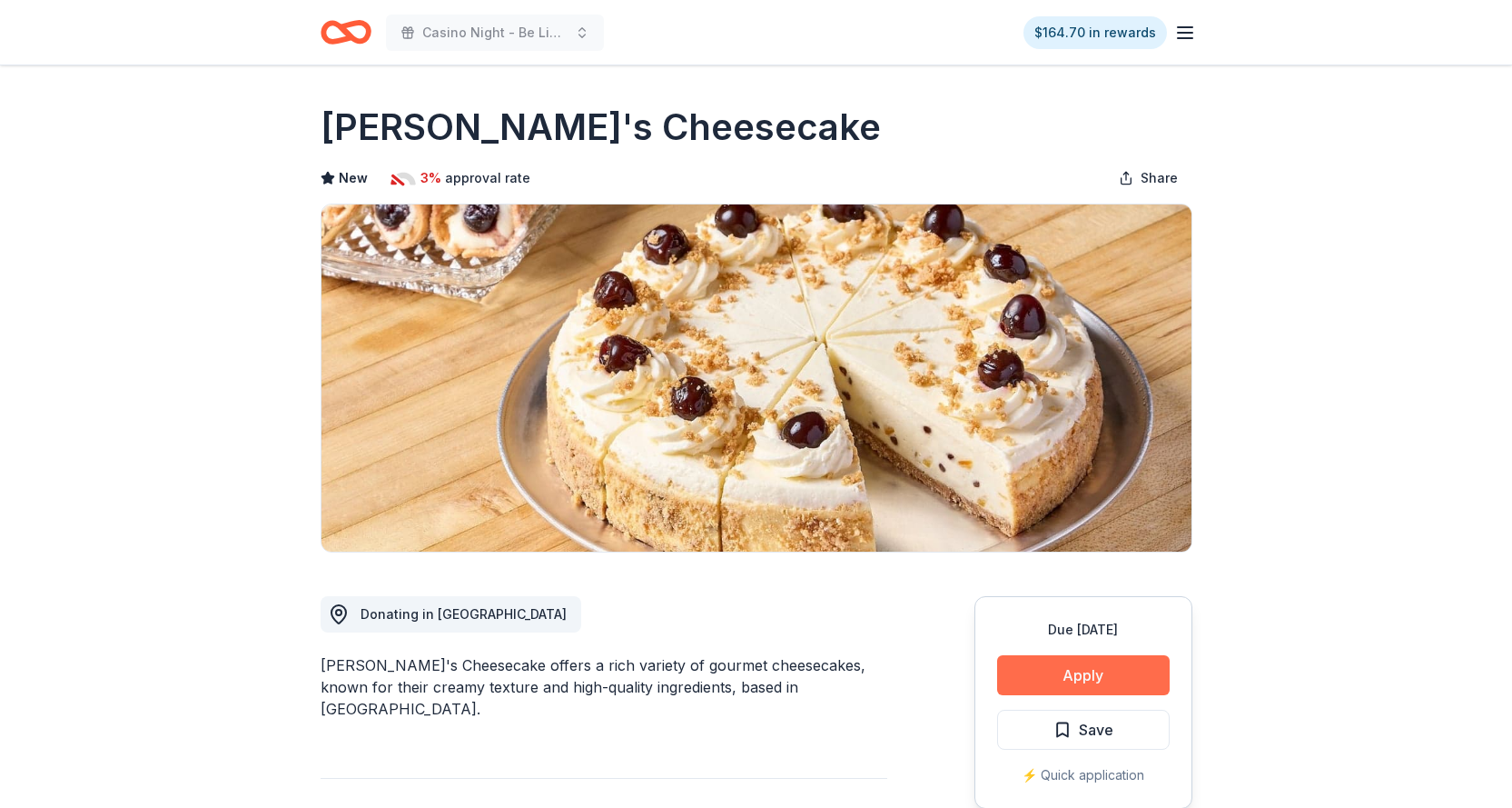
click at [1075, 677] on button "Apply" at bounding box center [1083, 675] width 172 height 40
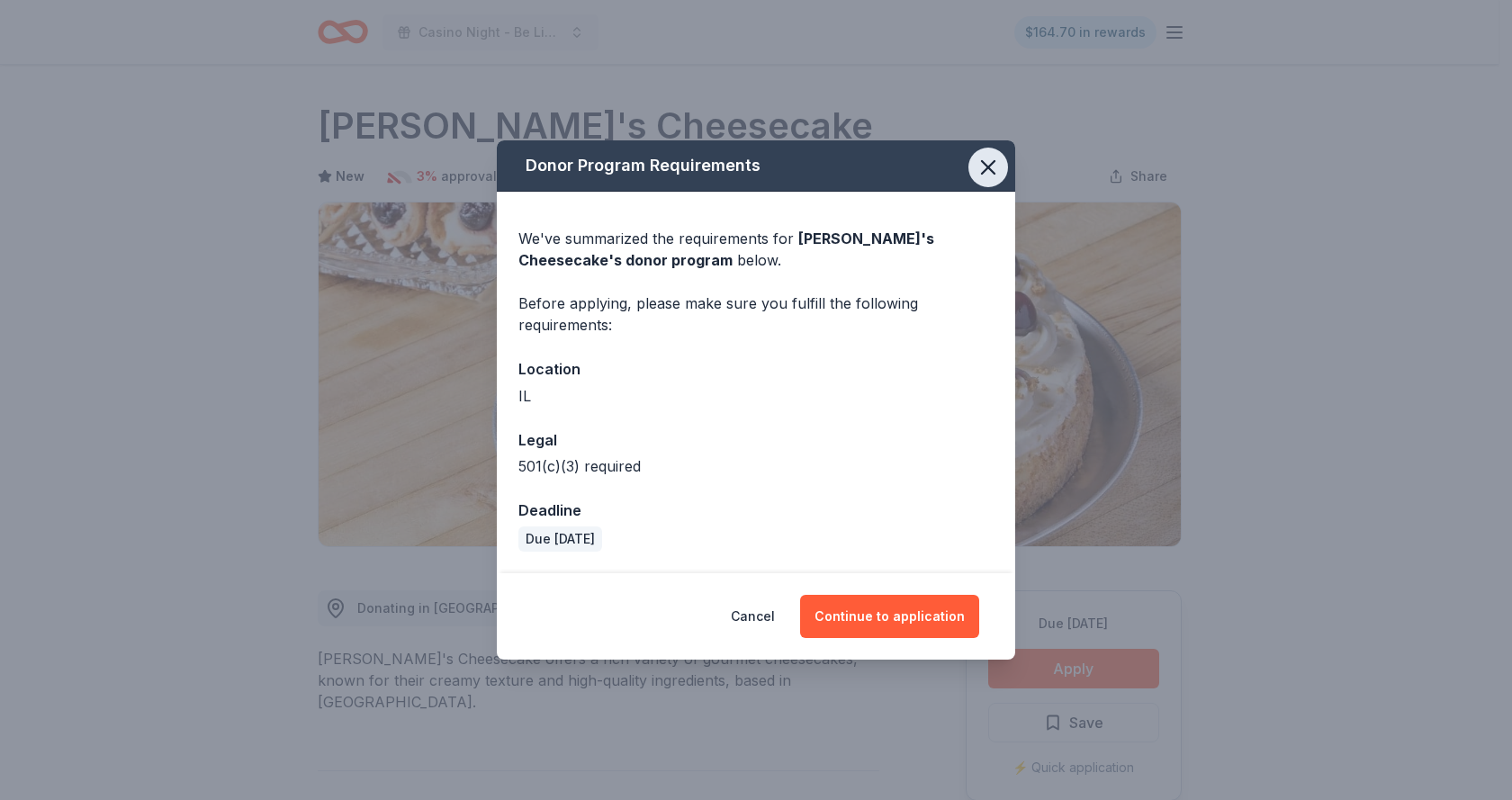
click at [998, 165] on icon "button" at bounding box center [988, 168] width 25 height 25
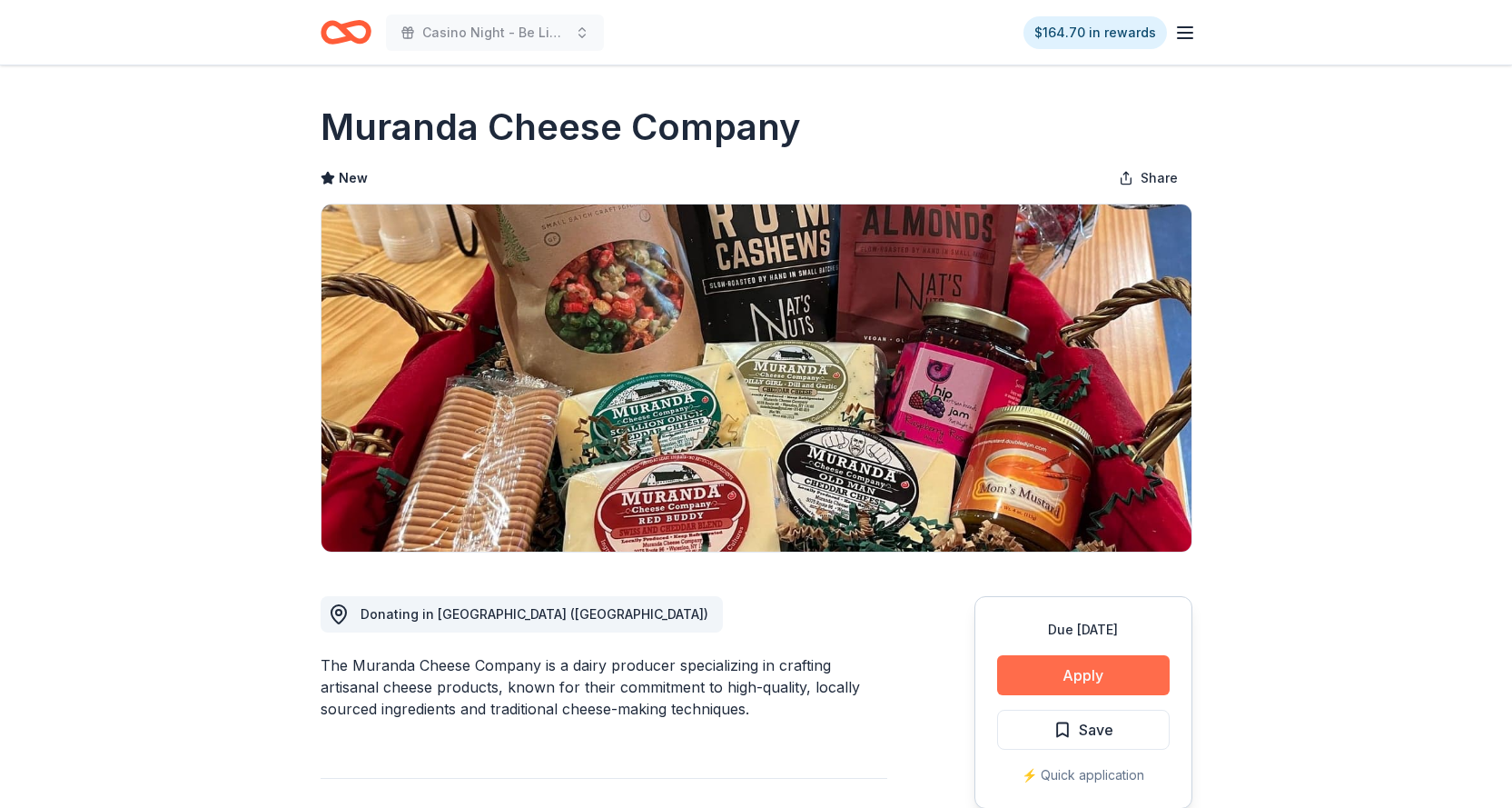
click at [1041, 681] on button "Apply" at bounding box center [1083, 675] width 172 height 40
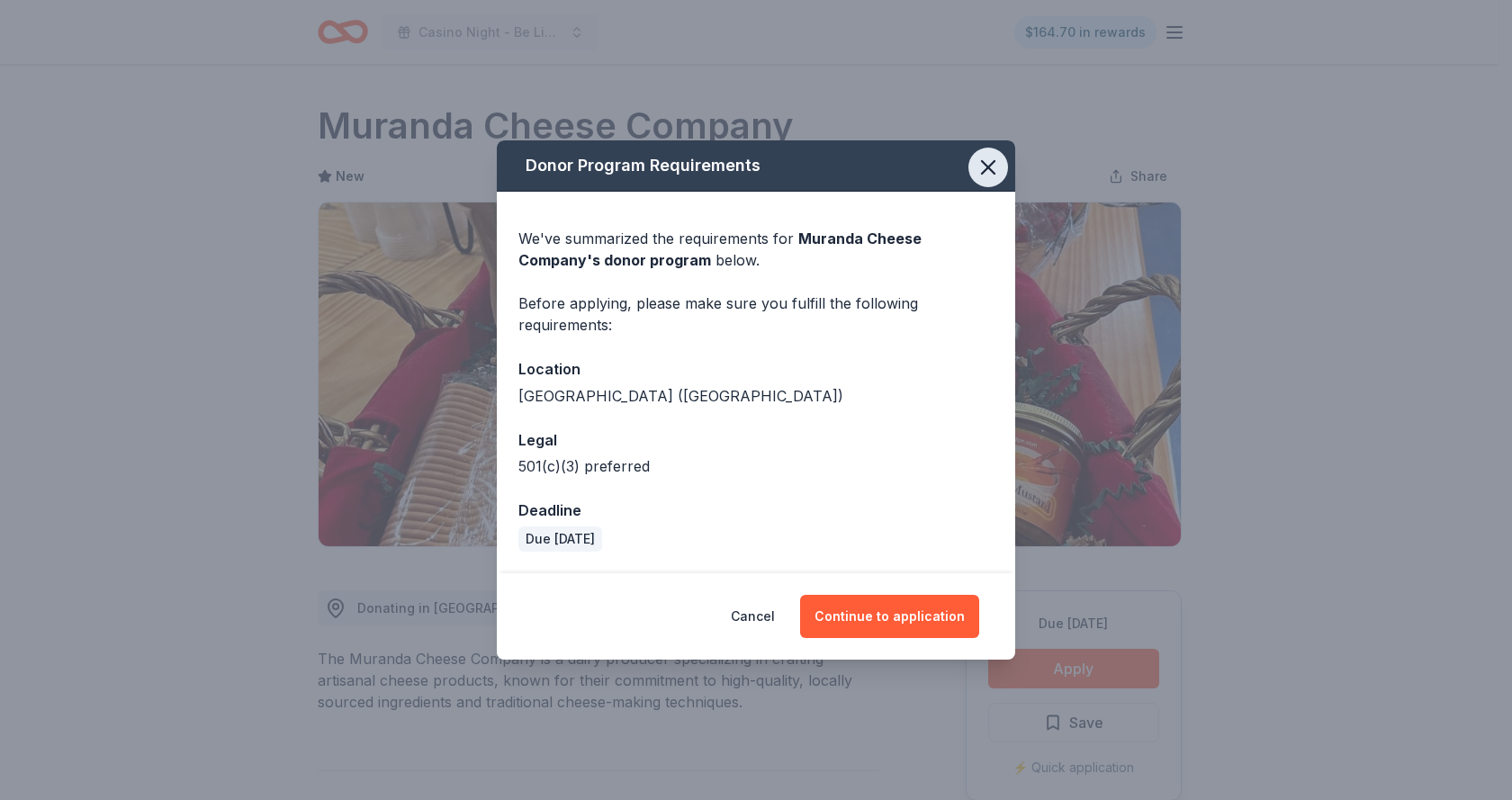
click at [993, 166] on icon "button" at bounding box center [988, 168] width 25 height 25
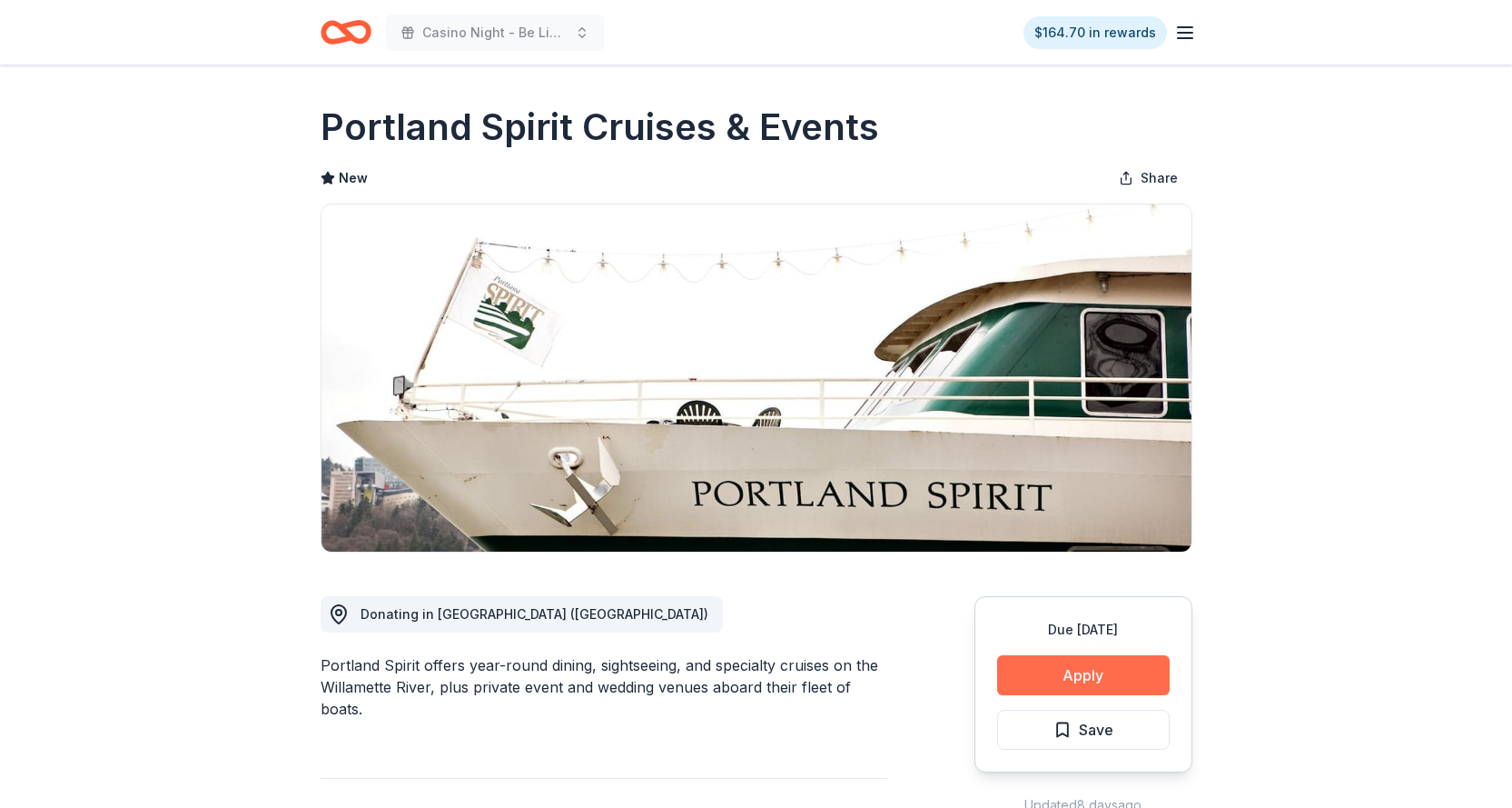
click at [1065, 686] on button "Apply" at bounding box center [1083, 675] width 172 height 40
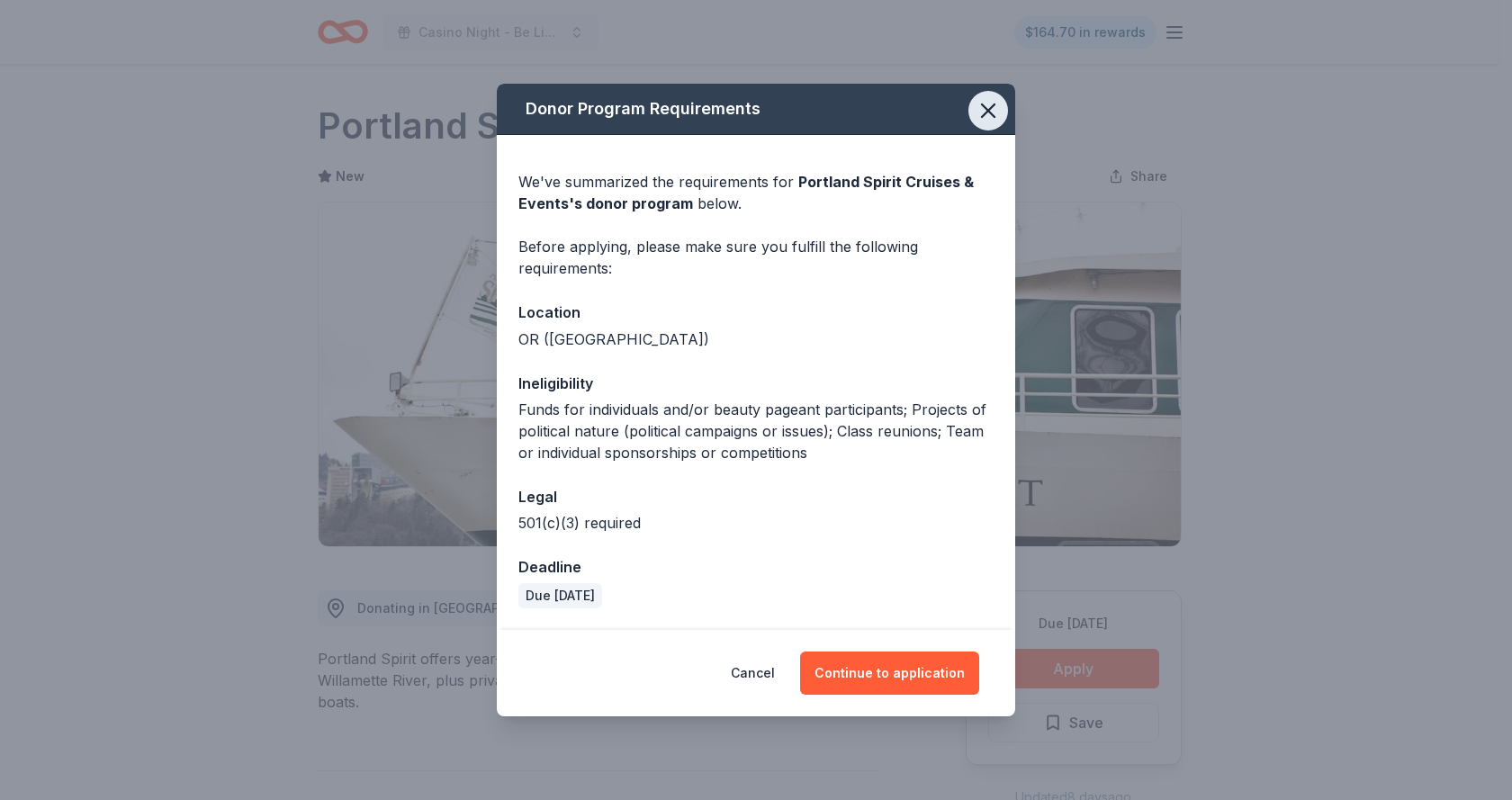
click at [995, 112] on icon "button" at bounding box center [988, 111] width 25 height 25
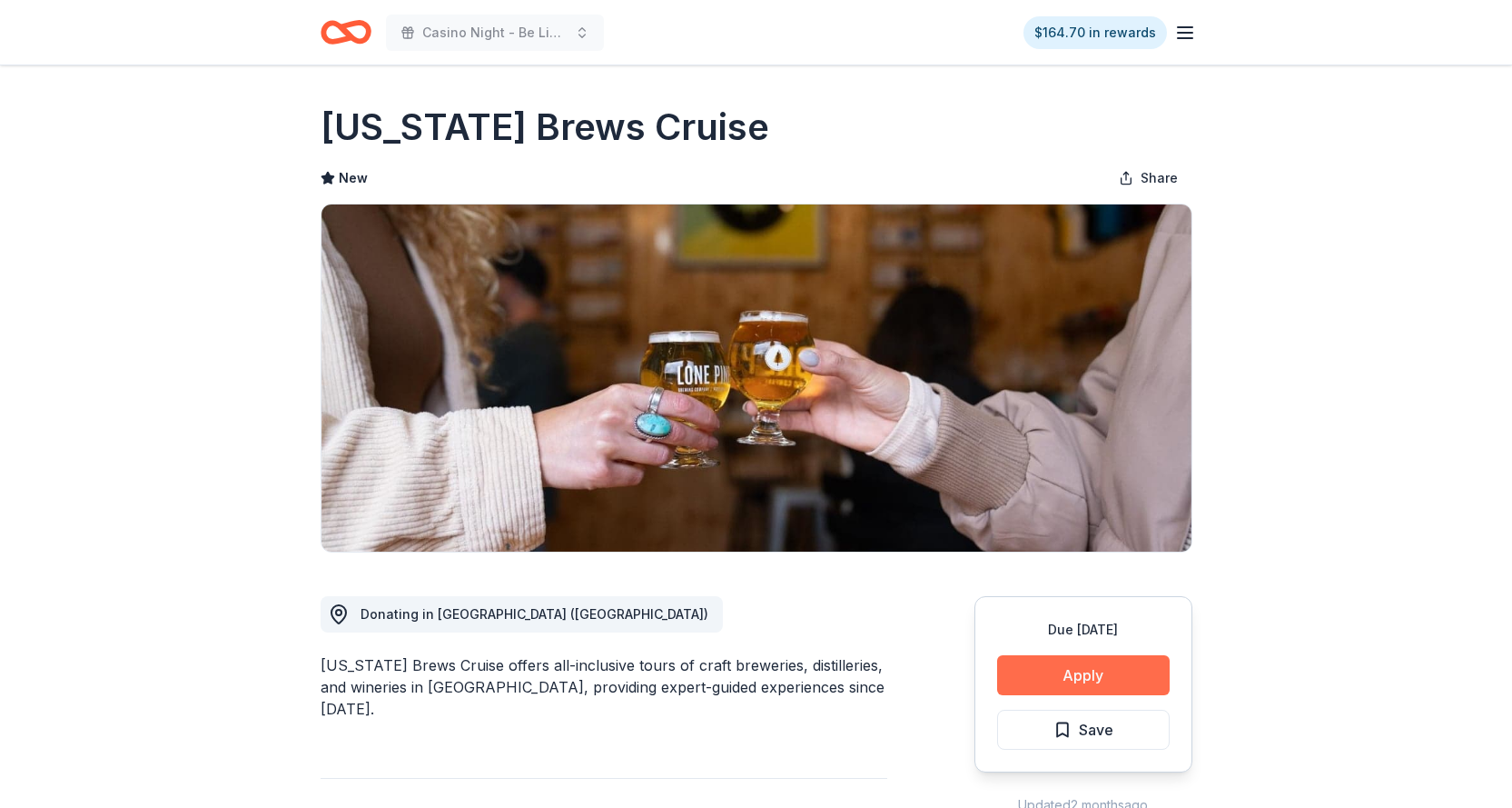
click at [1038, 676] on button "Apply" at bounding box center [1083, 675] width 172 height 40
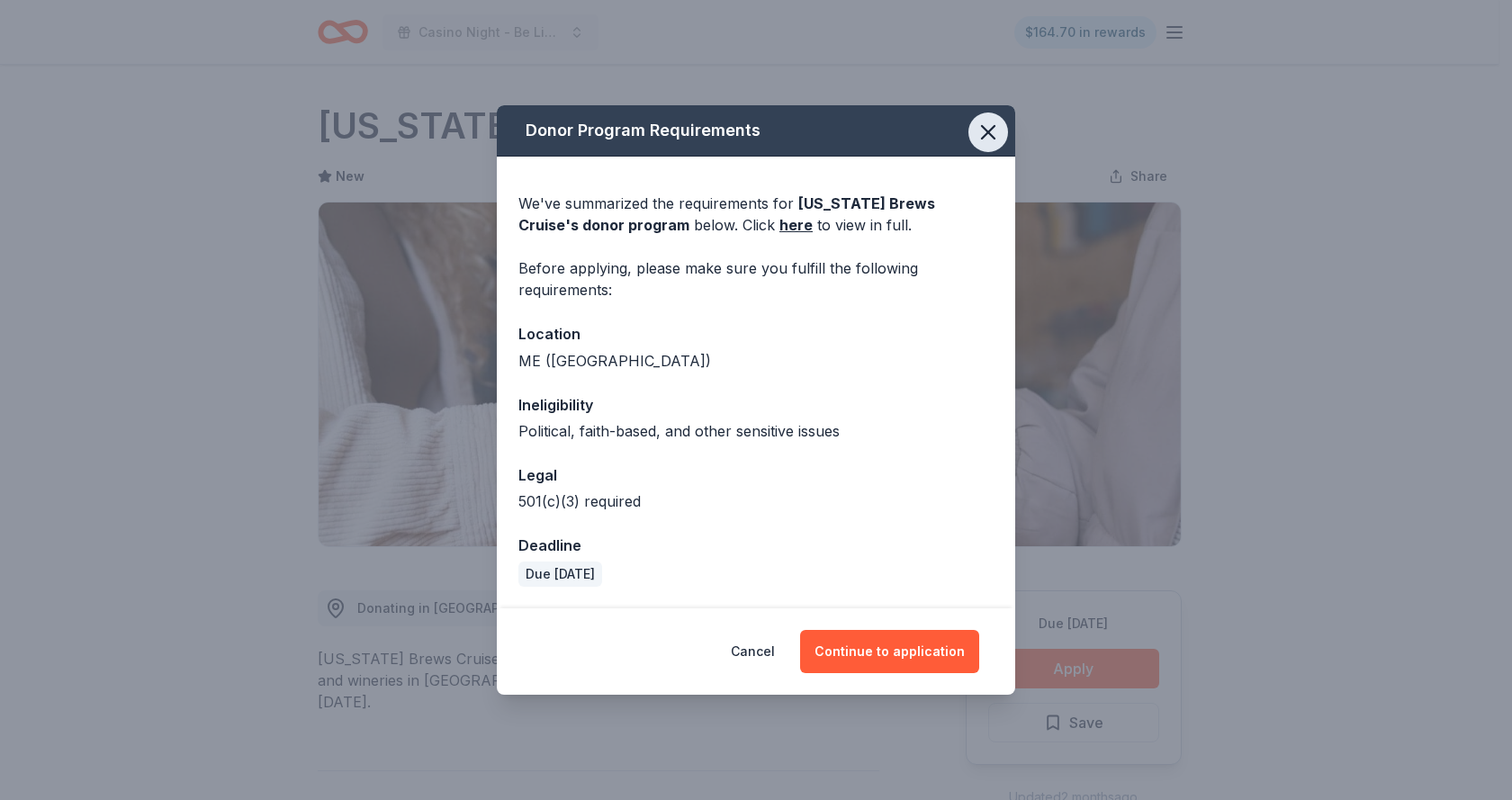
click at [987, 129] on icon "button" at bounding box center [988, 132] width 25 height 25
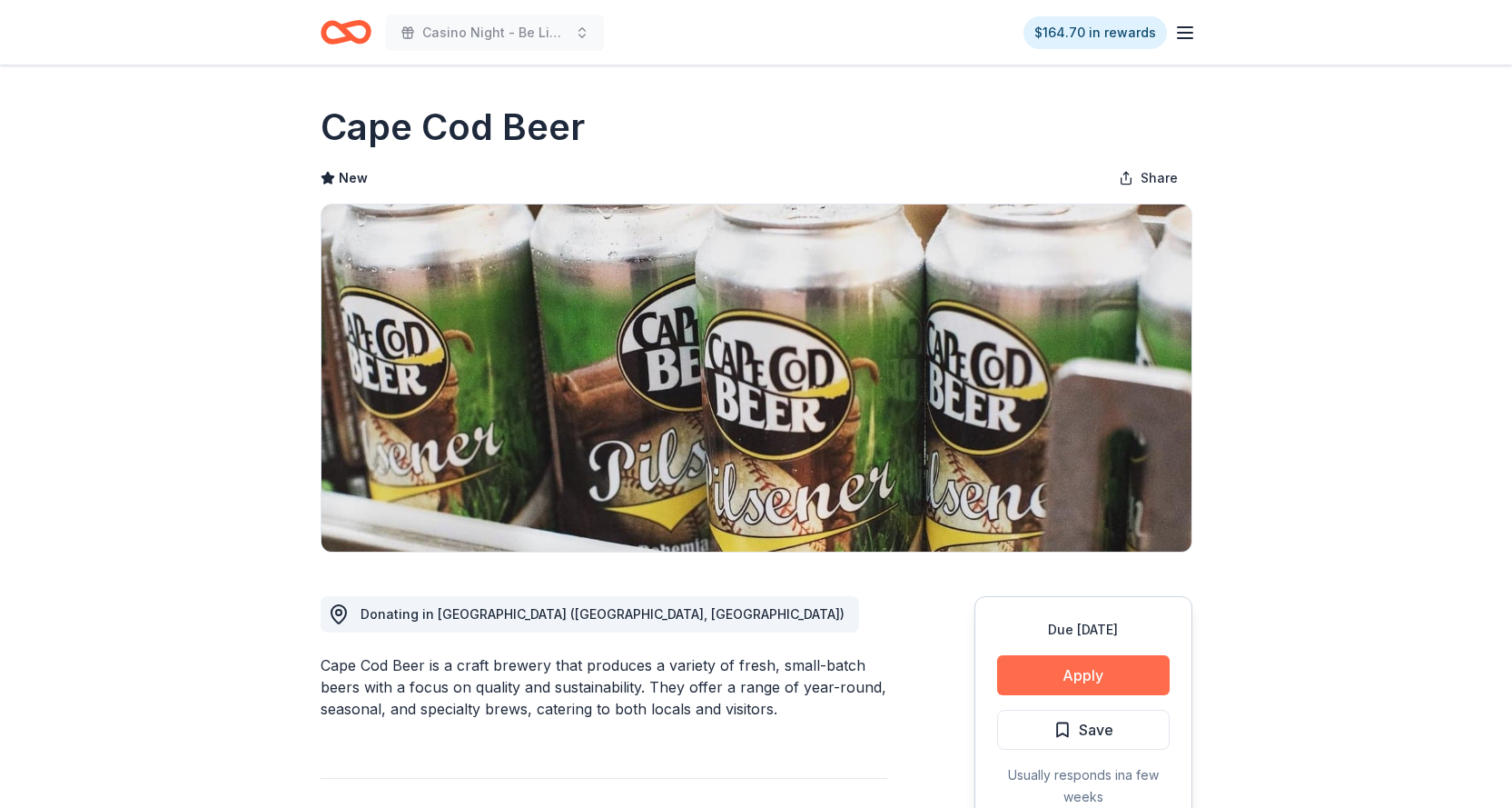
click at [1064, 686] on button "Apply" at bounding box center [1083, 675] width 172 height 40
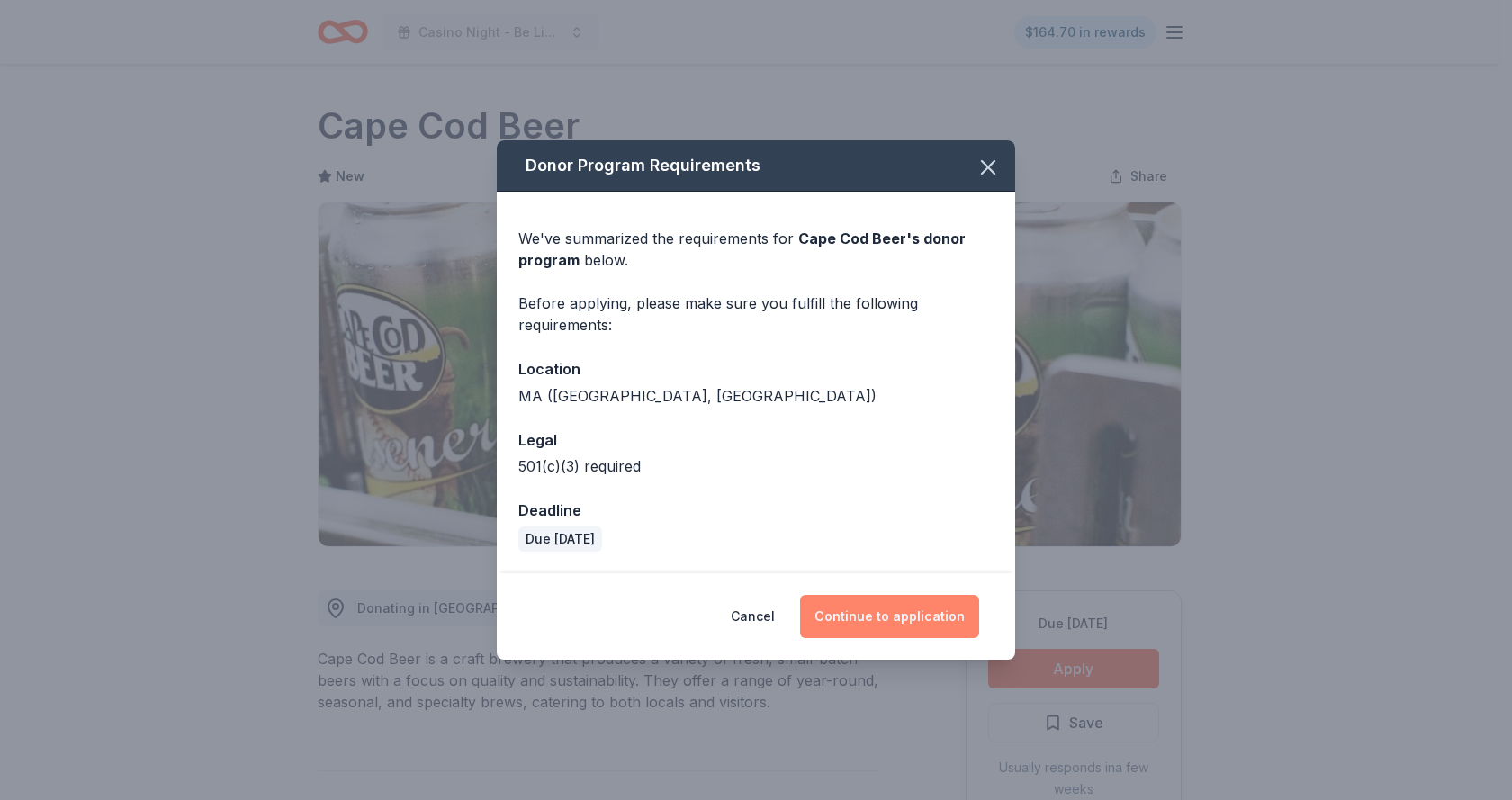
click at [871, 619] on button "Continue to application" at bounding box center [890, 616] width 179 height 43
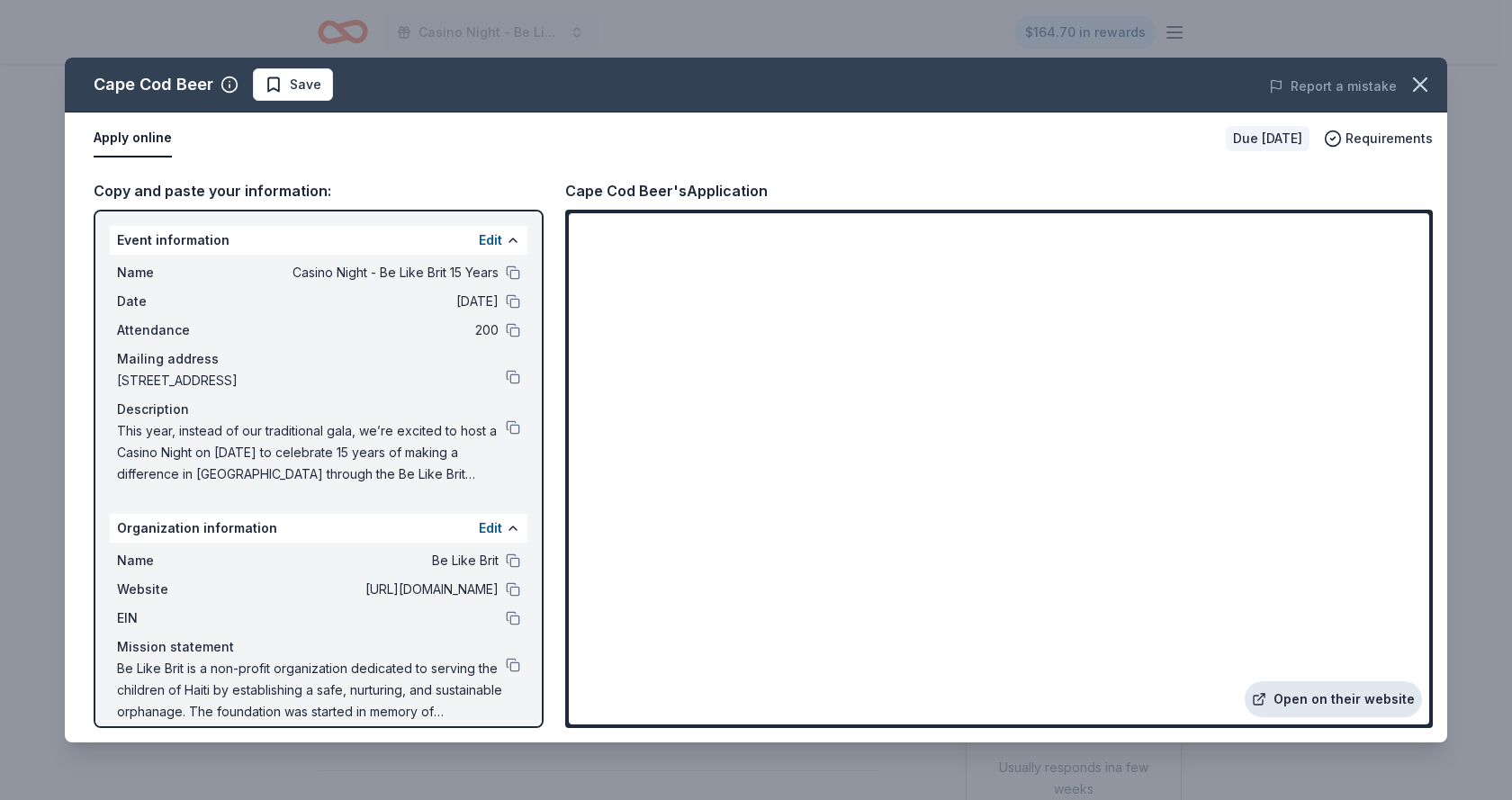
click at [1301, 708] on link "Open on their website" at bounding box center [1334, 699] width 177 height 36
click at [306, 85] on span "Save" at bounding box center [306, 85] width 32 height 21
click at [342, 84] on html "Casino Night - Be Like Brit 15 Years $164.70 in rewards Due [DATE] Share Cape C…" at bounding box center [756, 400] width 1512 height 800
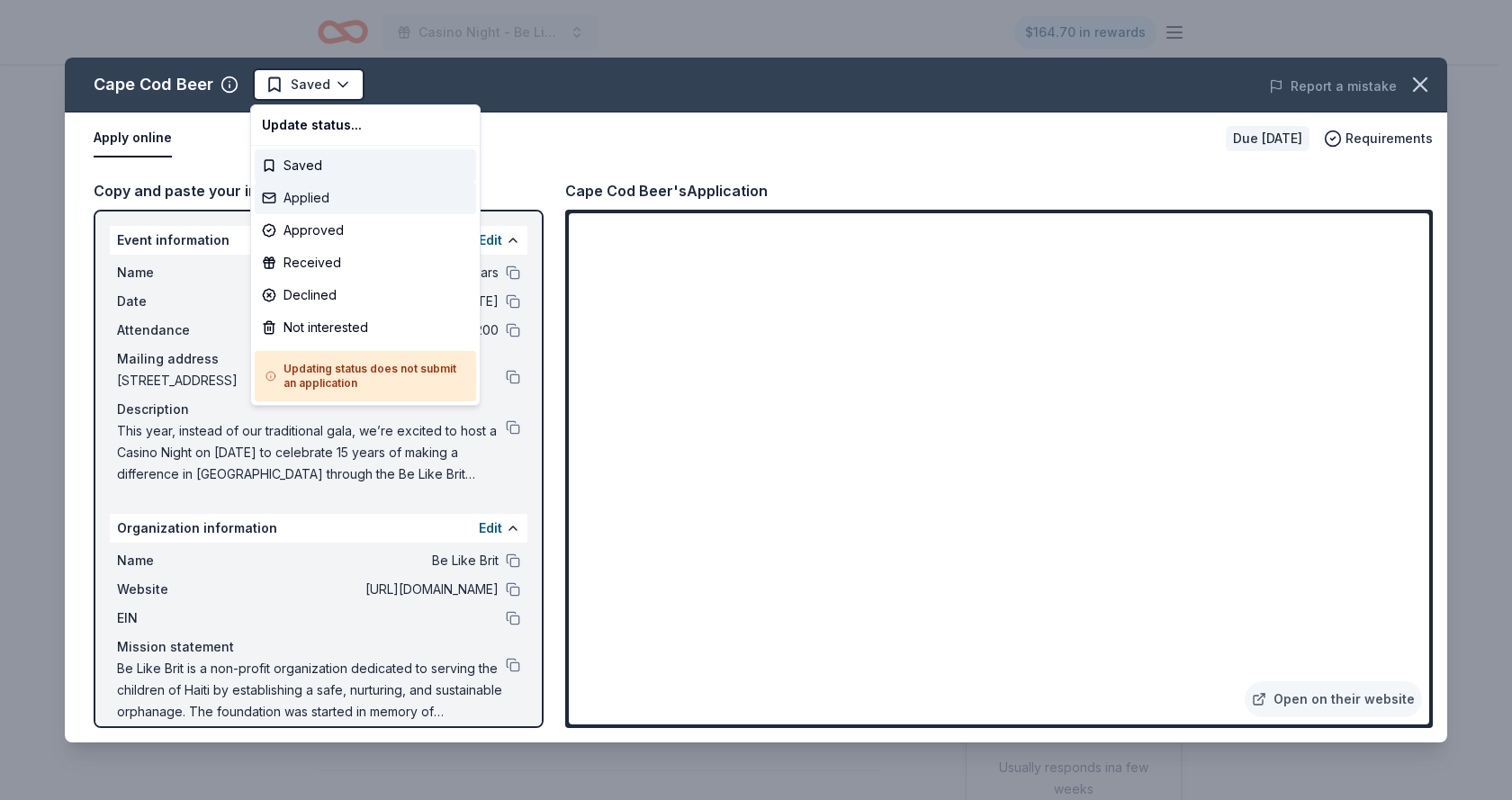
click at [331, 198] on div "Applied" at bounding box center [365, 199] width 222 height 33
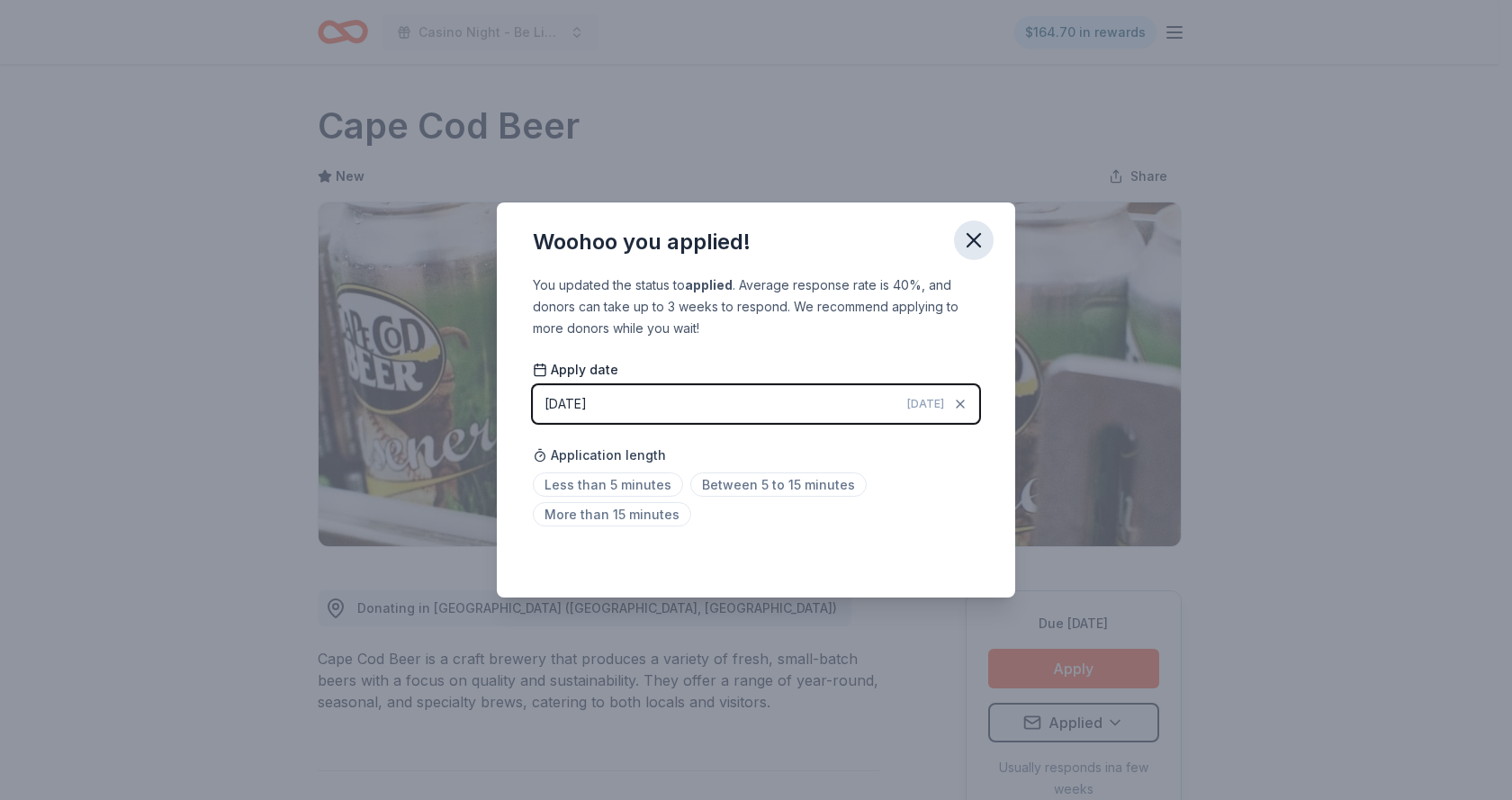
click at [974, 245] on icon "button" at bounding box center [974, 240] width 25 height 25
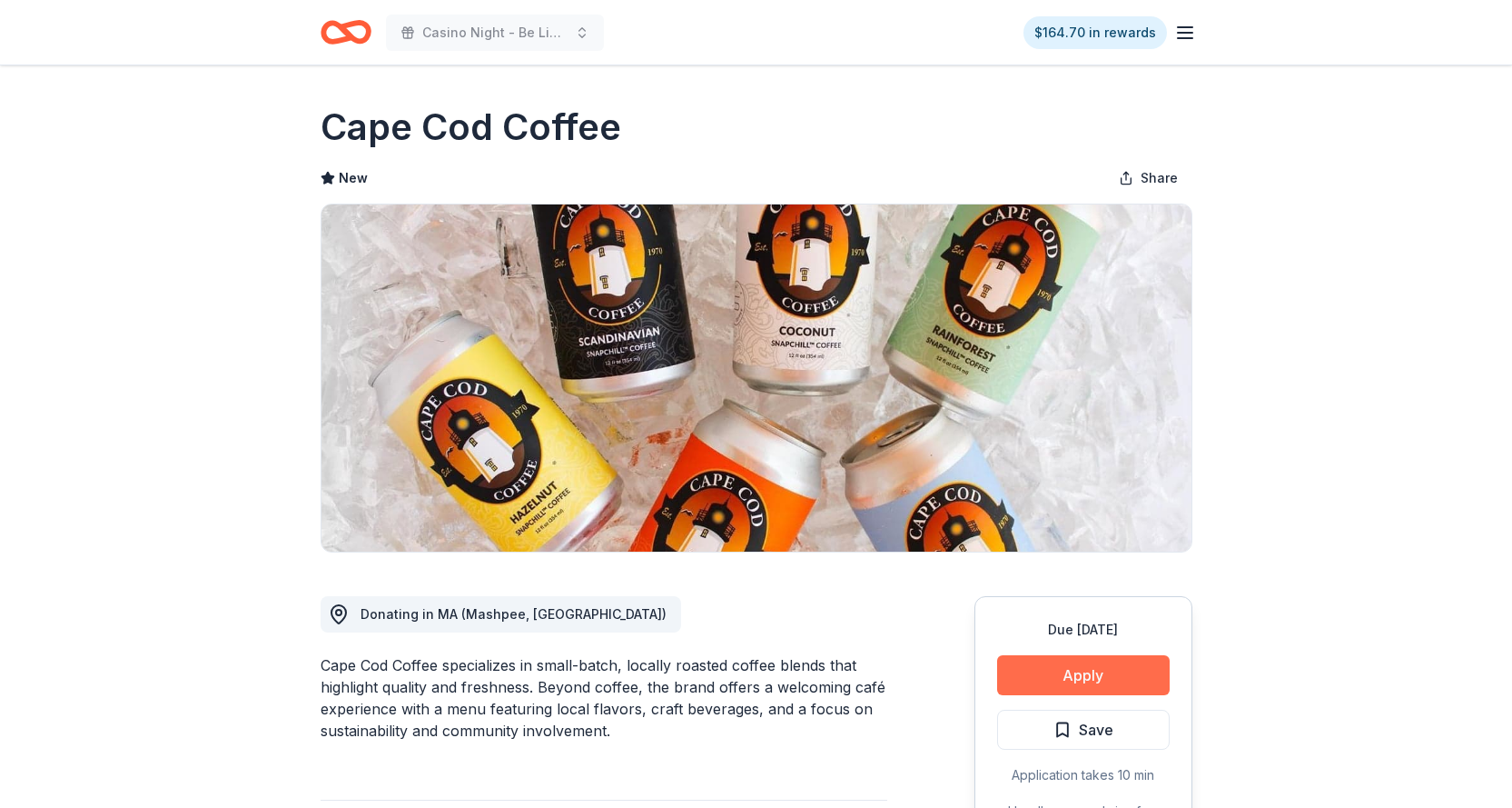
click at [1073, 671] on button "Apply" at bounding box center [1083, 675] width 172 height 40
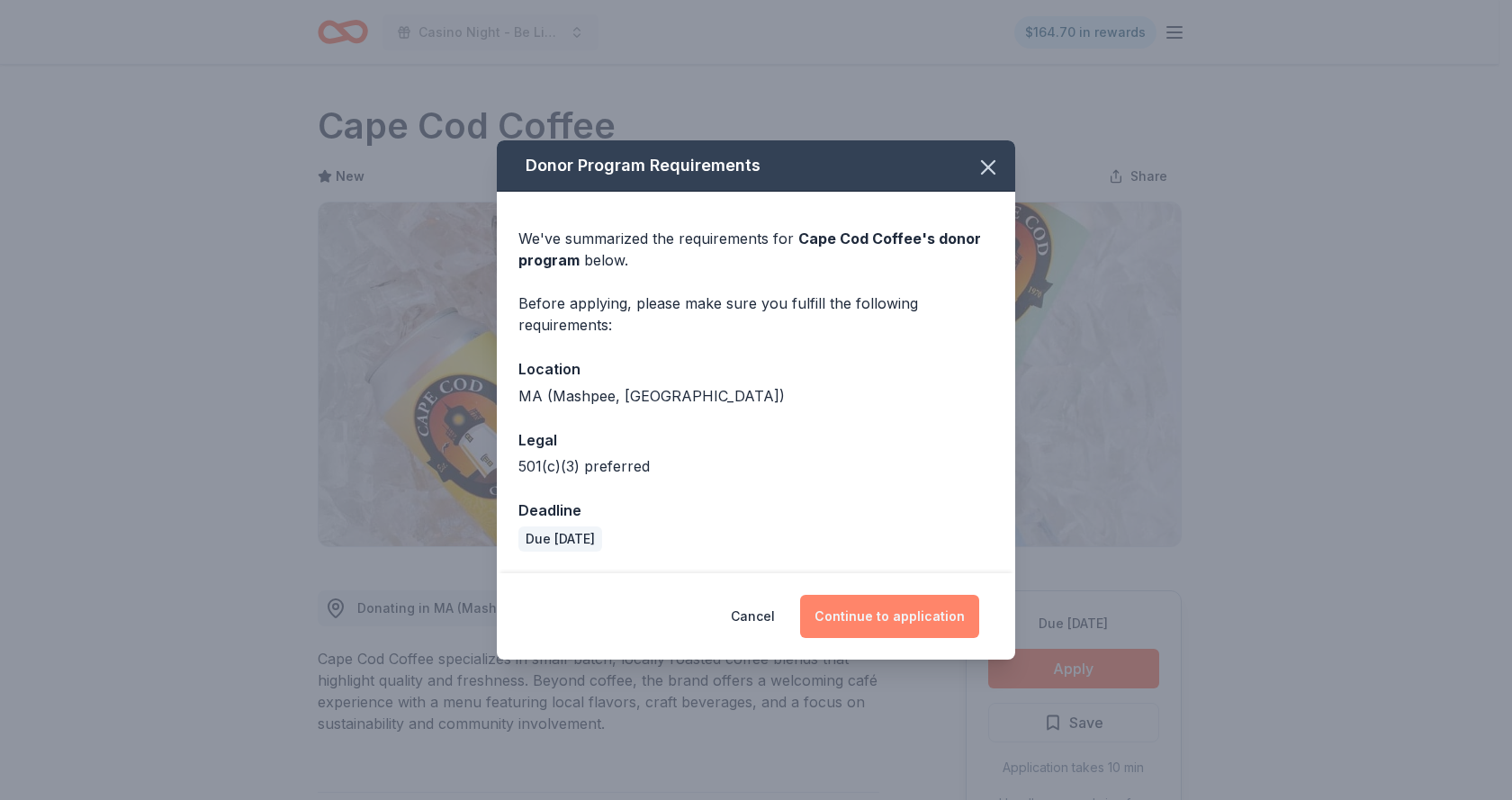
click at [903, 614] on button "Continue to application" at bounding box center [890, 616] width 179 height 43
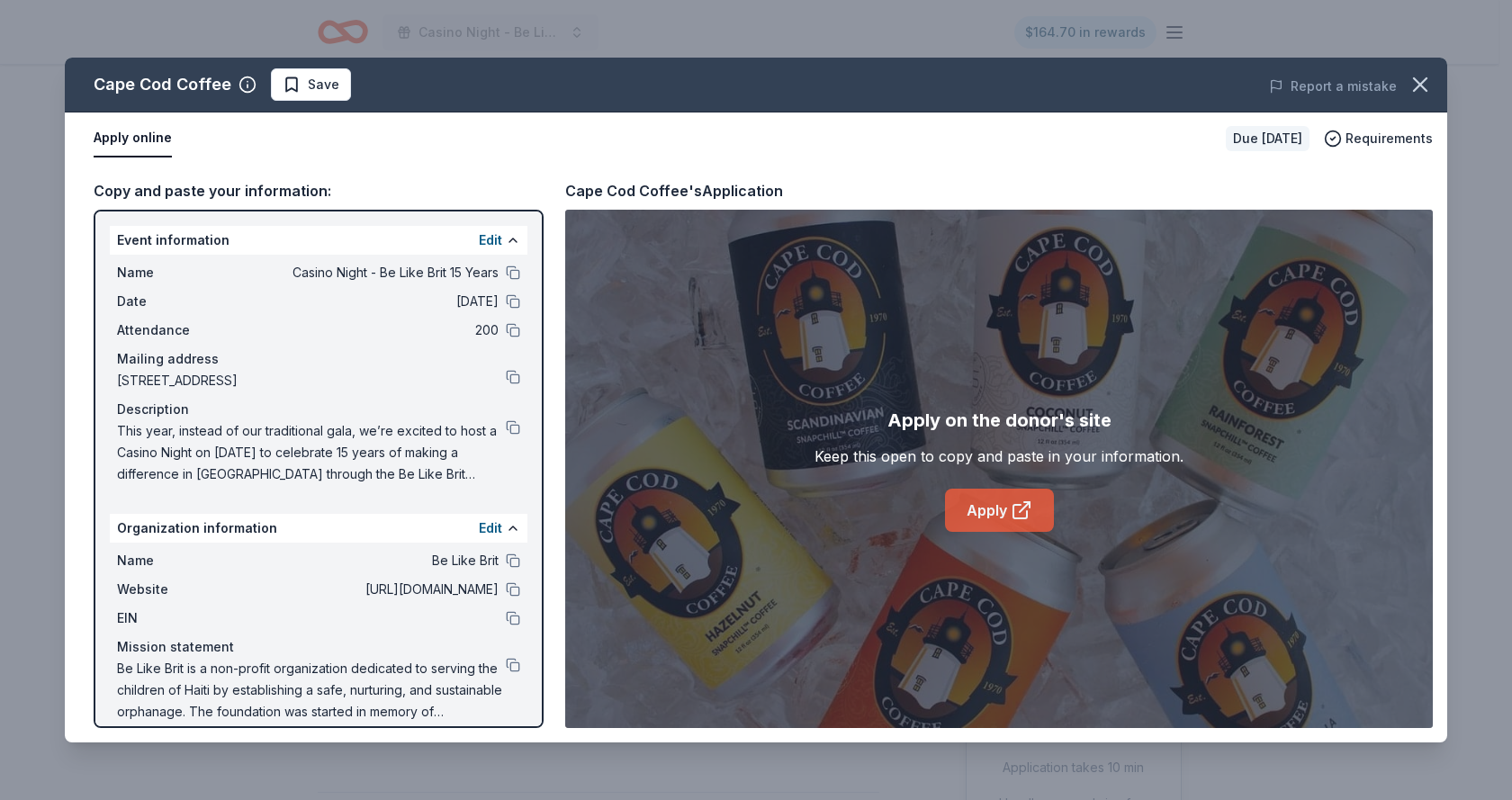
click at [992, 514] on link "Apply" at bounding box center [999, 510] width 109 height 43
click at [332, 84] on span "Save" at bounding box center [323, 85] width 32 height 21
click at [354, 85] on html "Casino Night - Be Like Brit 15 Years $164.70 in rewards Due [DATE] Share Cape C…" at bounding box center [756, 400] width 1512 height 800
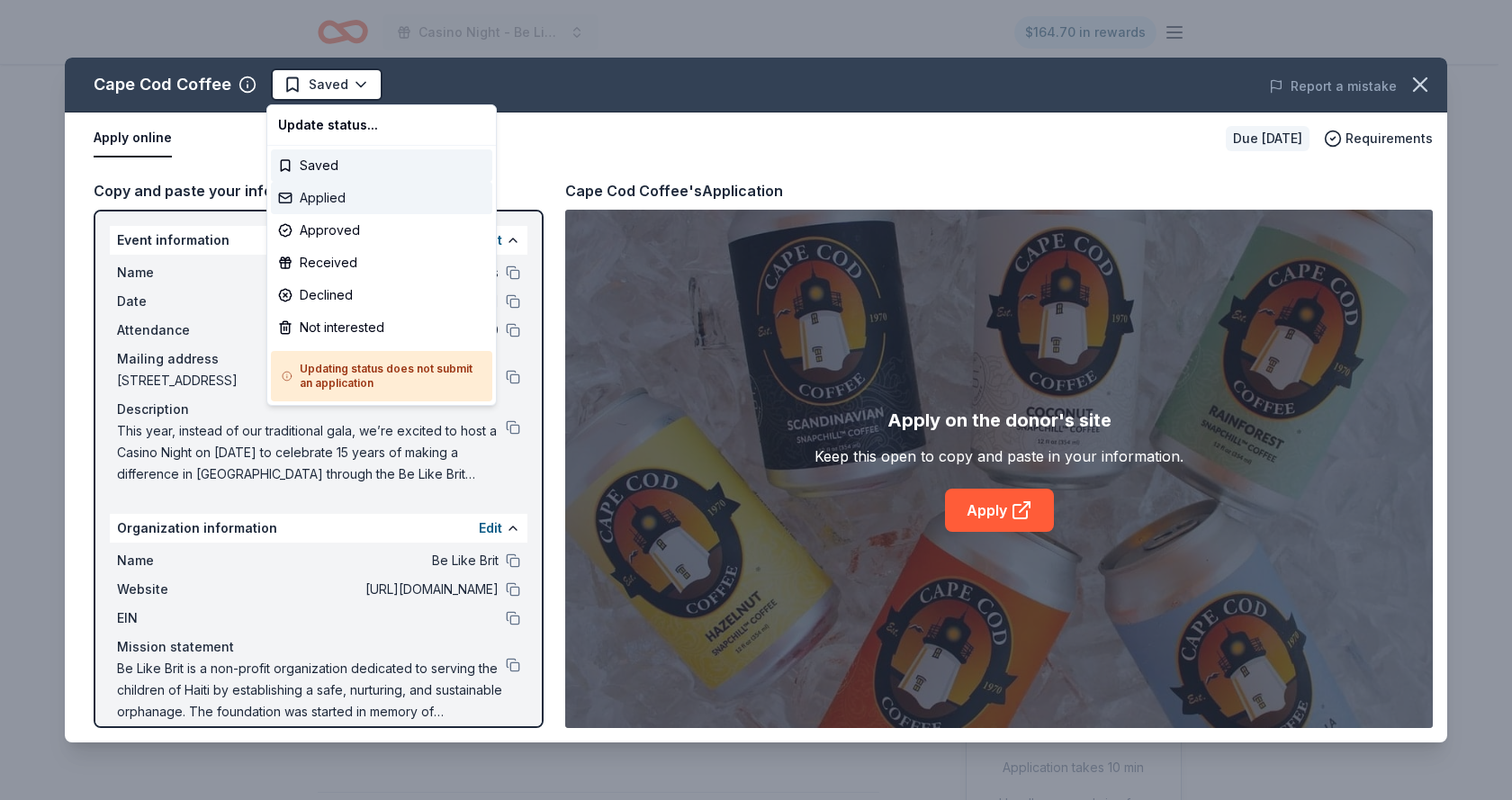
click at [334, 195] on div "Applied" at bounding box center [382, 199] width 222 height 33
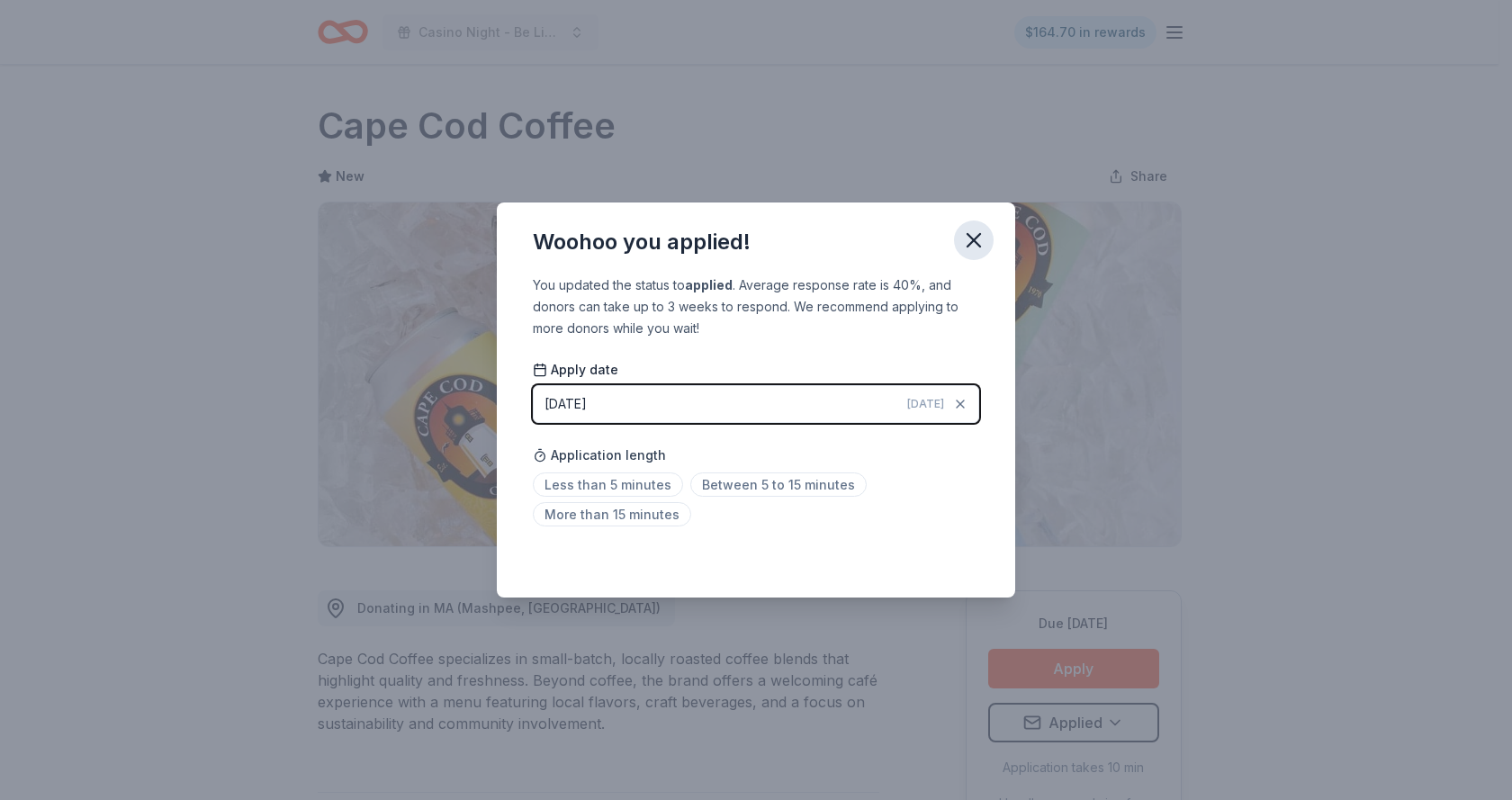
click at [977, 247] on icon "button" at bounding box center [974, 240] width 25 height 25
